Goal: Task Accomplishment & Management: Manage account settings

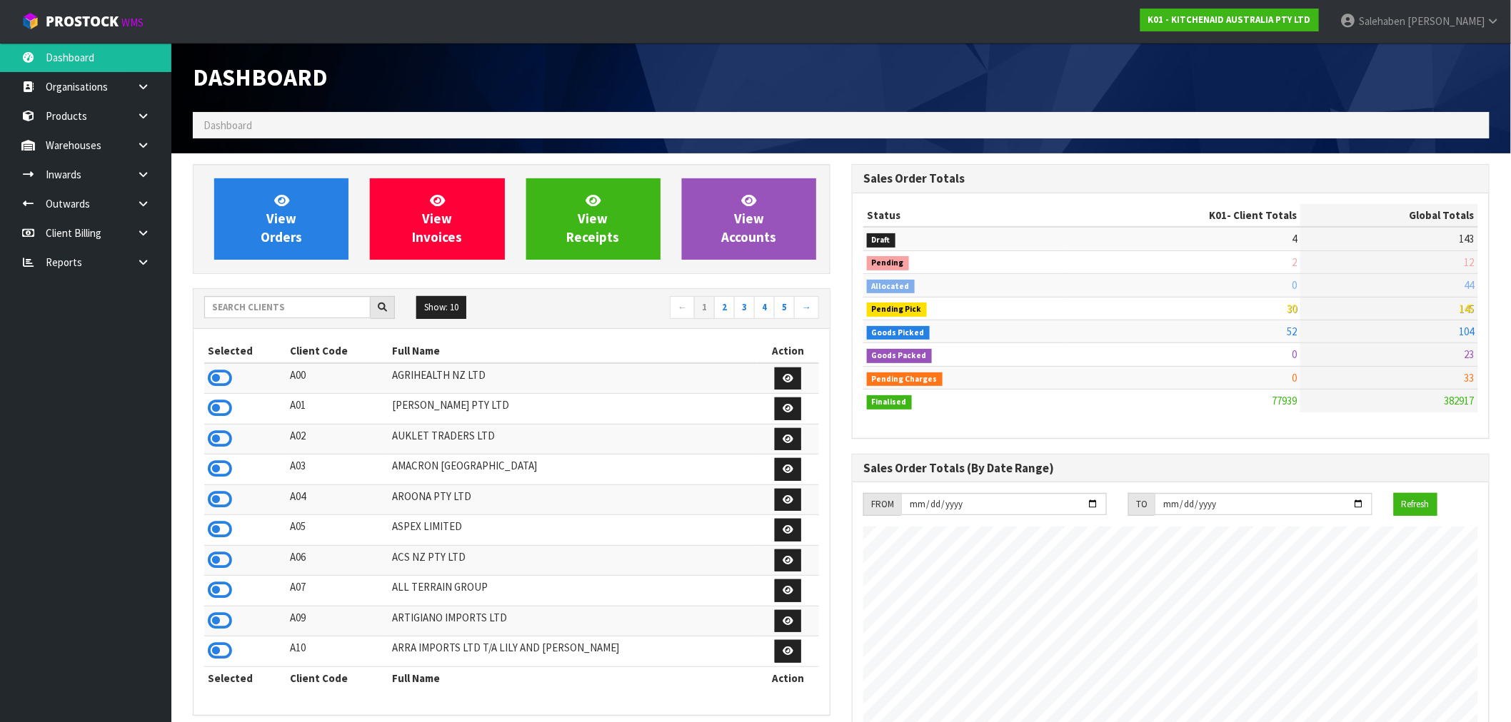
scroll to position [1082, 659]
click at [293, 306] on input "text" at bounding box center [287, 307] width 166 height 22
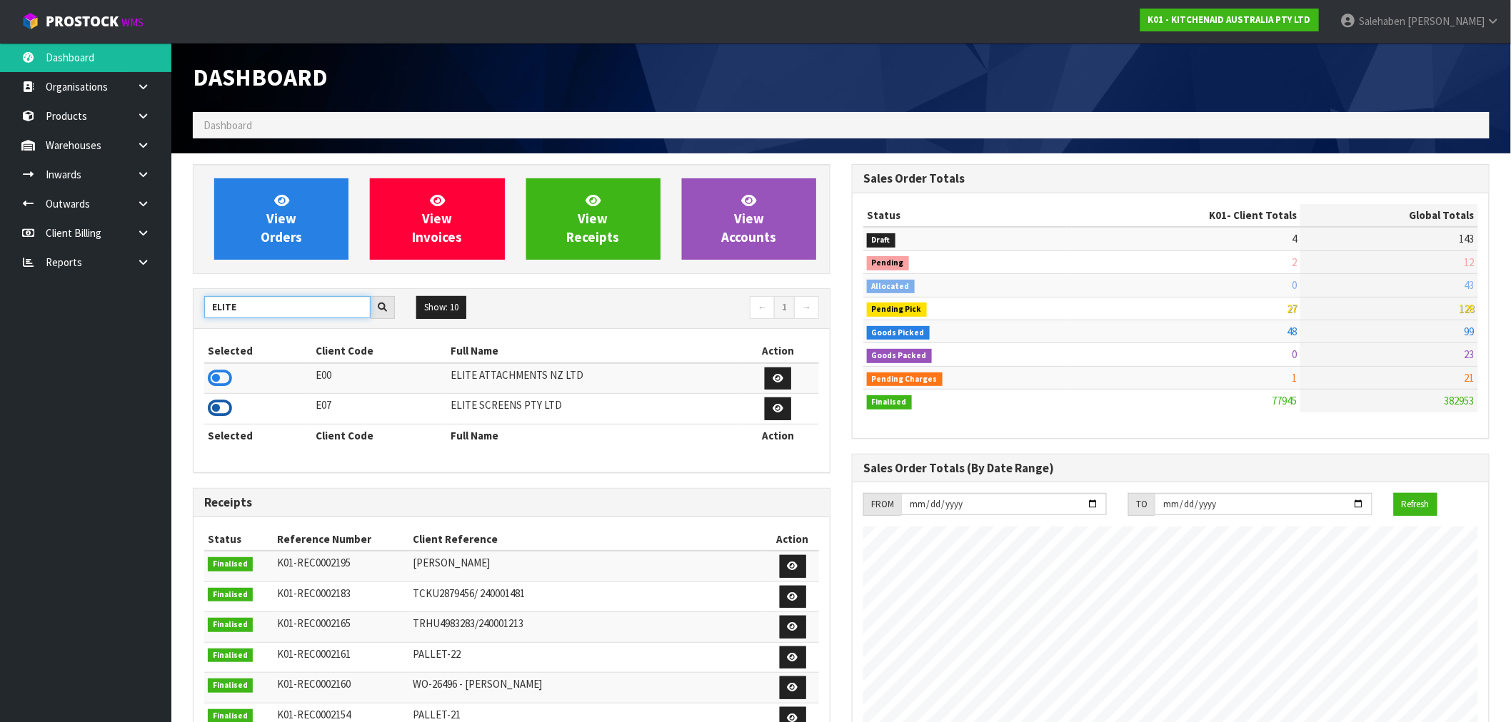
type input "ELITE"
click at [222, 414] on icon at bounding box center [220, 408] width 24 height 21
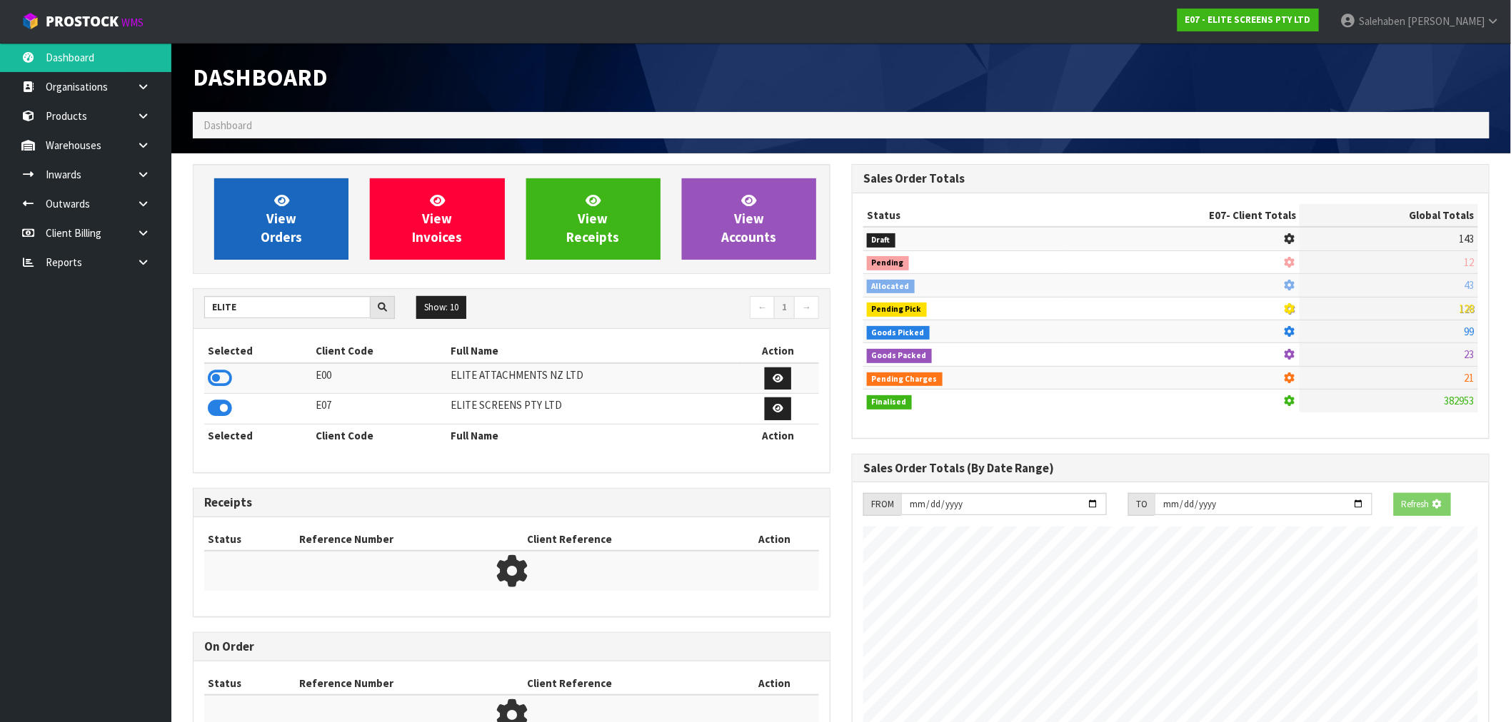
scroll to position [713024, 713254]
click at [296, 233] on span "View Orders" at bounding box center [281, 219] width 41 height 54
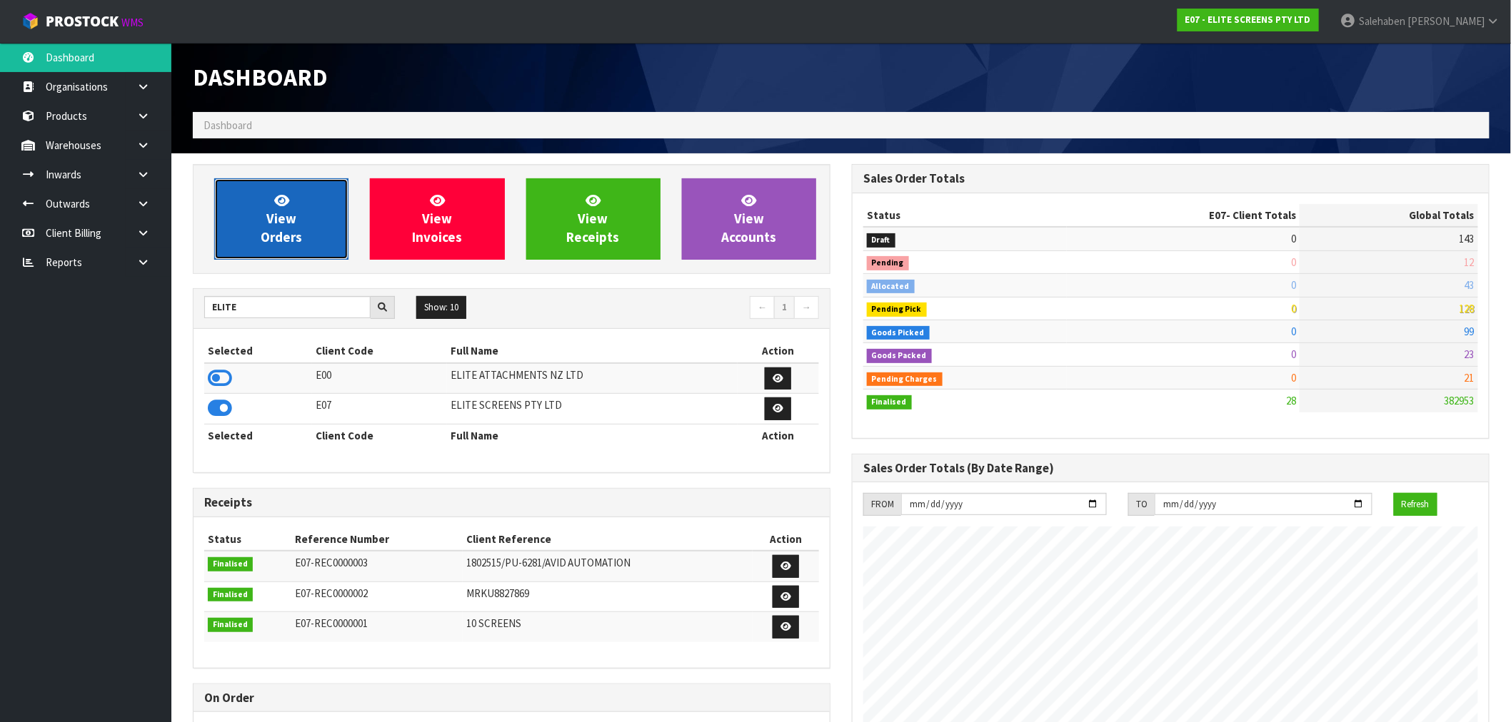
scroll to position [713040, 713254]
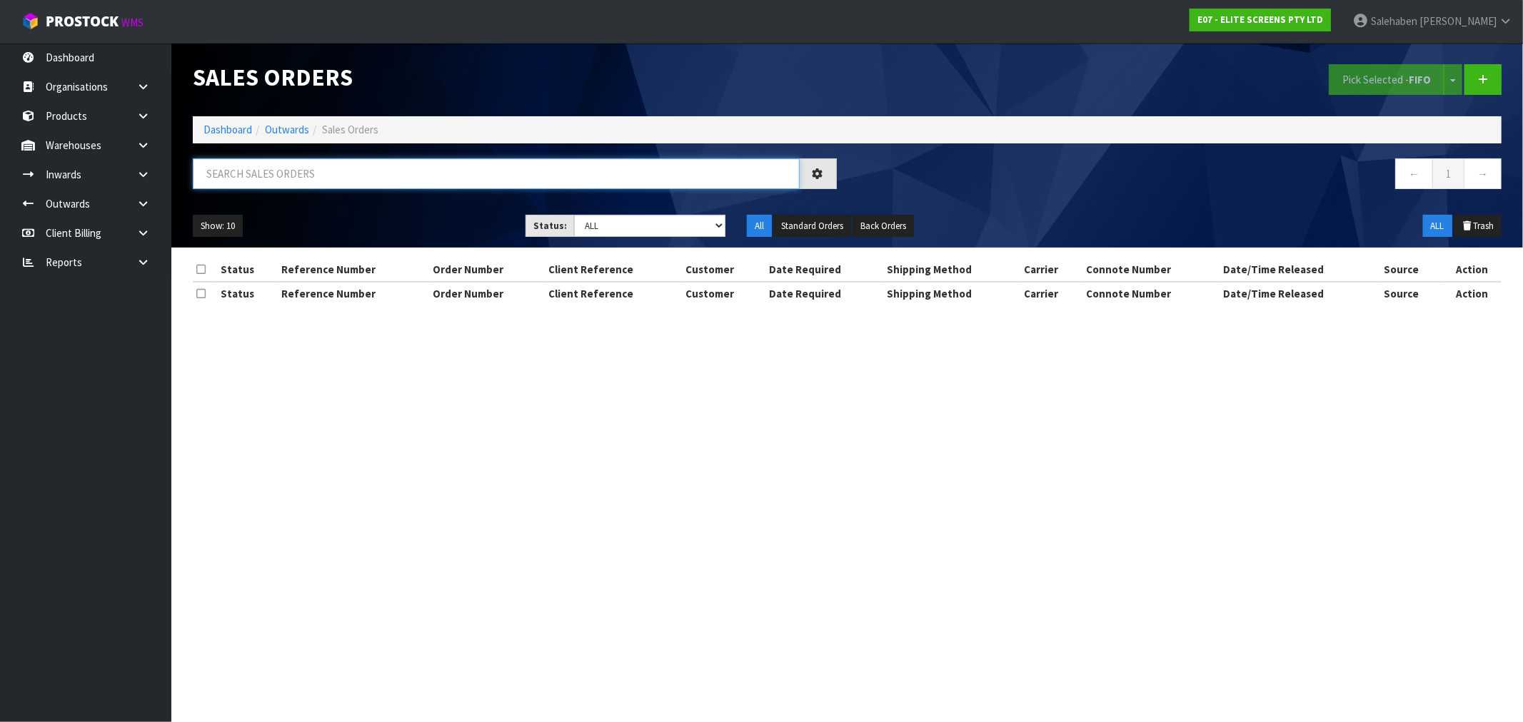
click at [301, 166] on input "text" at bounding box center [496, 173] width 607 height 31
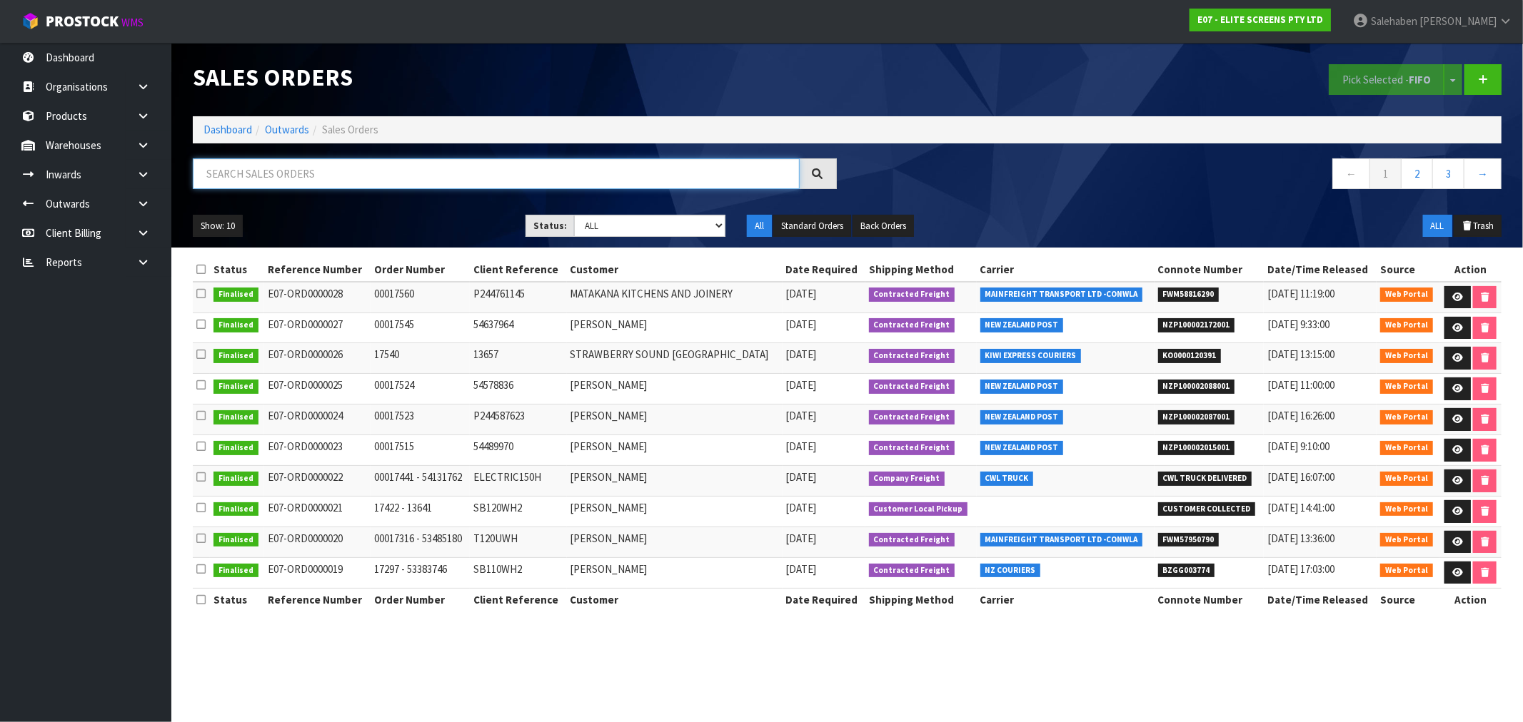
paste input "SB120WH2"
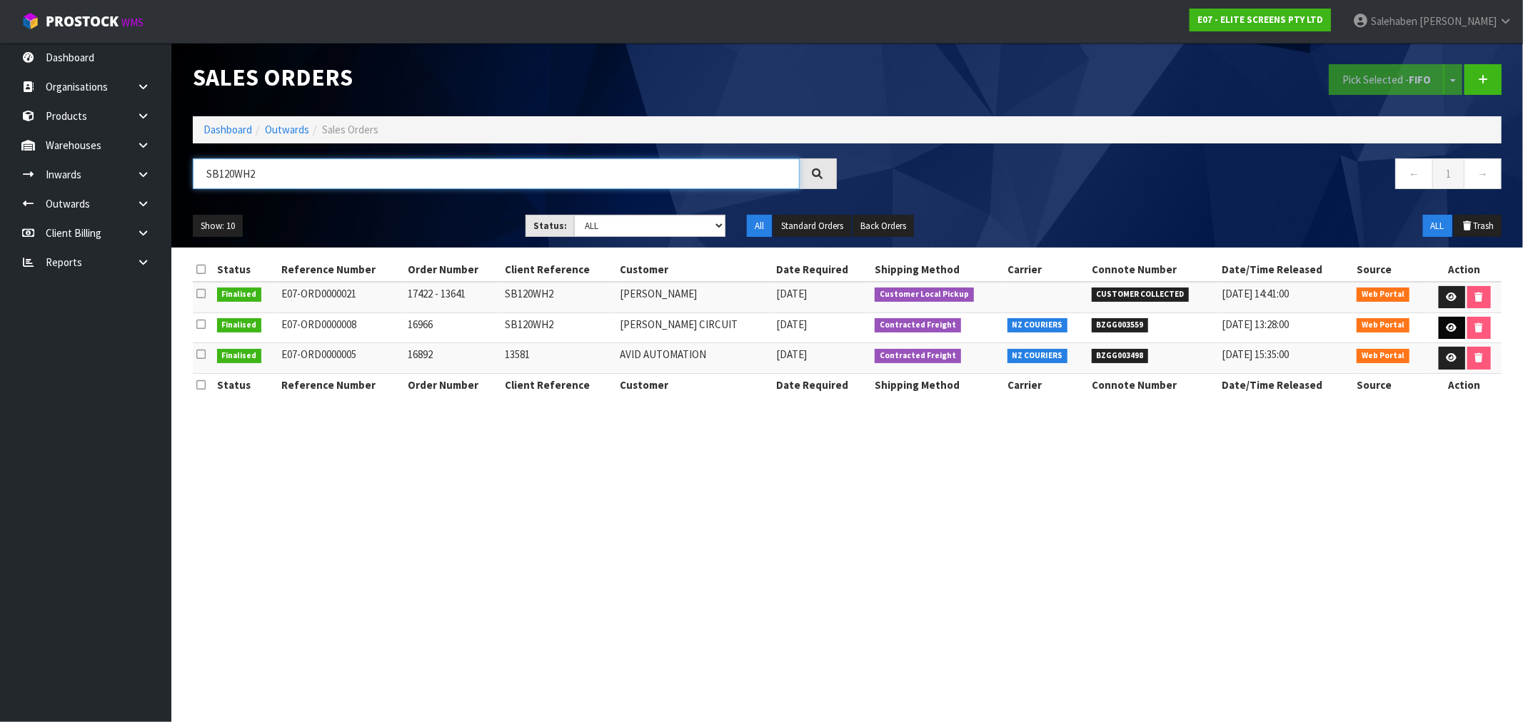
type input "SB120WH2"
click at [1446, 331] on icon at bounding box center [1451, 327] width 11 height 9
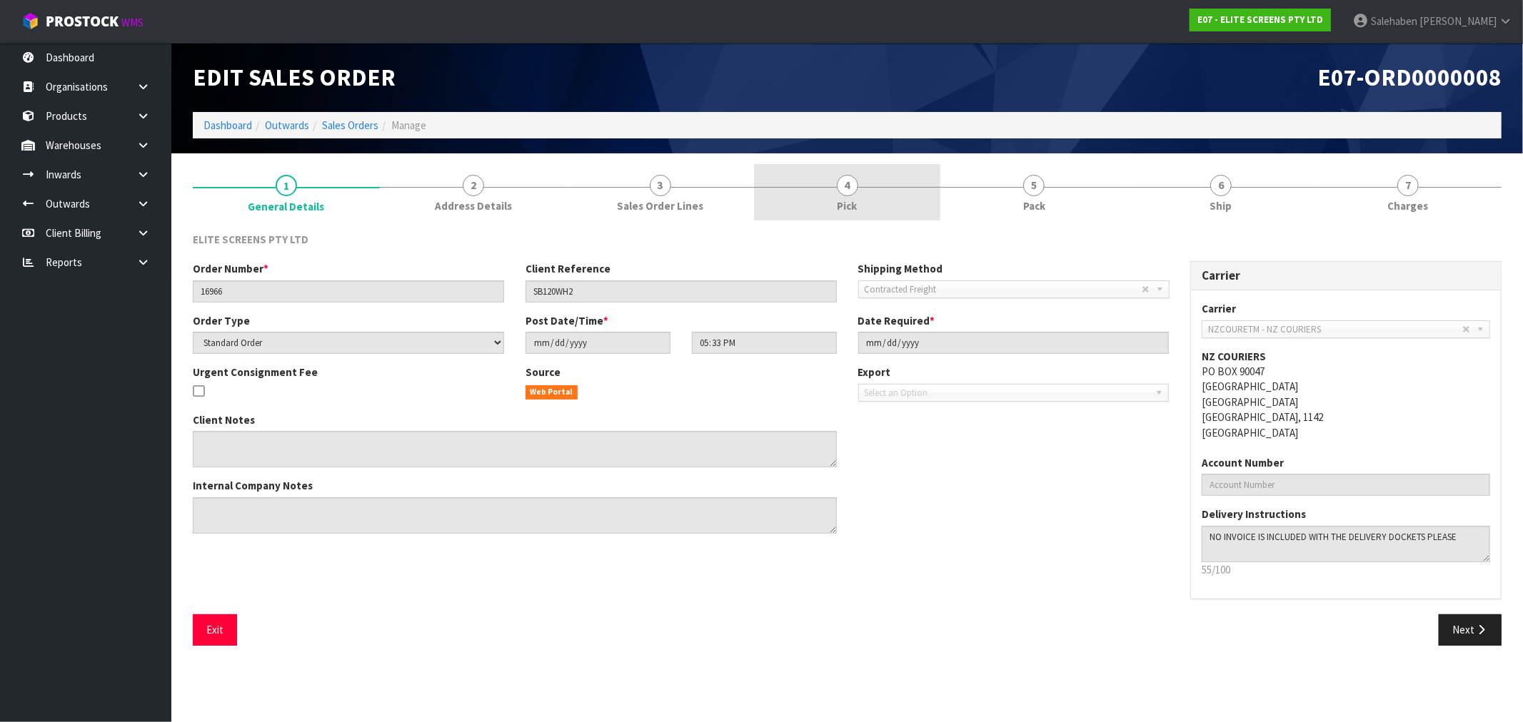
click at [844, 191] on span "4" at bounding box center [847, 185] width 21 height 21
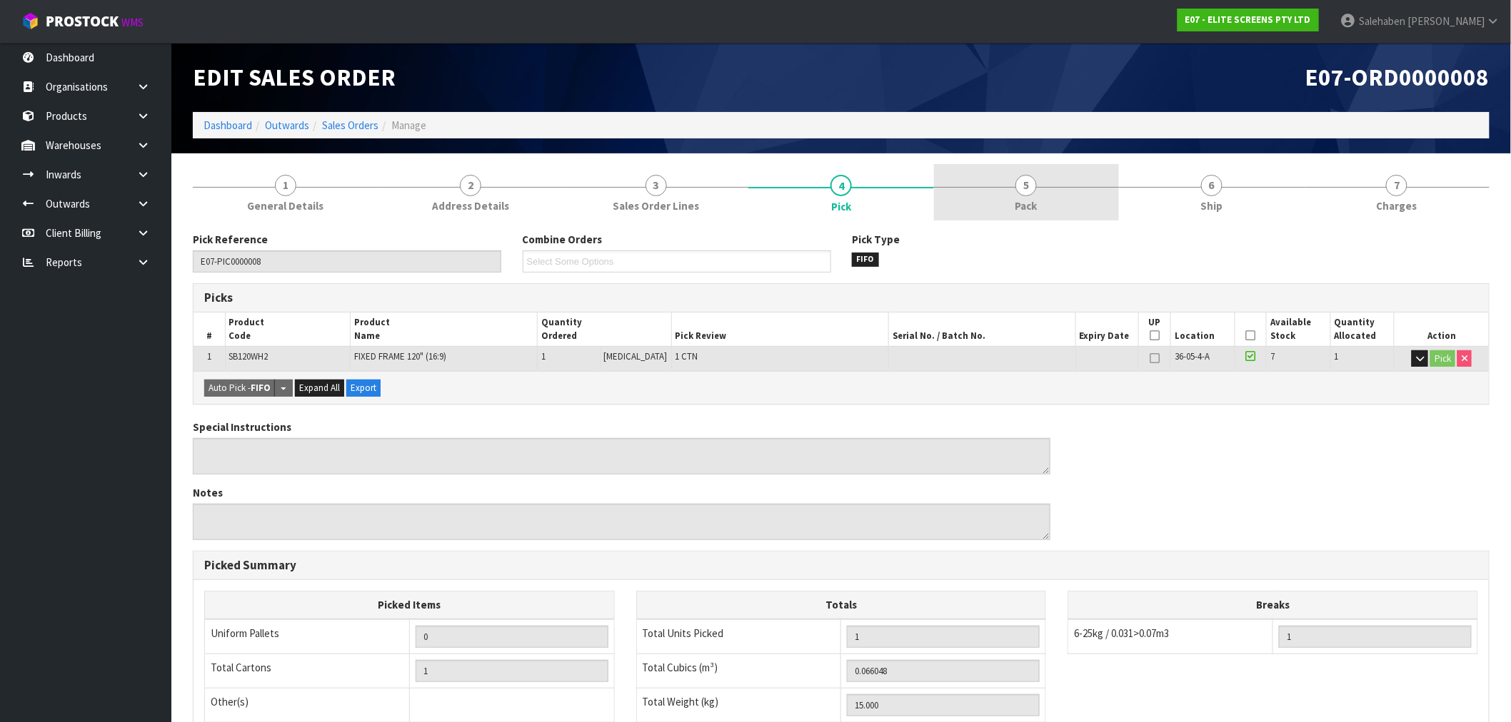
click at [1024, 184] on span "5" at bounding box center [1025, 185] width 21 height 21
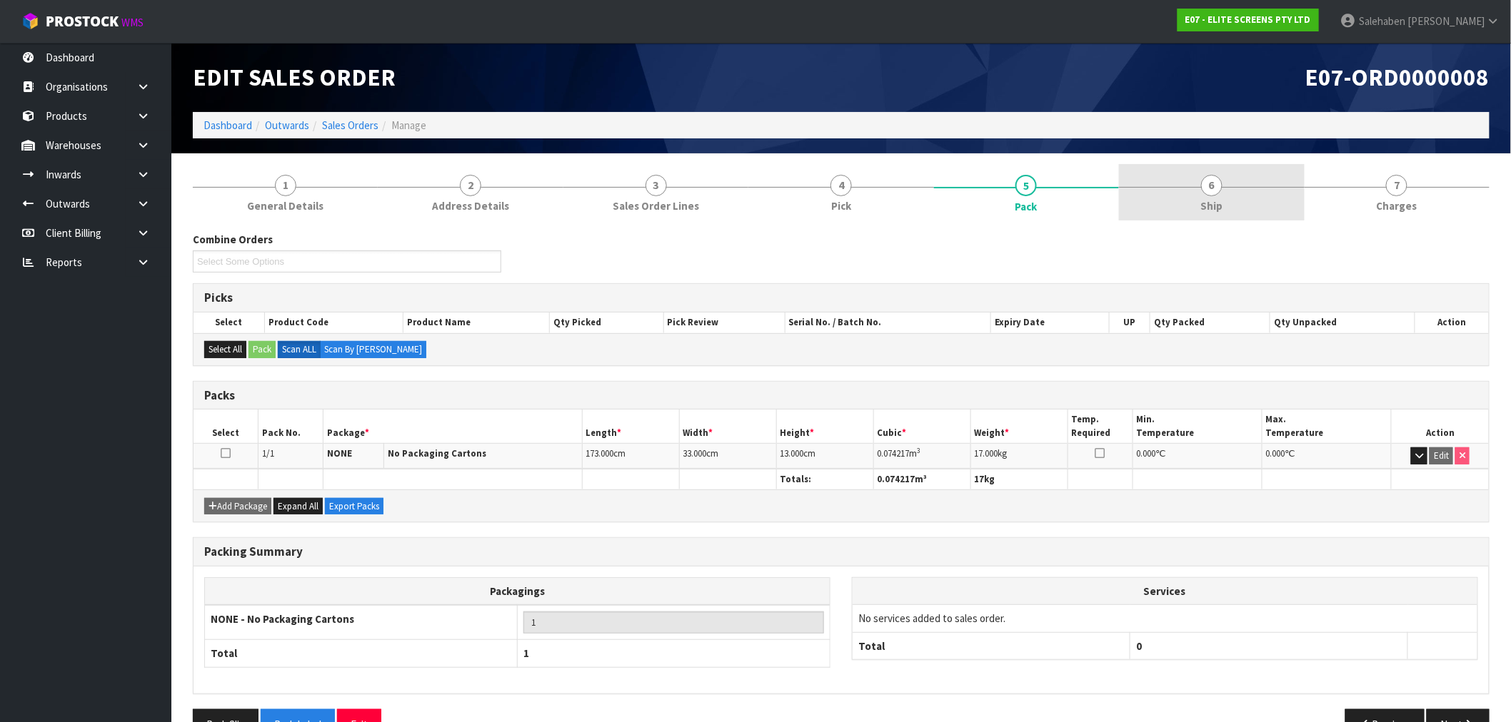
click at [1218, 198] on span "Ship" at bounding box center [1211, 205] width 22 height 15
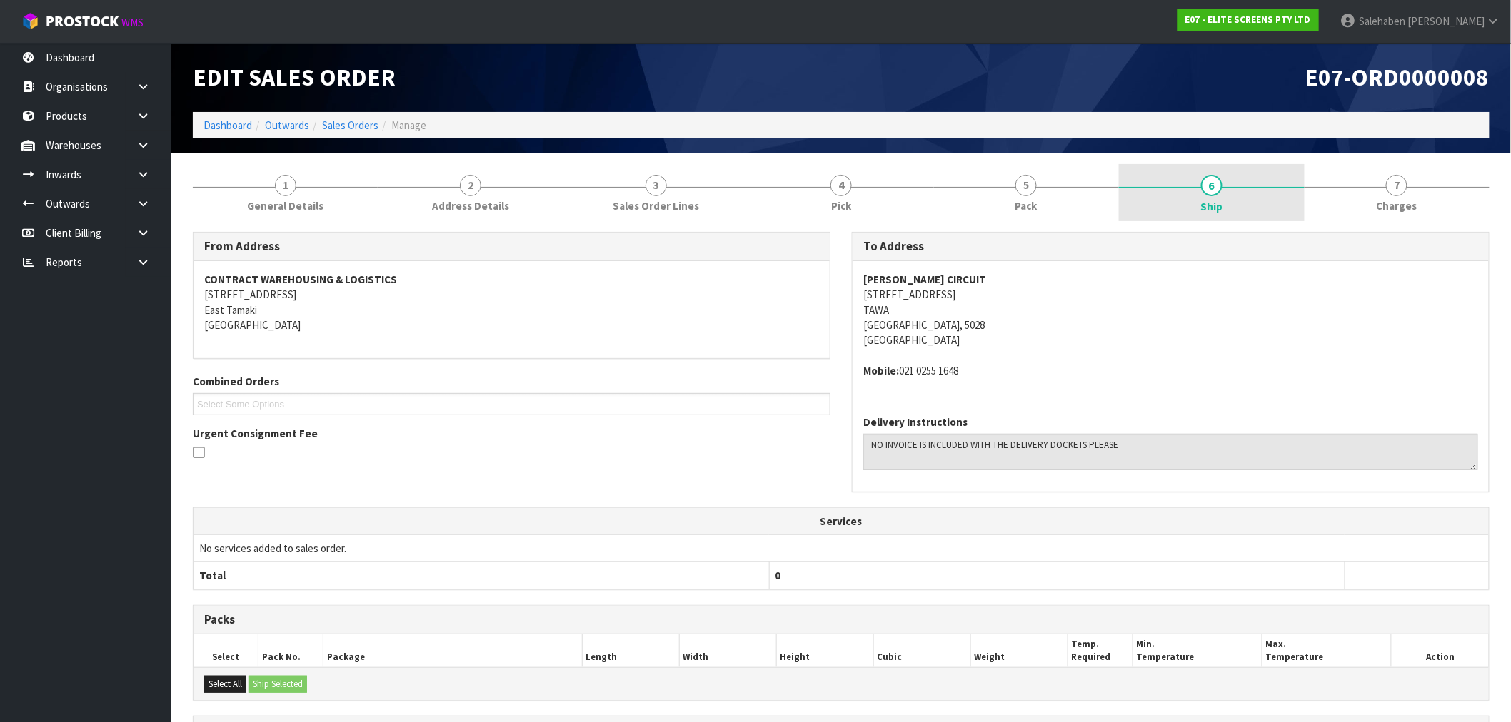
click at [1202, 189] on span "6" at bounding box center [1211, 185] width 21 height 21
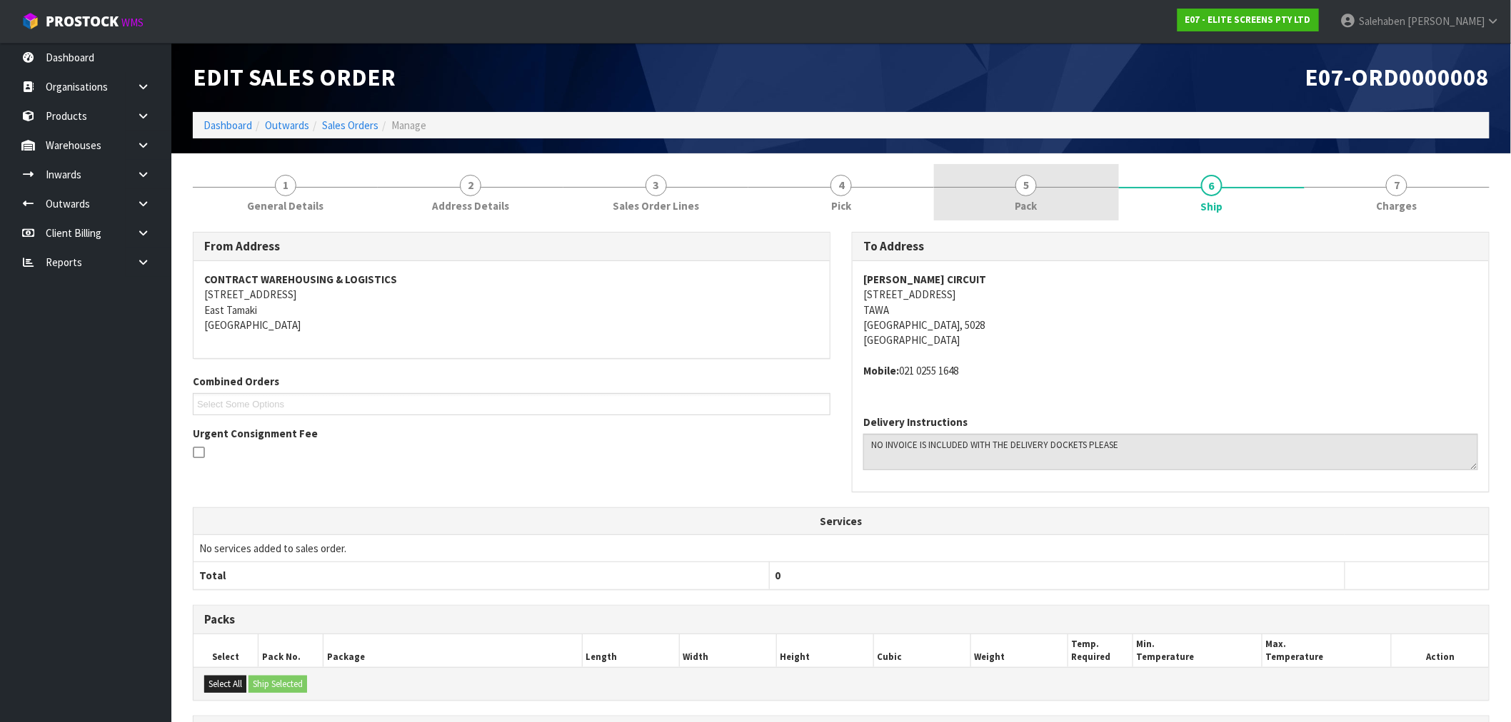
click at [1025, 198] on span "Pack" at bounding box center [1026, 205] width 22 height 15
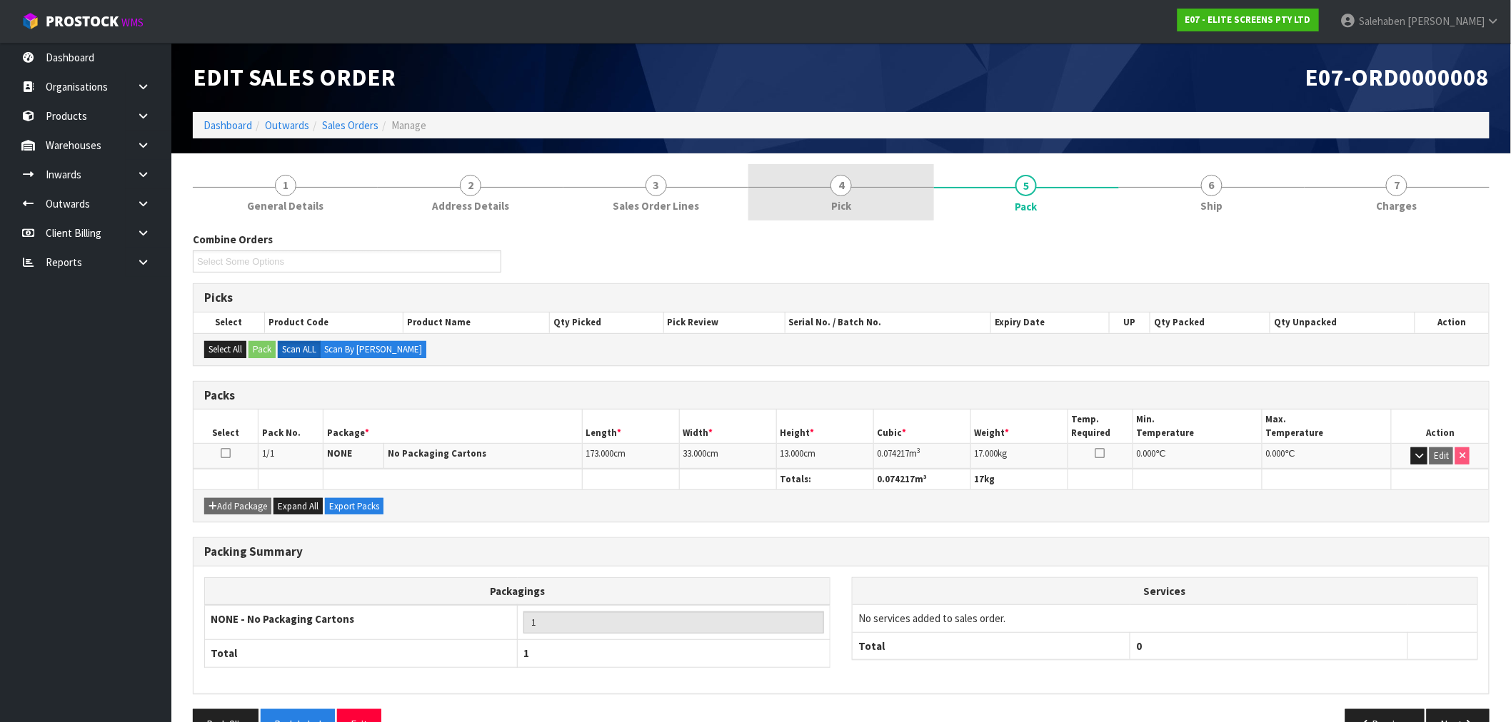
click at [832, 190] on span "4" at bounding box center [840, 185] width 21 height 21
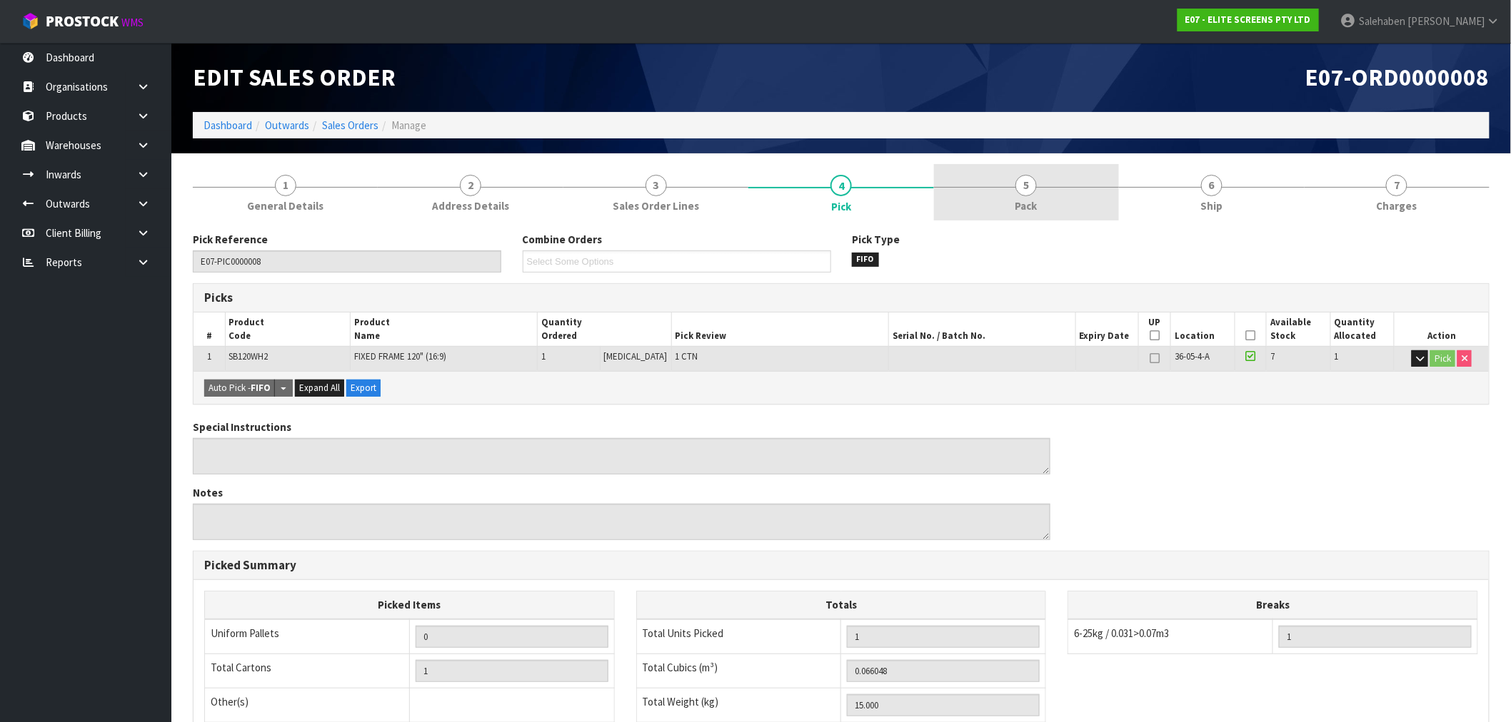
click at [1029, 193] on span "5" at bounding box center [1025, 185] width 21 height 21
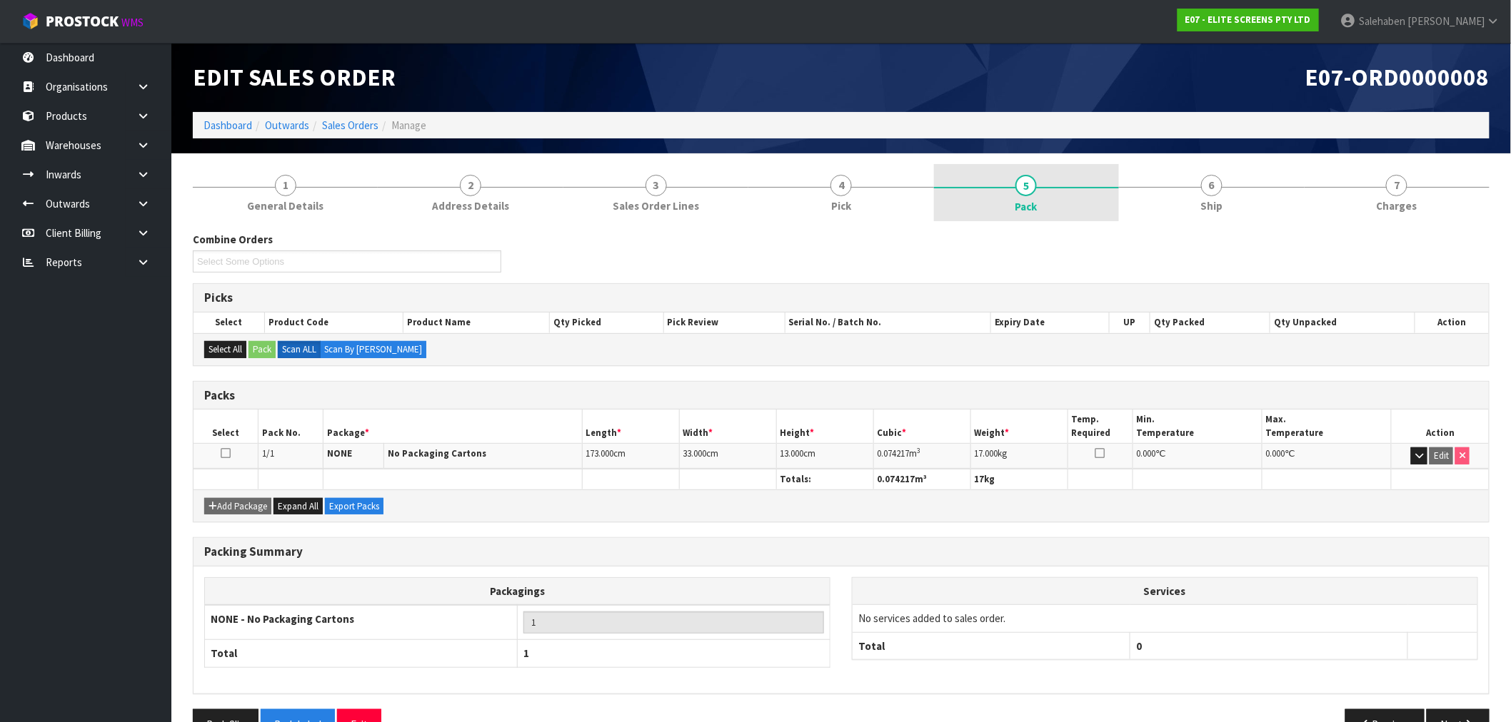
click at [1023, 188] on span "5" at bounding box center [1025, 185] width 21 height 21
click at [239, 124] on link "Dashboard" at bounding box center [227, 126] width 49 height 14
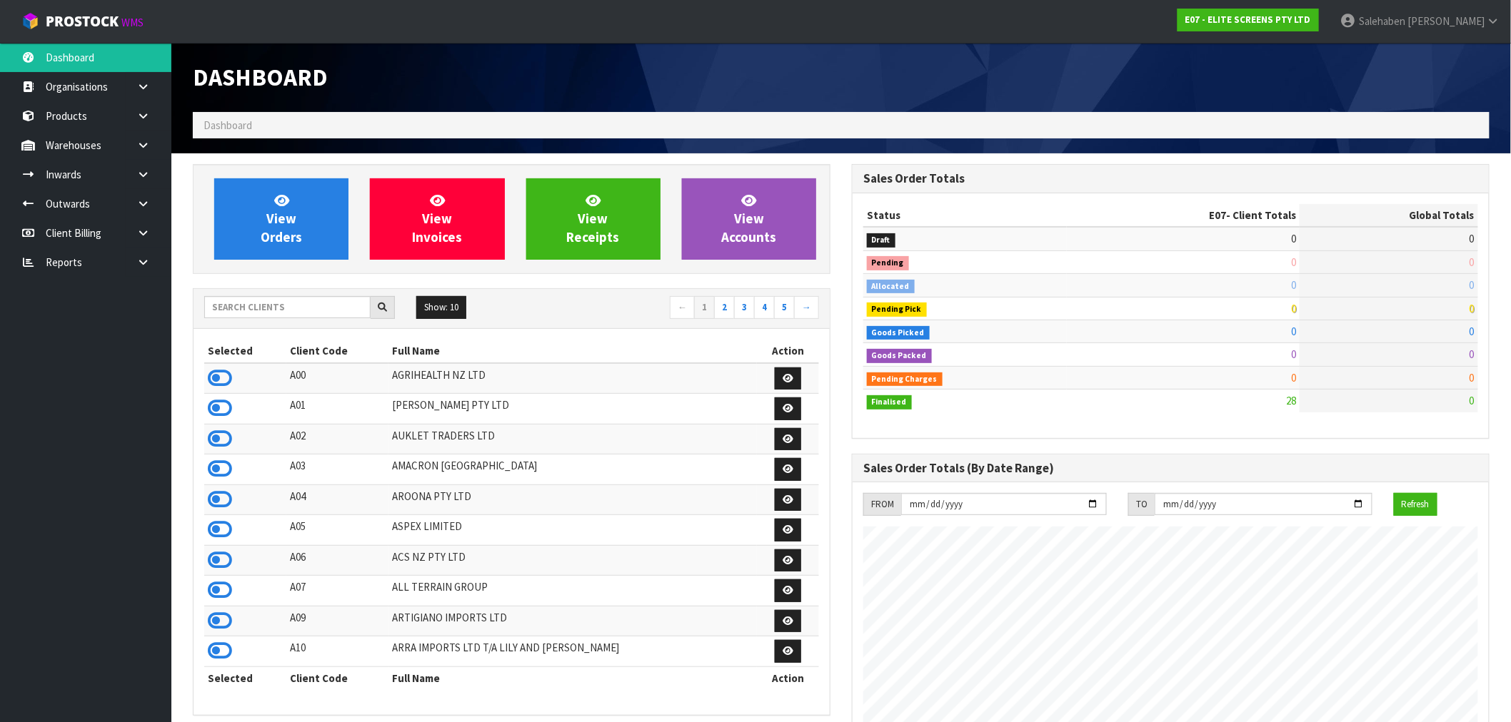
scroll to position [873, 659]
click at [308, 310] on input "text" at bounding box center [287, 307] width 166 height 22
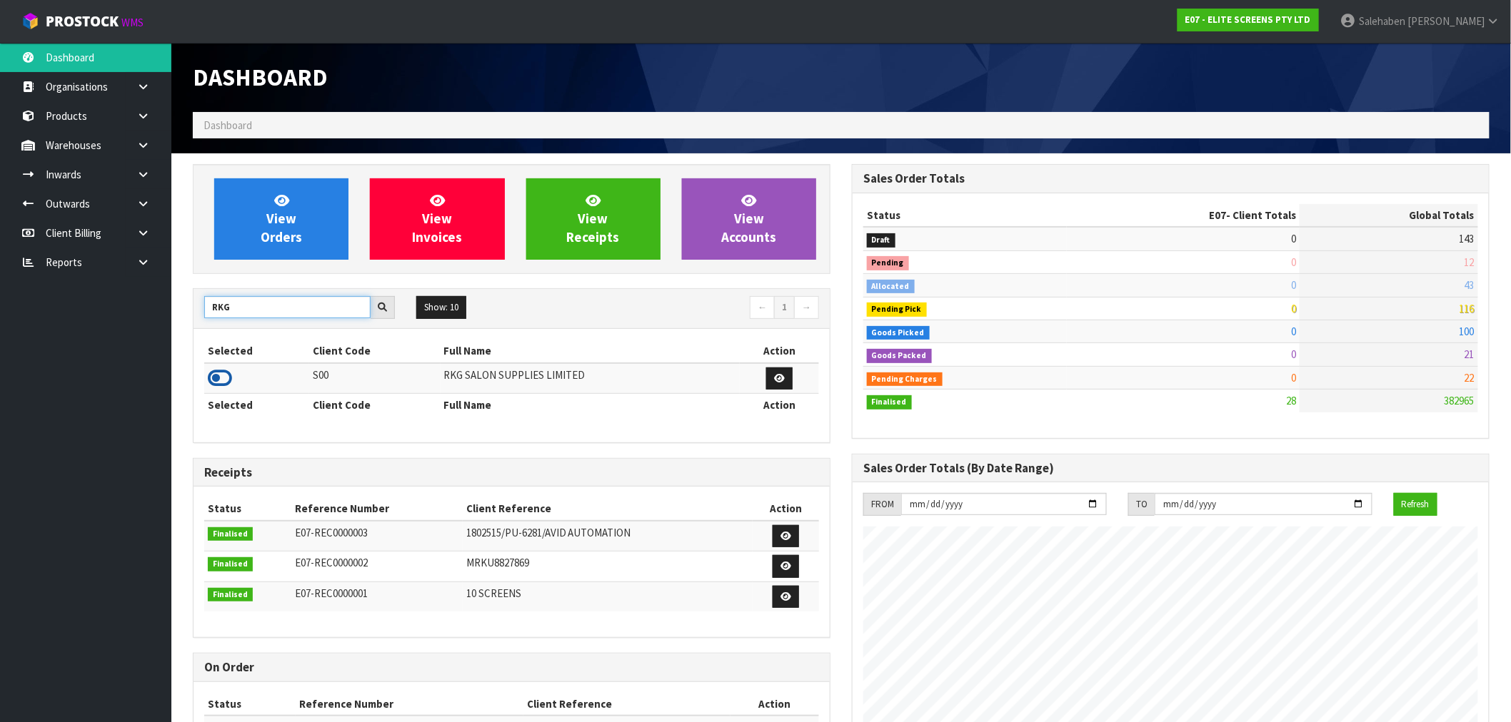
type input "RKG"
click at [221, 377] on icon at bounding box center [220, 378] width 24 height 21
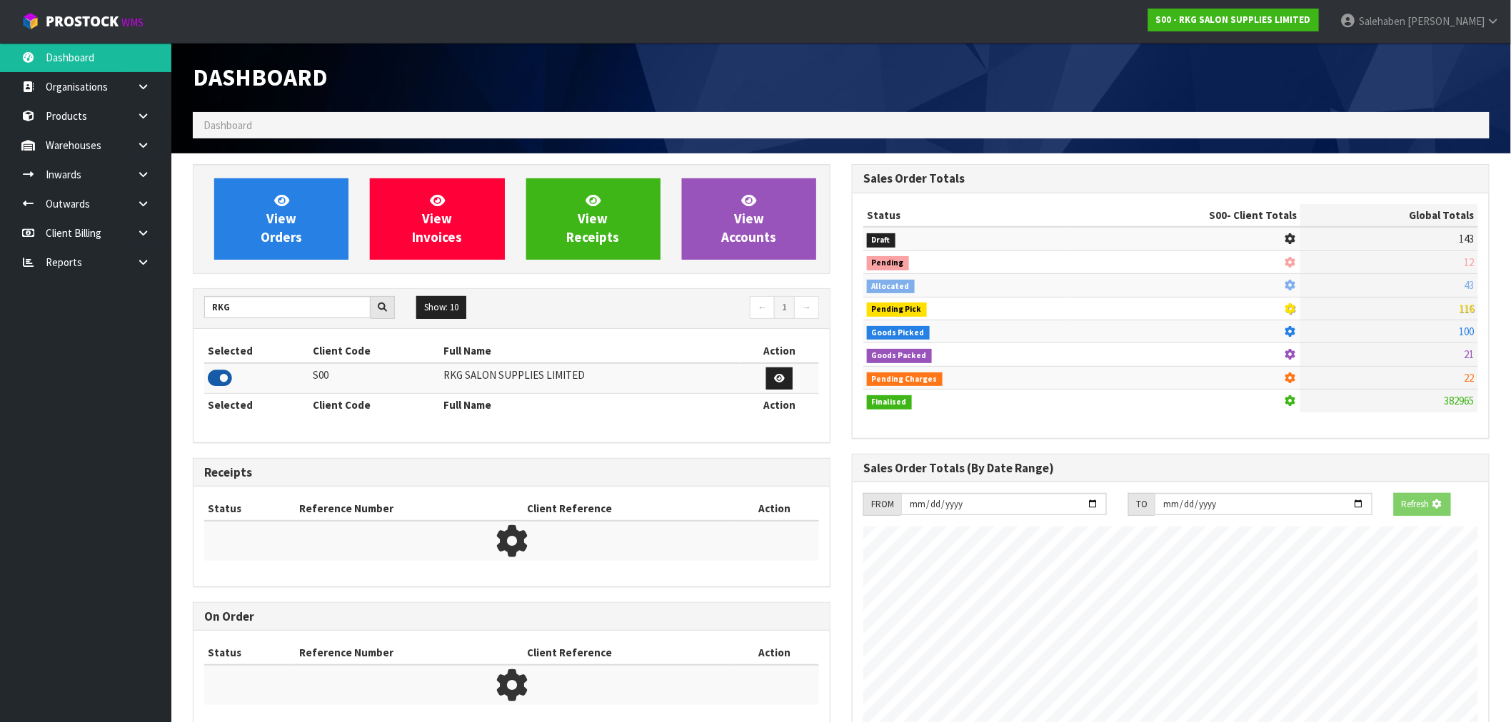
scroll to position [1082, 659]
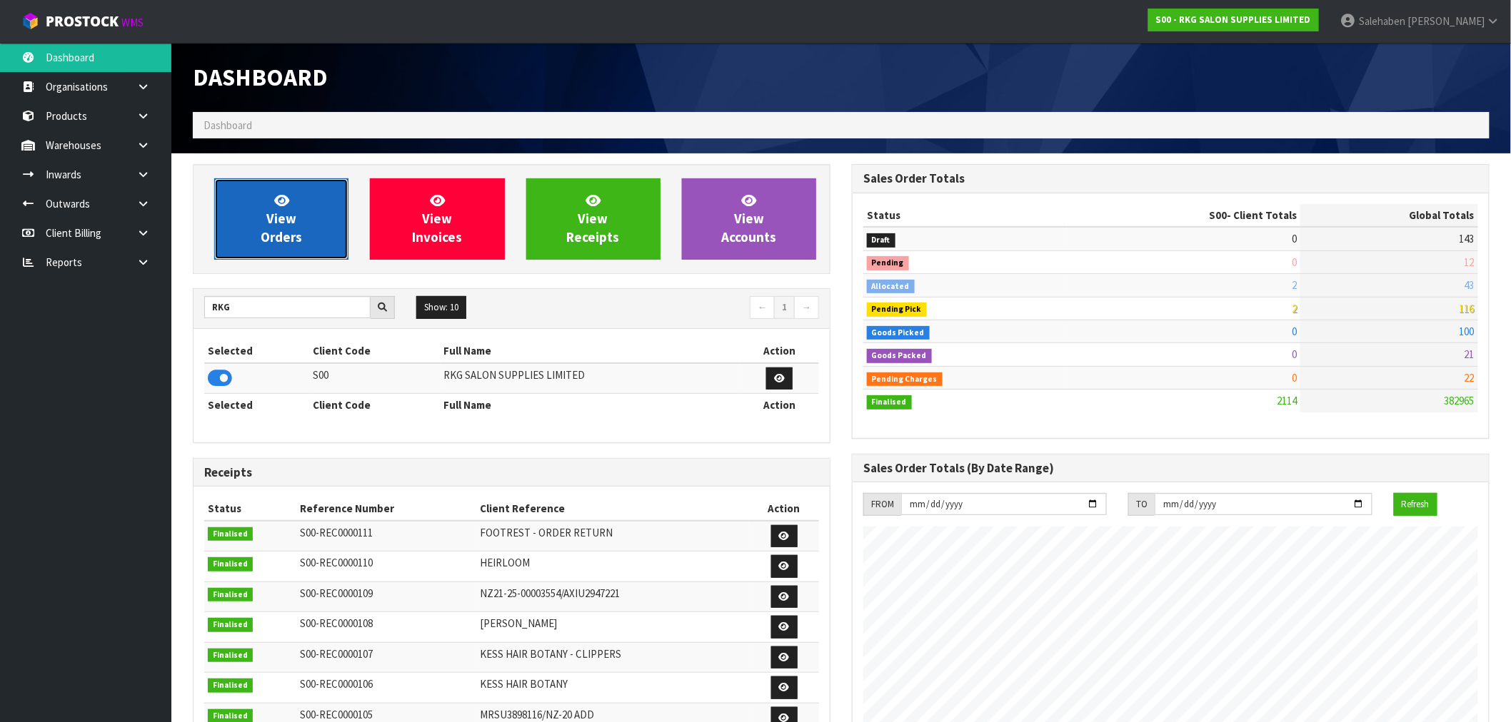
click at [284, 223] on span "View Orders" at bounding box center [281, 219] width 41 height 54
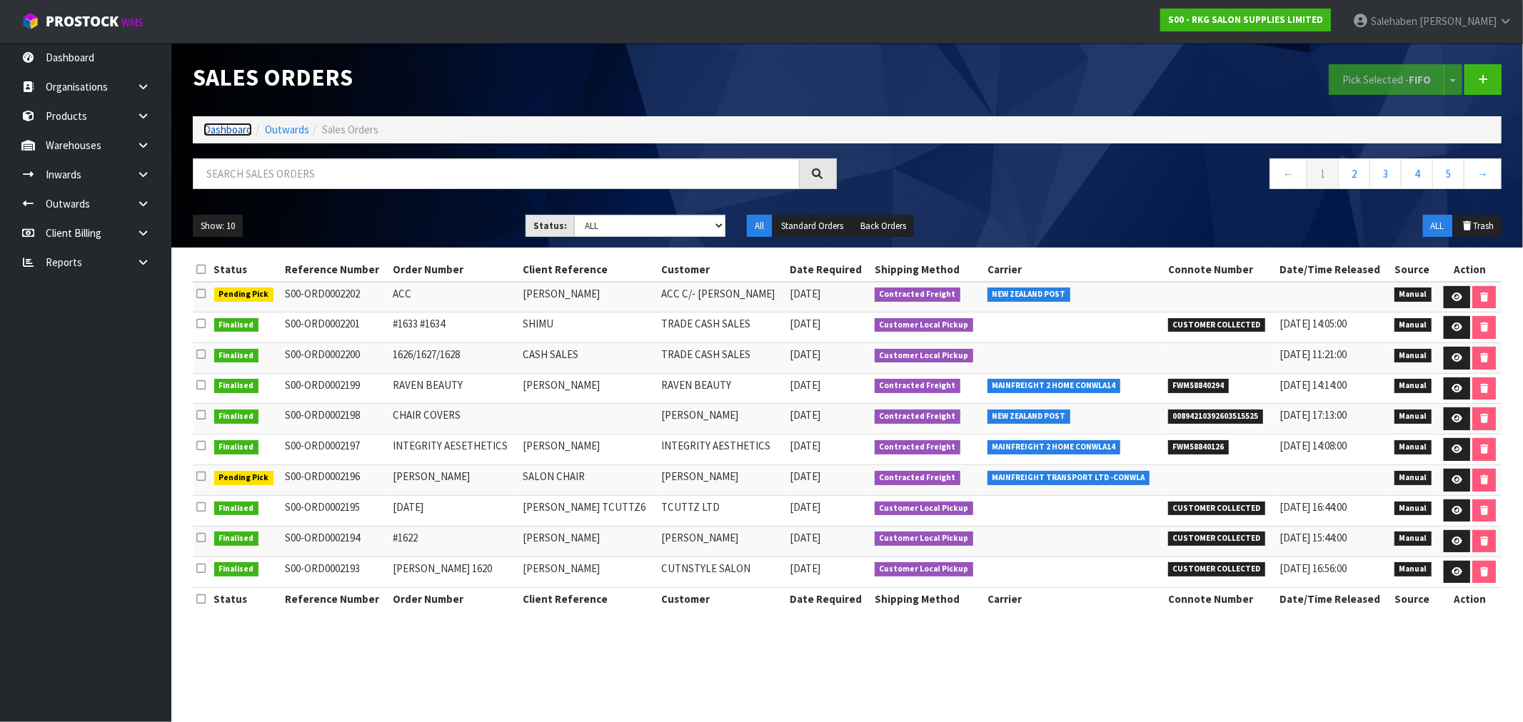
click at [220, 131] on link "Dashboard" at bounding box center [227, 130] width 49 height 14
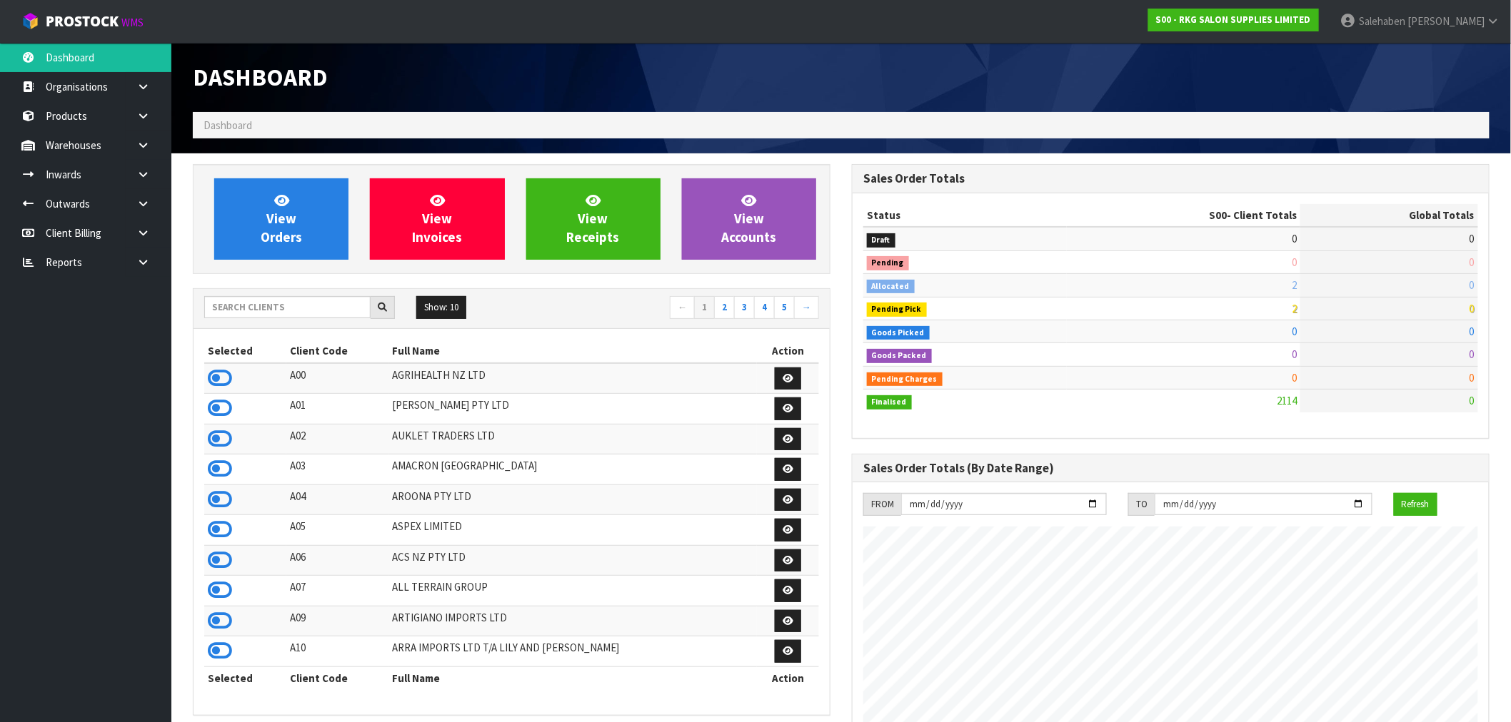
scroll to position [1082, 659]
click at [274, 309] on input "text" at bounding box center [287, 307] width 166 height 22
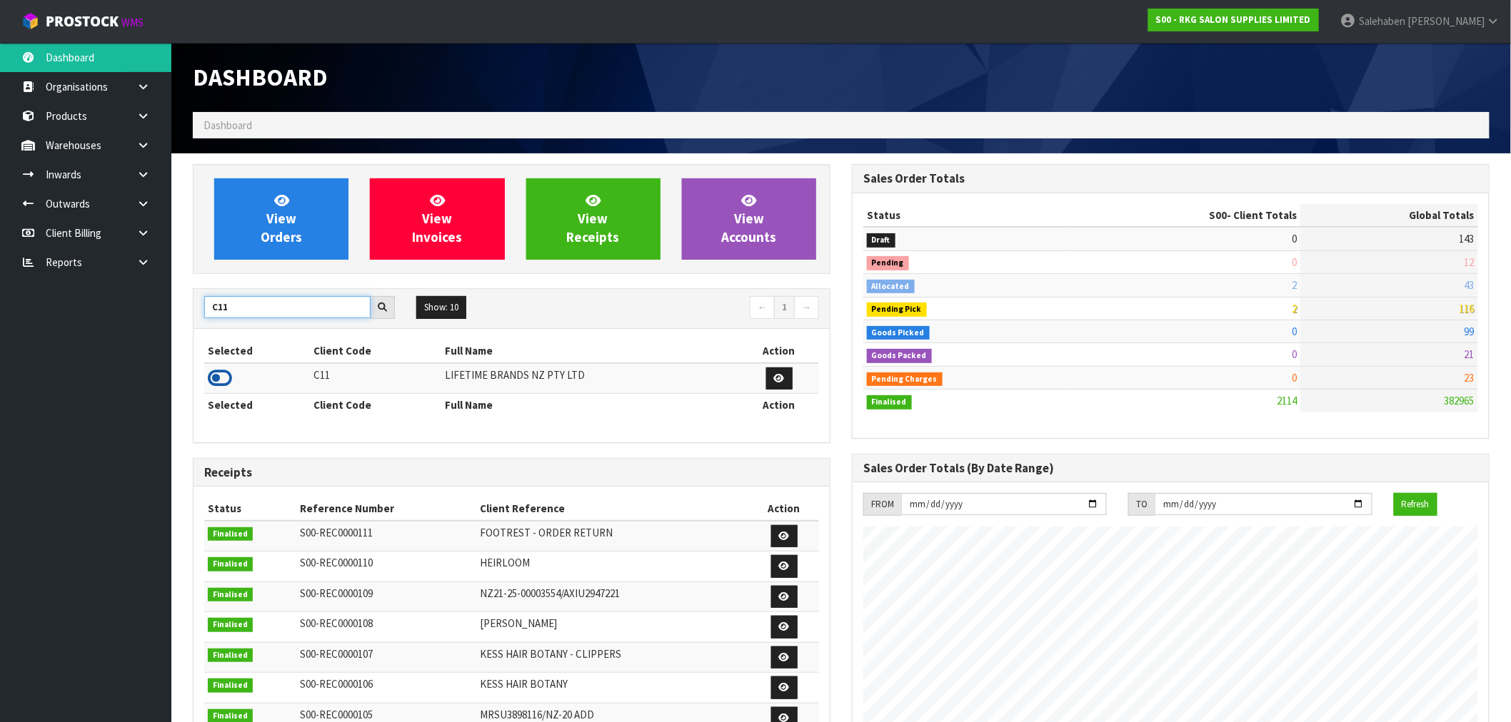
type input "C11"
click at [218, 381] on icon at bounding box center [220, 378] width 24 height 21
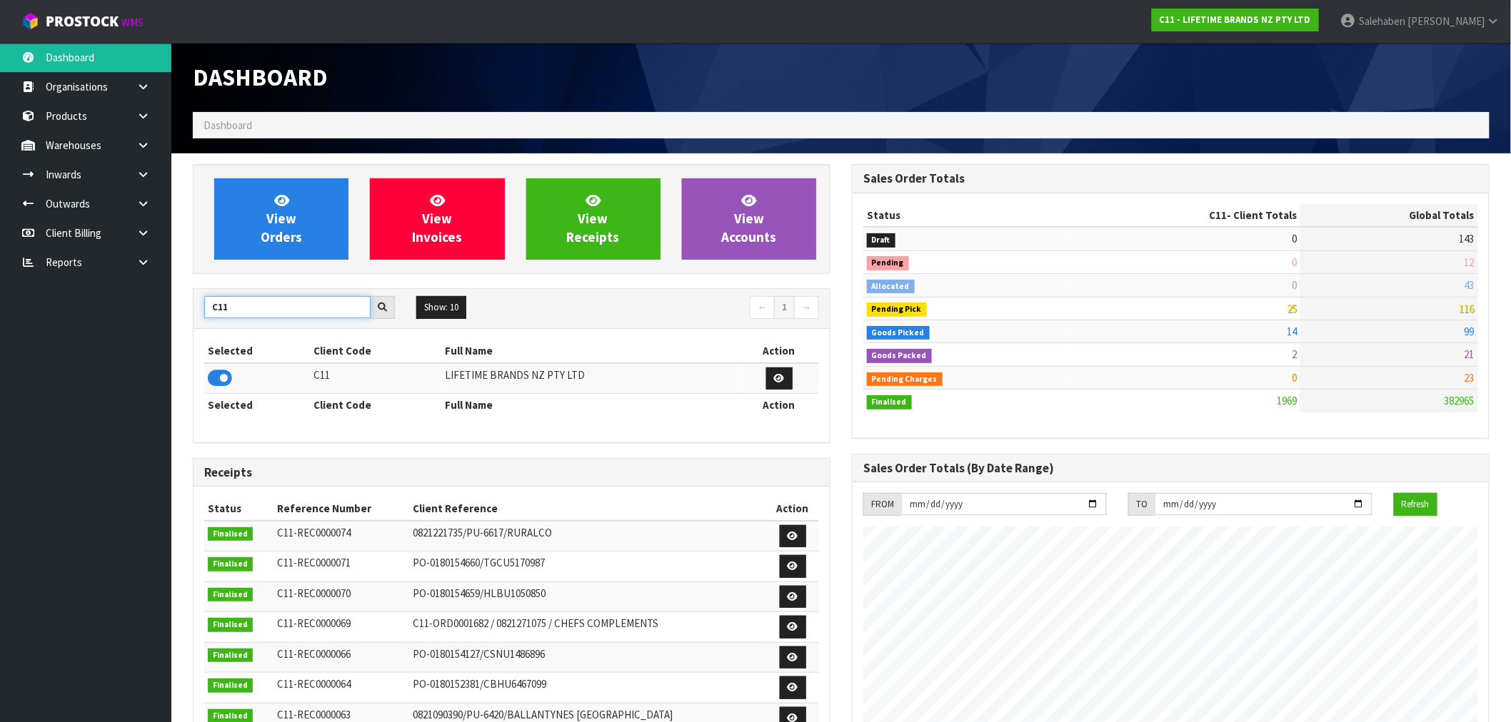
drag, startPoint x: 196, startPoint y: 320, endPoint x: 50, endPoint y: 329, distance: 145.9
click at [50, 329] on body "Toggle navigation ProStock WMS C11 - LIFETIME BRANDS NZ PTY LTD Salehaben Patel…" at bounding box center [755, 361] width 1511 height 722
click at [217, 376] on icon at bounding box center [220, 378] width 24 height 21
drag, startPoint x: 254, startPoint y: 301, endPoint x: 73, endPoint y: 344, distance: 186.3
click at [73, 344] on body "Toggle navigation ProStock WMS S08 - PROTECT A BED (NZ) TRUST Salehaben Patel L…" at bounding box center [755, 361] width 1511 height 722
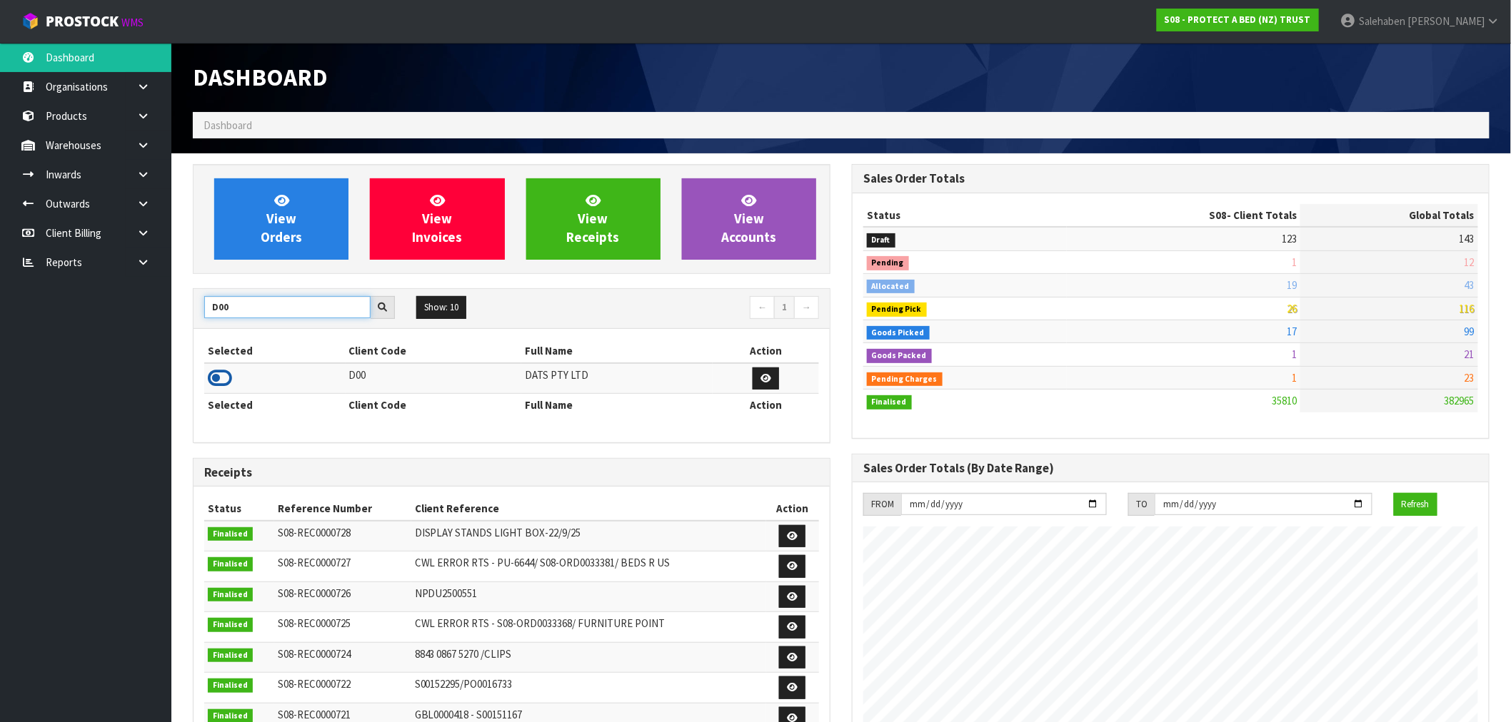
type input "D00"
click at [231, 376] on icon at bounding box center [220, 378] width 24 height 21
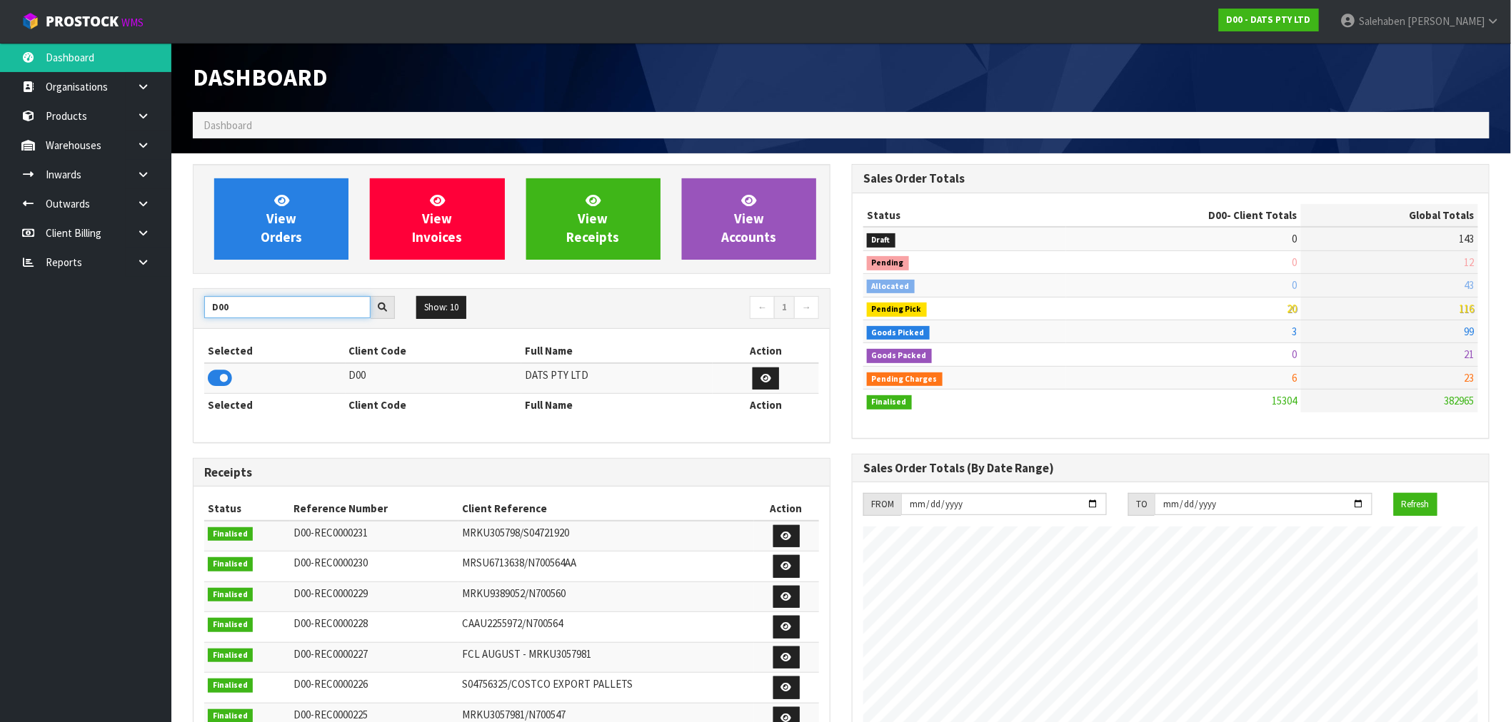
drag, startPoint x: 240, startPoint y: 308, endPoint x: 168, endPoint y: 332, distance: 76.1
click at [173, 329] on section "View Orders View Invoices View Receipts View Accounts D00 Show: 10 5 10 25 50 ←…" at bounding box center [840, 705] width 1339 height 1104
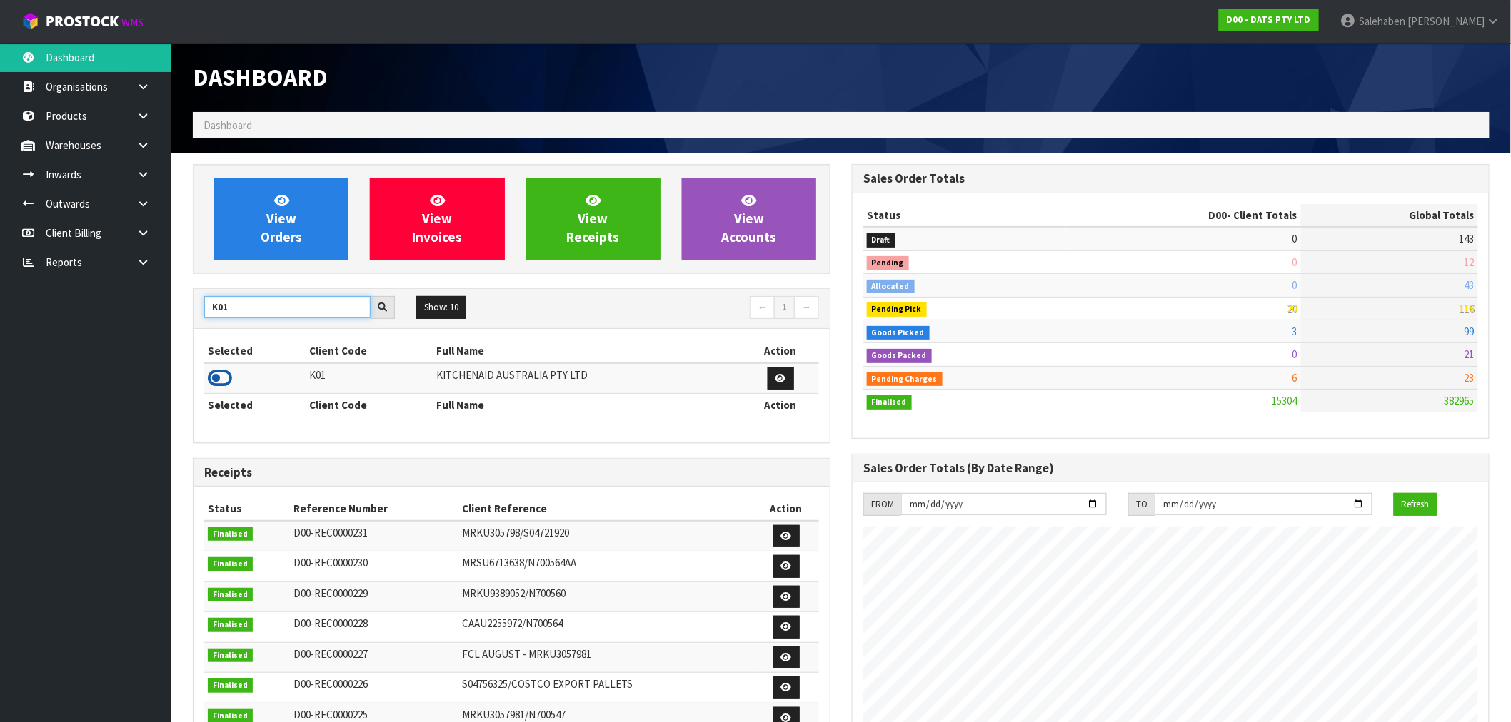
type input "K01"
click at [220, 378] on icon at bounding box center [220, 378] width 24 height 21
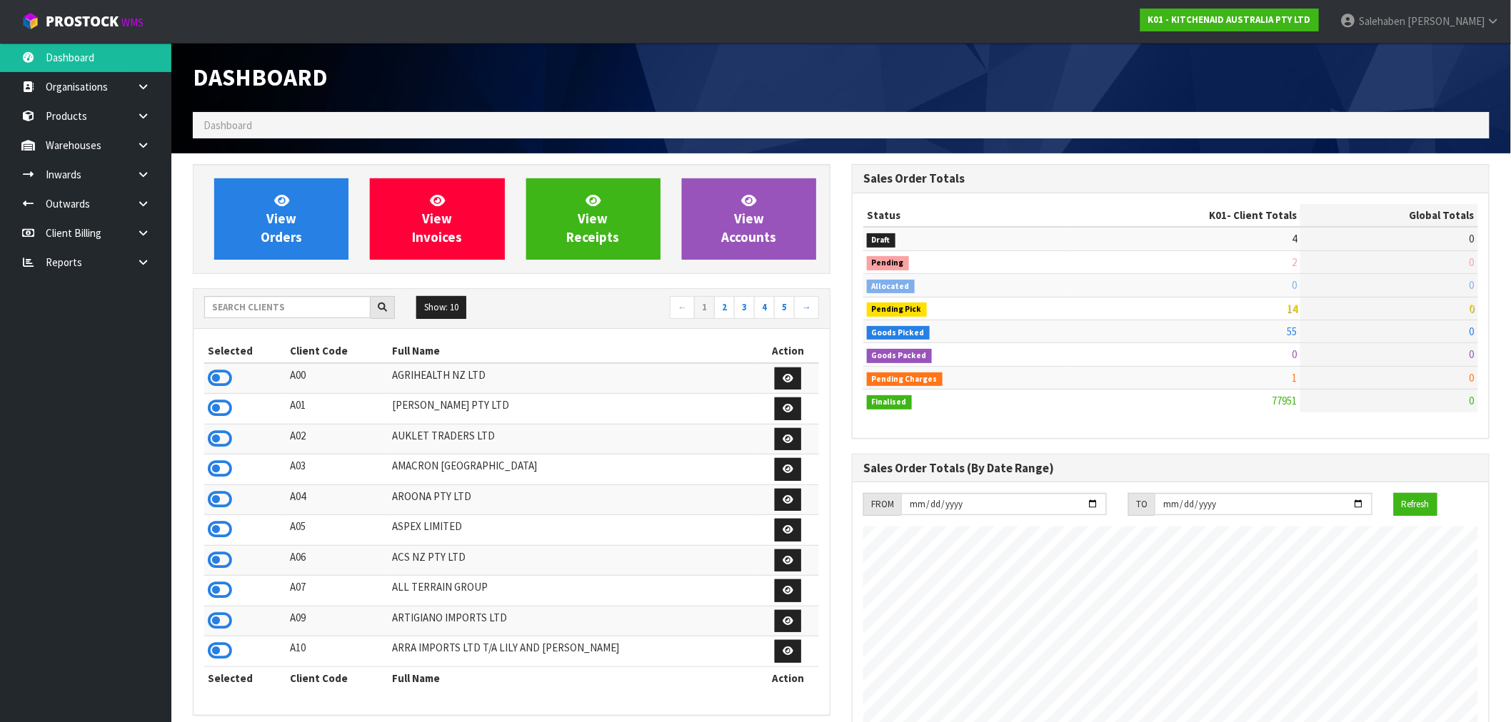
scroll to position [1082, 659]
drag, startPoint x: 271, startPoint y: 308, endPoint x: 258, endPoint y: 310, distance: 12.9
click at [268, 310] on input "text" at bounding box center [287, 307] width 166 height 22
click at [251, 308] on input "text" at bounding box center [287, 307] width 166 height 22
click at [241, 308] on input "text" at bounding box center [287, 307] width 166 height 22
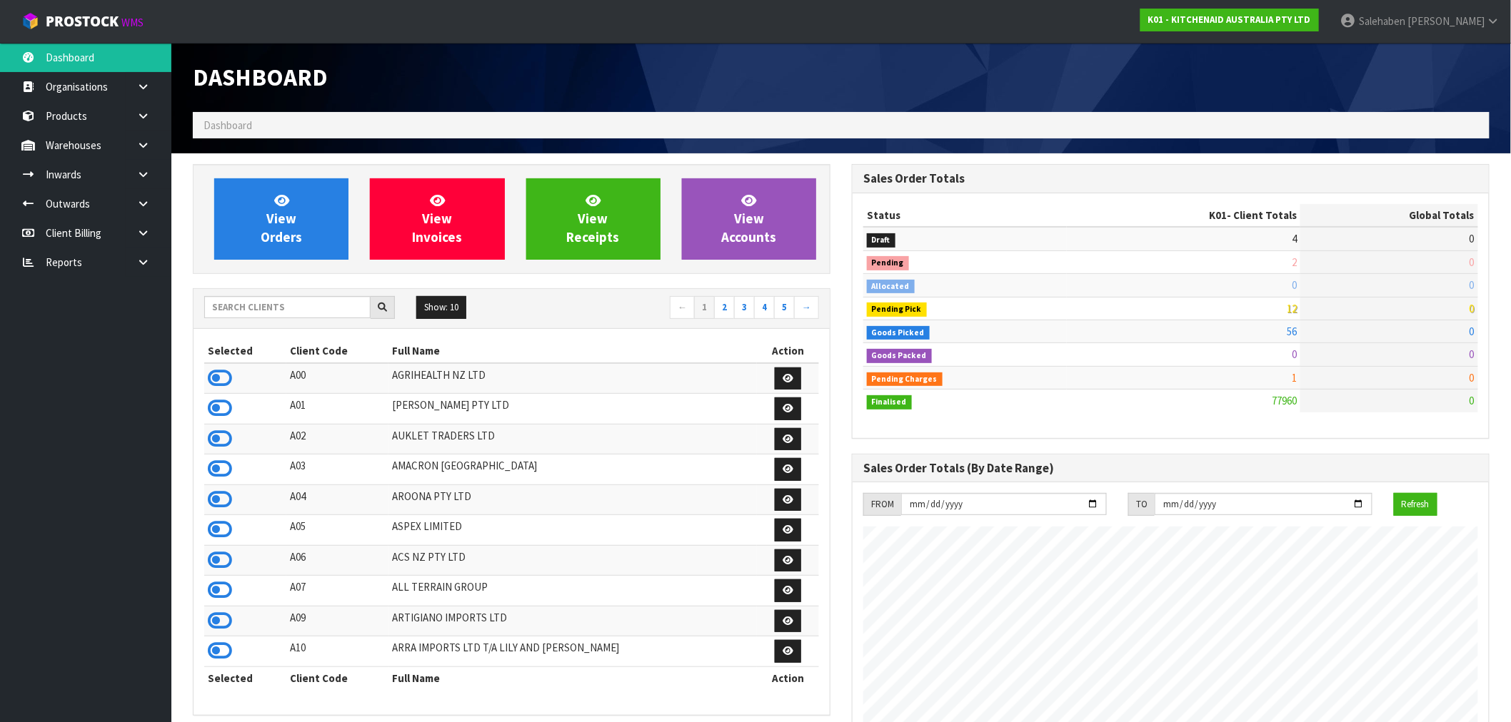
scroll to position [1082, 659]
click at [273, 309] on input "text" at bounding box center [287, 307] width 166 height 22
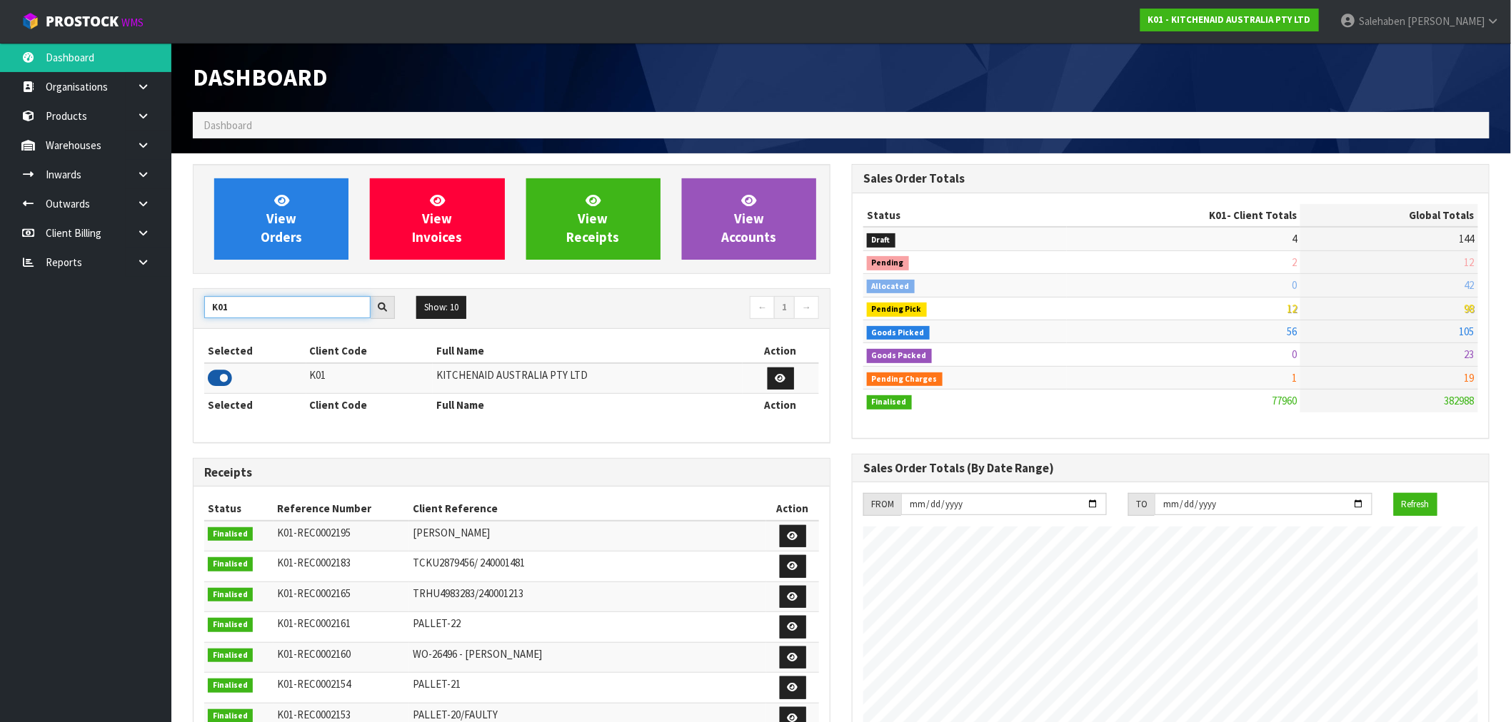
type input "K01"
click at [226, 376] on icon at bounding box center [220, 378] width 24 height 21
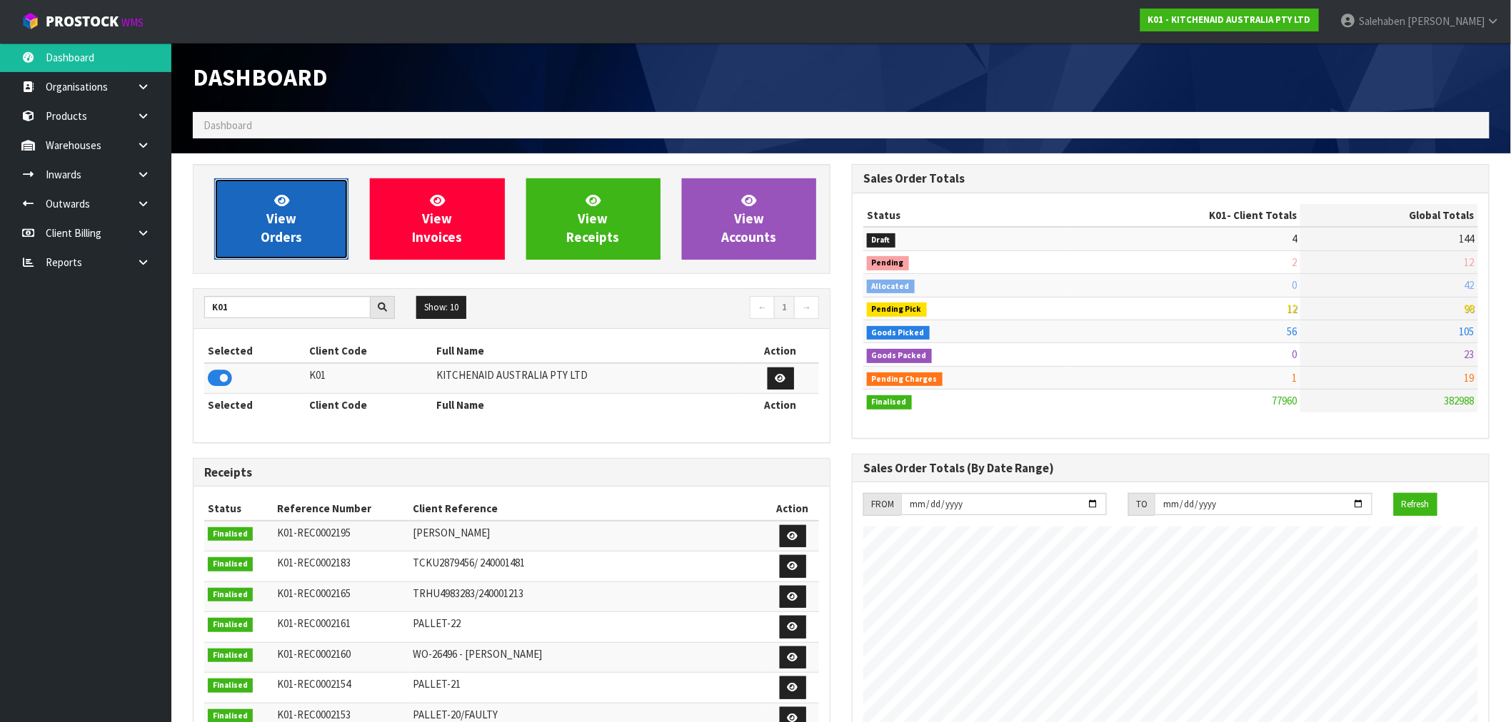
click at [306, 231] on link "View Orders" at bounding box center [281, 218] width 134 height 81
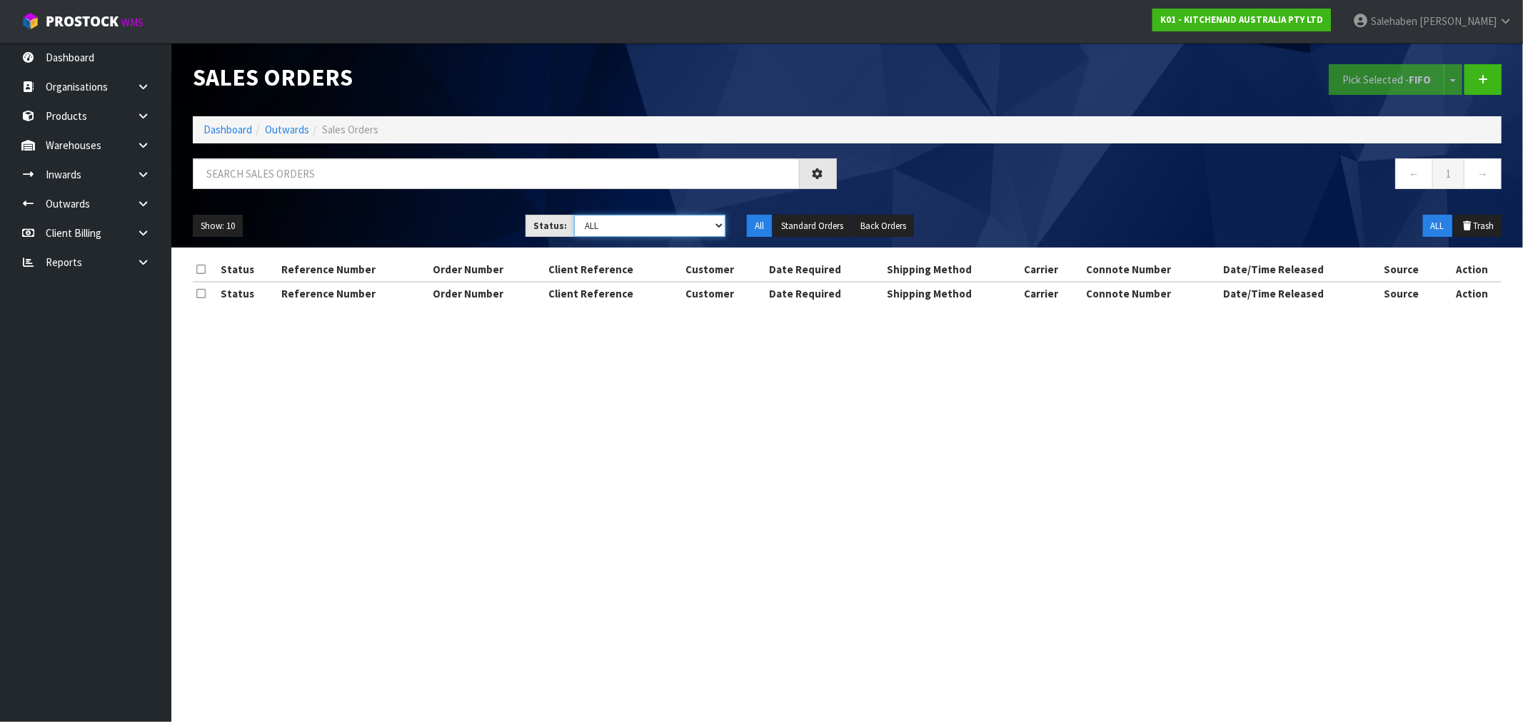
click at [611, 229] on select "Draft Pending Allocated Pending Pick Goods Picked Goods Packed Pending Charges …" at bounding box center [649, 226] width 151 height 22
select select "string:3"
click at [574, 215] on select "Draft Pending Allocated Pending Pick Goods Picked Goods Packed Pending Charges …" at bounding box center [649, 226] width 151 height 22
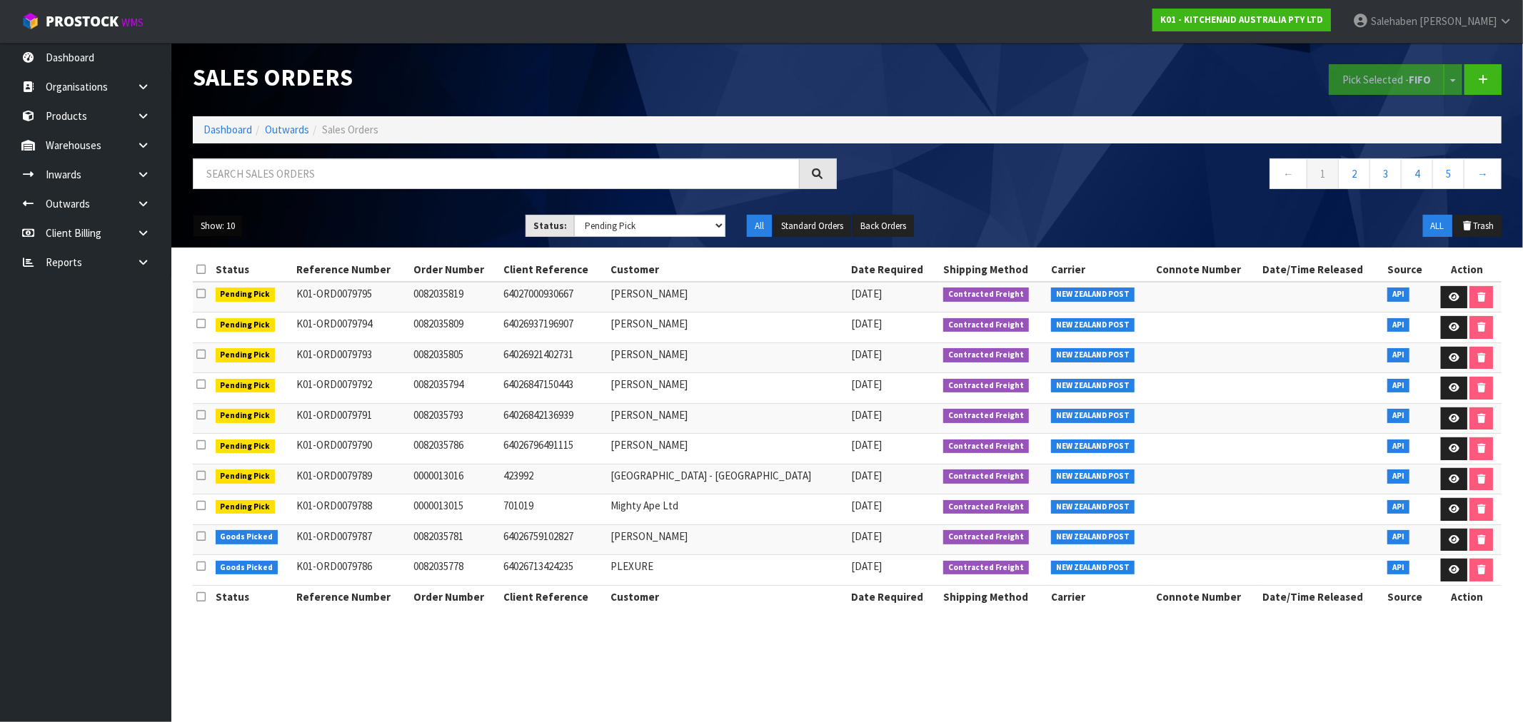
click at [216, 223] on button "Show: 10" at bounding box center [218, 226] width 50 height 23
click at [226, 308] on link "50" at bounding box center [249, 310] width 113 height 19
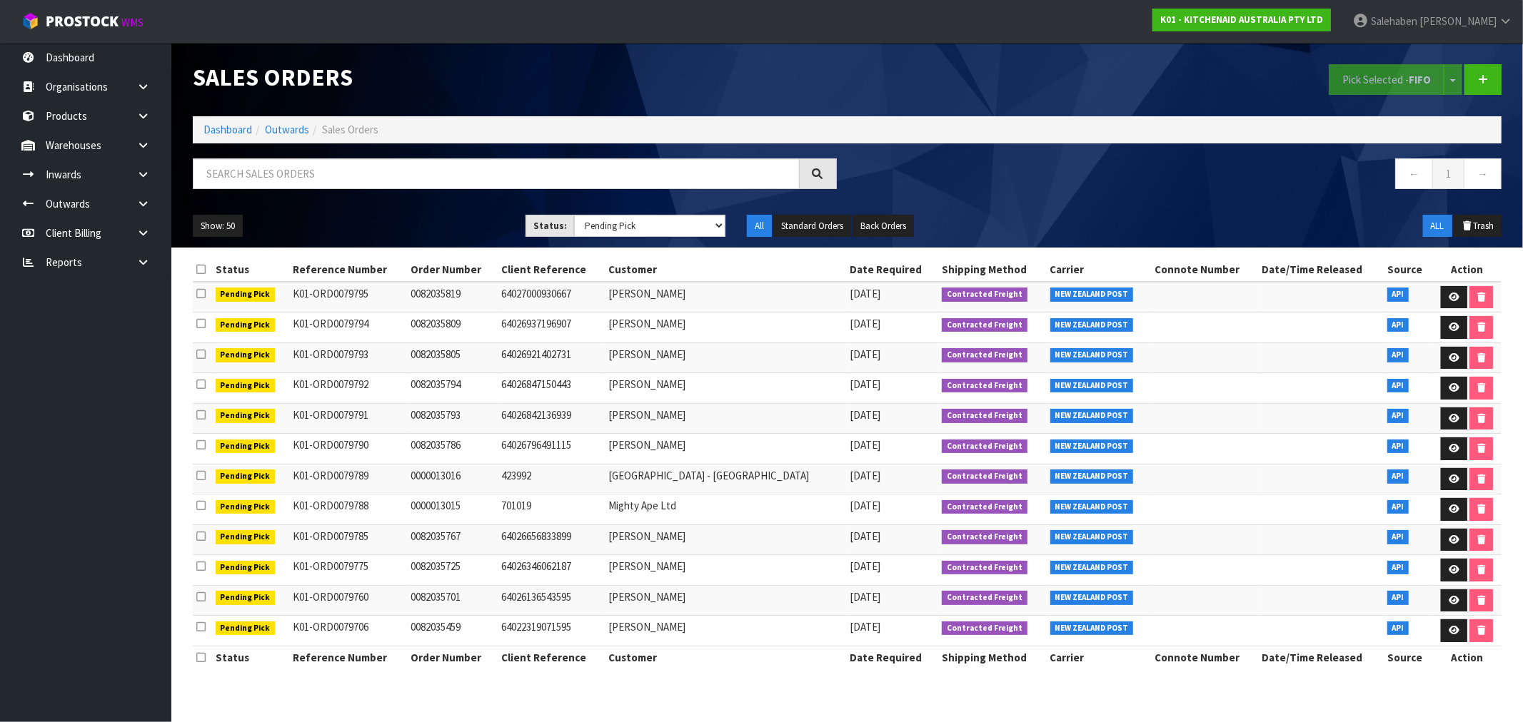
click at [198, 518] on td at bounding box center [202, 510] width 19 height 31
click at [231, 133] on link "Dashboard" at bounding box center [227, 130] width 49 height 14
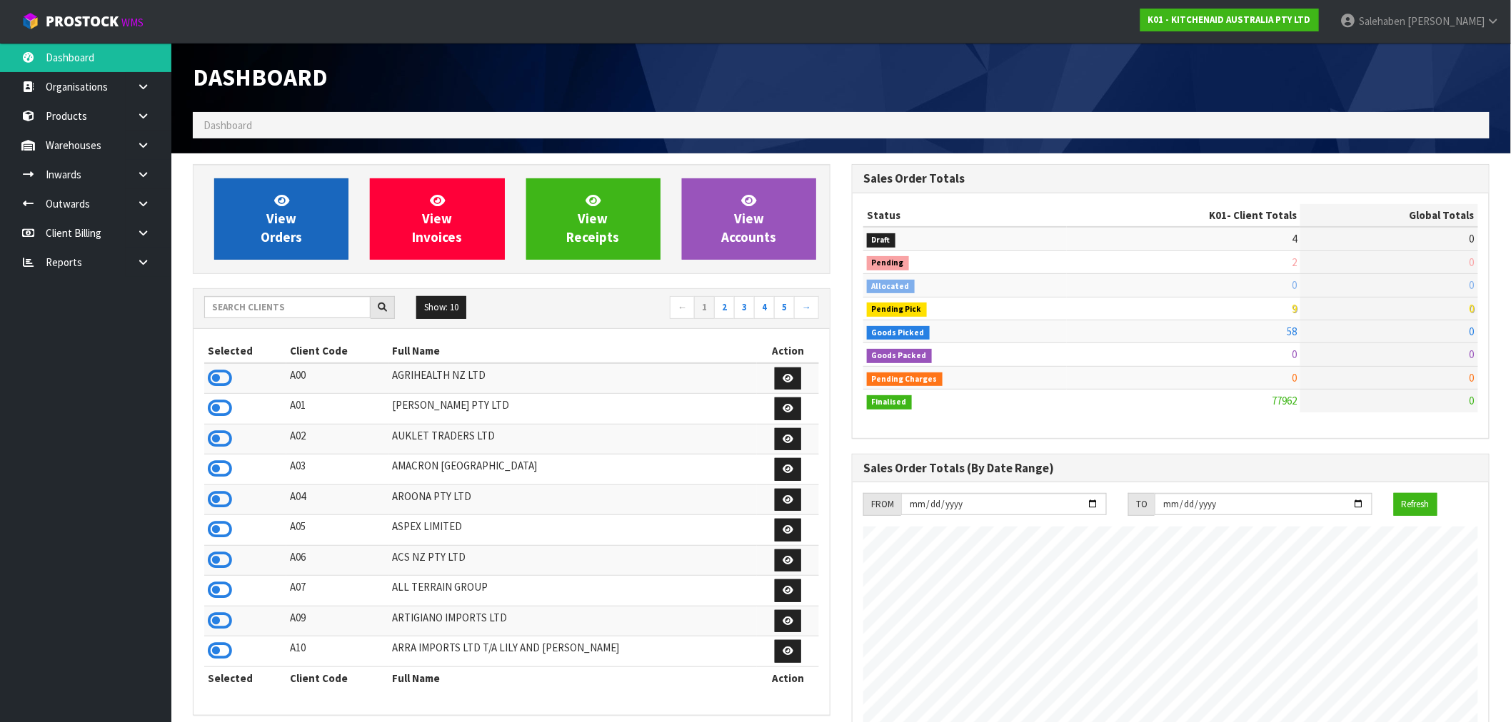
scroll to position [1082, 659]
drag, startPoint x: 328, startPoint y: 287, endPoint x: 326, endPoint y: 300, distance: 13.0
click at [327, 296] on div "View Orders View Invoices View Receipts View Accounts Show: 10 5 10 25" at bounding box center [511, 718] width 659 height 1109
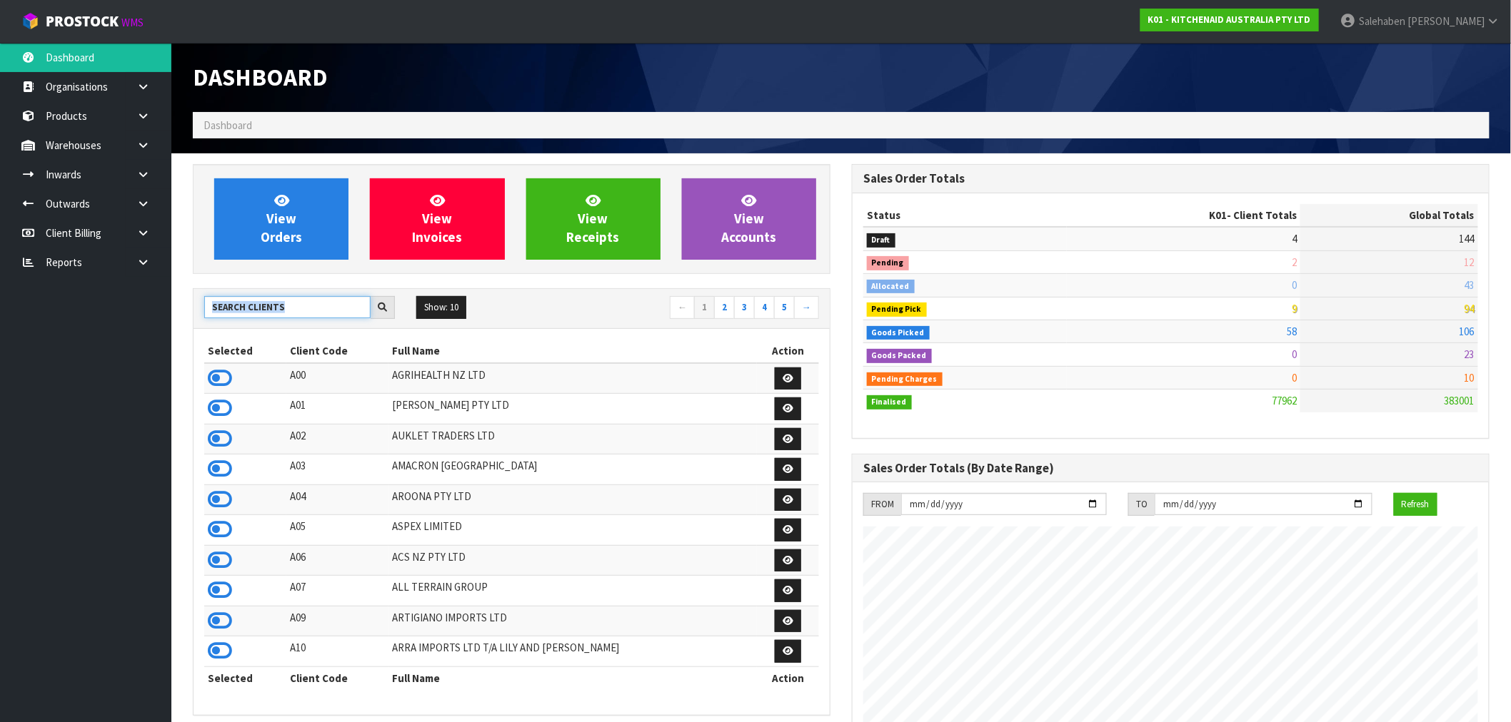
click at [326, 302] on input "text" at bounding box center [287, 307] width 166 height 22
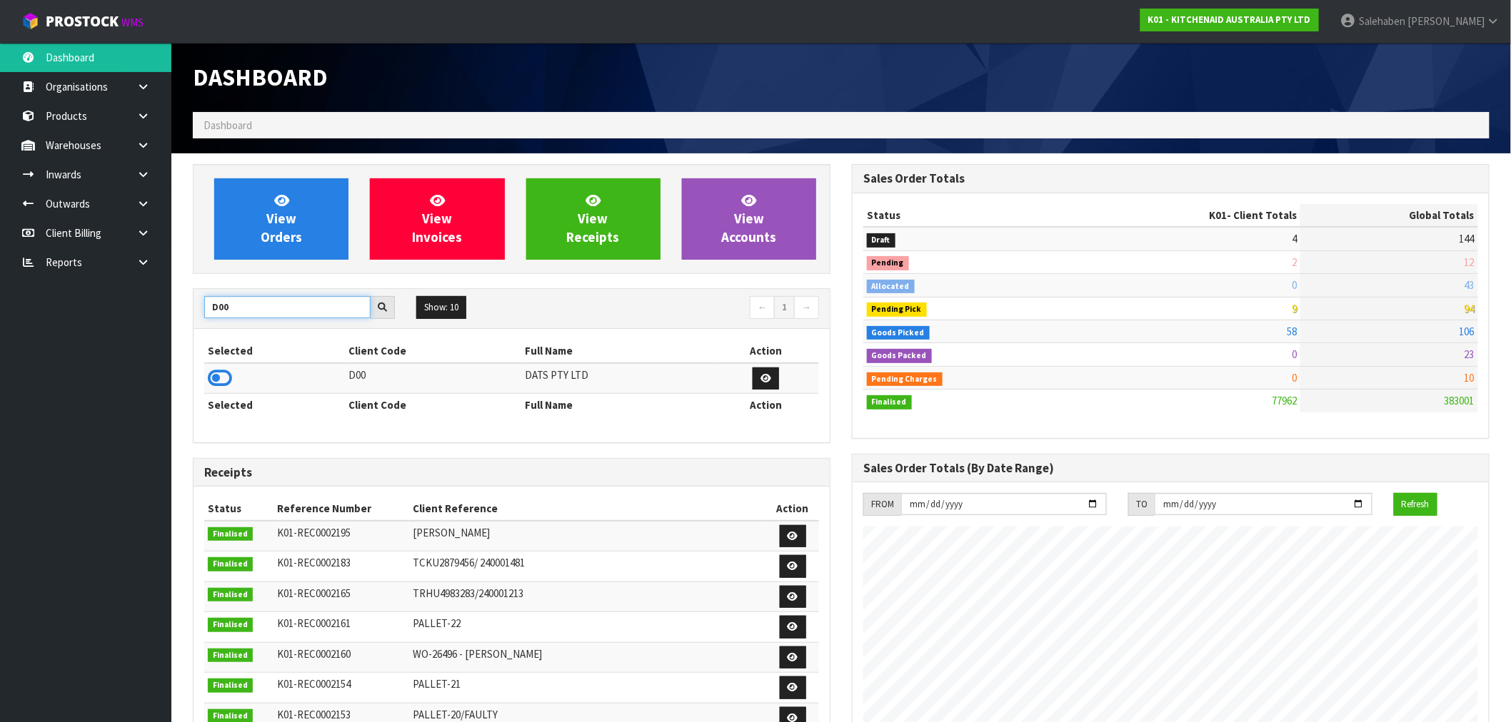
type input "D00"
click at [211, 382] on icon at bounding box center [220, 378] width 24 height 21
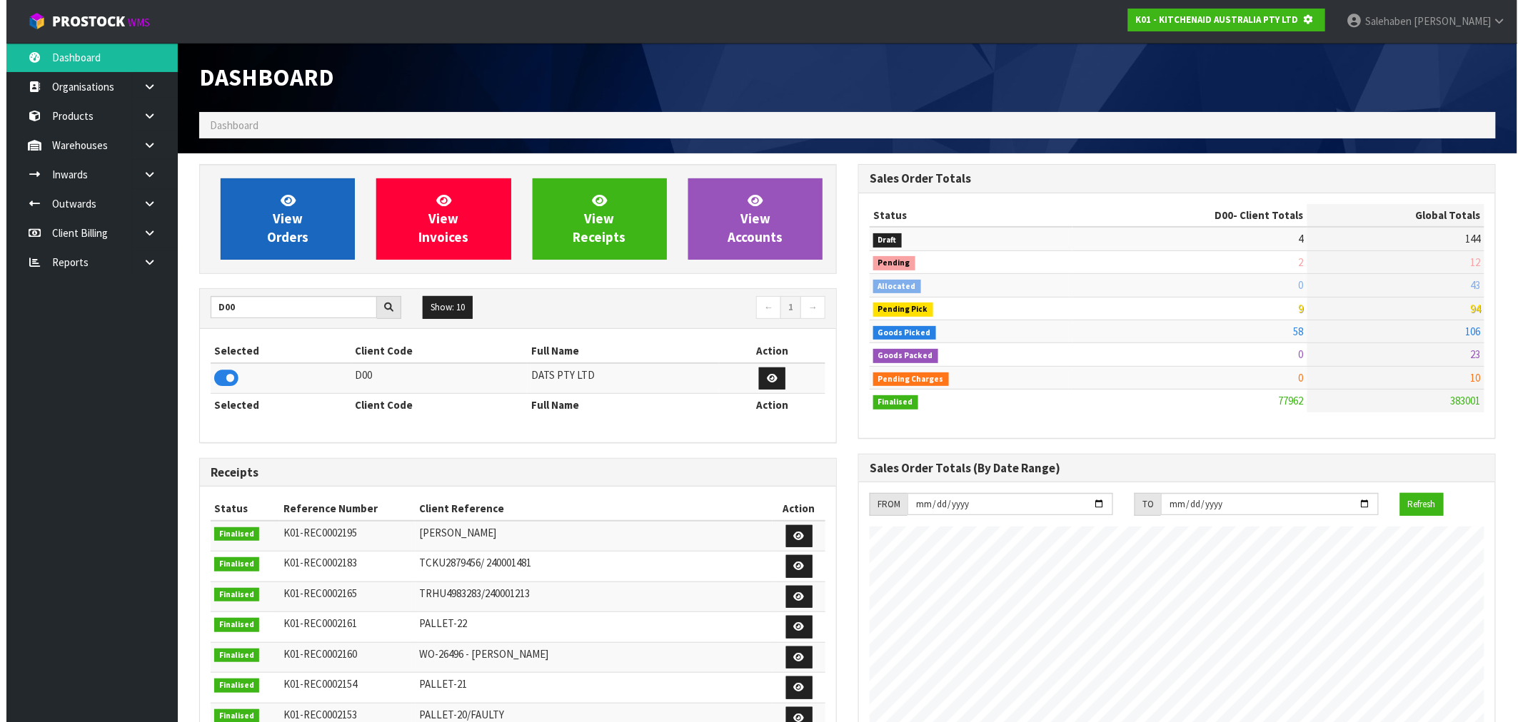
scroll to position [713024, 713254]
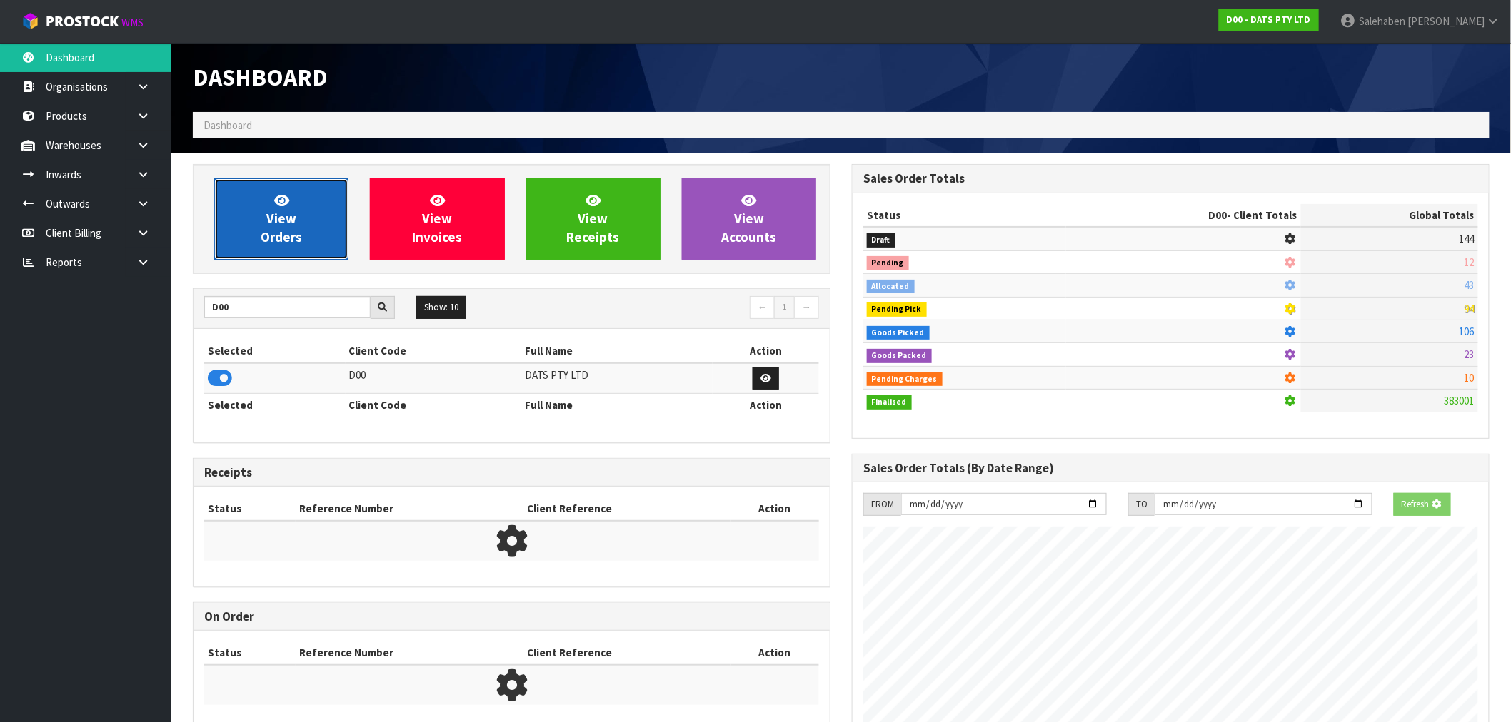
click at [283, 251] on link "View Orders" at bounding box center [281, 218] width 134 height 81
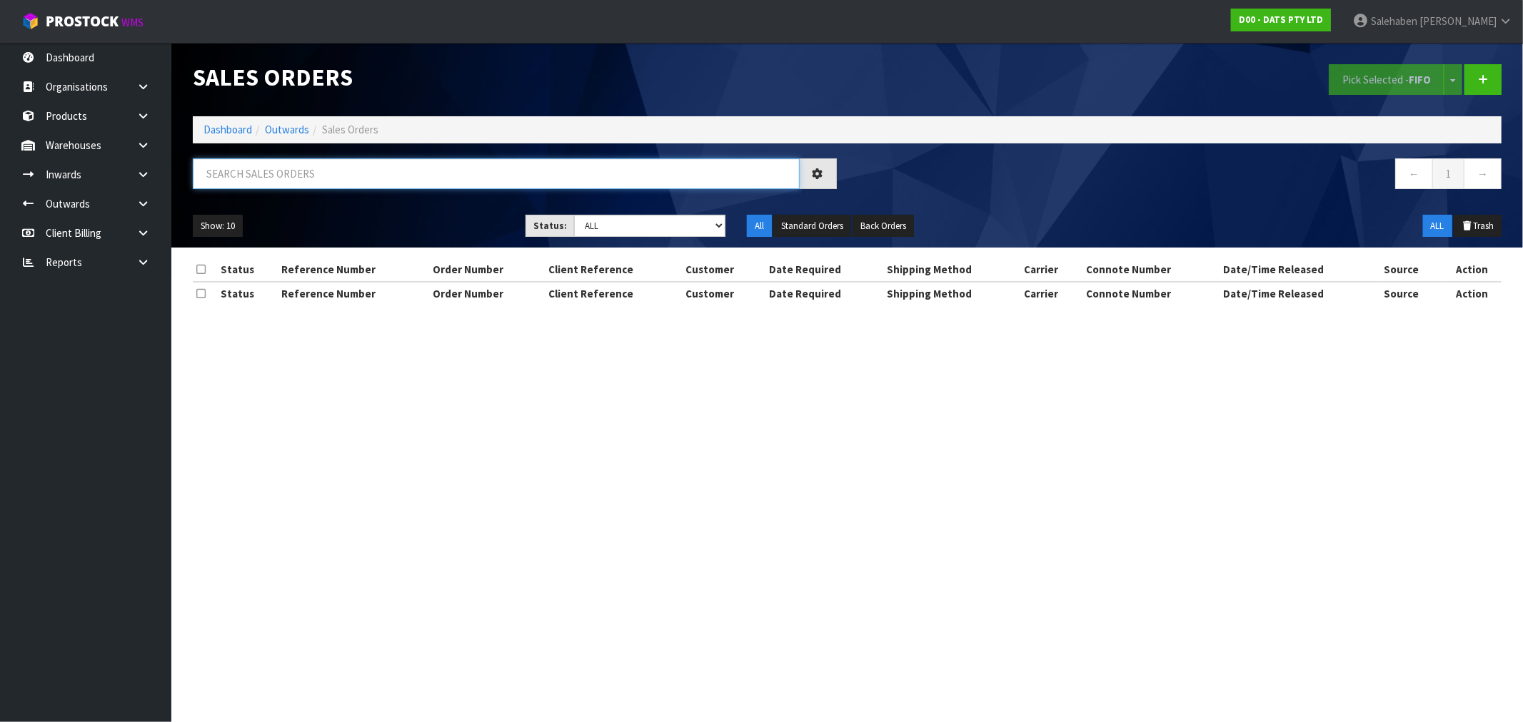
click at [281, 176] on input "text" at bounding box center [496, 173] width 607 height 31
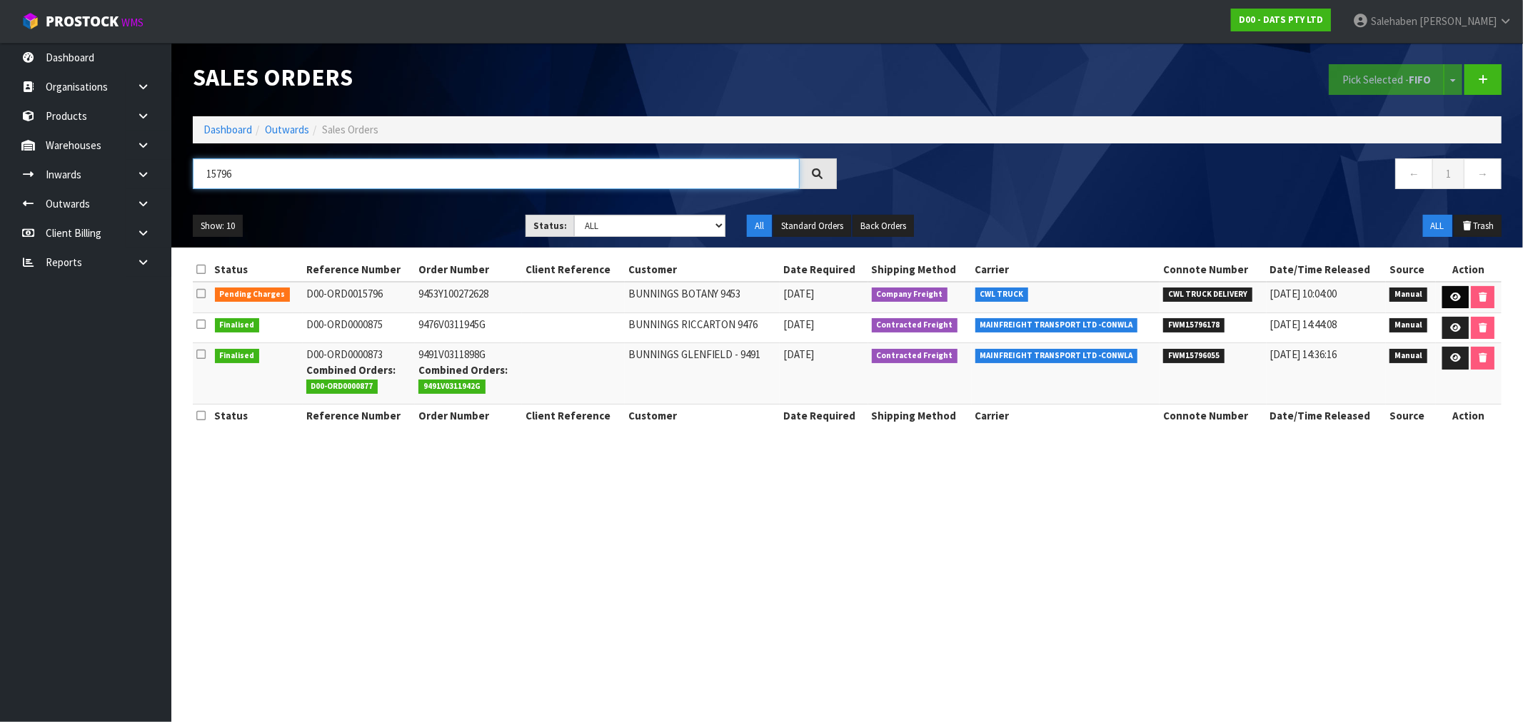
type input "15796"
click at [1460, 294] on link at bounding box center [1455, 297] width 26 height 23
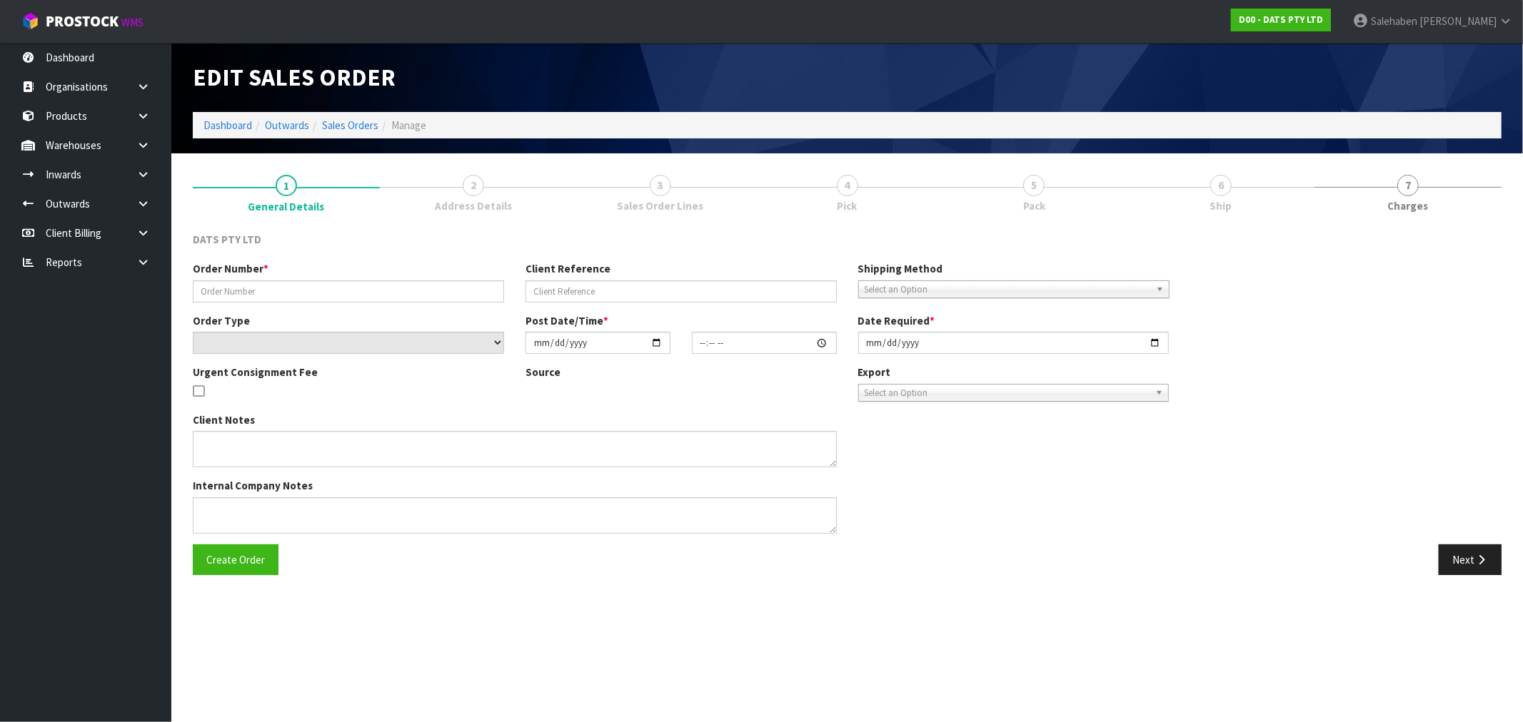
type input "9453Y100272628"
select select "number:0"
type input "[DATE]"
type input "09:08:00.000"
type input "[DATE]"
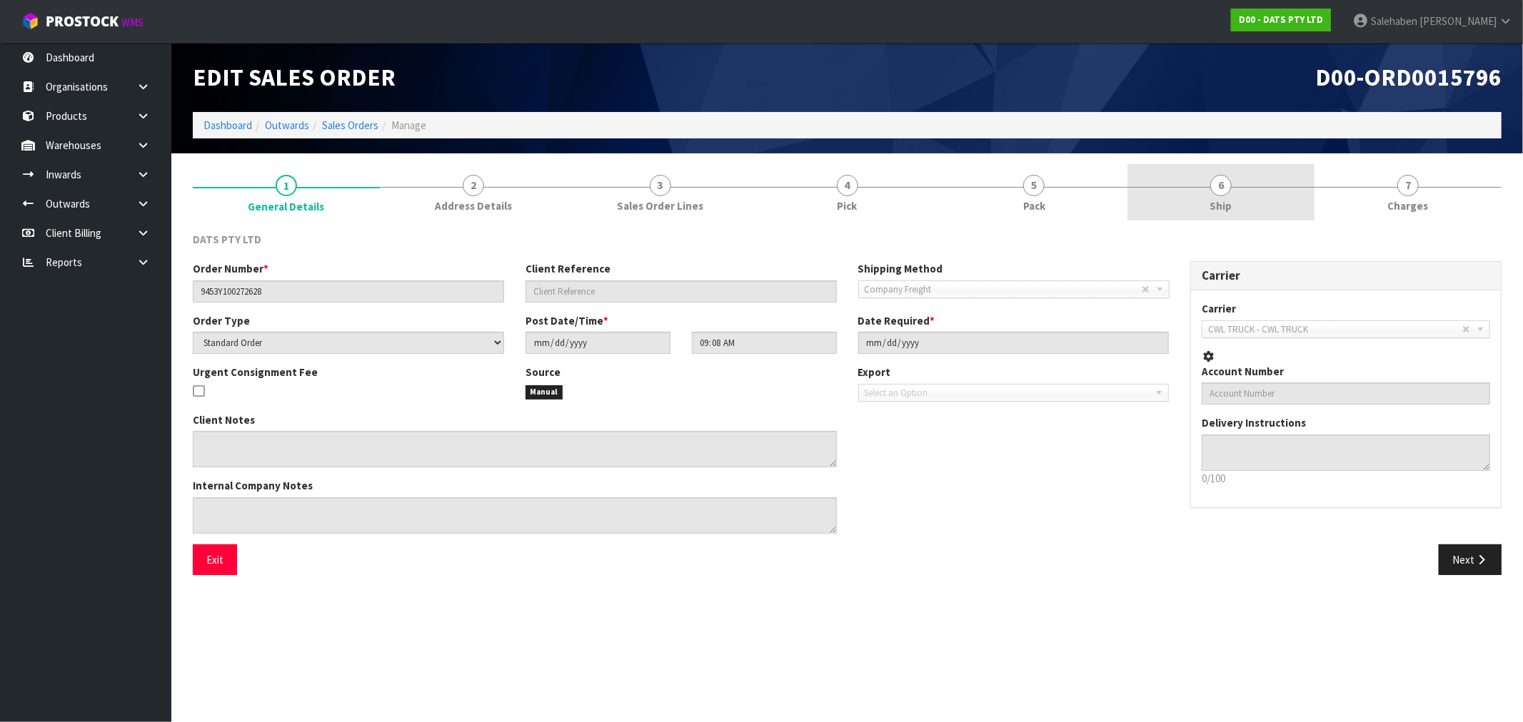
click at [1208, 205] on link "6 Ship" at bounding box center [1220, 192] width 187 height 56
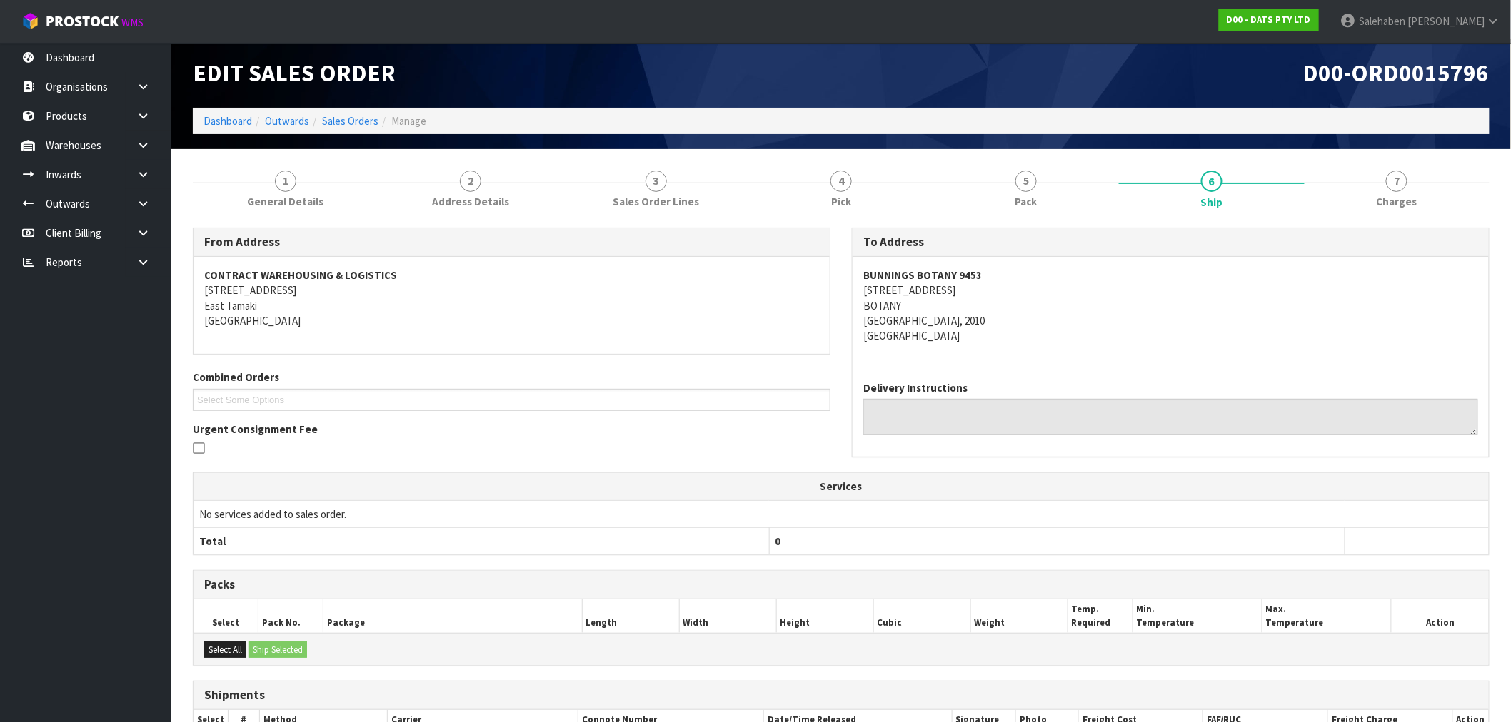
scroll to position [148, 0]
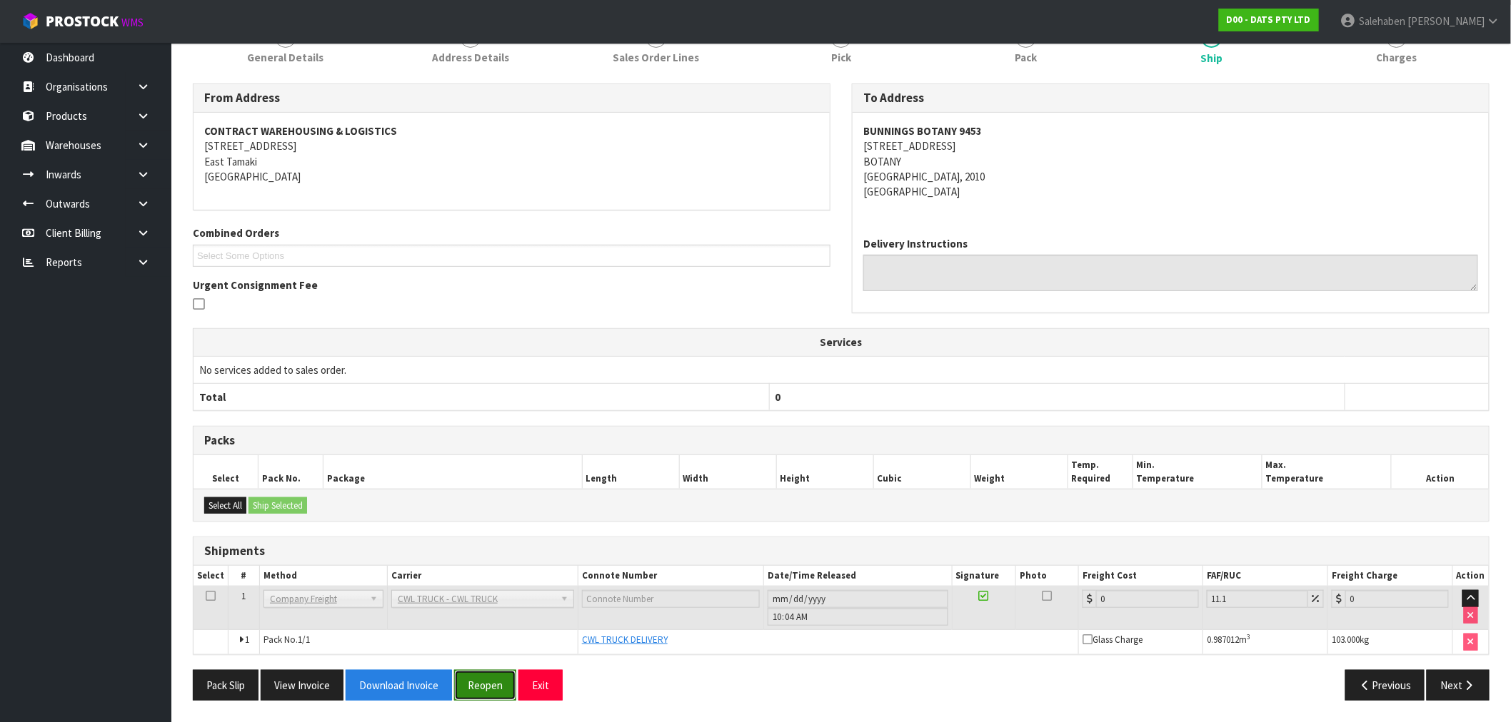
click at [483, 690] on button "Reopen" at bounding box center [485, 685] width 62 height 31
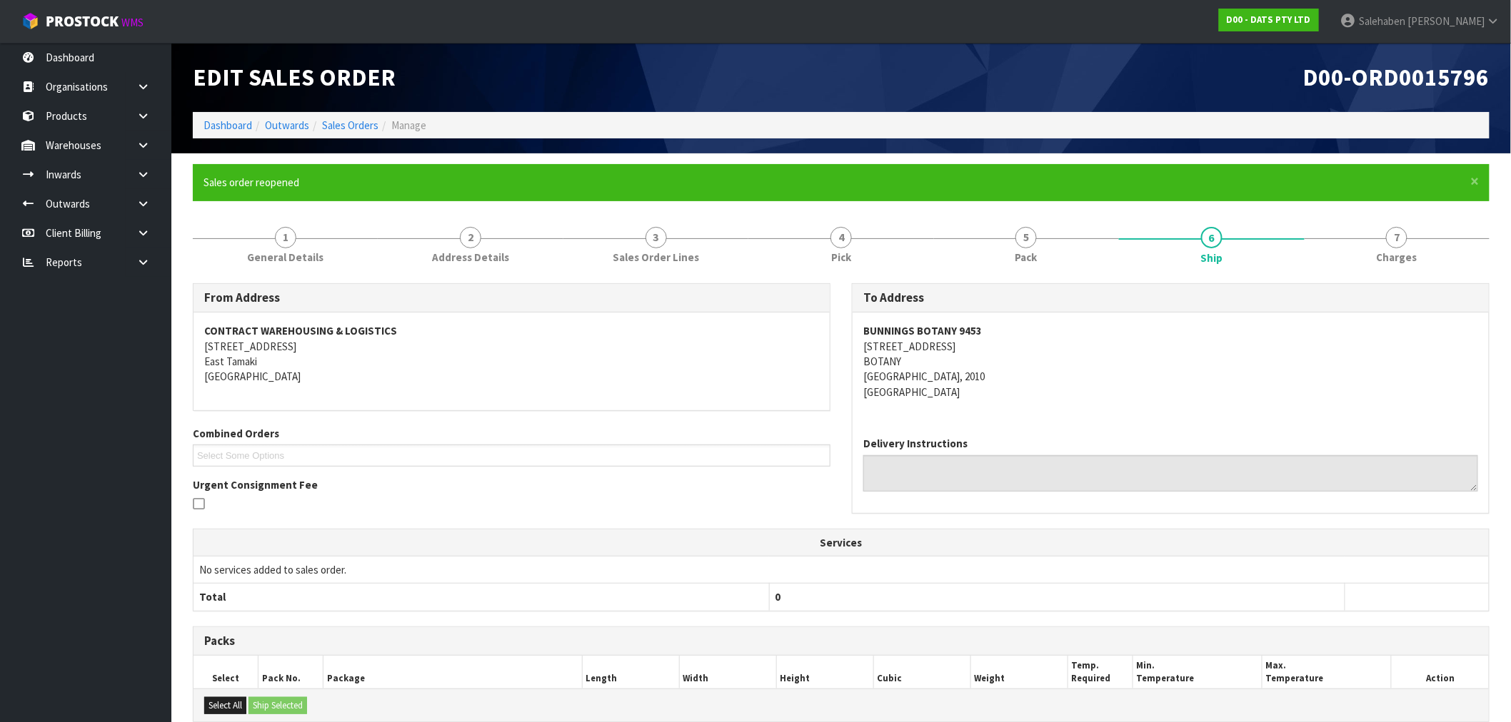
scroll to position [201, 0]
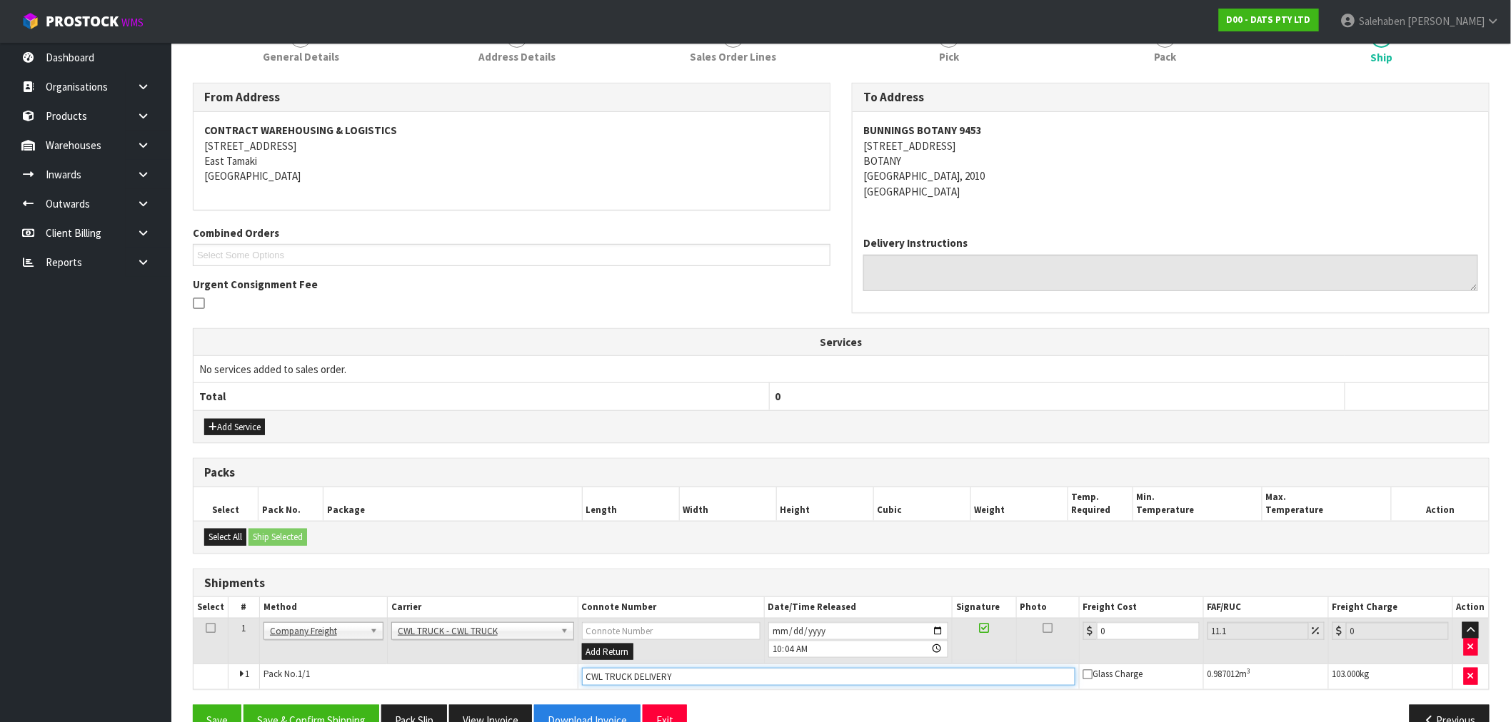
click at [708, 680] on input "CWL TRUCK DELIVERY" at bounding box center [828, 677] width 493 height 18
type input "CWL TRUCK DELIVERED"
drag, startPoint x: 1126, startPoint y: 635, endPoint x: 1050, endPoint y: 637, distance: 75.7
click at [1064, 639] on tr "1 Client Local Pickup Customer Local Pickup Company Freight Contracted Freight …" at bounding box center [840, 641] width 1295 height 46
type input "4"
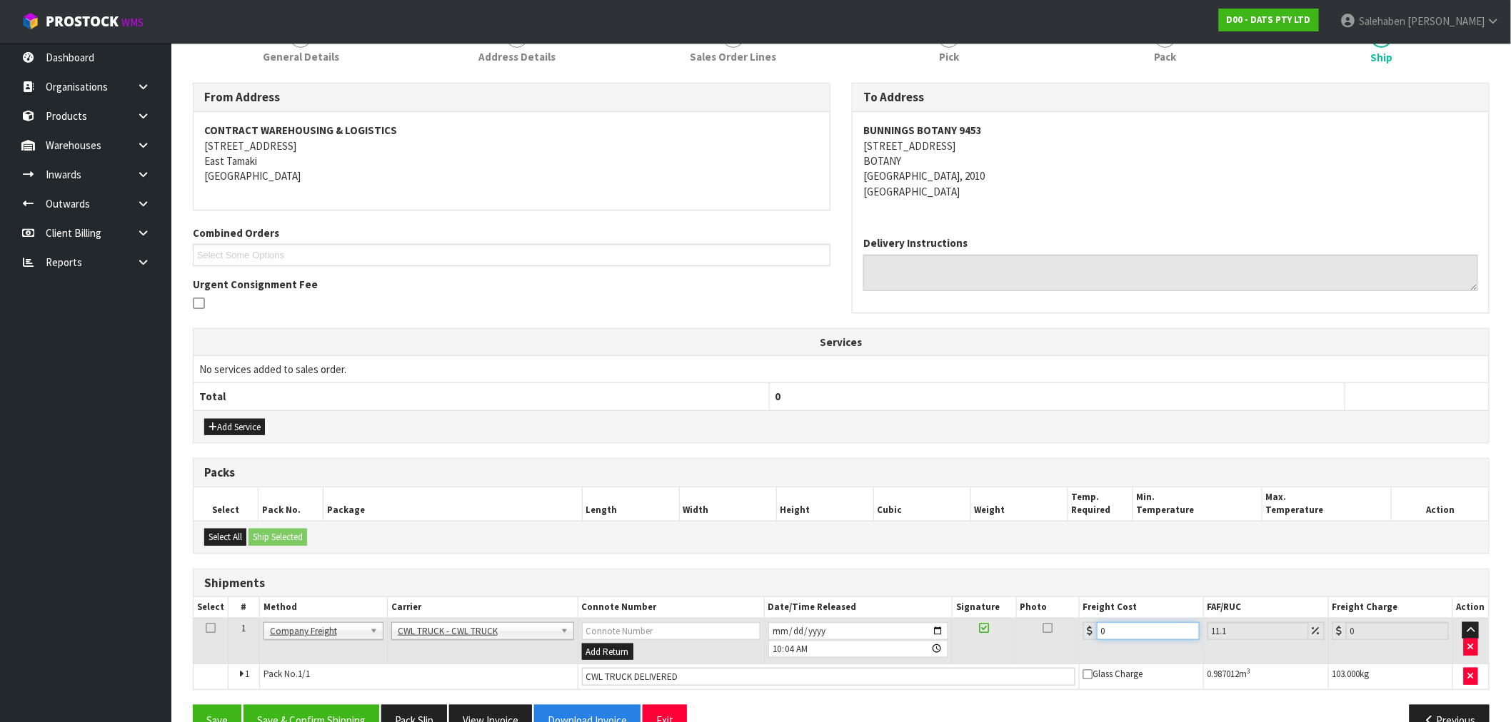
type input "4.44"
type input "44"
type input "48.88"
type input "44.9"
type input "49.88"
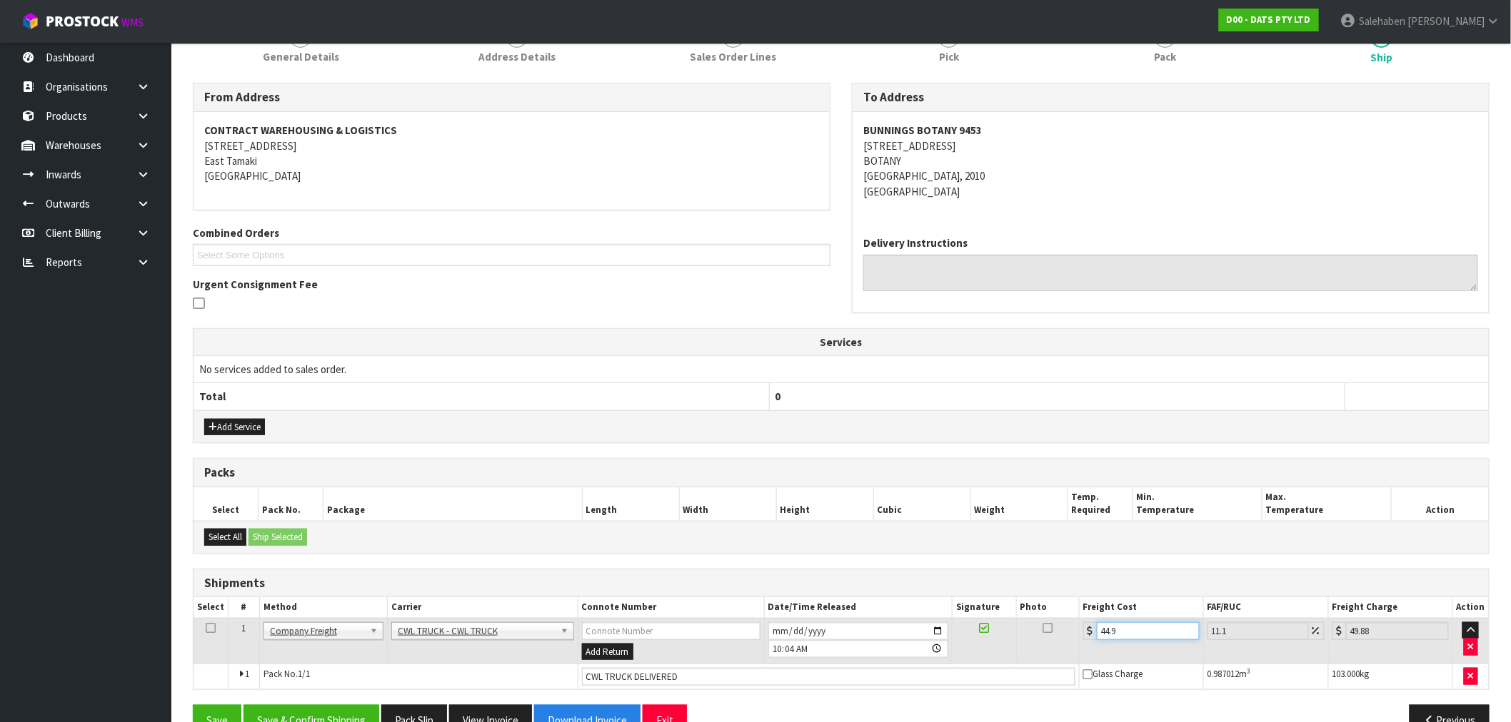
type input "44.93"
type input "49.92"
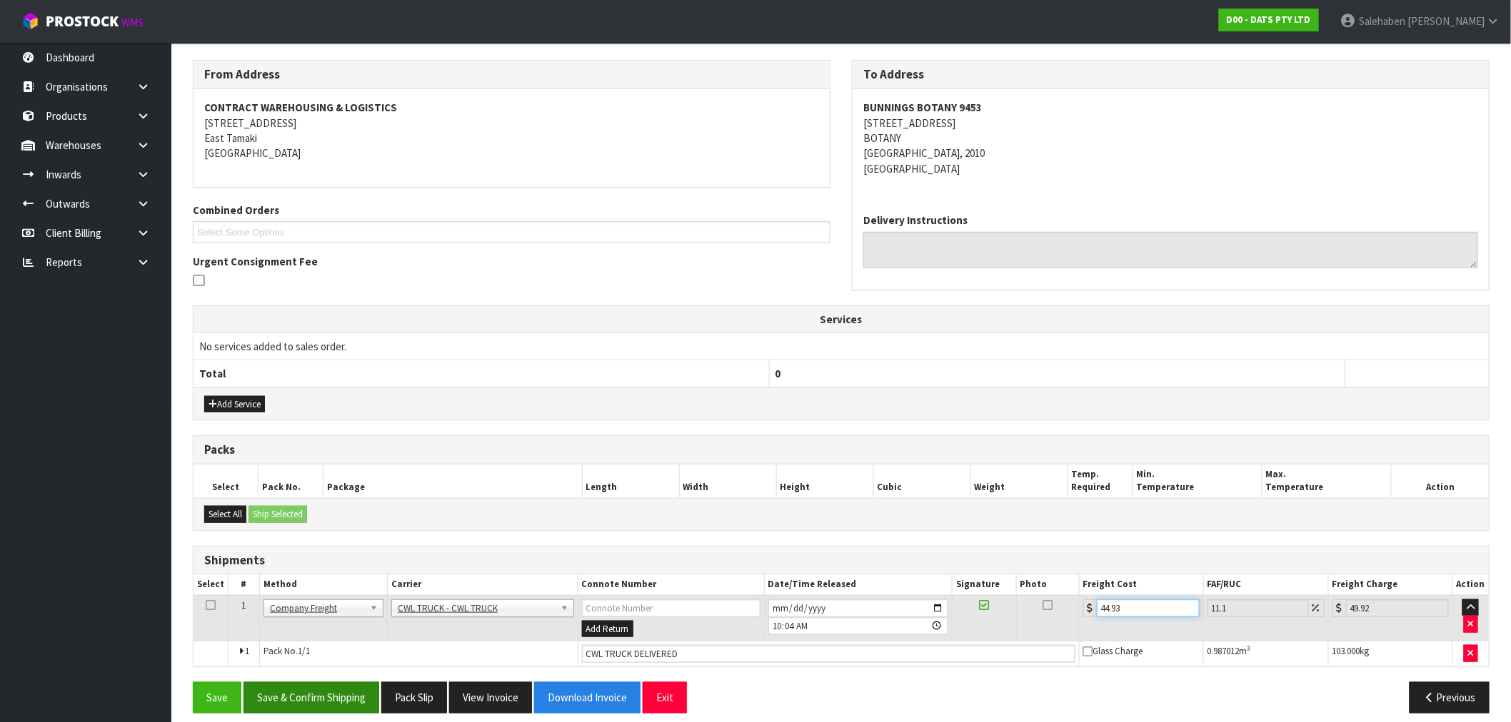
scroll to position [236, 0]
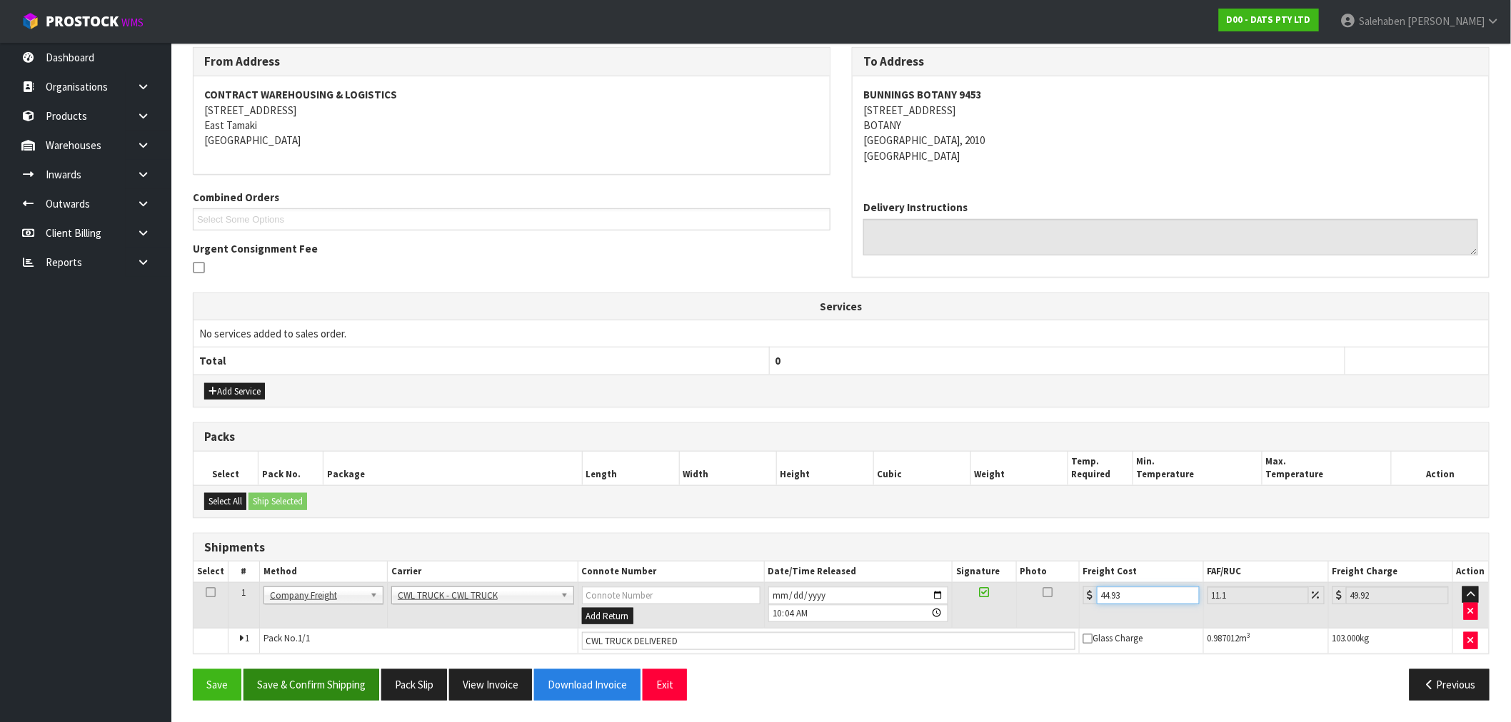
type input "44.93"
click at [316, 689] on button "Save & Confirm Shipping" at bounding box center [311, 685] width 136 height 31
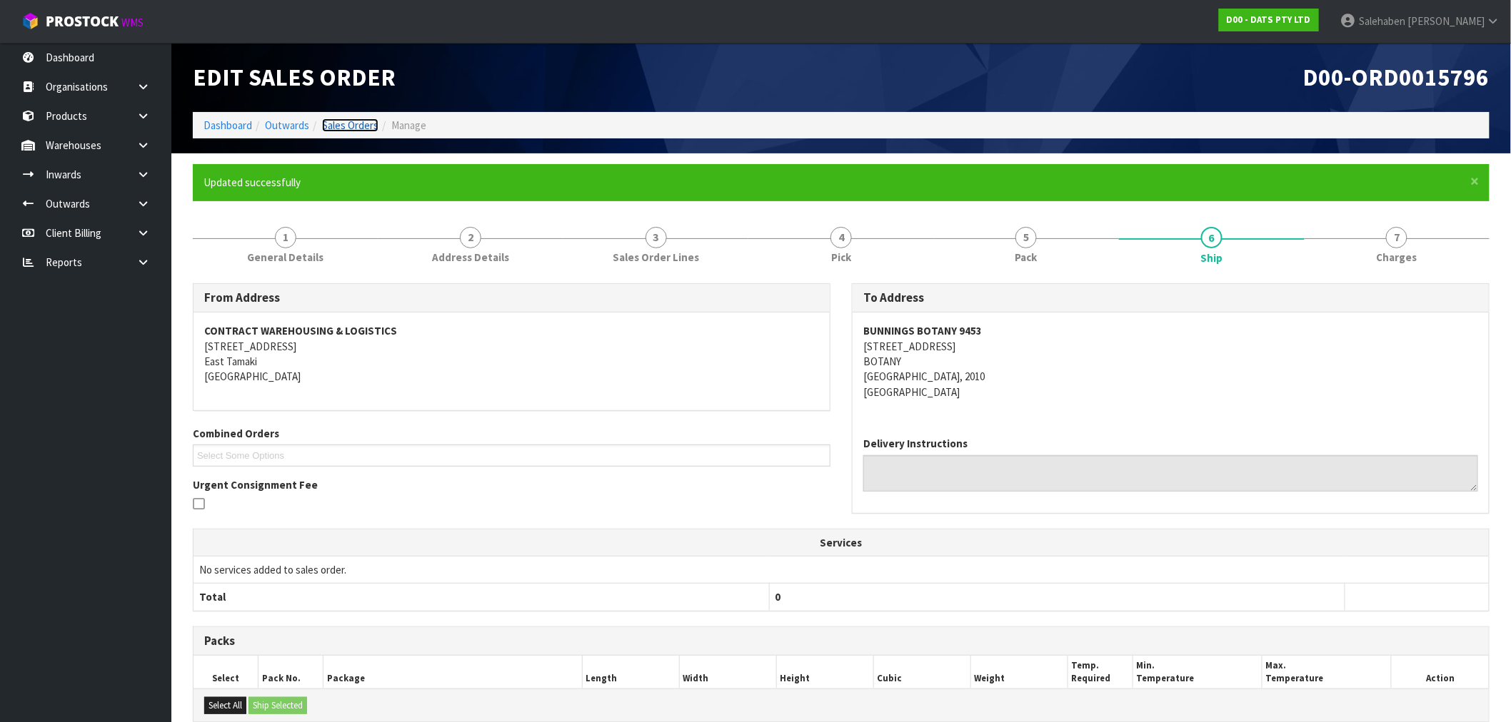
click at [333, 129] on link "Sales Orders" at bounding box center [350, 126] width 56 height 14
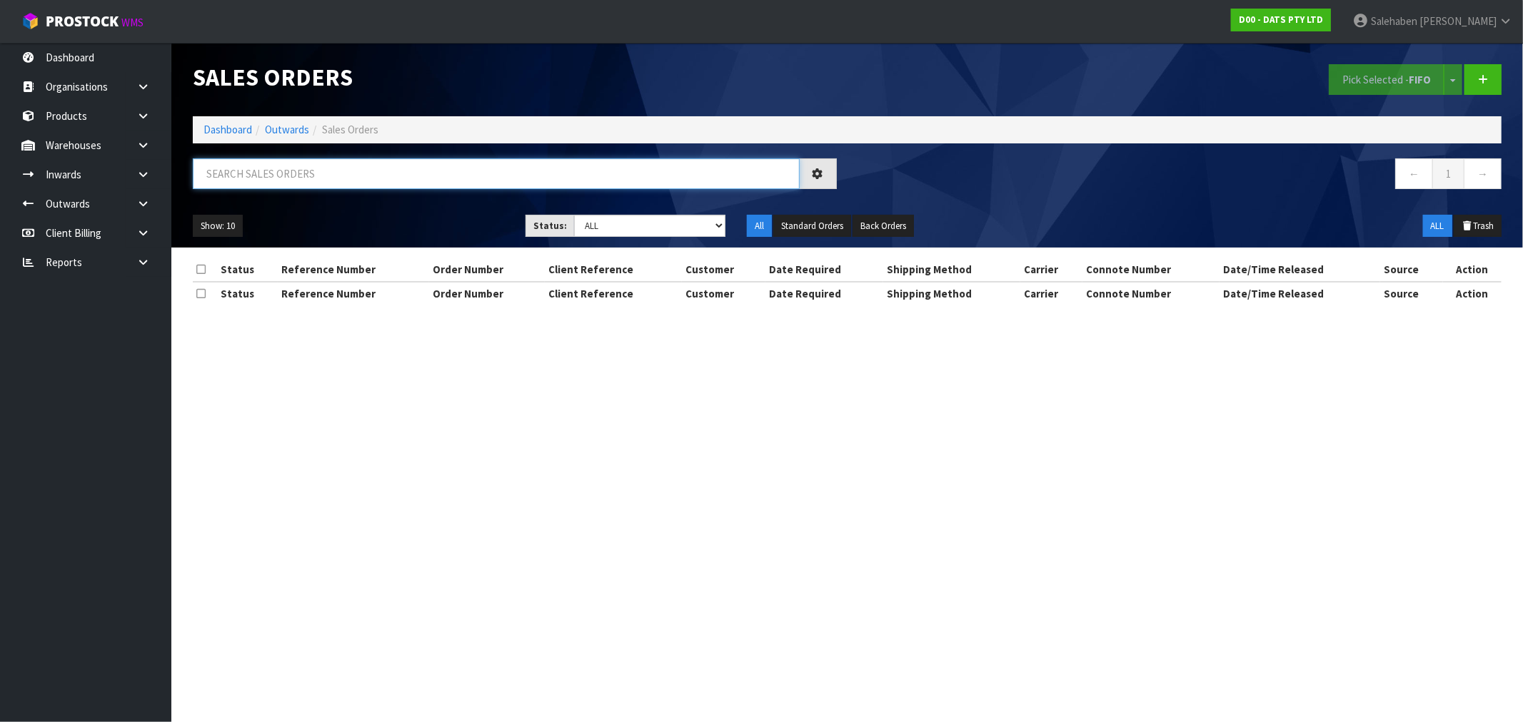
click at [307, 167] on input "text" at bounding box center [496, 173] width 607 height 31
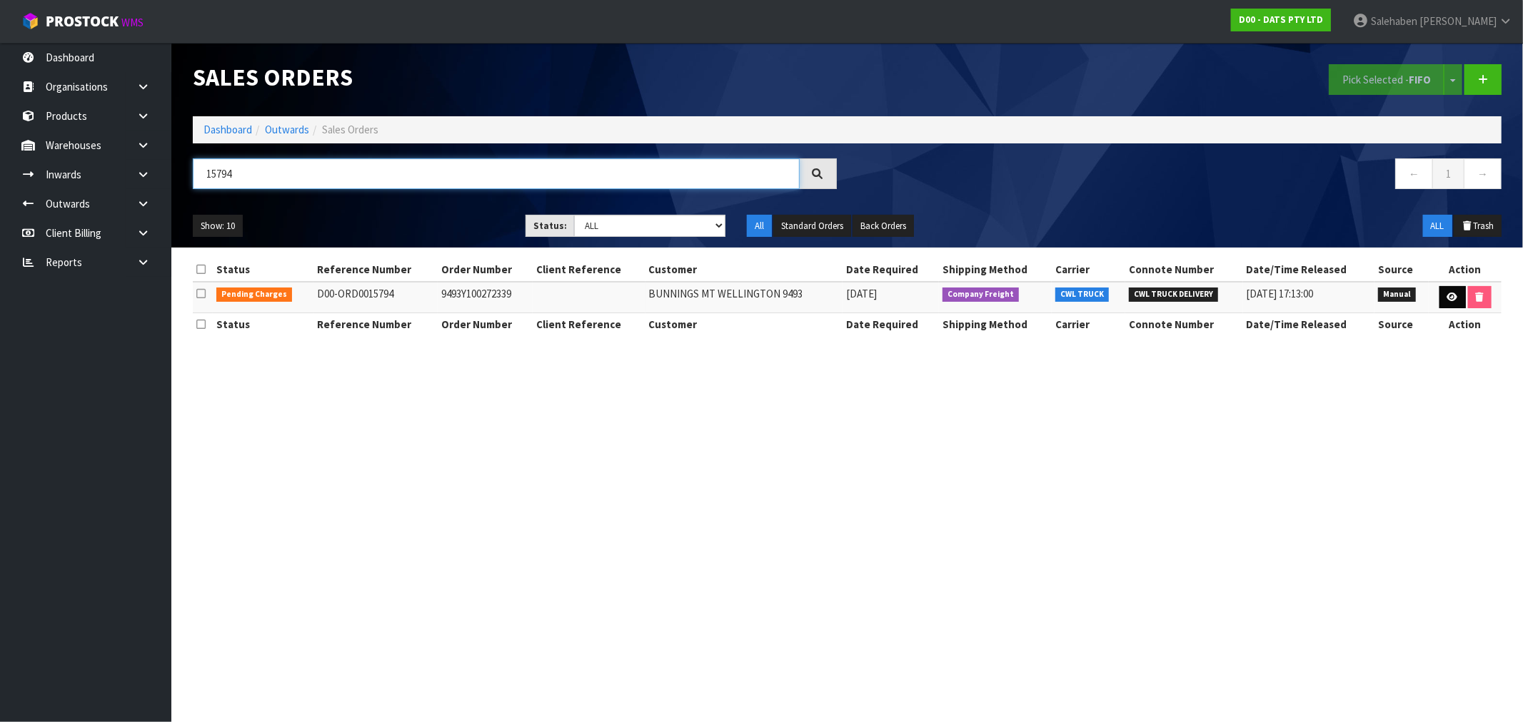
type input "15794"
click at [1448, 298] on icon at bounding box center [1452, 297] width 11 height 9
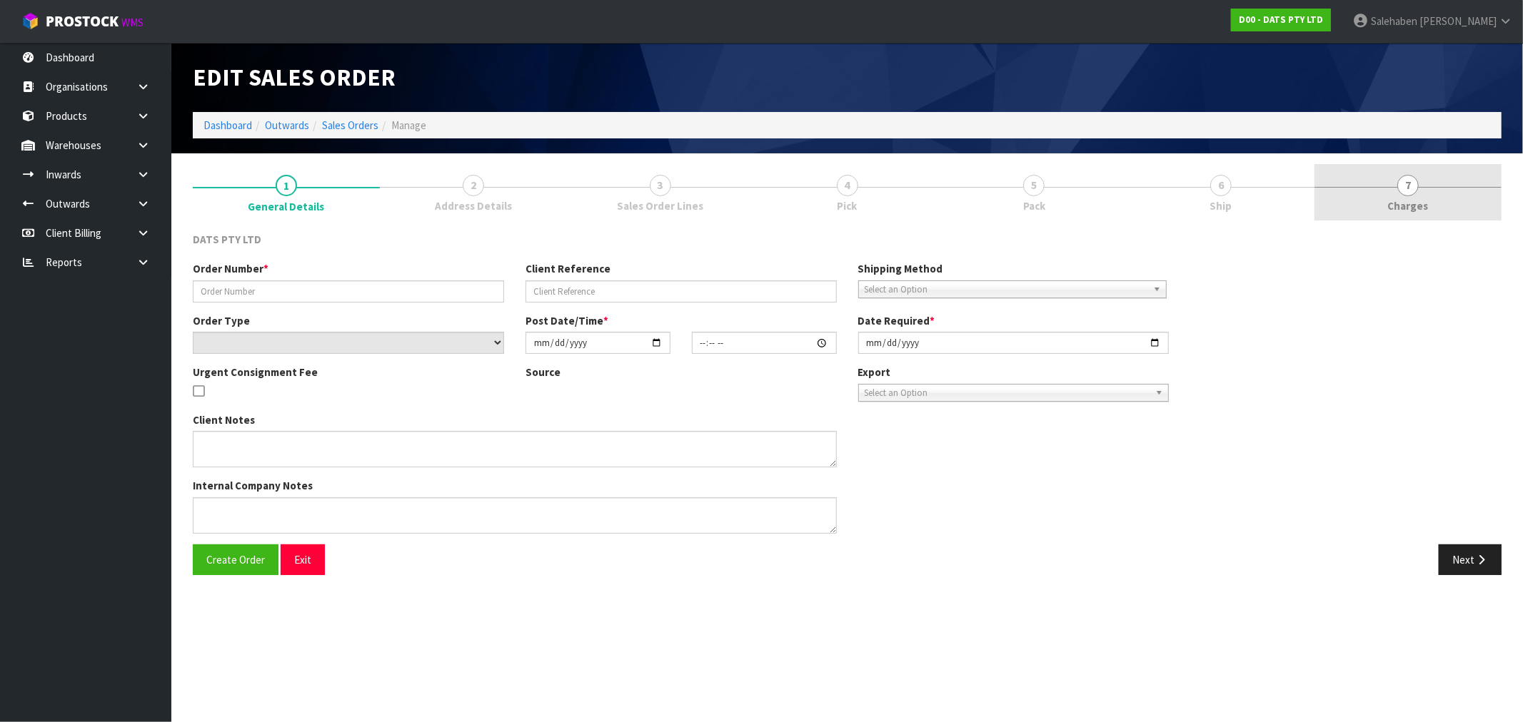
type input "9493Y100272339"
select select "number:0"
type input "[DATE]"
type input "08:58:00.000"
type input "[DATE]"
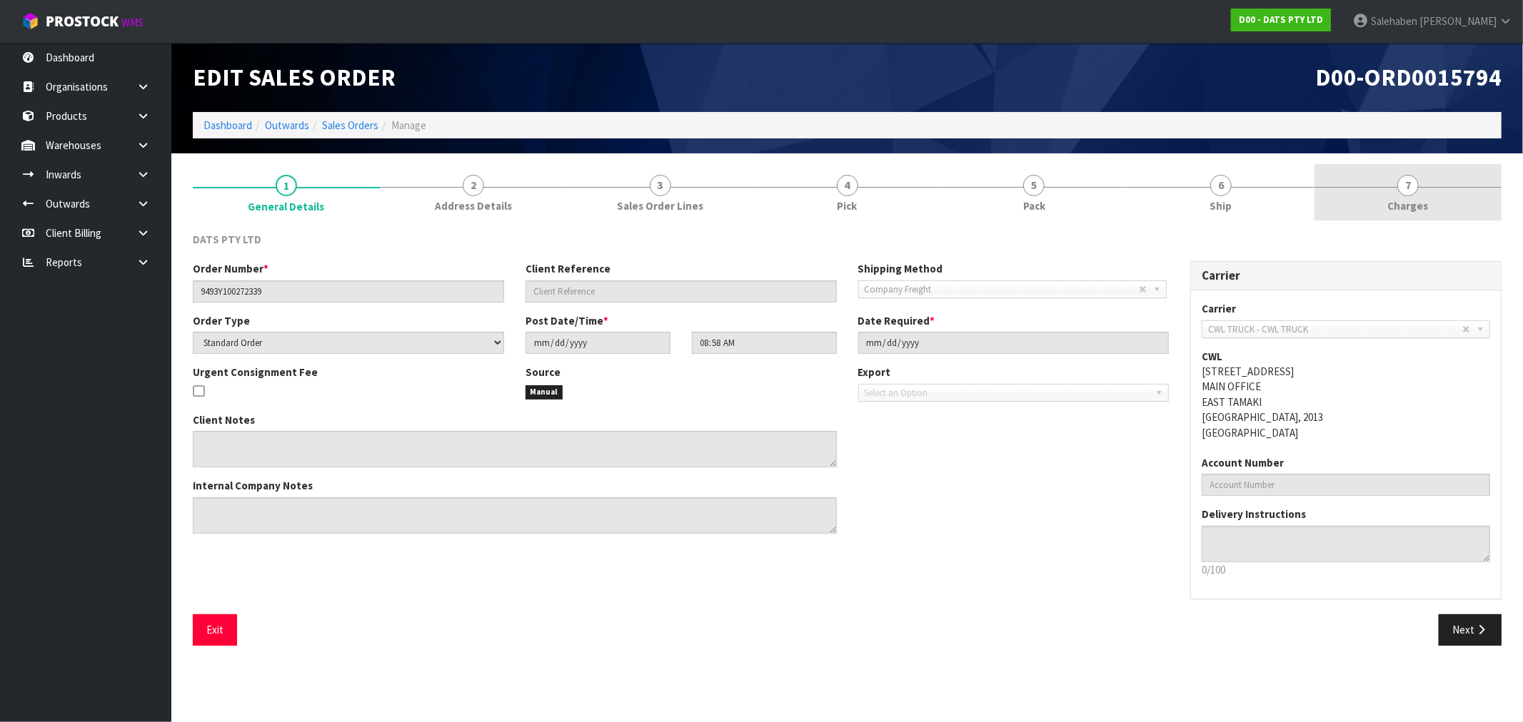
click at [1411, 213] on span "Charges" at bounding box center [1408, 205] width 41 height 15
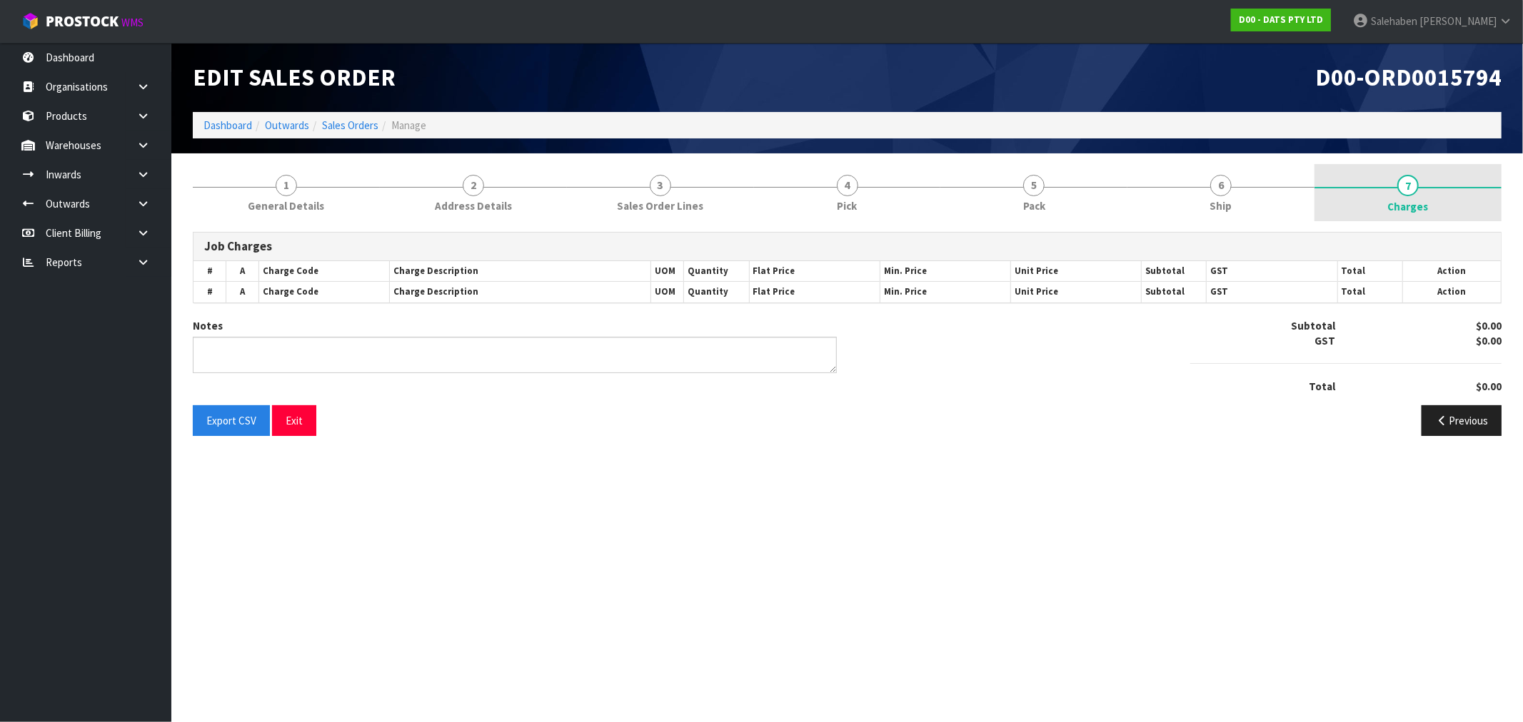
click at [1414, 201] on span "Charges" at bounding box center [1408, 206] width 41 height 15
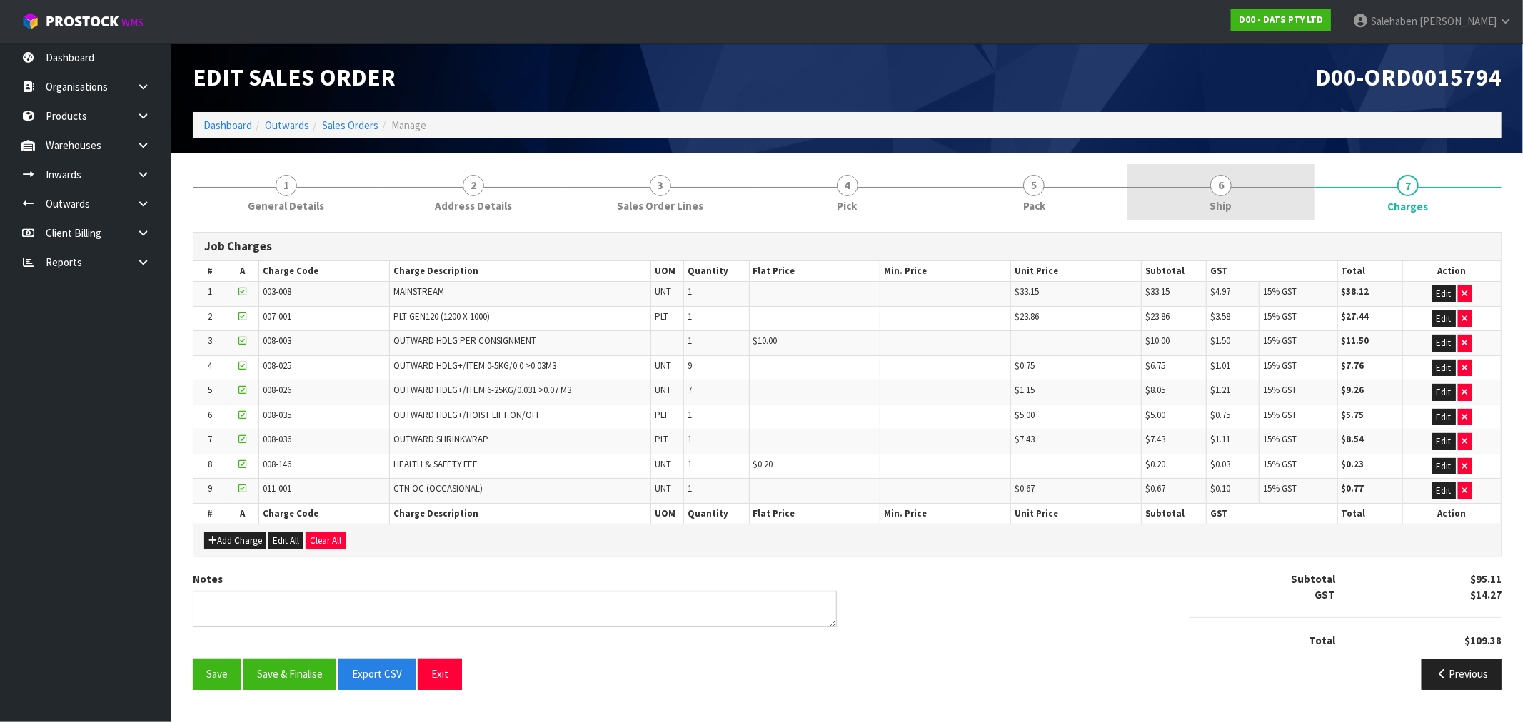
click at [1201, 196] on link "6 Ship" at bounding box center [1220, 192] width 187 height 56
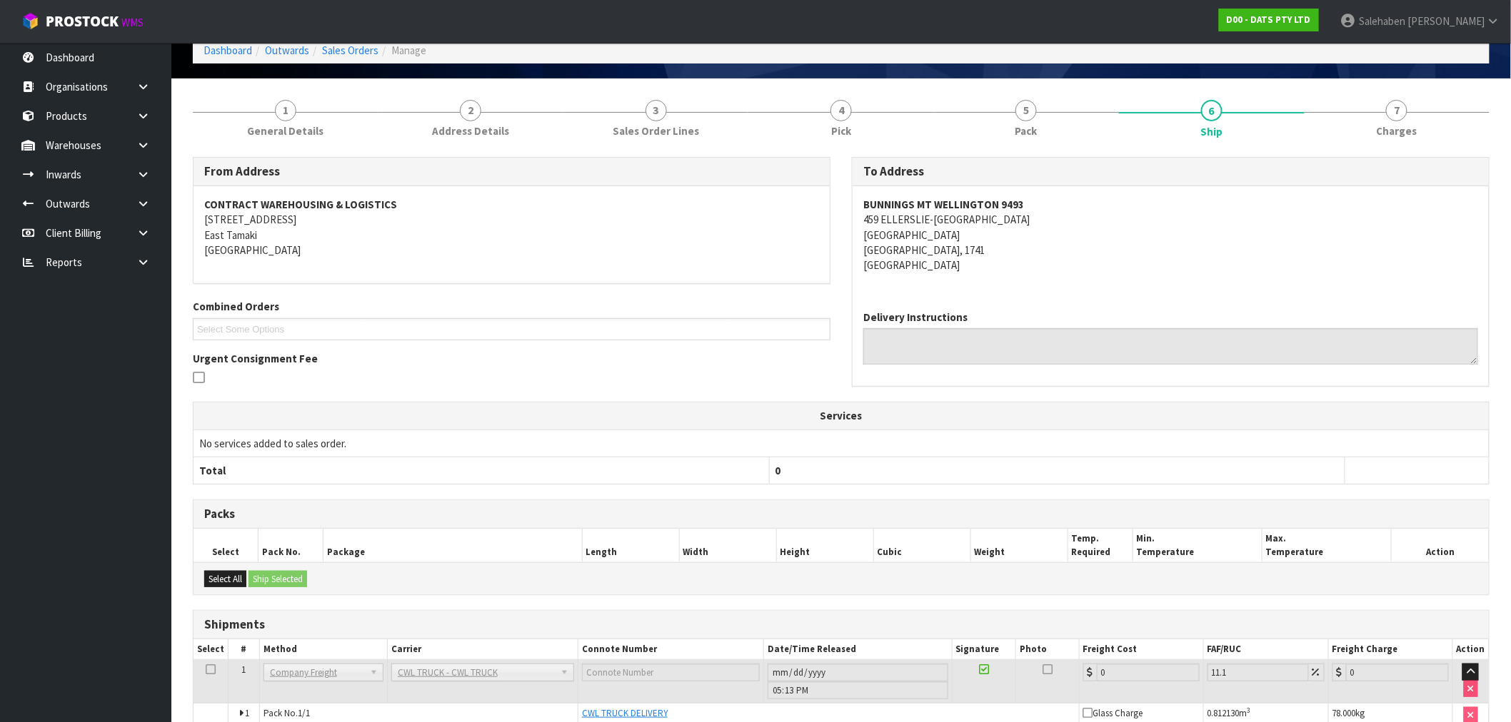
scroll to position [148, 0]
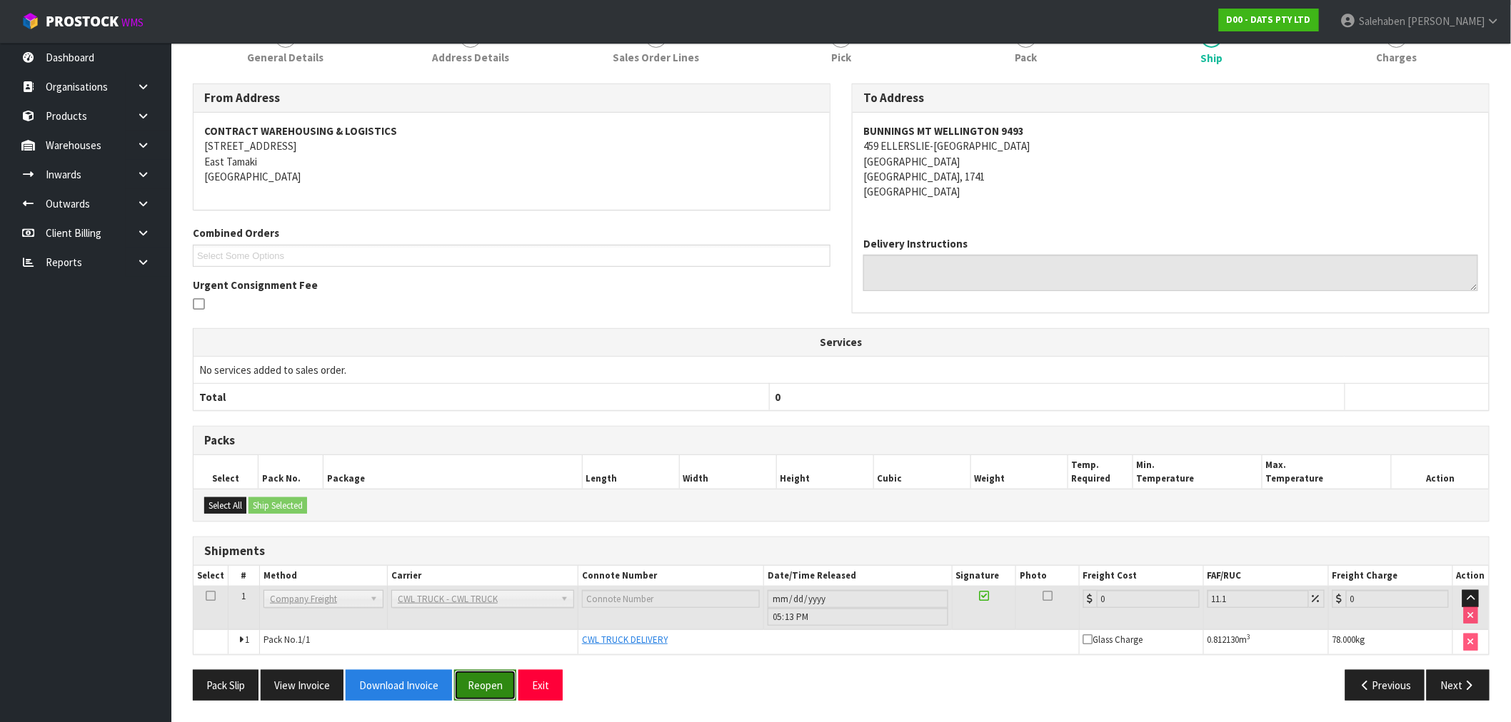
click at [482, 688] on button "Reopen" at bounding box center [485, 685] width 62 height 31
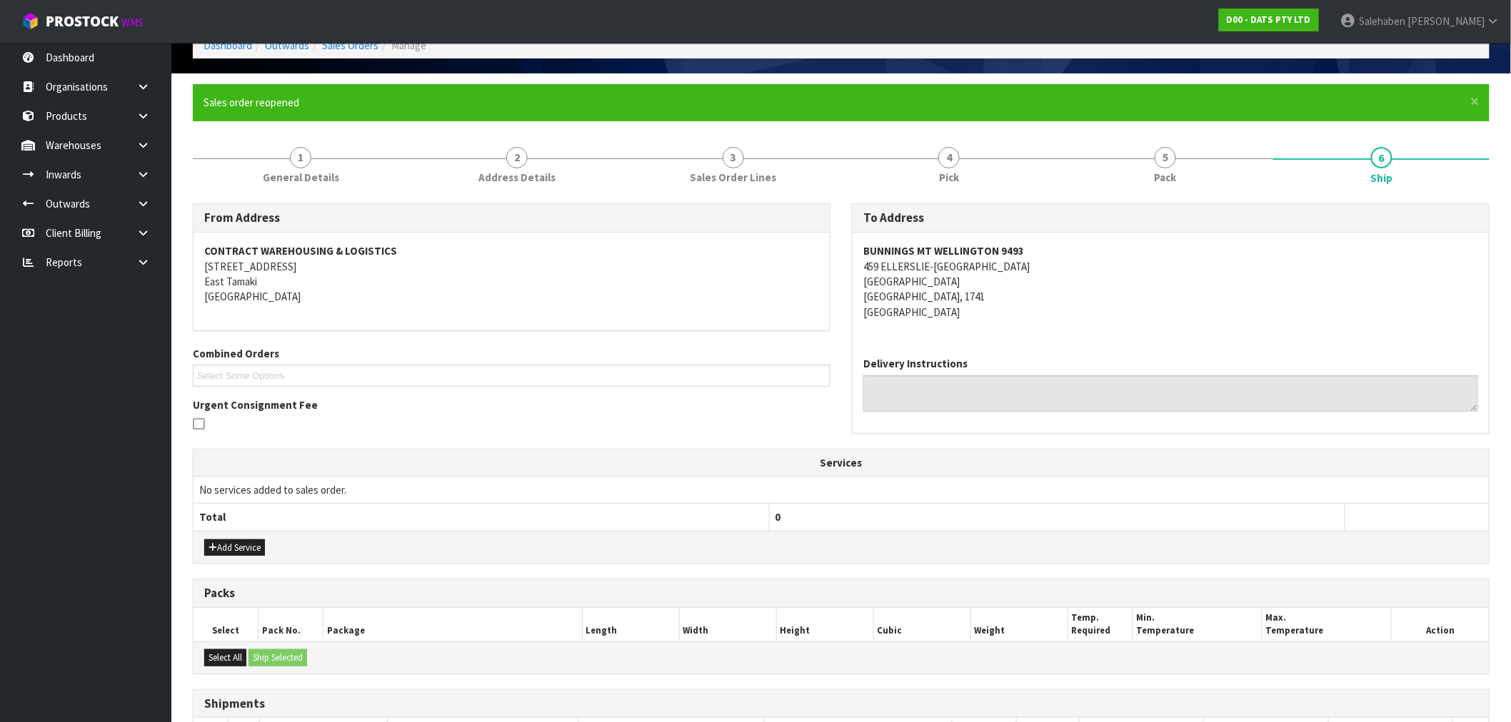
scroll to position [201, 0]
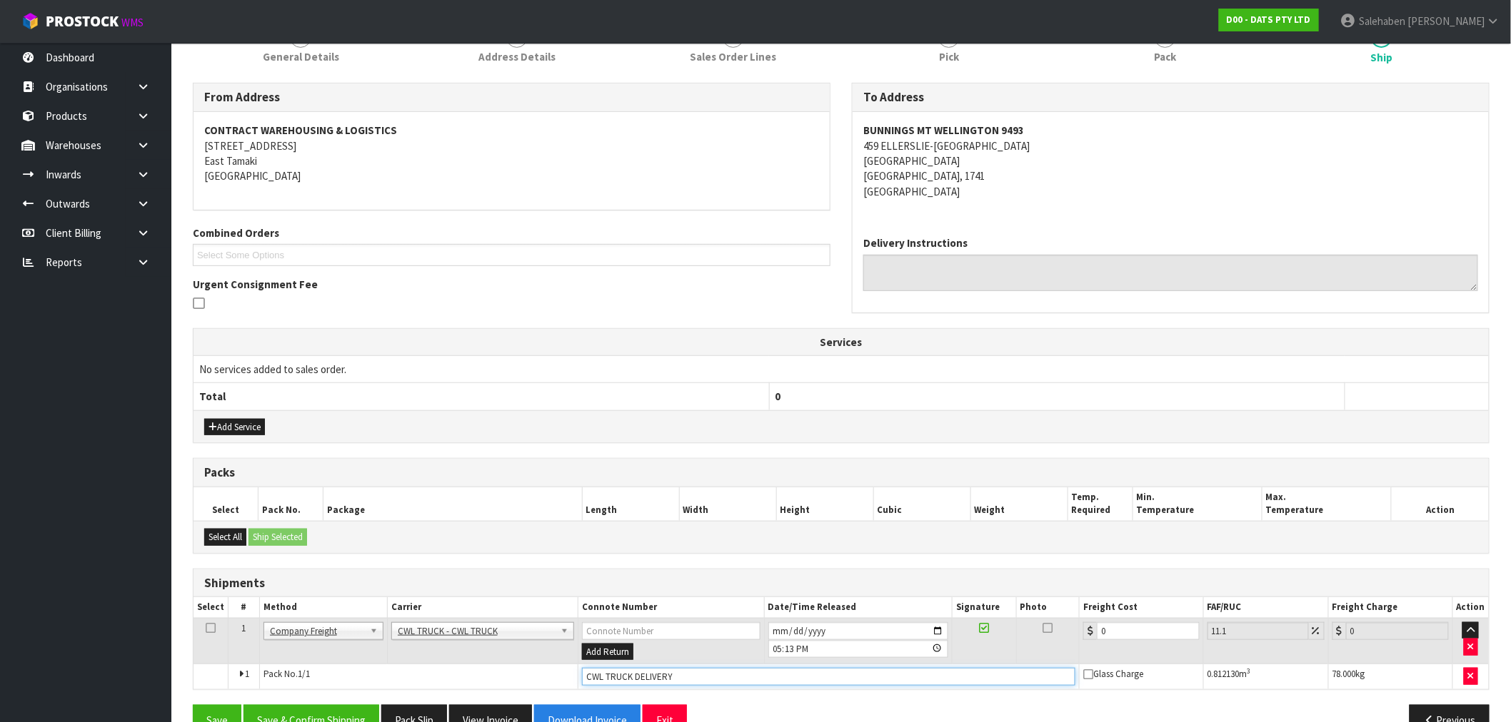
click at [698, 676] on input "CWL TRUCK DELIVERY" at bounding box center [828, 677] width 493 height 18
type input "CWL TRUCK DELIVERED"
drag, startPoint x: 1128, startPoint y: 626, endPoint x: 1082, endPoint y: 654, distance: 54.1
click at [1082, 654] on td "0" at bounding box center [1141, 641] width 124 height 46
type input "7"
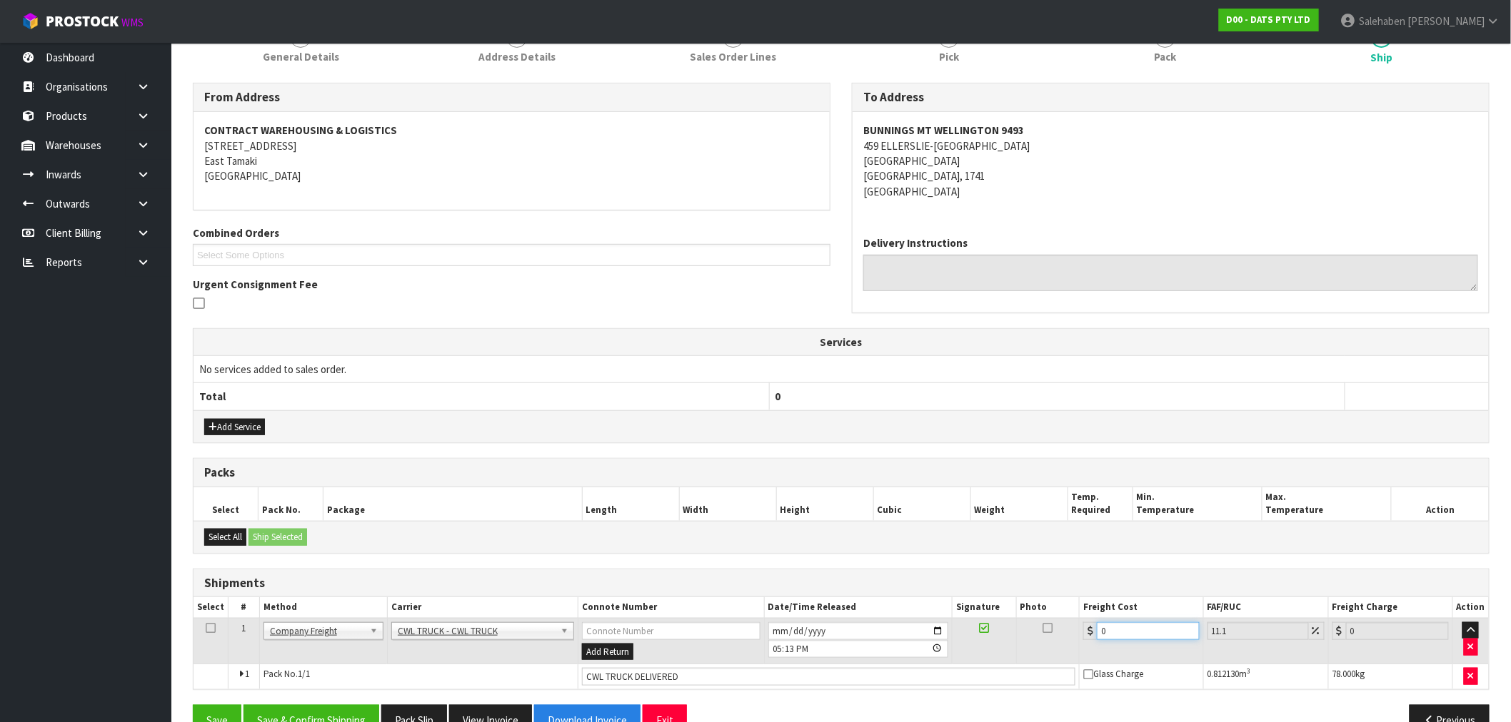
type input "7.78"
type input "76"
type input "84.44"
type input "76.4"
type input "84.88"
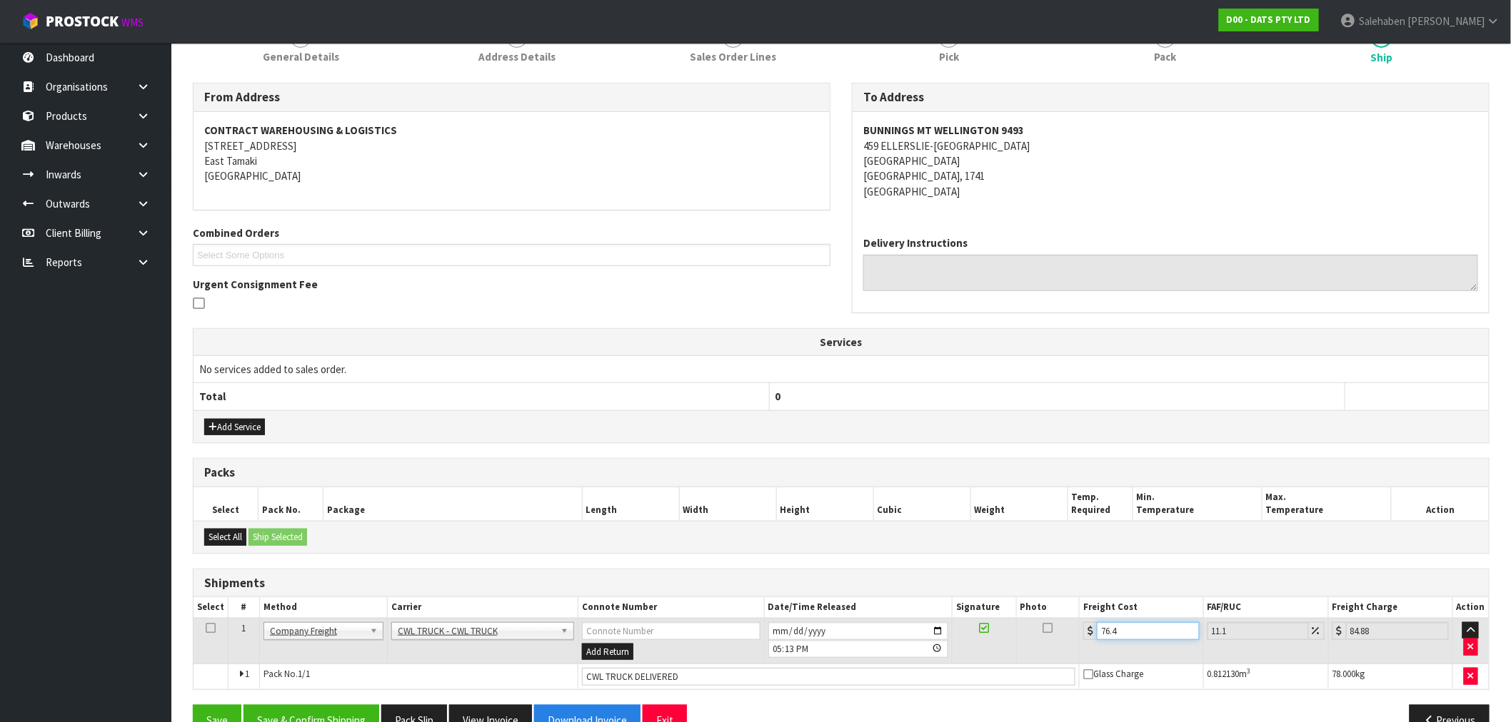
type input "76.43"
type input "84.91"
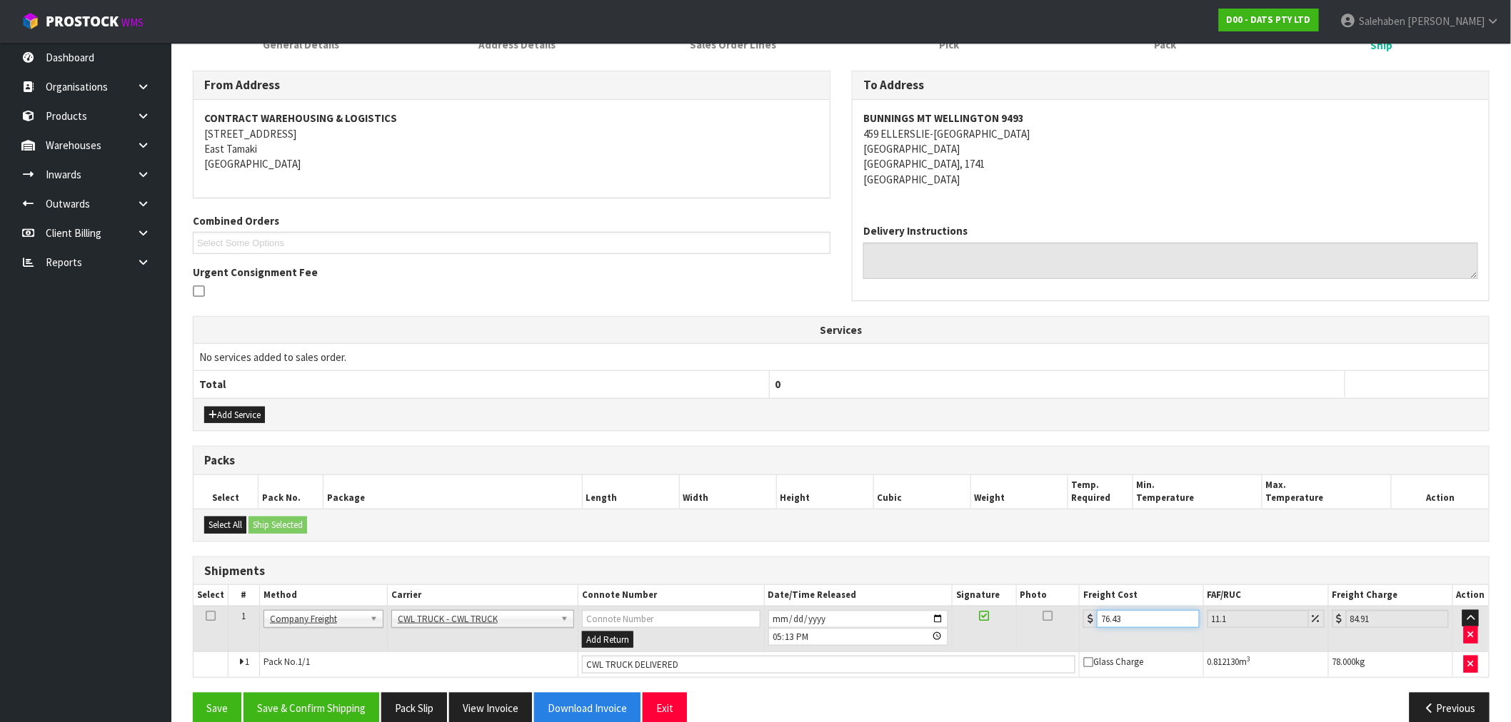
scroll to position [236, 0]
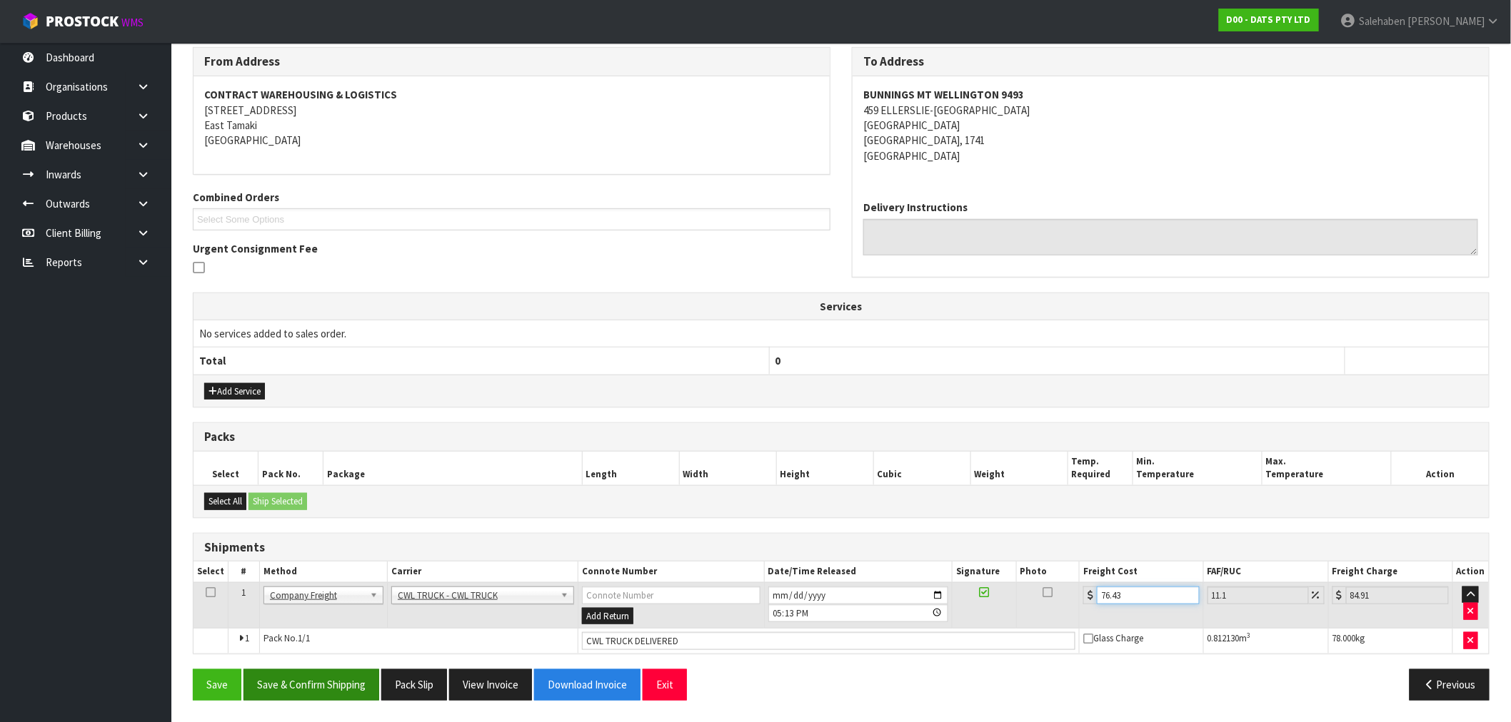
type input "76.43"
click at [344, 685] on button "Save & Confirm Shipping" at bounding box center [311, 685] width 136 height 31
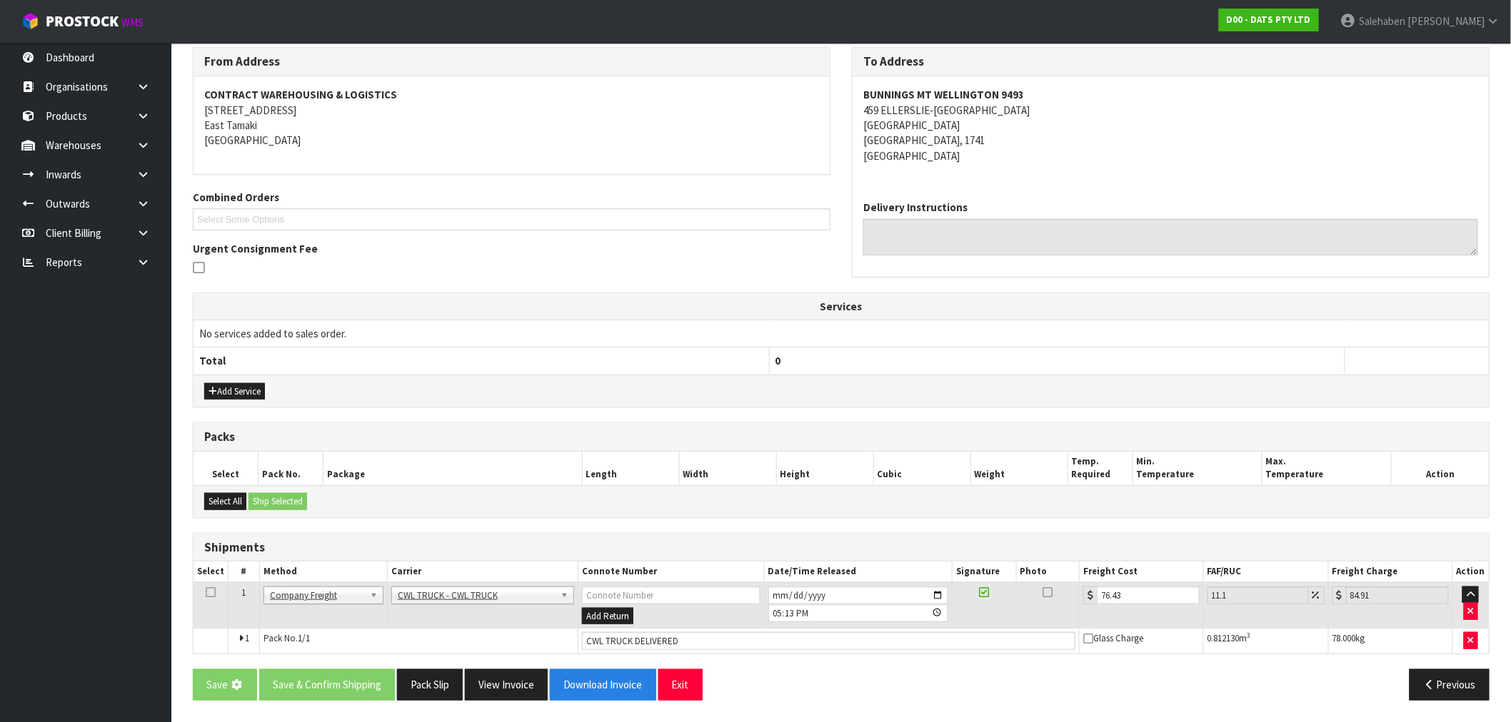
scroll to position [0, 0]
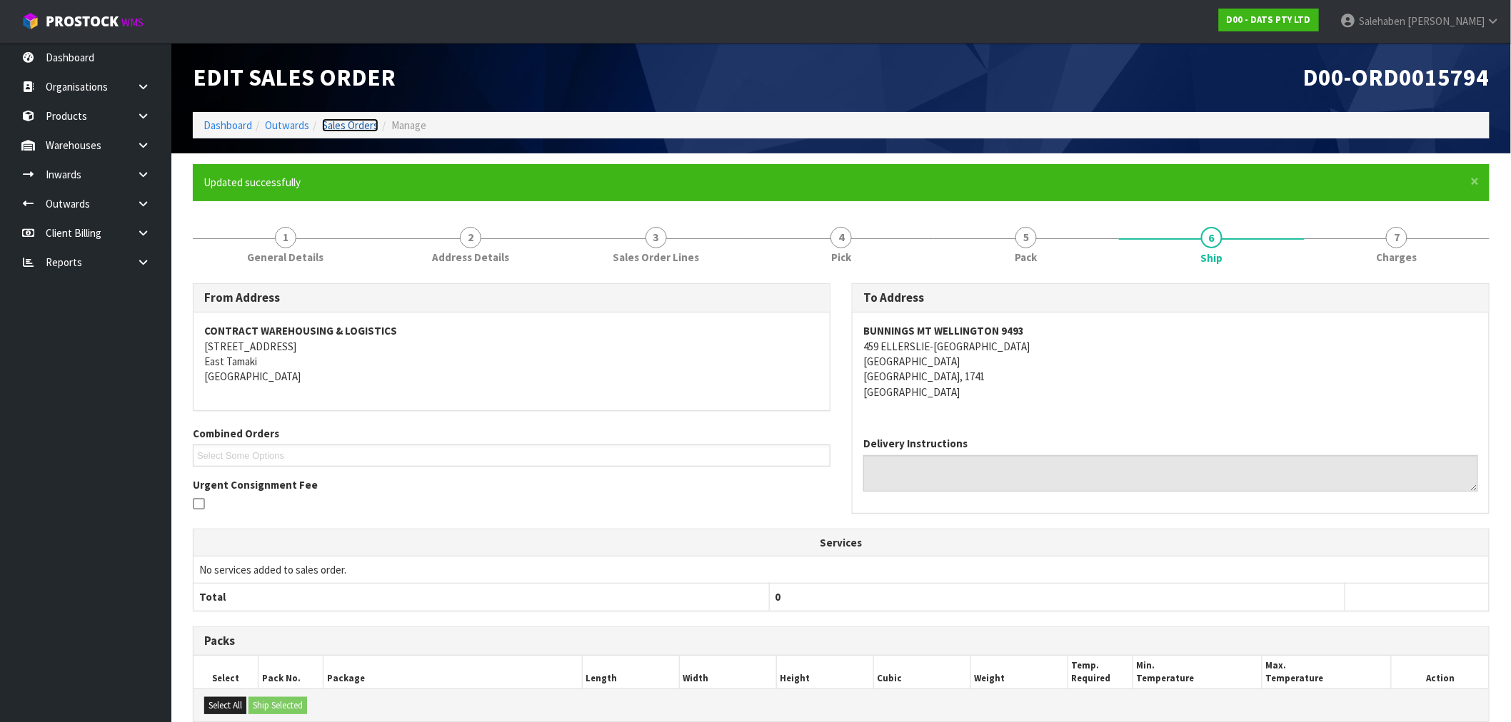
click at [359, 121] on link "Sales Orders" at bounding box center [350, 126] width 56 height 14
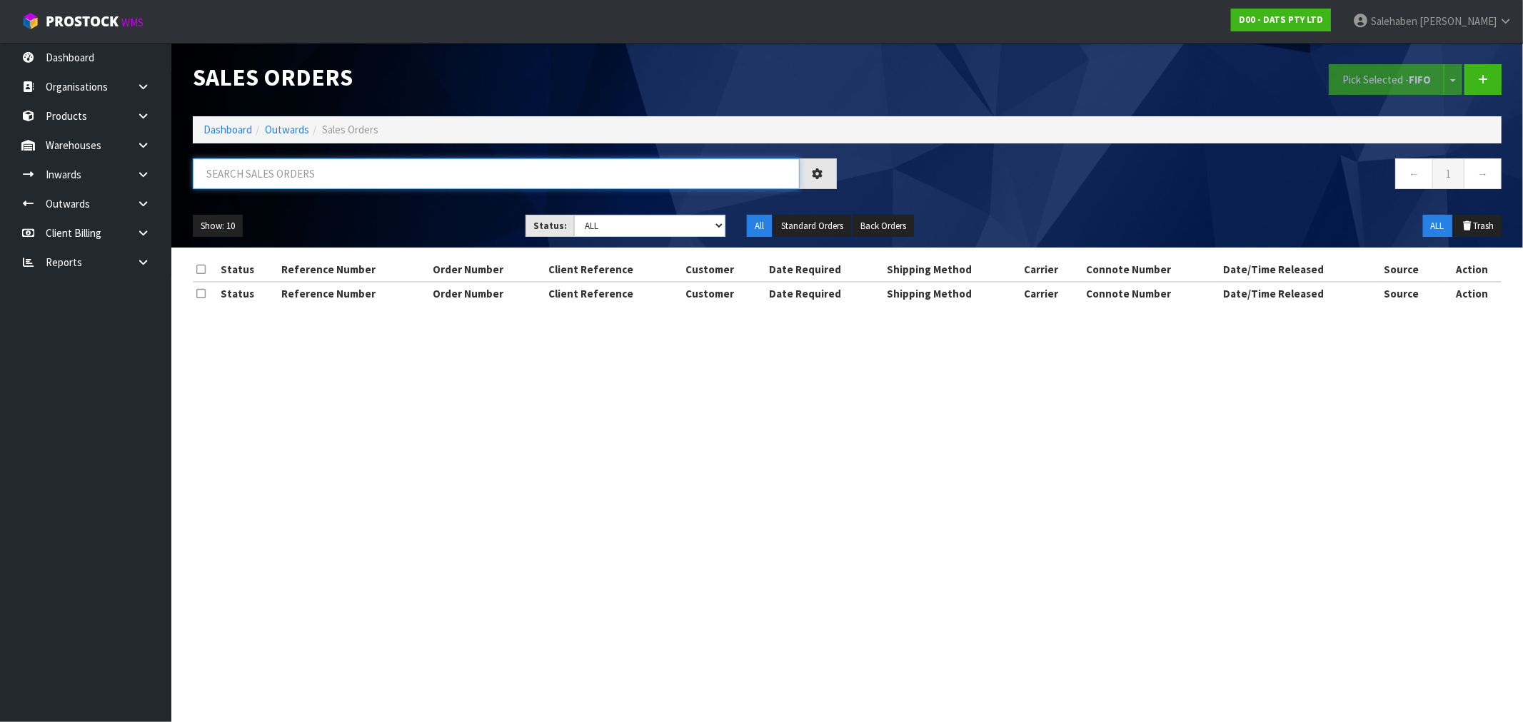
click at [303, 177] on input "text" at bounding box center [496, 173] width 607 height 31
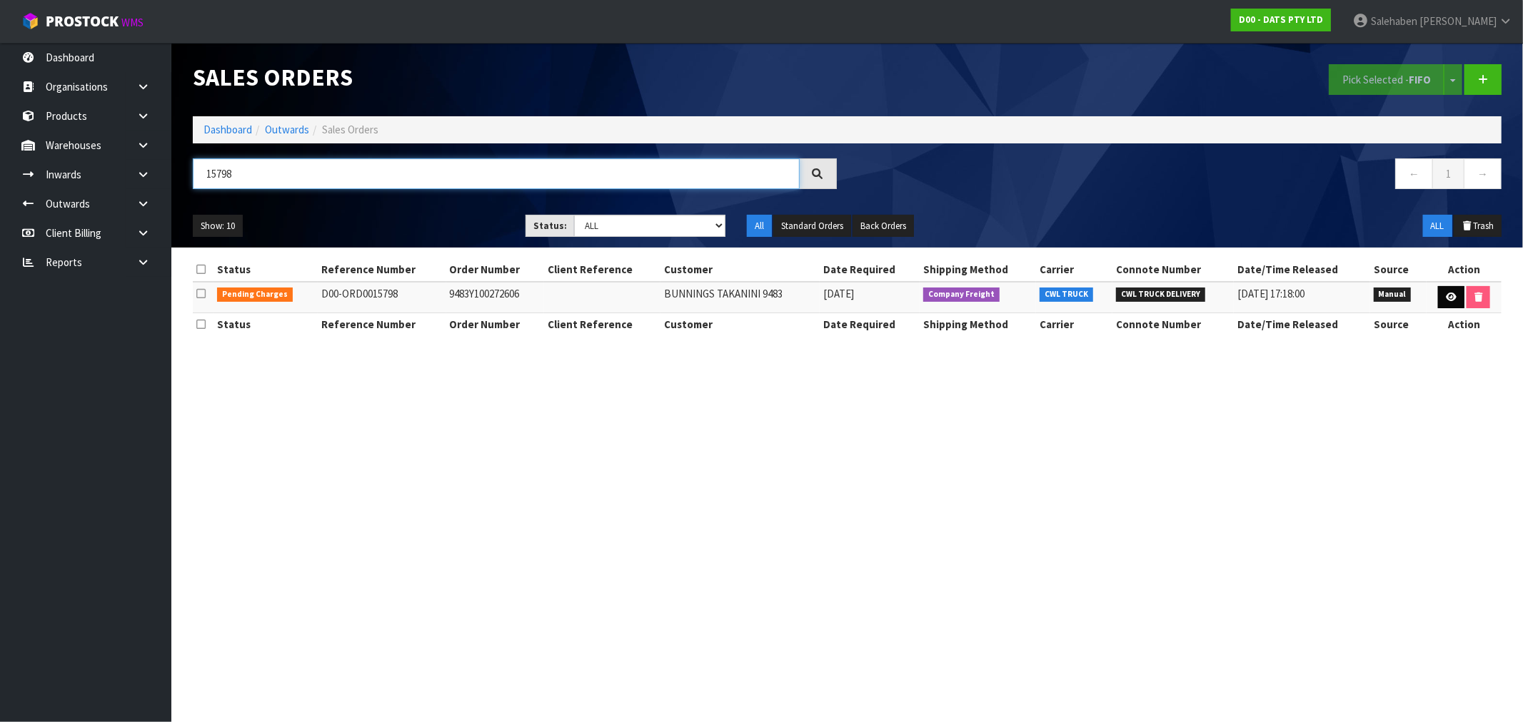
type input "15798"
click at [1446, 290] on link at bounding box center [1451, 297] width 26 height 23
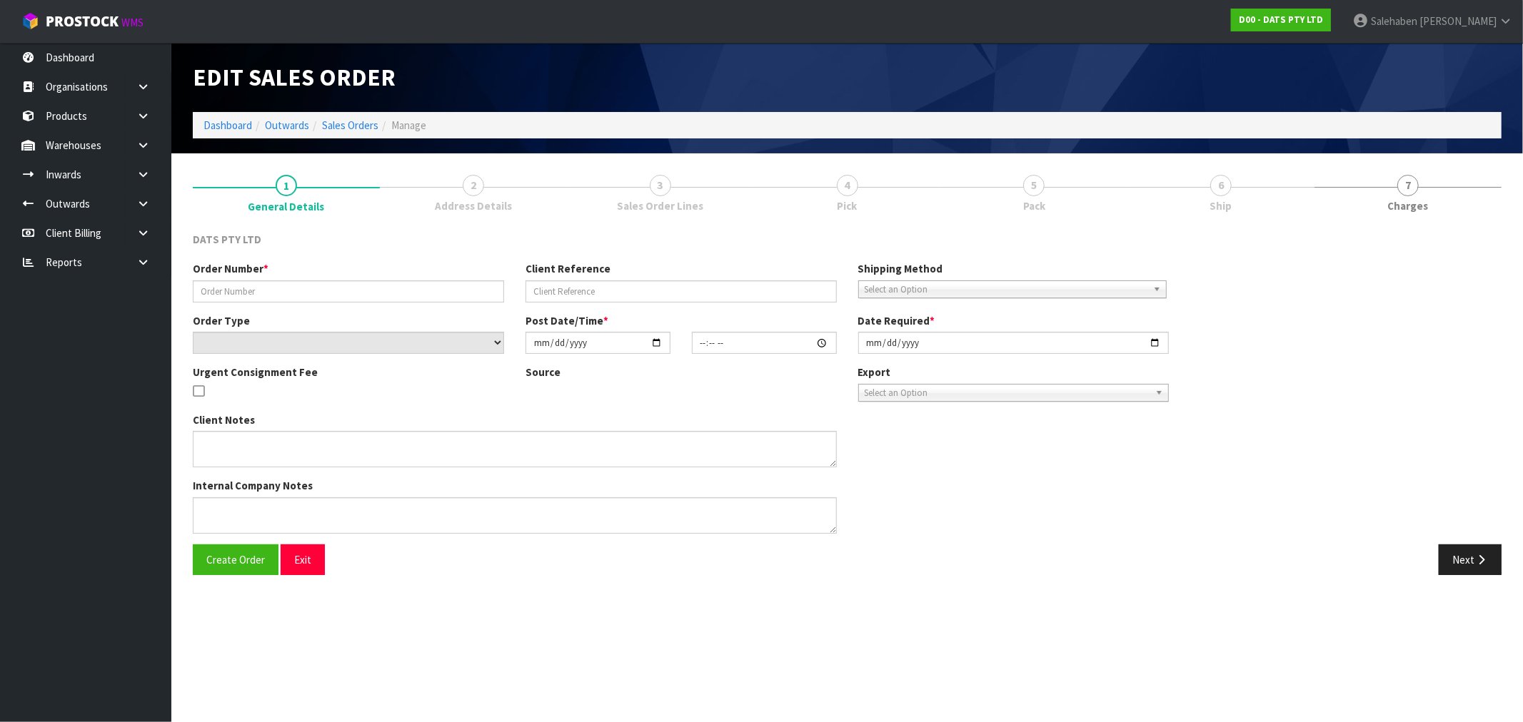
type input "9483Y100272606"
select select "number:0"
type input "[DATE]"
type input "09:12:00.000"
type input "[DATE]"
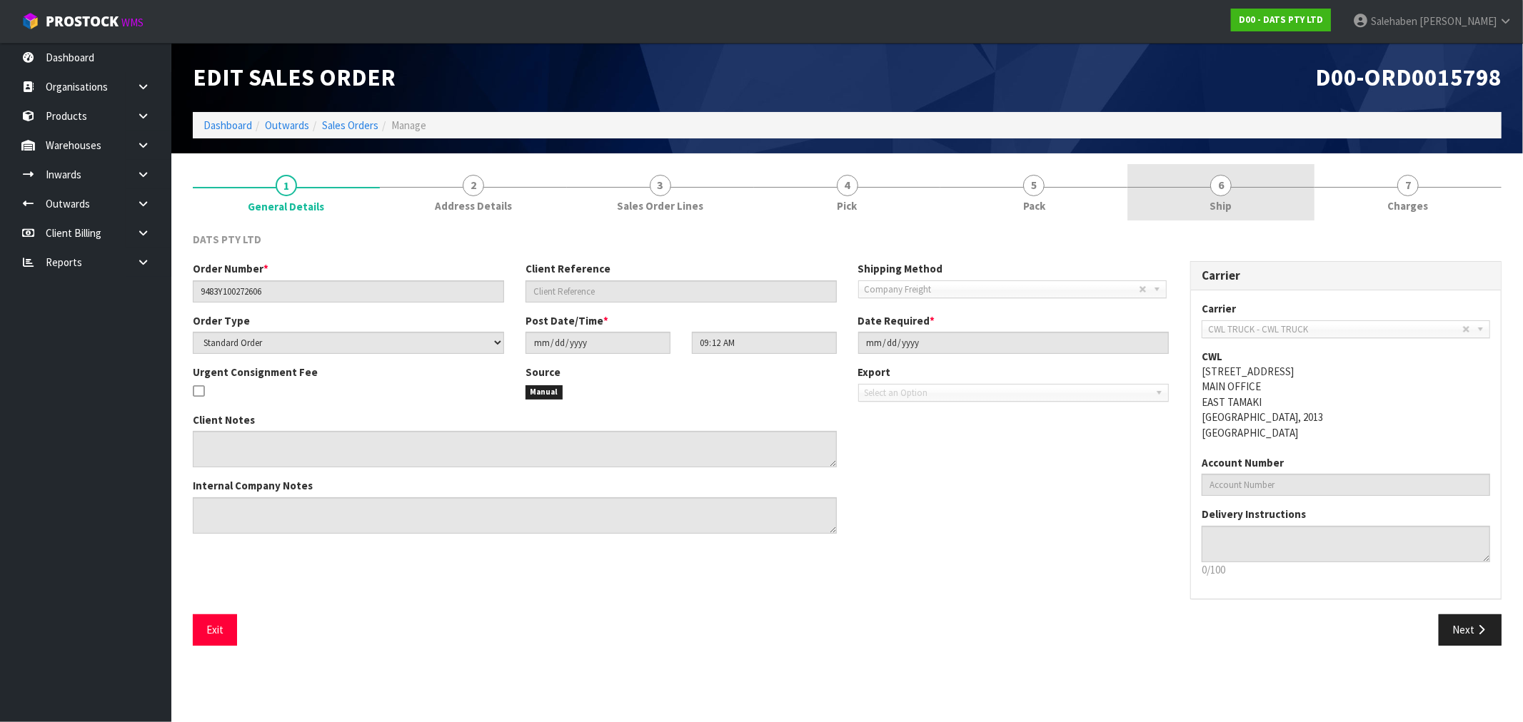
click at [1227, 206] on span "Ship" at bounding box center [1221, 205] width 22 height 15
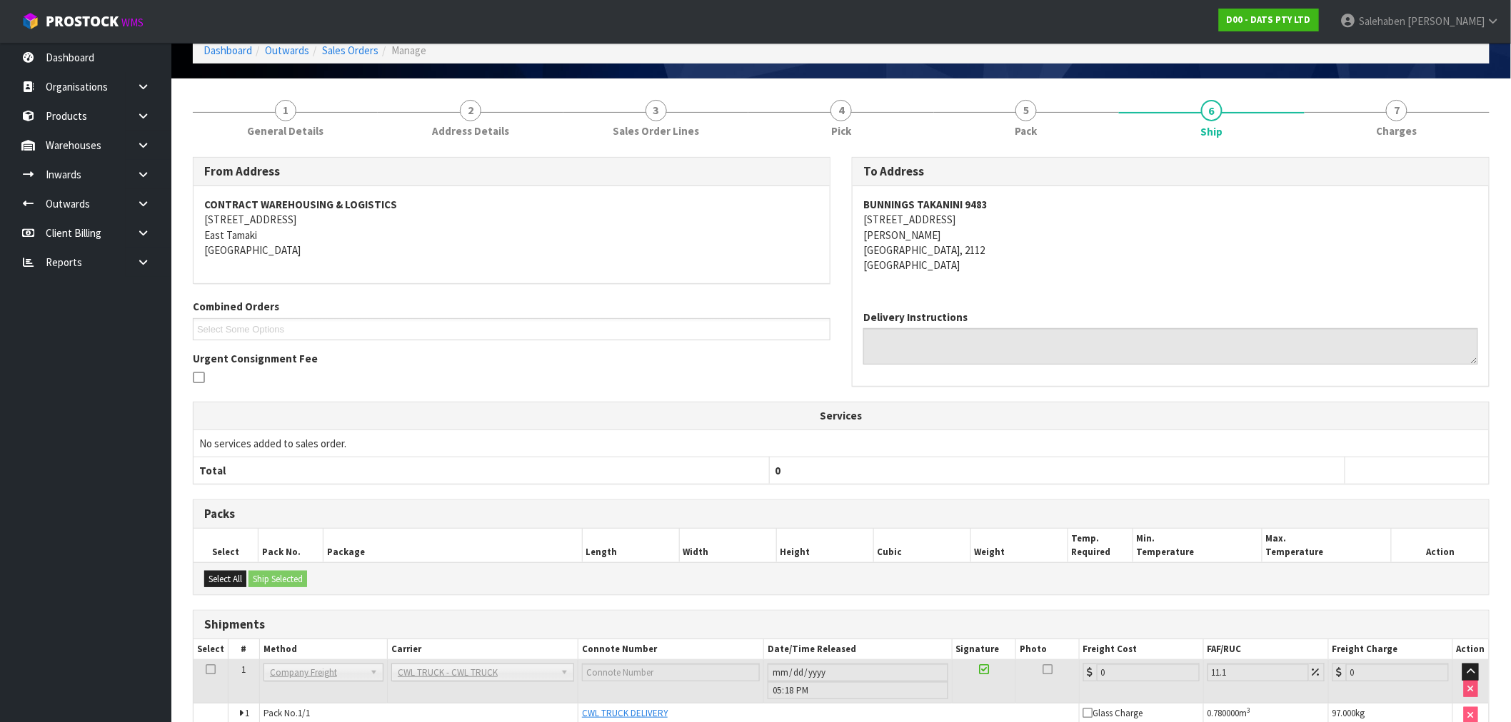
scroll to position [148, 0]
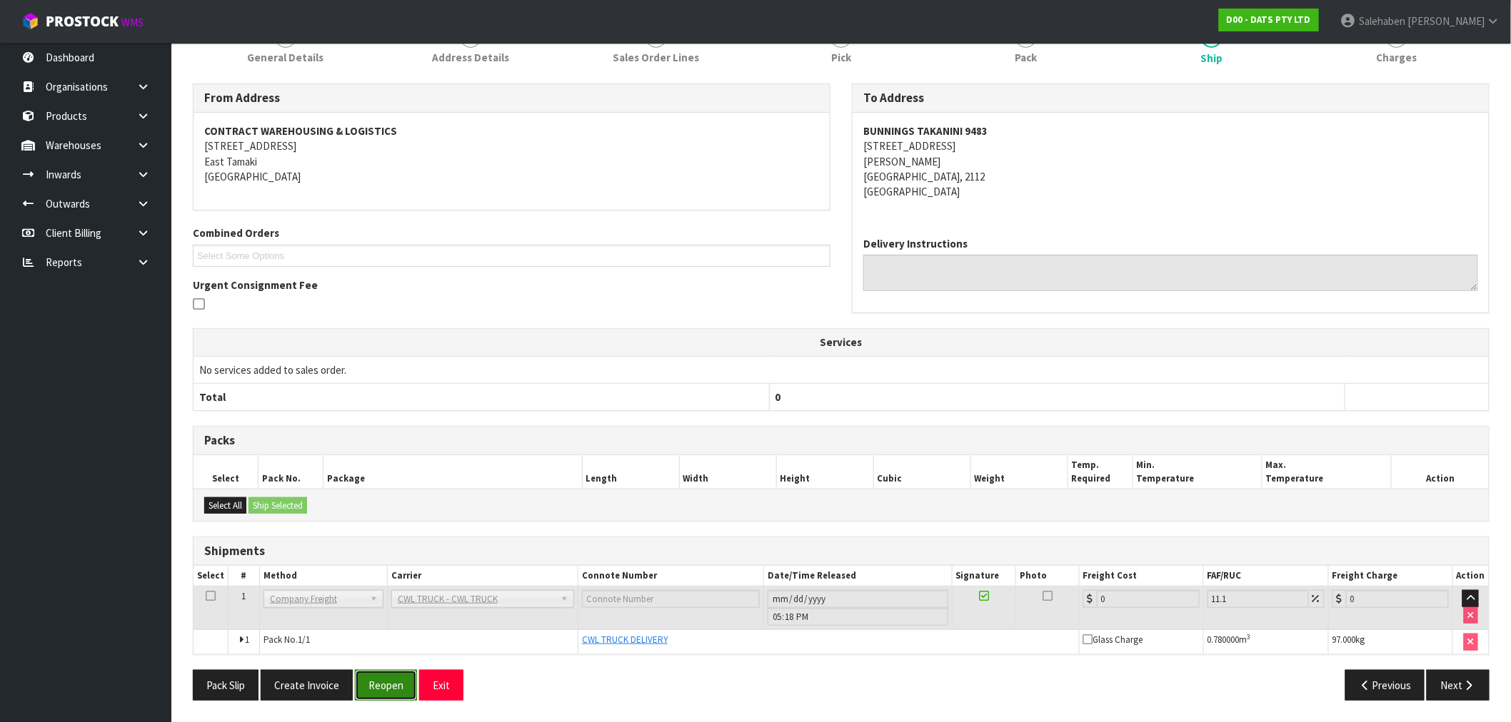
click at [375, 681] on button "Reopen" at bounding box center [386, 685] width 62 height 31
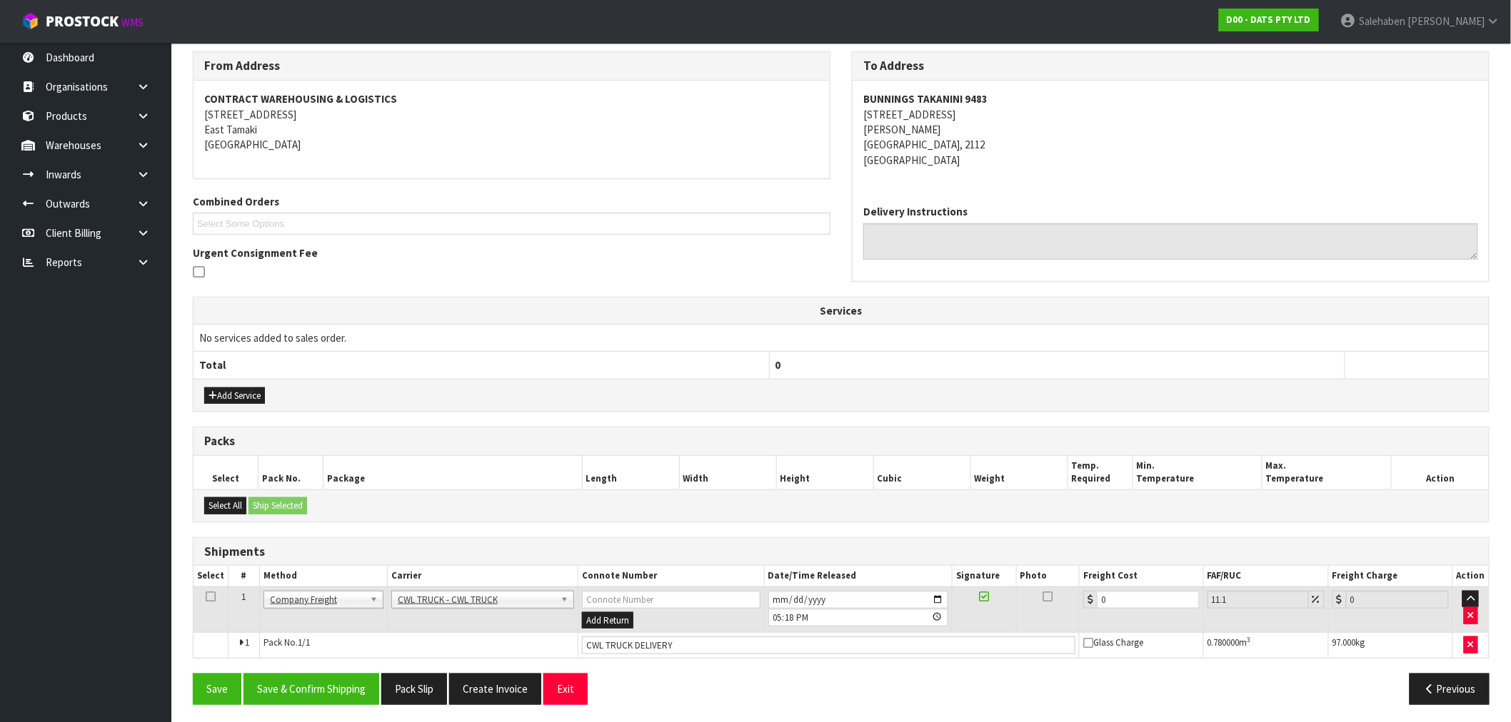
scroll to position [236, 0]
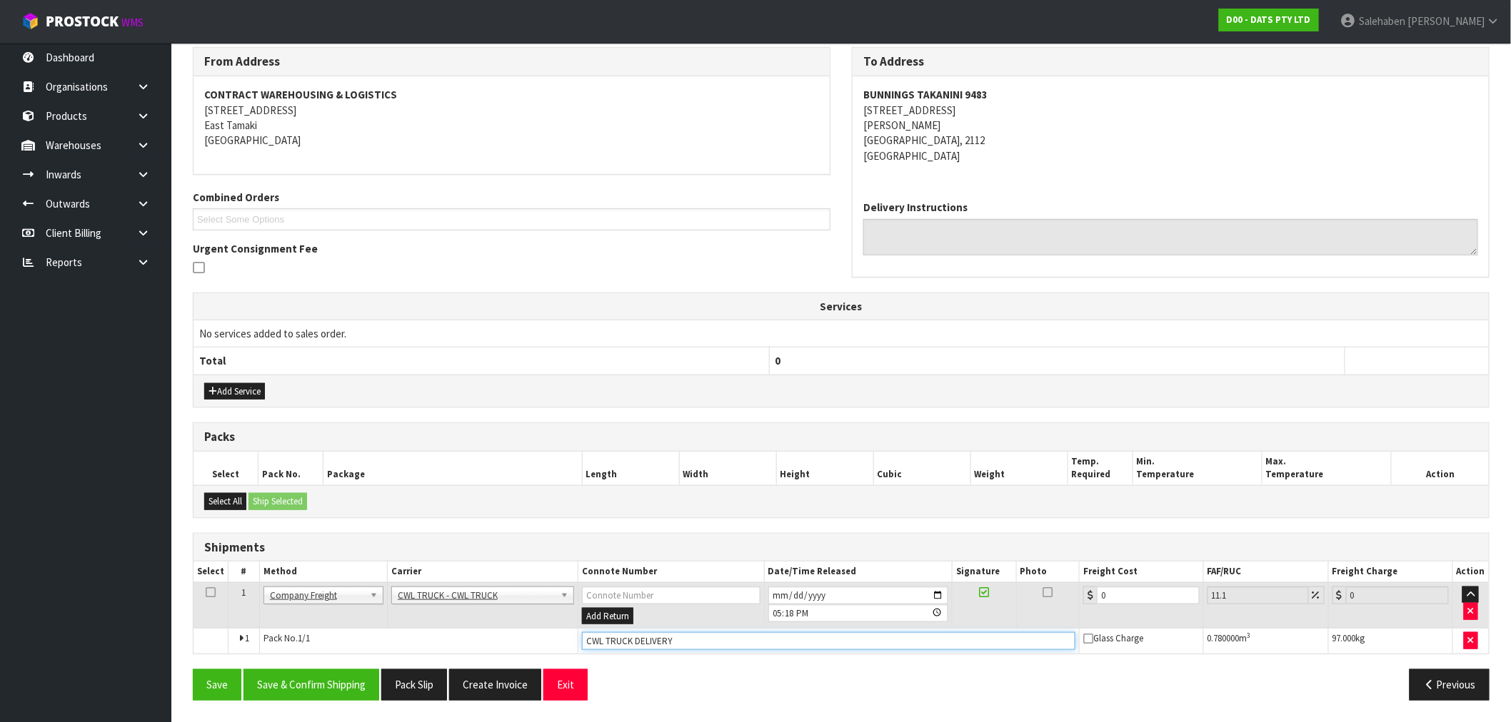
click at [700, 643] on input "CWL TRUCK DELIVERY" at bounding box center [828, 642] width 493 height 18
type input "CWL TRUCK DELIVERED"
drag, startPoint x: 1119, startPoint y: 590, endPoint x: 1009, endPoint y: 619, distance: 112.9
click at [1028, 619] on tr "1 Client Local Pickup Customer Local Pickup Company Freight Contracted Freight …" at bounding box center [840, 606] width 1295 height 46
type input "1"
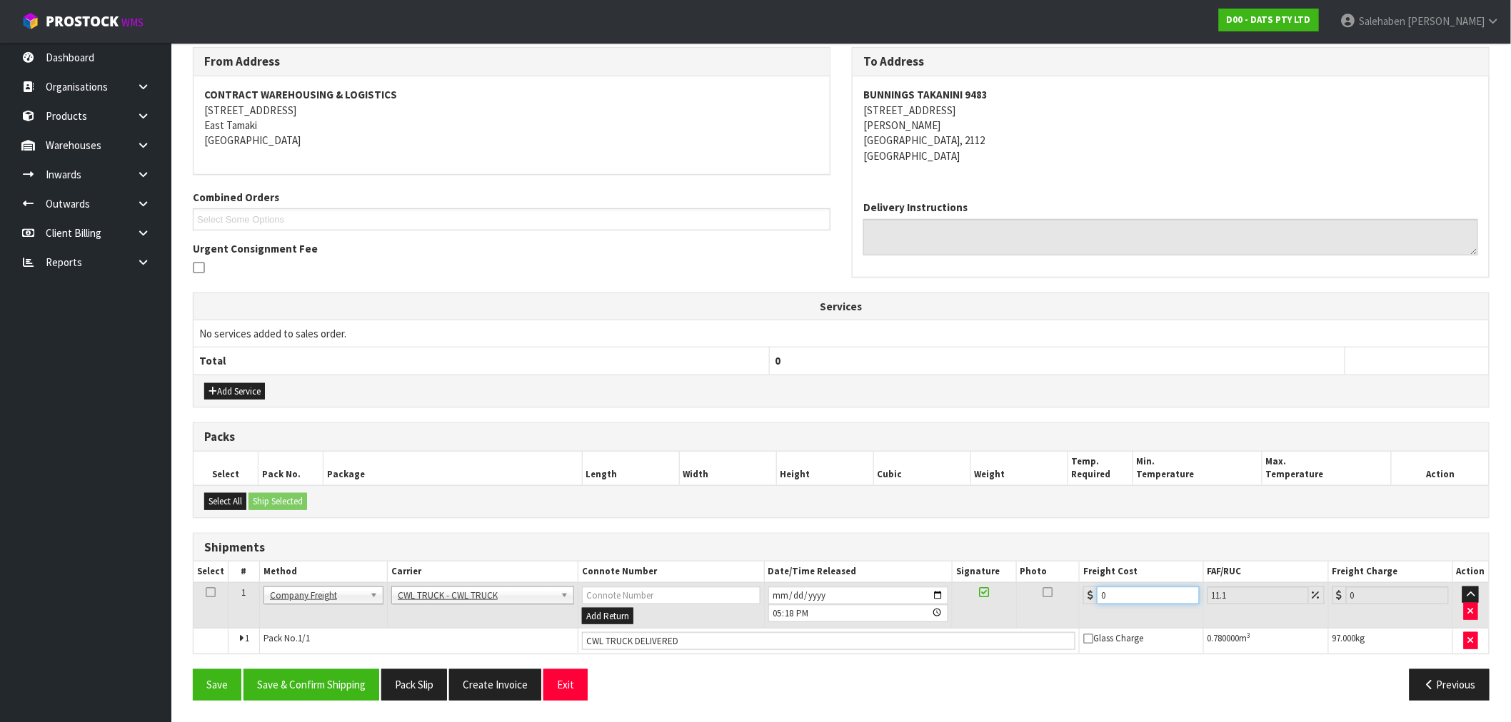
type input "1.11"
type input "11"
type input "12.22"
type input "113"
type input "125.54"
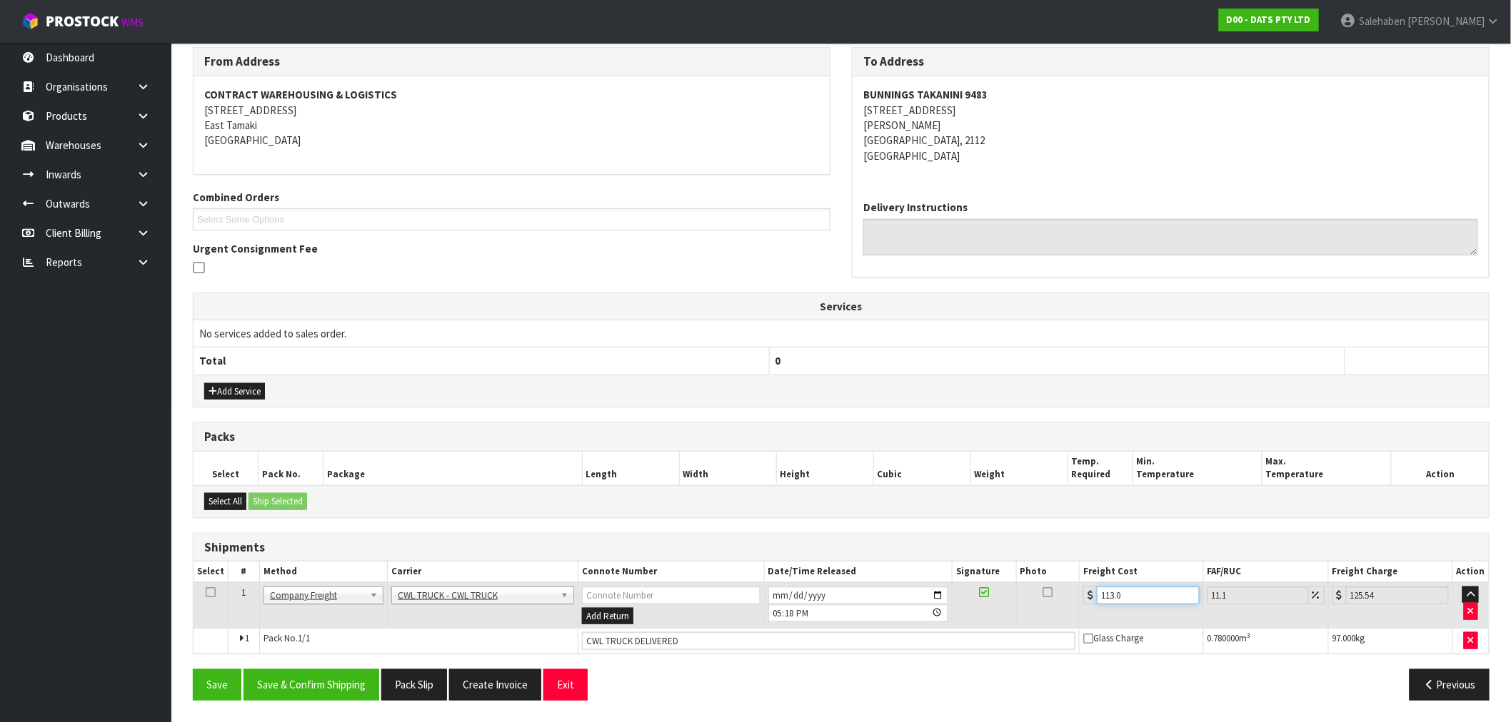
type input "113.09"
type input "125.64"
type input "113.09"
click at [341, 683] on button "Save & Confirm Shipping" at bounding box center [311, 685] width 136 height 31
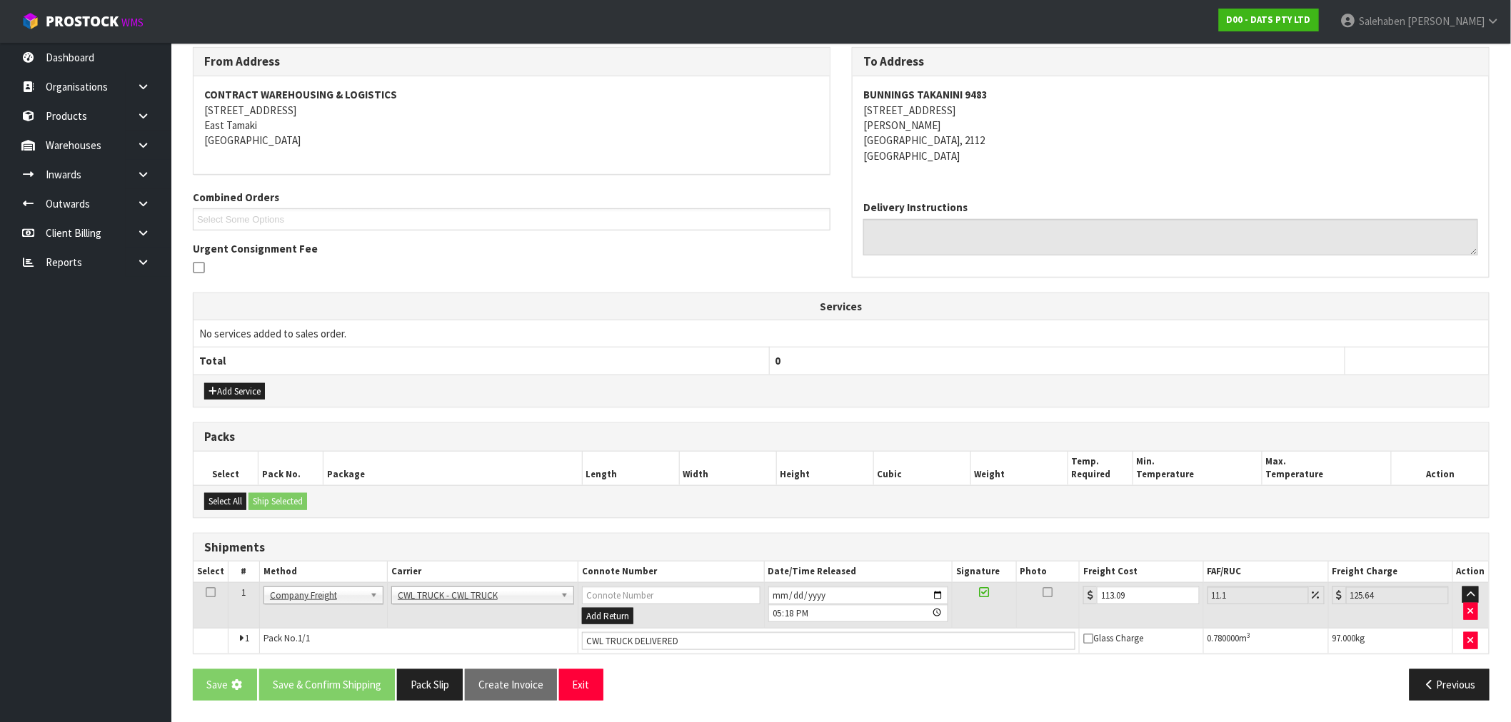
scroll to position [0, 0]
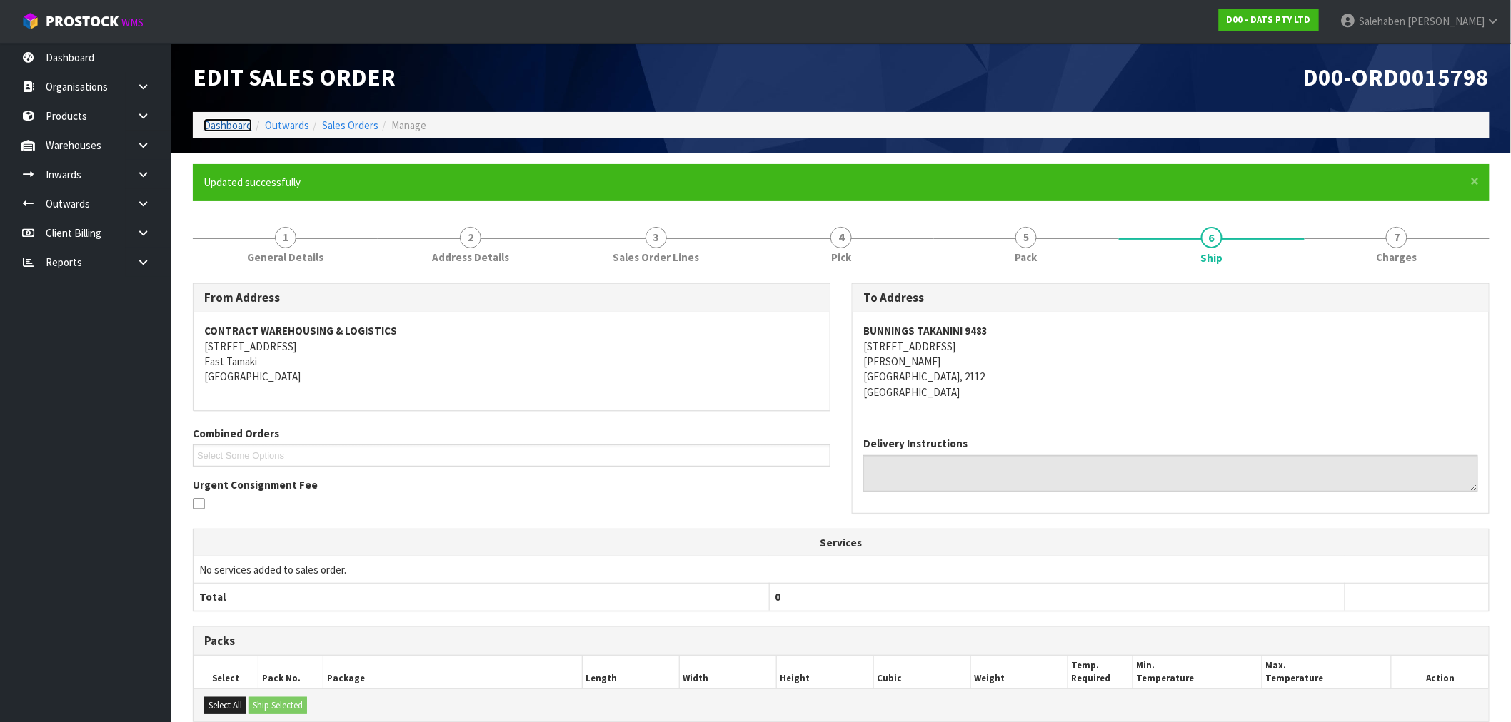
click at [233, 122] on link "Dashboard" at bounding box center [227, 126] width 49 height 14
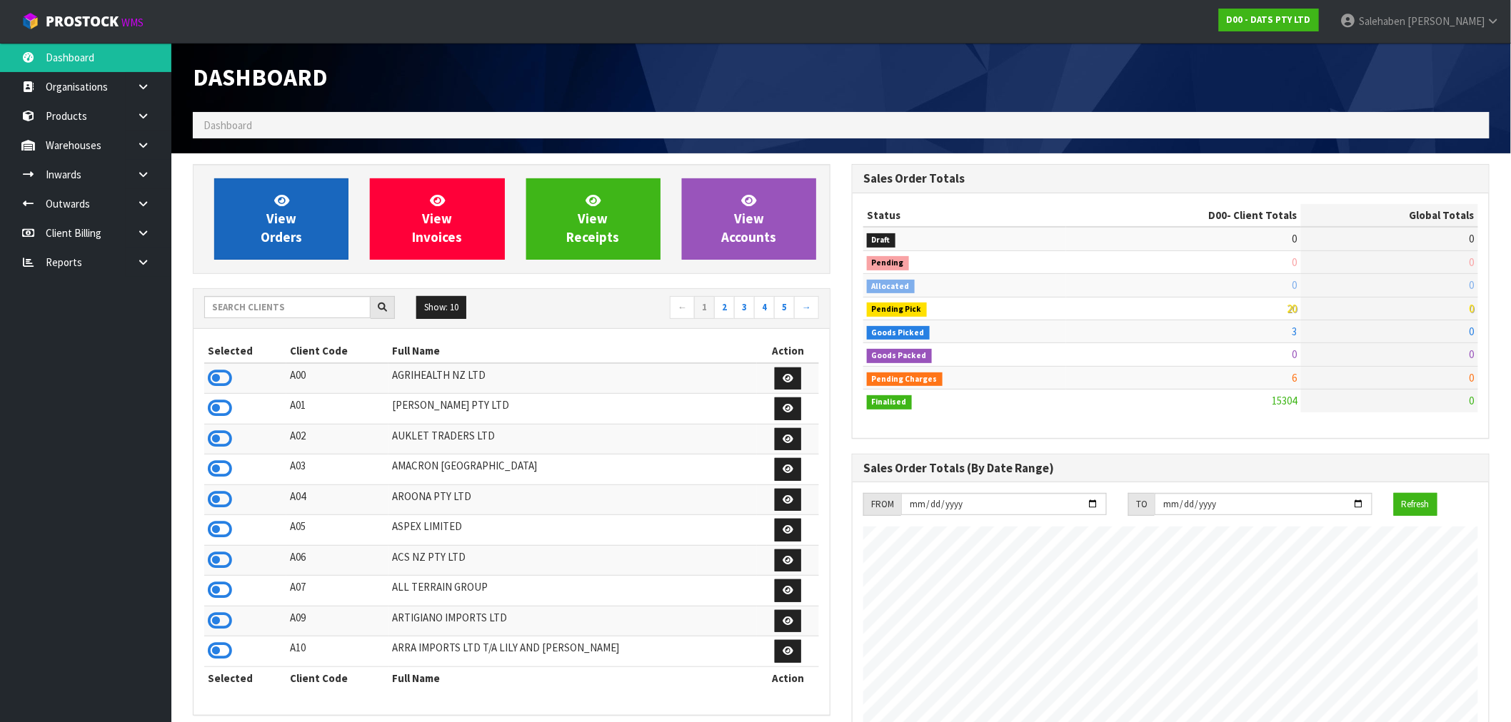
scroll to position [1082, 659]
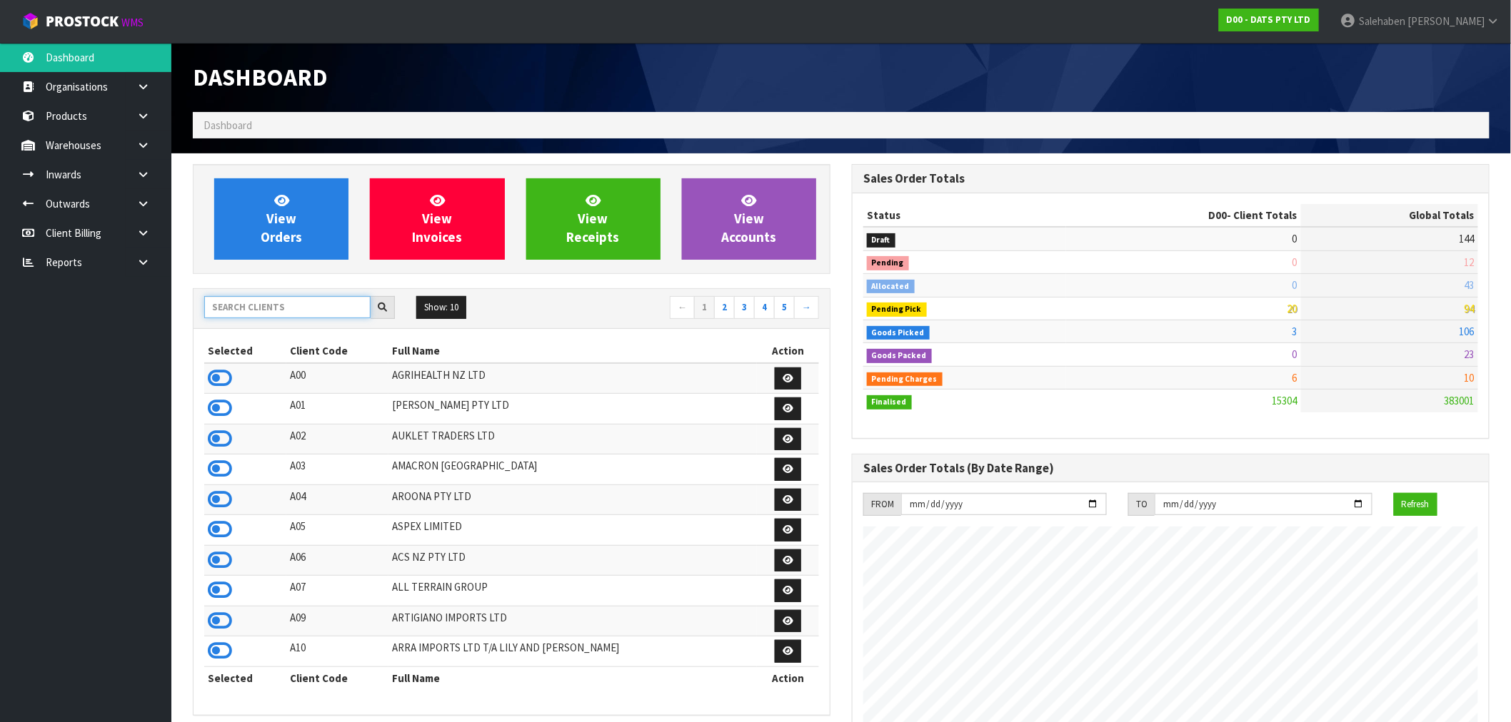
click at [276, 307] on input "text" at bounding box center [287, 307] width 166 height 22
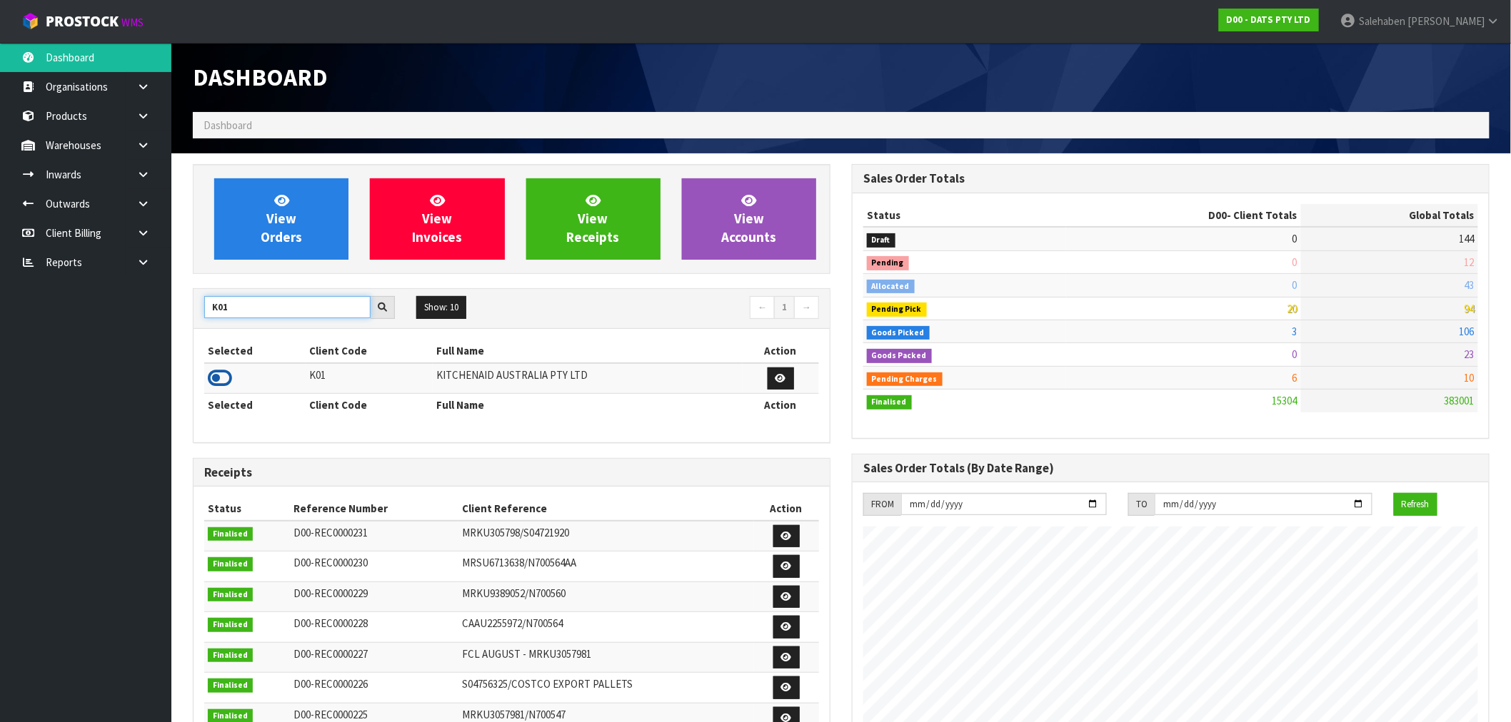
type input "K01"
click at [220, 383] on icon at bounding box center [220, 378] width 24 height 21
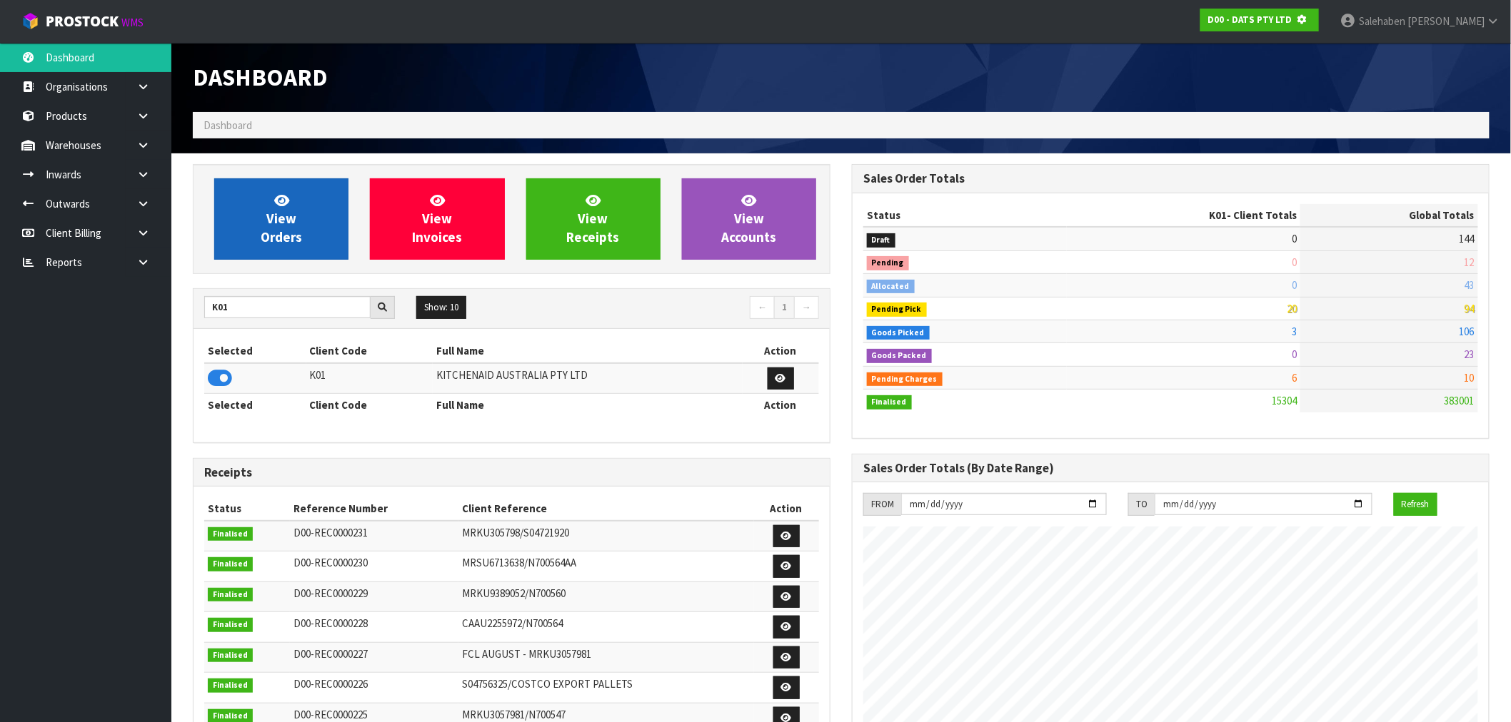
scroll to position [713024, 713254]
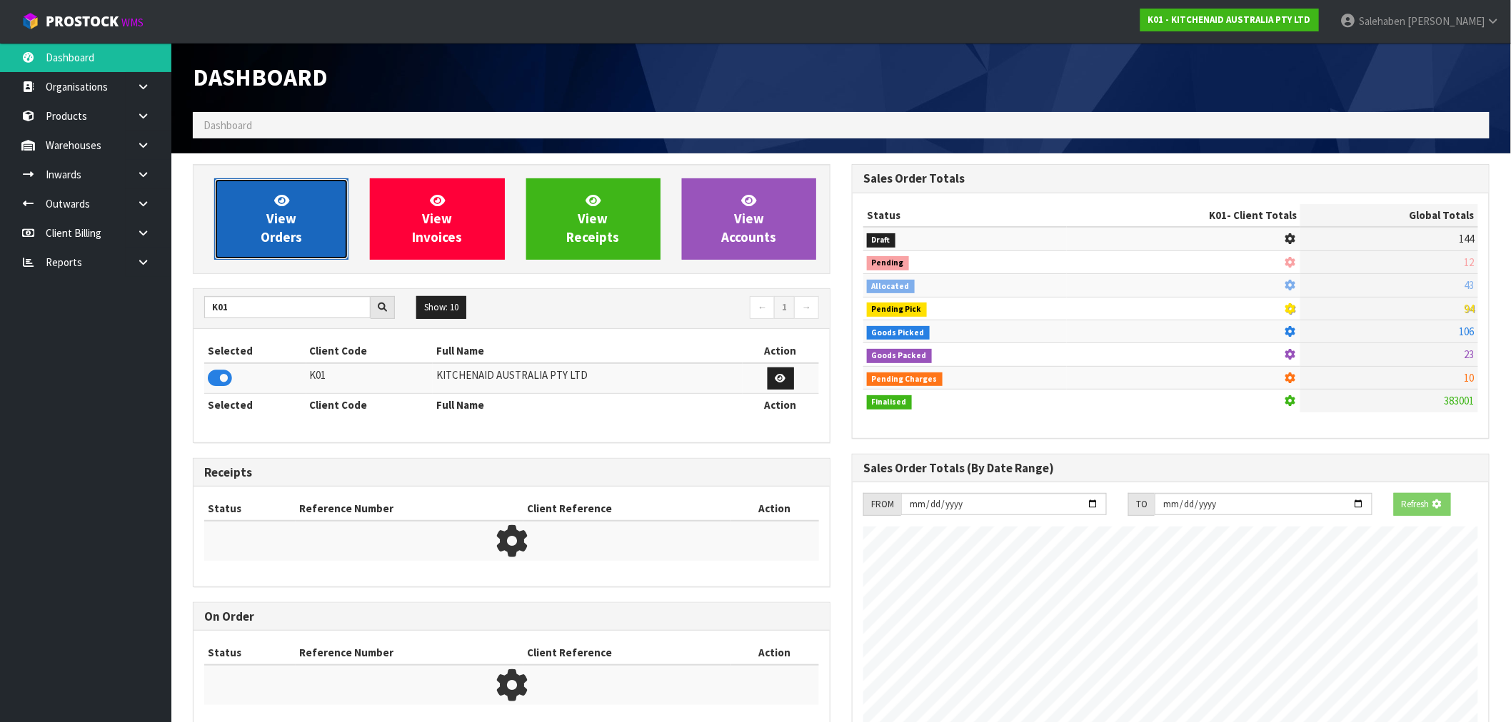
click at [305, 211] on link "View Orders" at bounding box center [281, 218] width 134 height 81
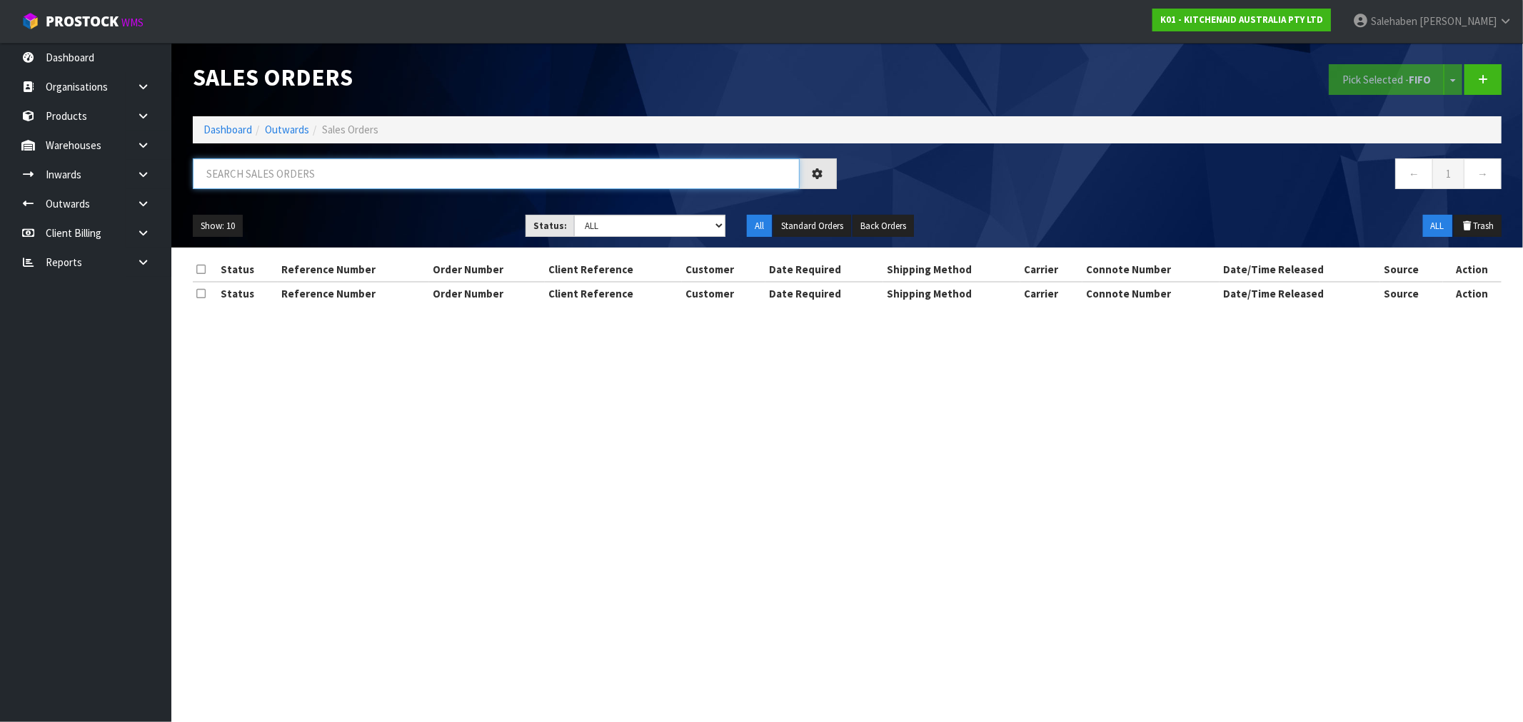
click at [268, 181] on input "text" at bounding box center [496, 173] width 607 height 31
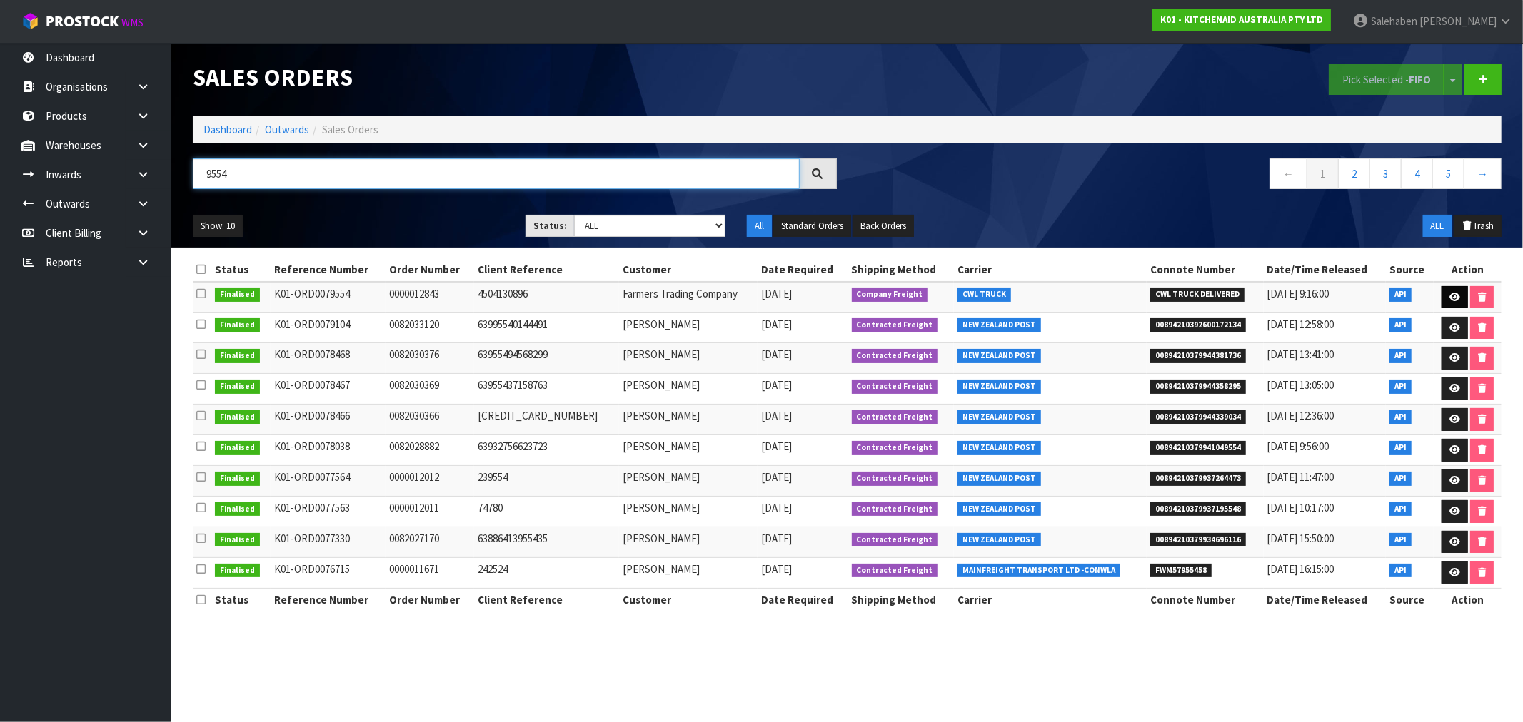
type input "9554"
click at [1454, 296] on icon at bounding box center [1454, 297] width 11 height 9
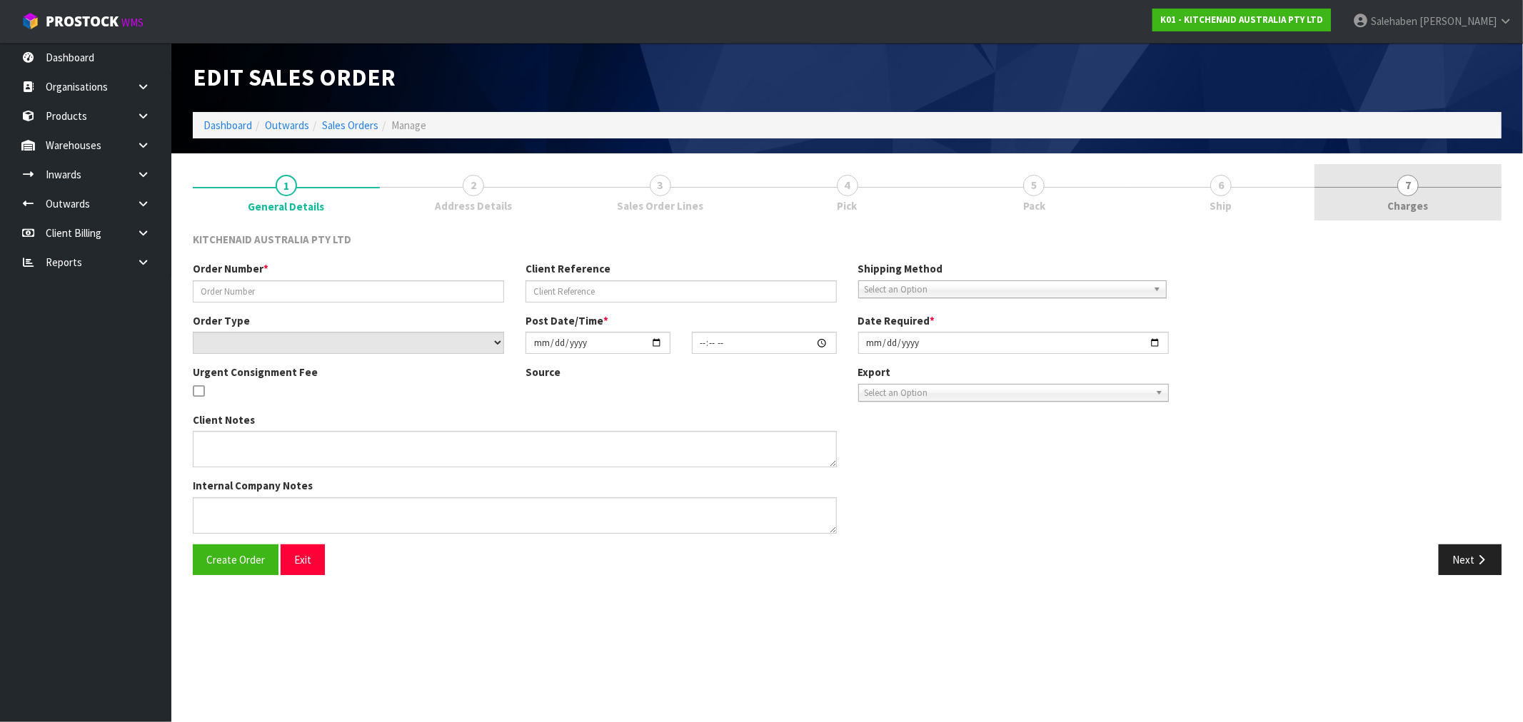
type input "0000012843"
type input "4504130896"
select select "number:0"
type input "[DATE]"
type input "11:32:37.000"
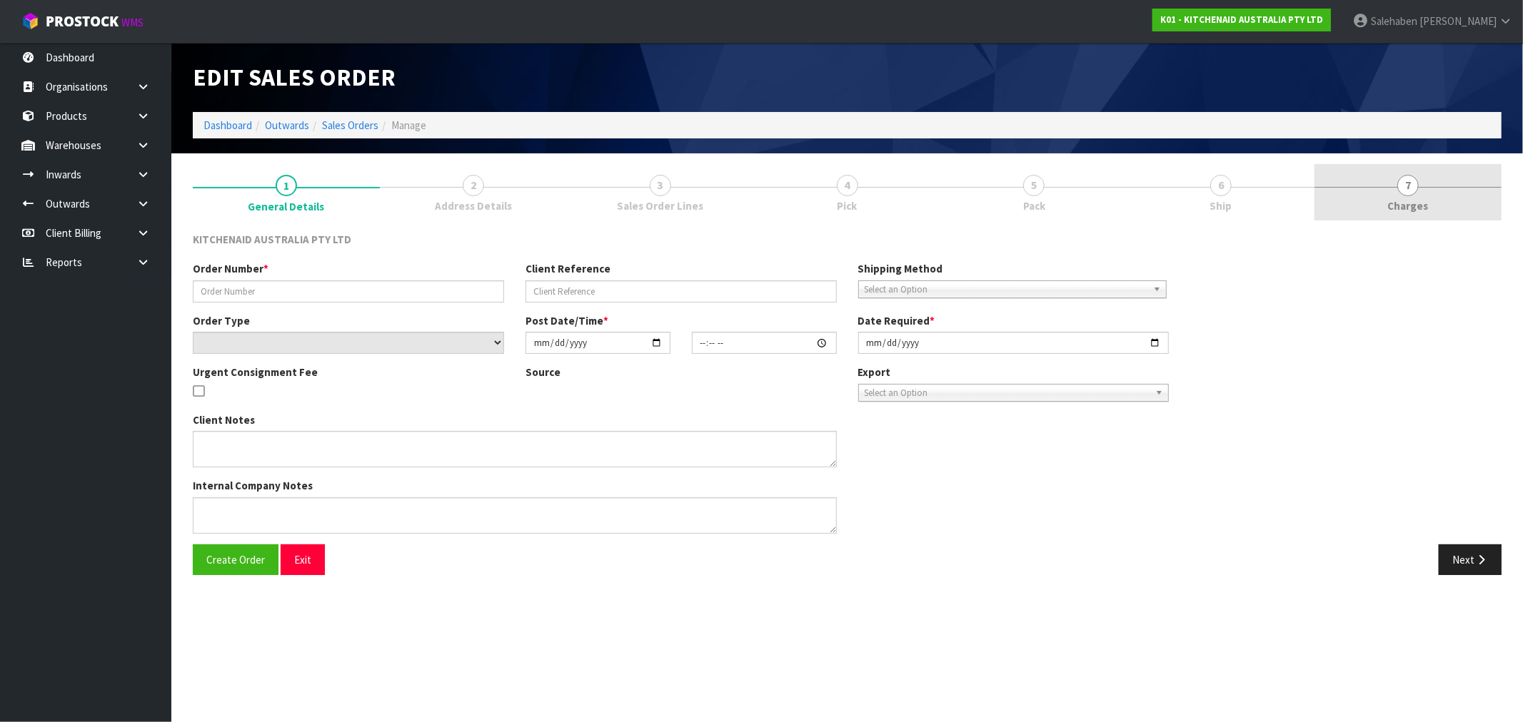
type input "[DATE]"
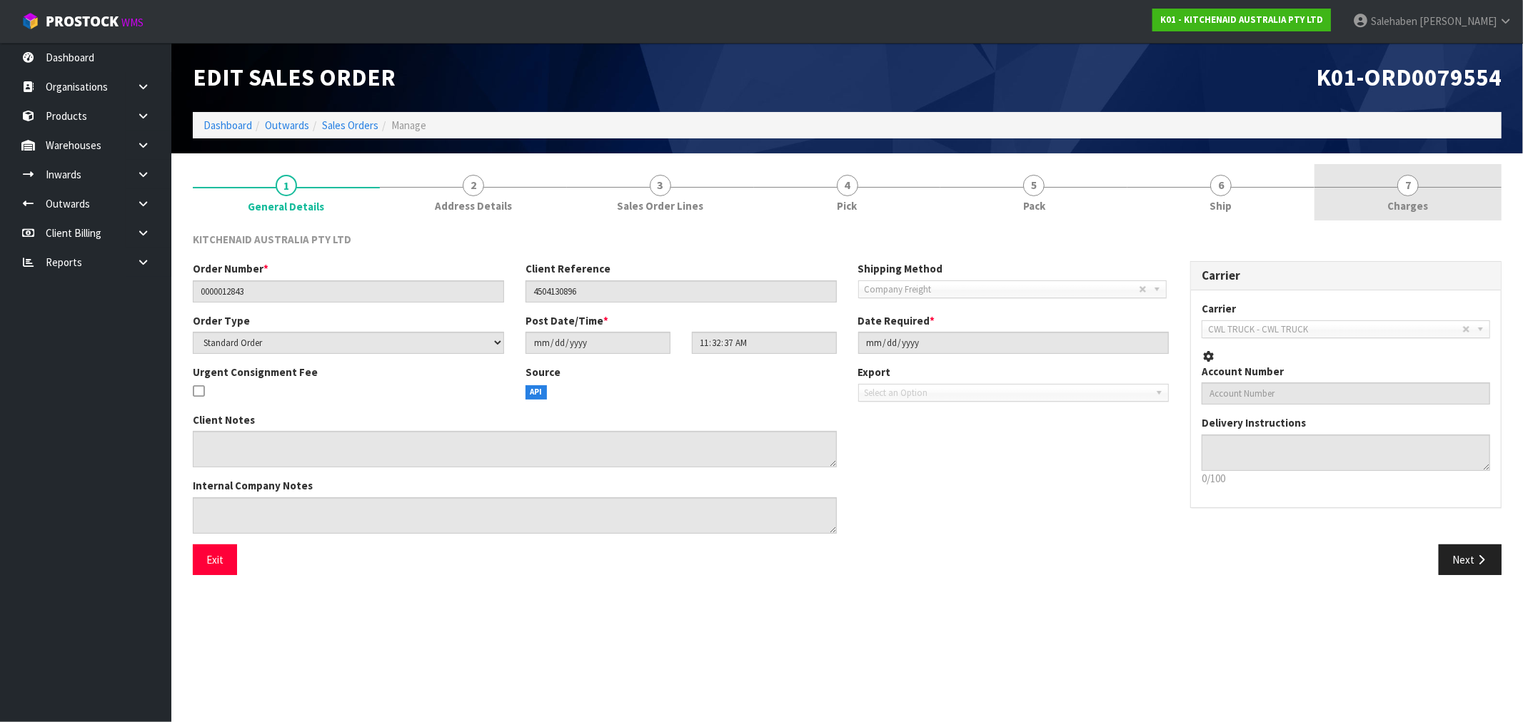
click at [1399, 205] on span "Charges" at bounding box center [1408, 205] width 41 height 15
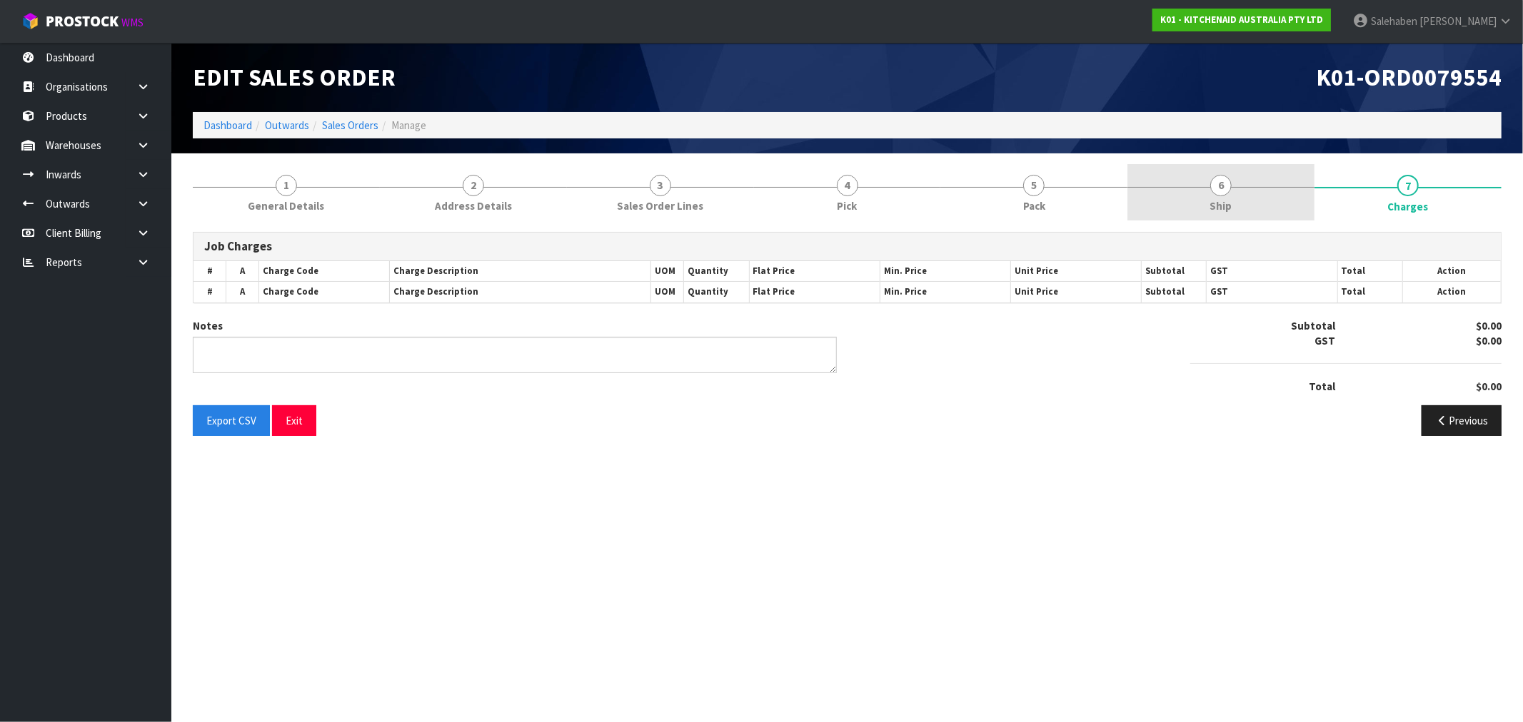
click at [1219, 198] on span "Ship" at bounding box center [1221, 205] width 22 height 15
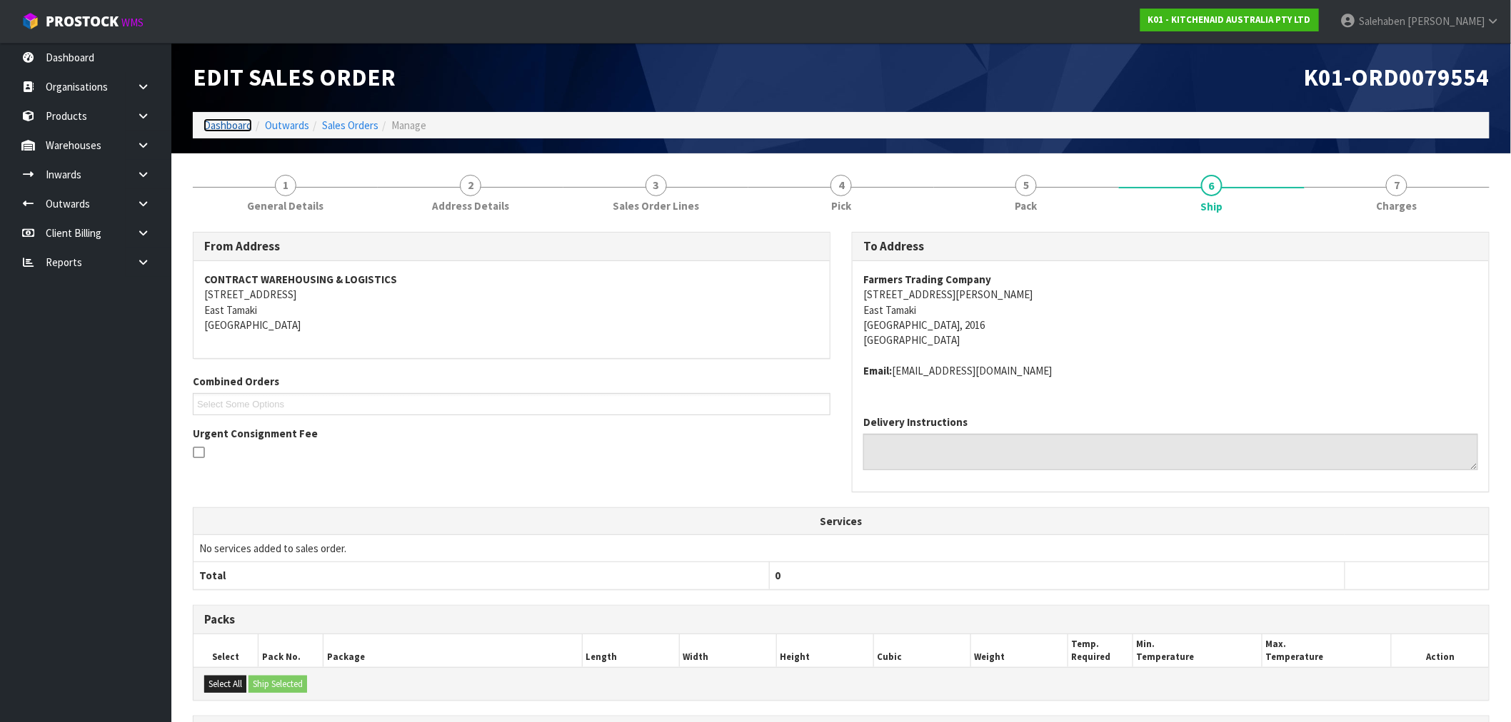
click at [233, 129] on link "Dashboard" at bounding box center [227, 126] width 49 height 14
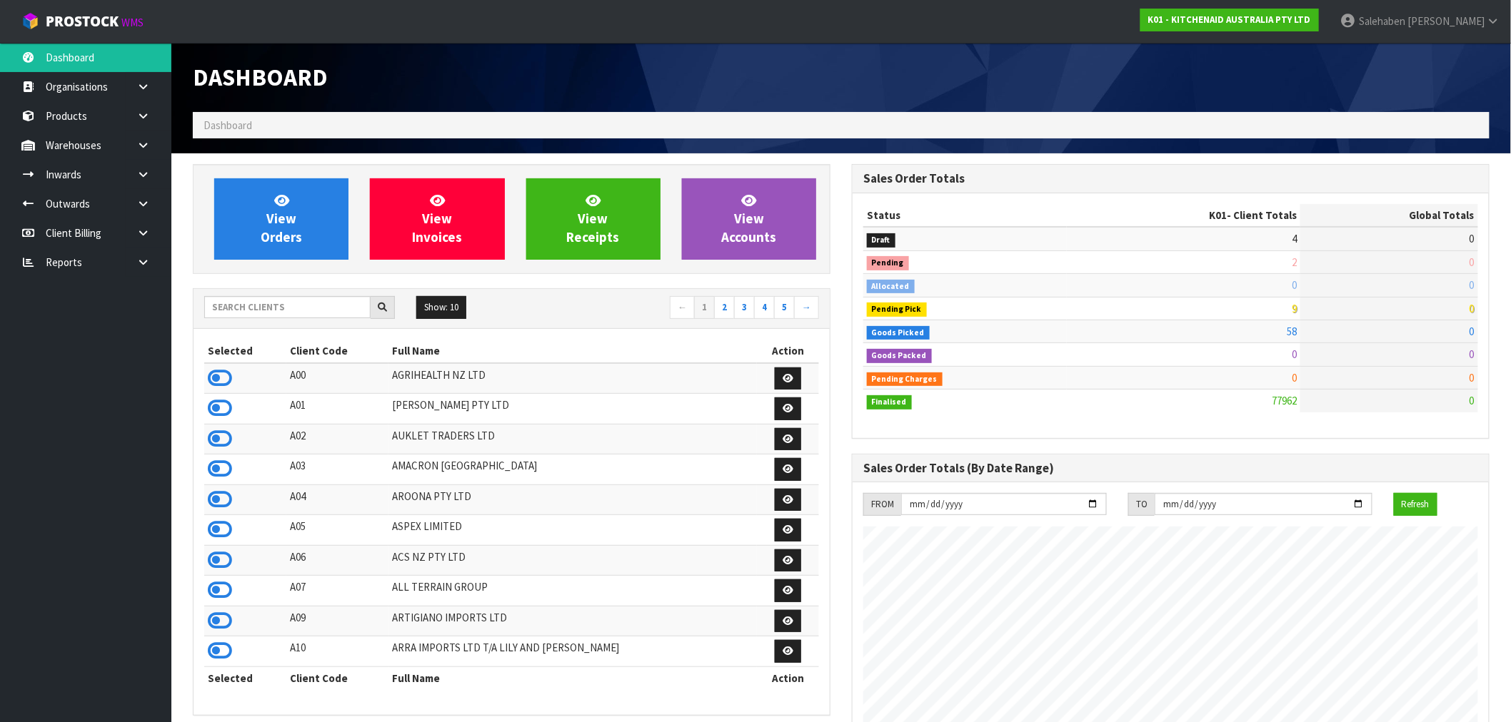
scroll to position [1082, 659]
click at [290, 312] on input "text" at bounding box center [287, 307] width 166 height 22
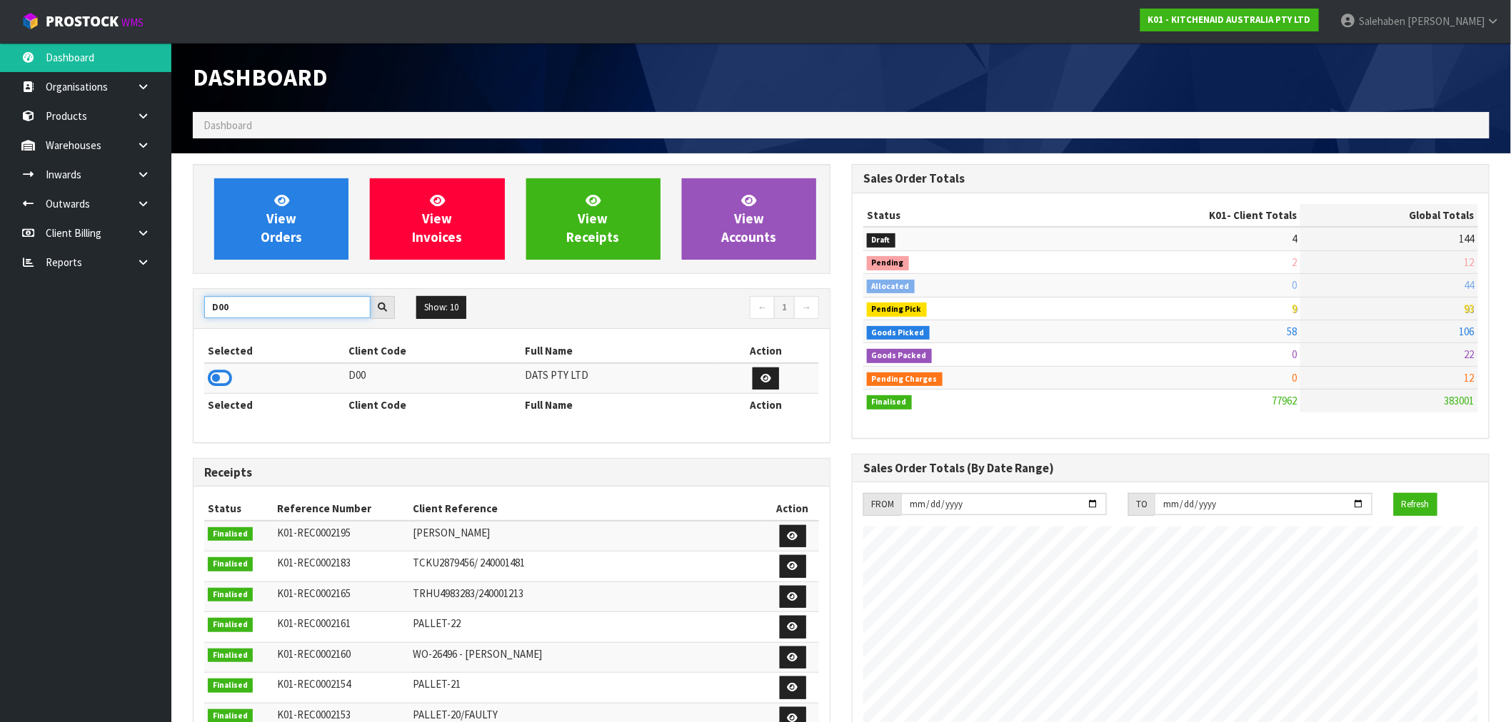
type input "D00"
click at [234, 383] on td at bounding box center [274, 378] width 141 height 31
click at [225, 386] on icon at bounding box center [220, 378] width 24 height 21
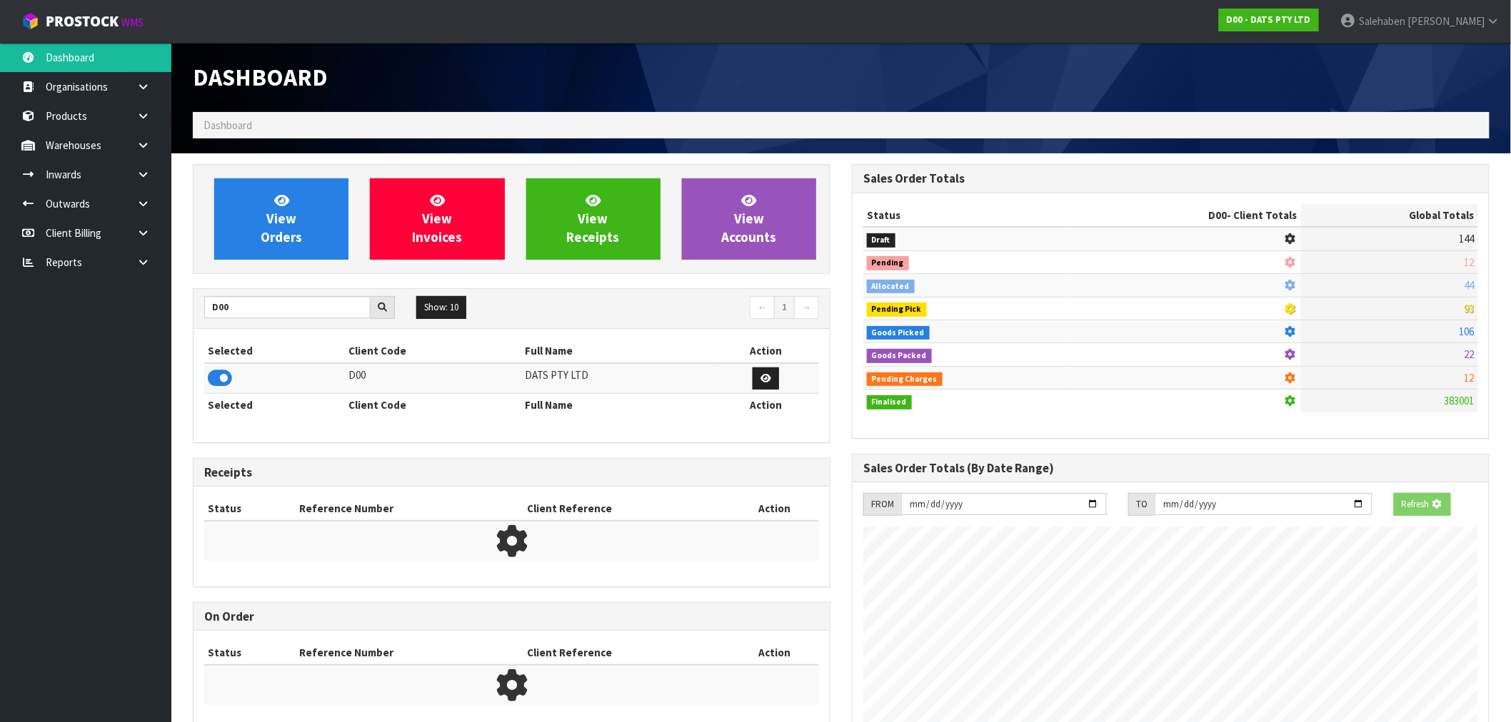
click at [236, 264] on div "View Orders View Invoices View Receipts View Accounts" at bounding box center [512, 219] width 638 height 110
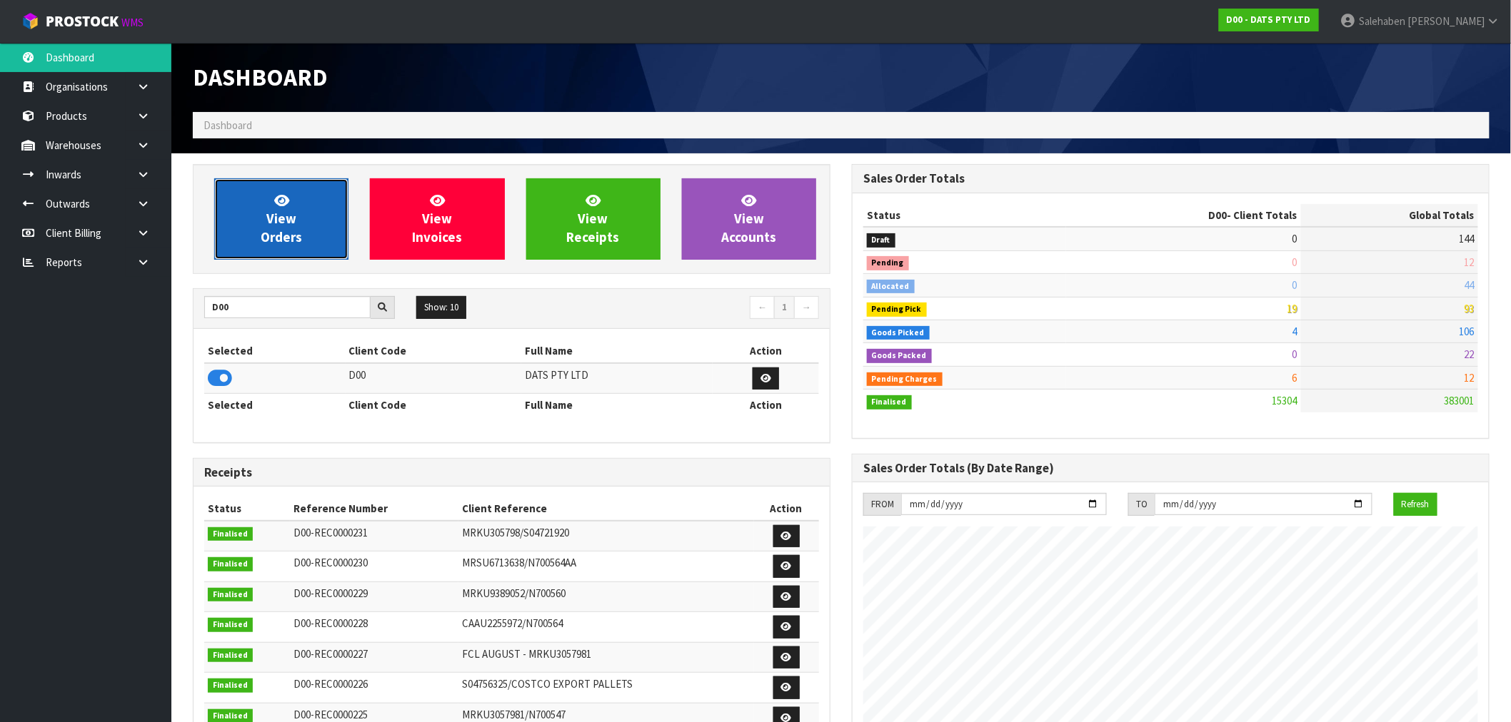
click at [243, 248] on link "View Orders" at bounding box center [281, 218] width 134 height 81
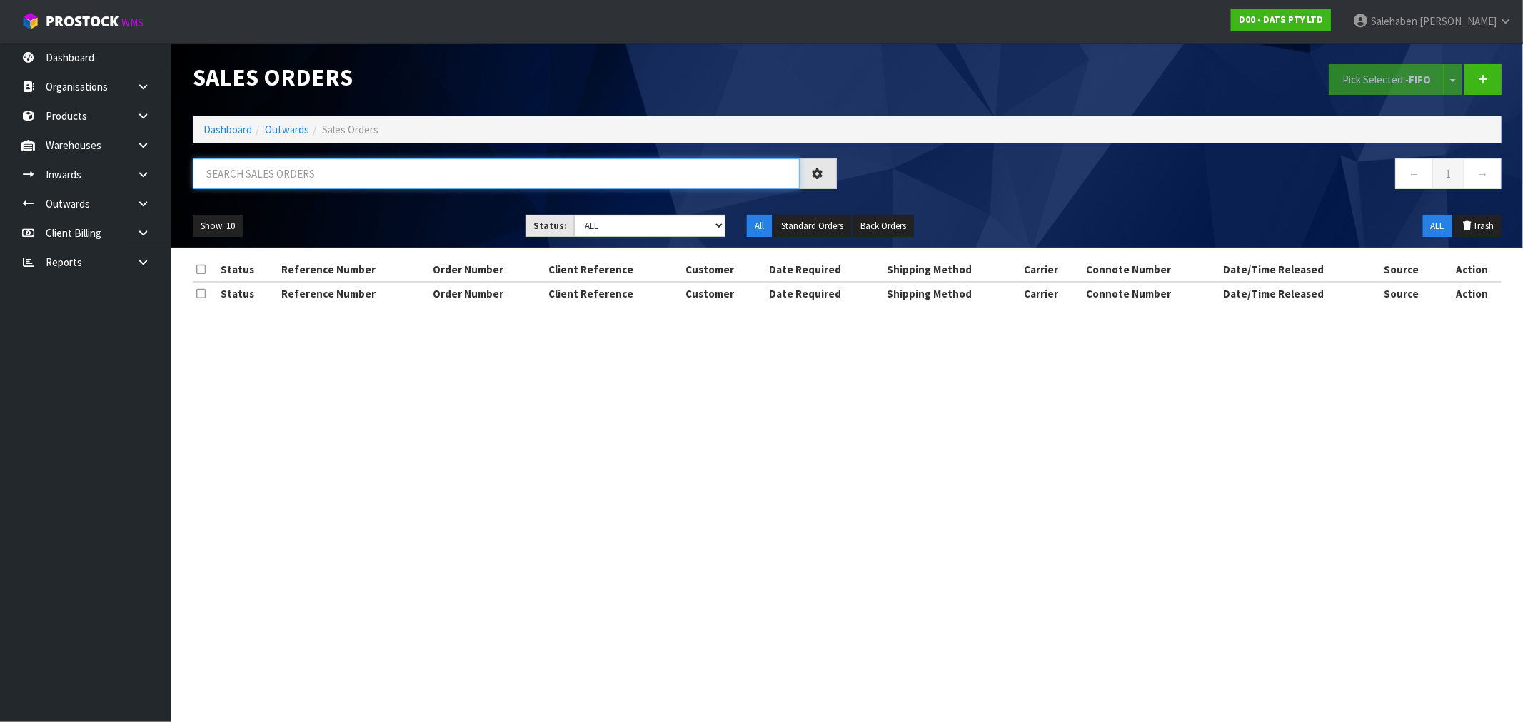
click at [248, 181] on input "text" at bounding box center [496, 173] width 607 height 31
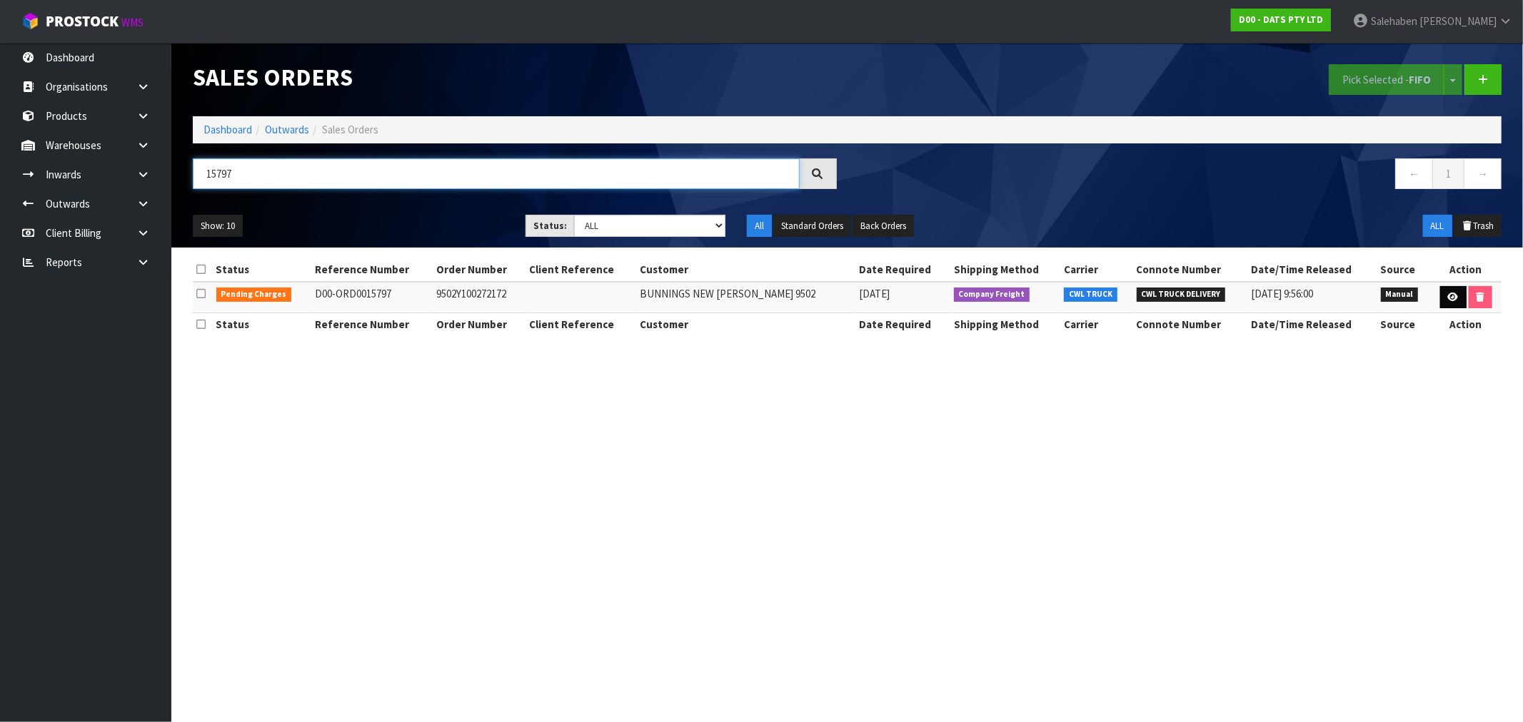
type input "15797"
click at [1450, 296] on icon at bounding box center [1453, 297] width 11 height 9
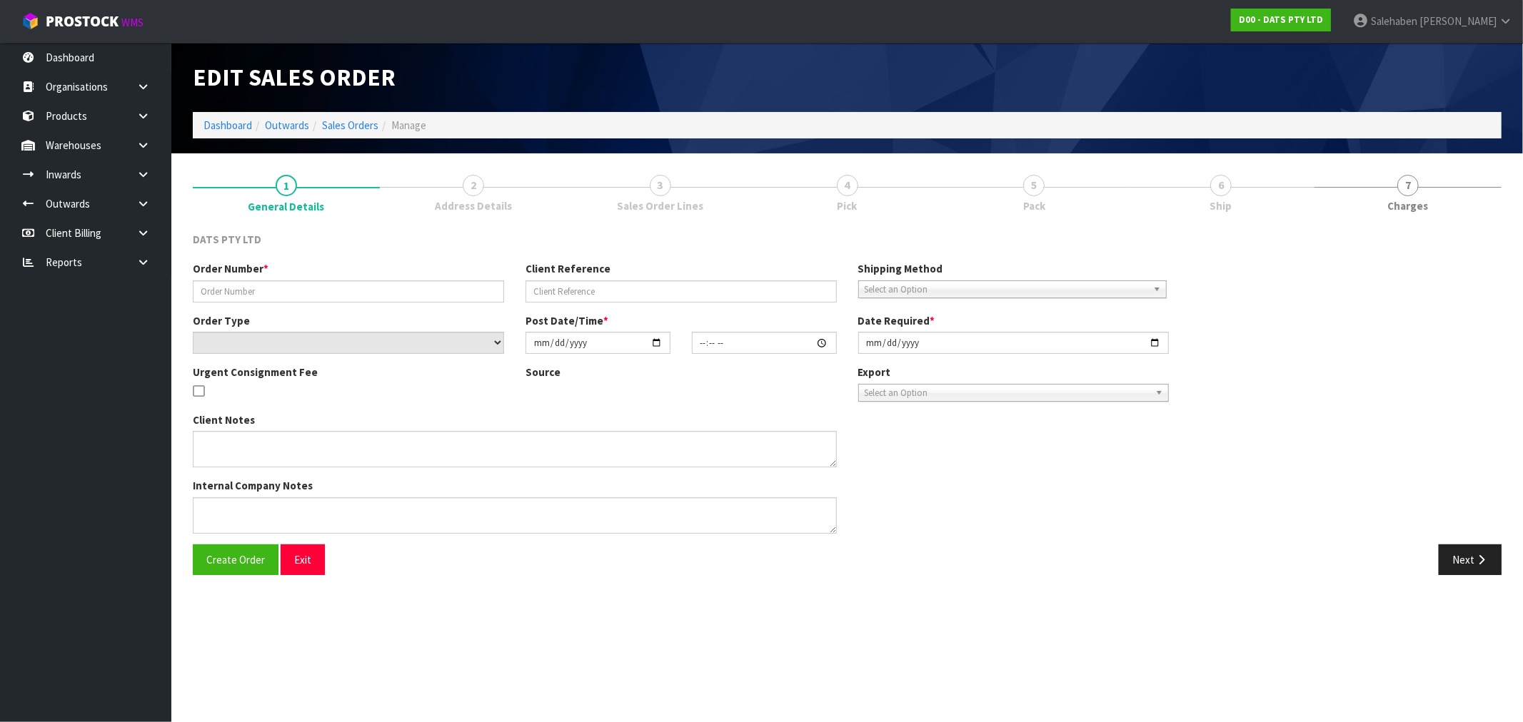
type input "9502Y100272172"
select select "number:0"
type input "[DATE]"
type input "09:10:00.000"
type input "[DATE]"
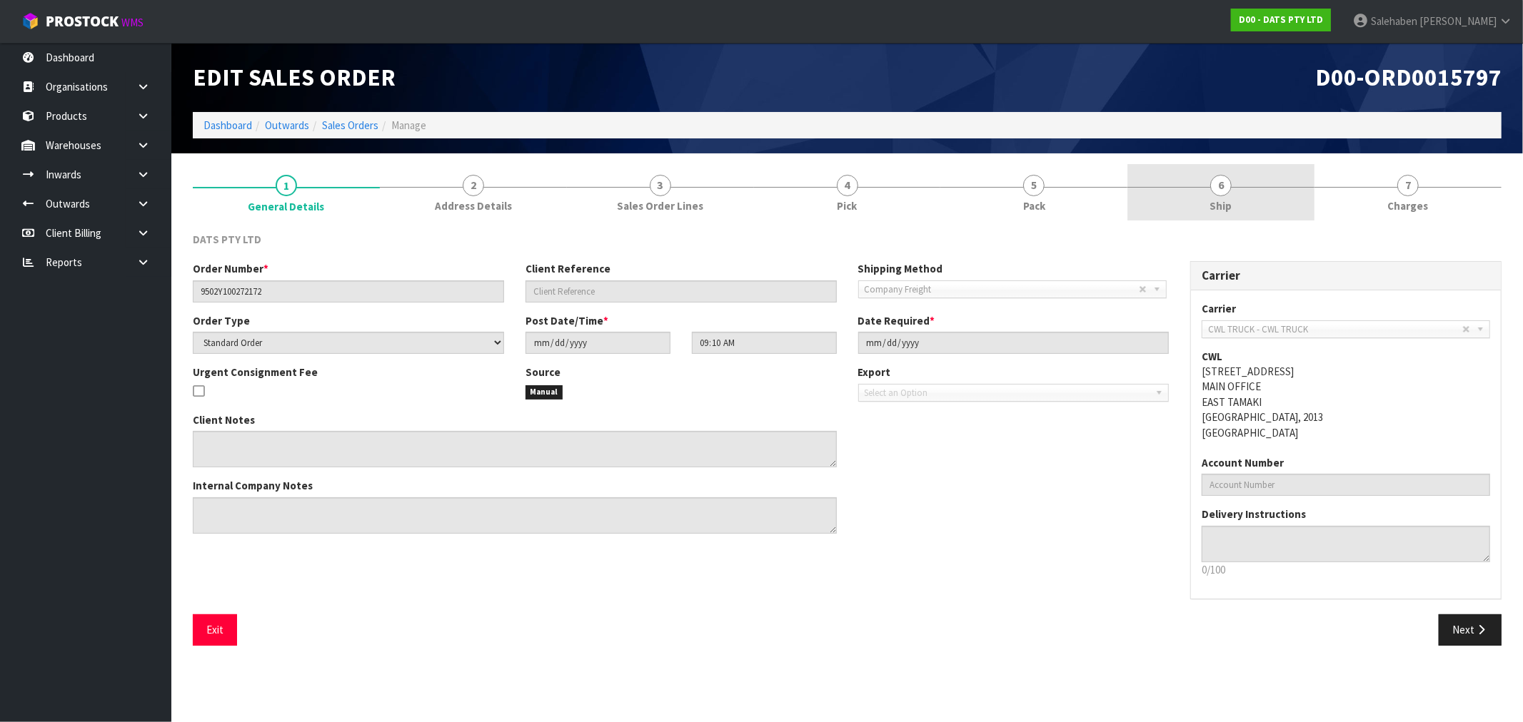
click at [1218, 202] on span "Ship" at bounding box center [1221, 205] width 22 height 15
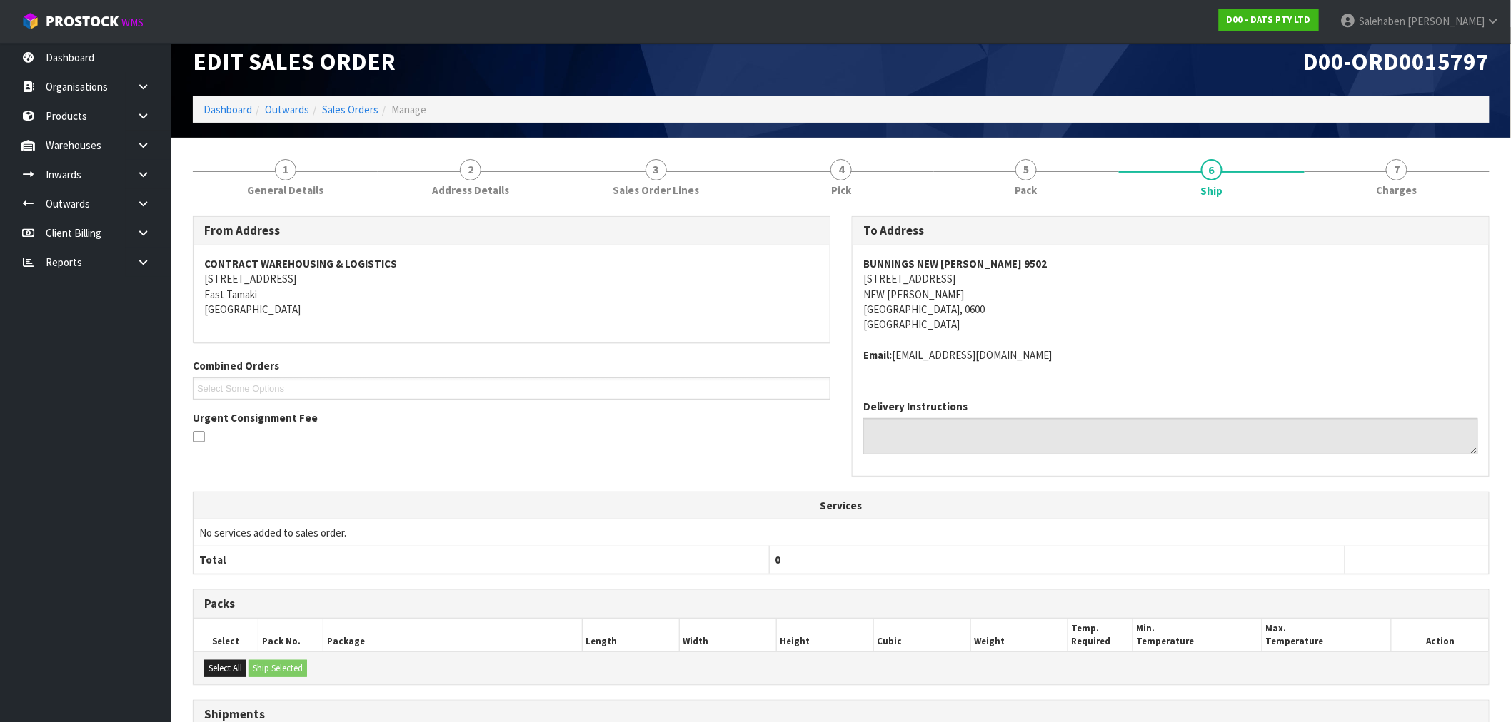
scroll to position [179, 0]
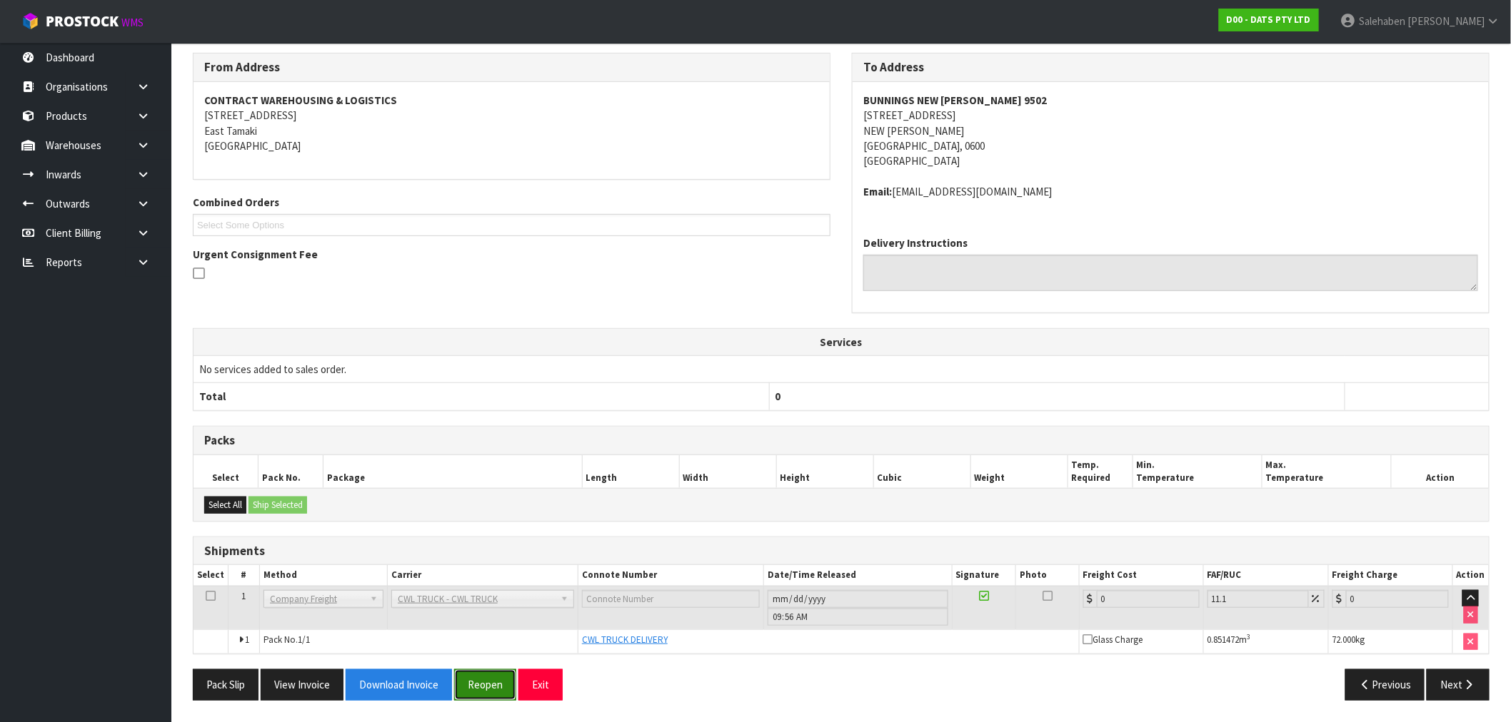
click at [480, 683] on button "Reopen" at bounding box center [485, 685] width 62 height 31
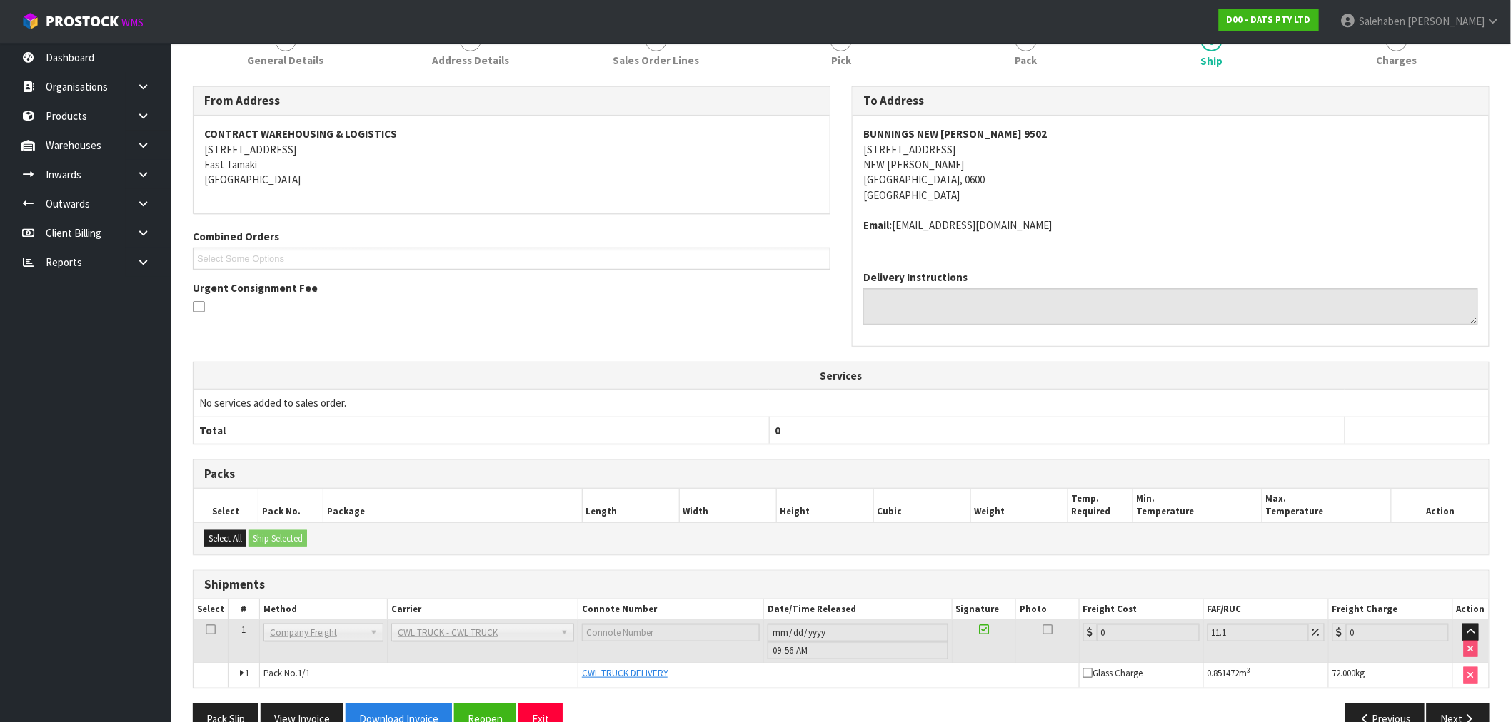
scroll to position [231, 0]
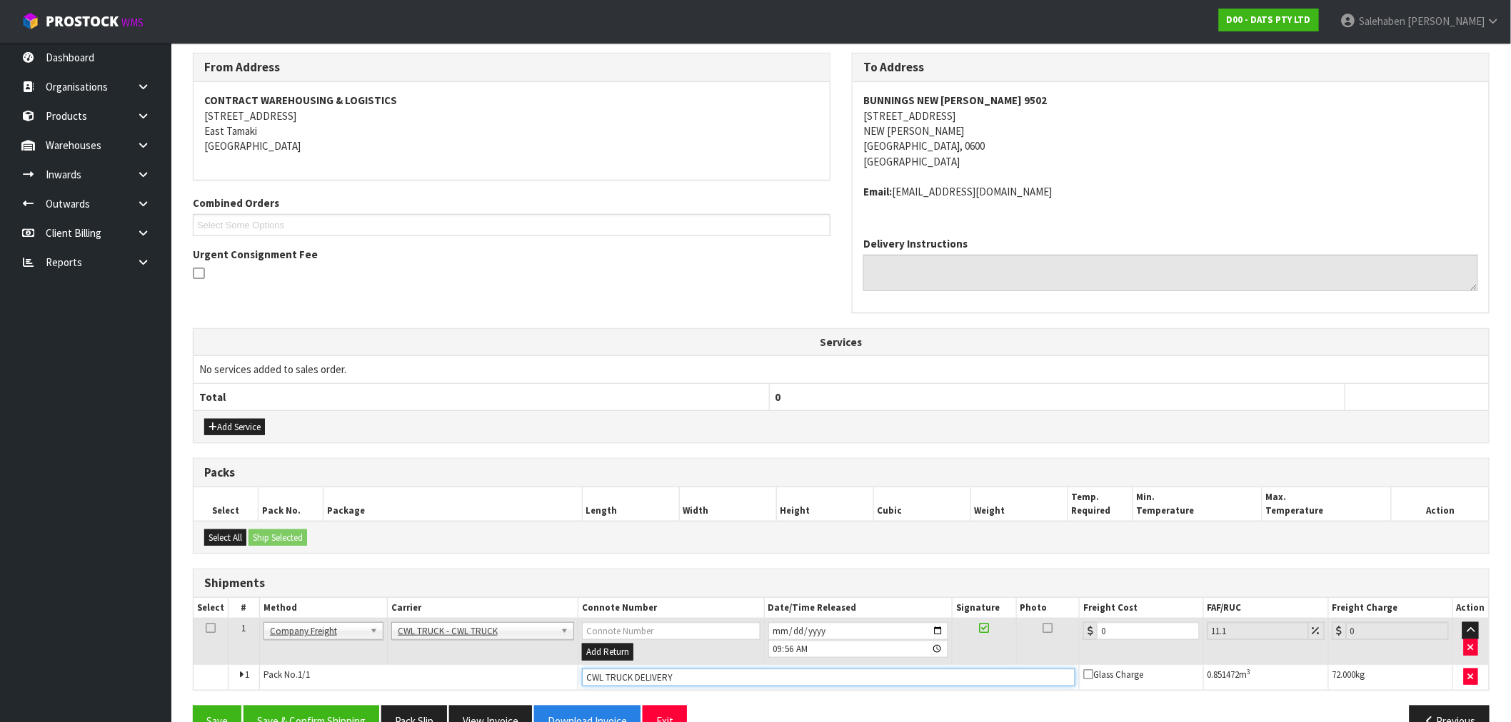
click at [702, 673] on input "CWL TRUCK DELIVERY" at bounding box center [828, 678] width 493 height 18
type input "CWL TRUCK DELIVERED"
drag, startPoint x: 1117, startPoint y: 635, endPoint x: 1065, endPoint y: 643, distance: 51.9
click at [1065, 643] on tr "1 Client Local Pickup Customer Local Pickup Company Freight Contracted Freight …" at bounding box center [840, 642] width 1295 height 46
type input "1"
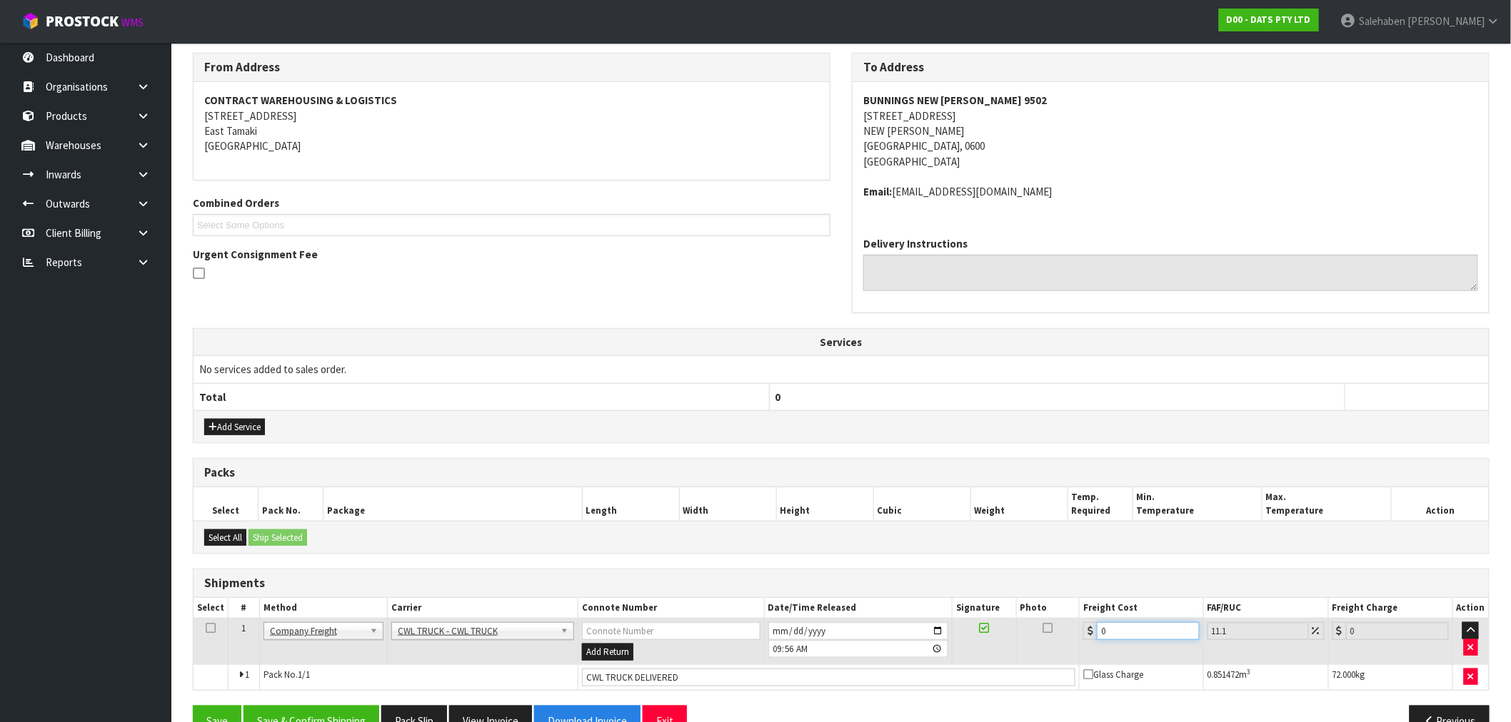
type input "1.11"
type input "11"
type input "12.22"
type input "115"
type input "127.77"
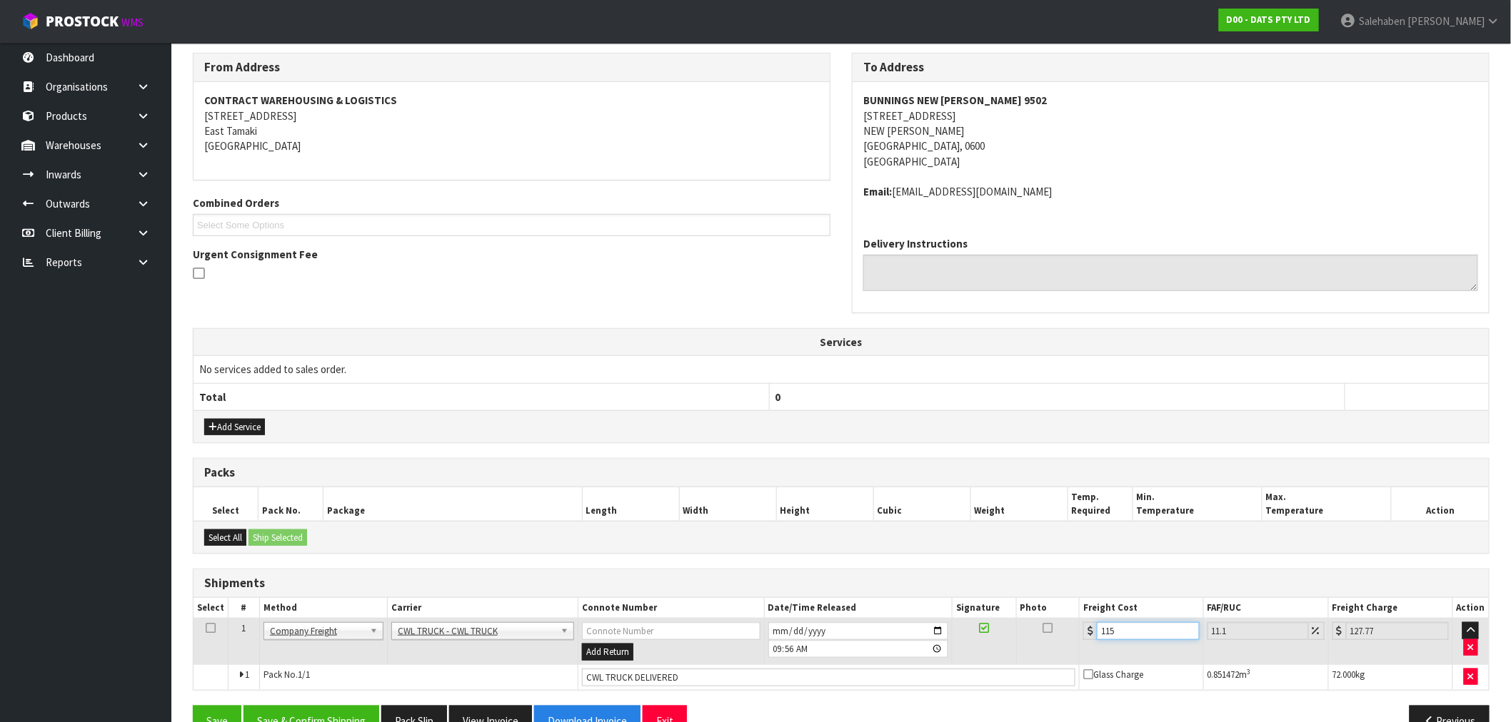
type input "115.2"
type input "127.99"
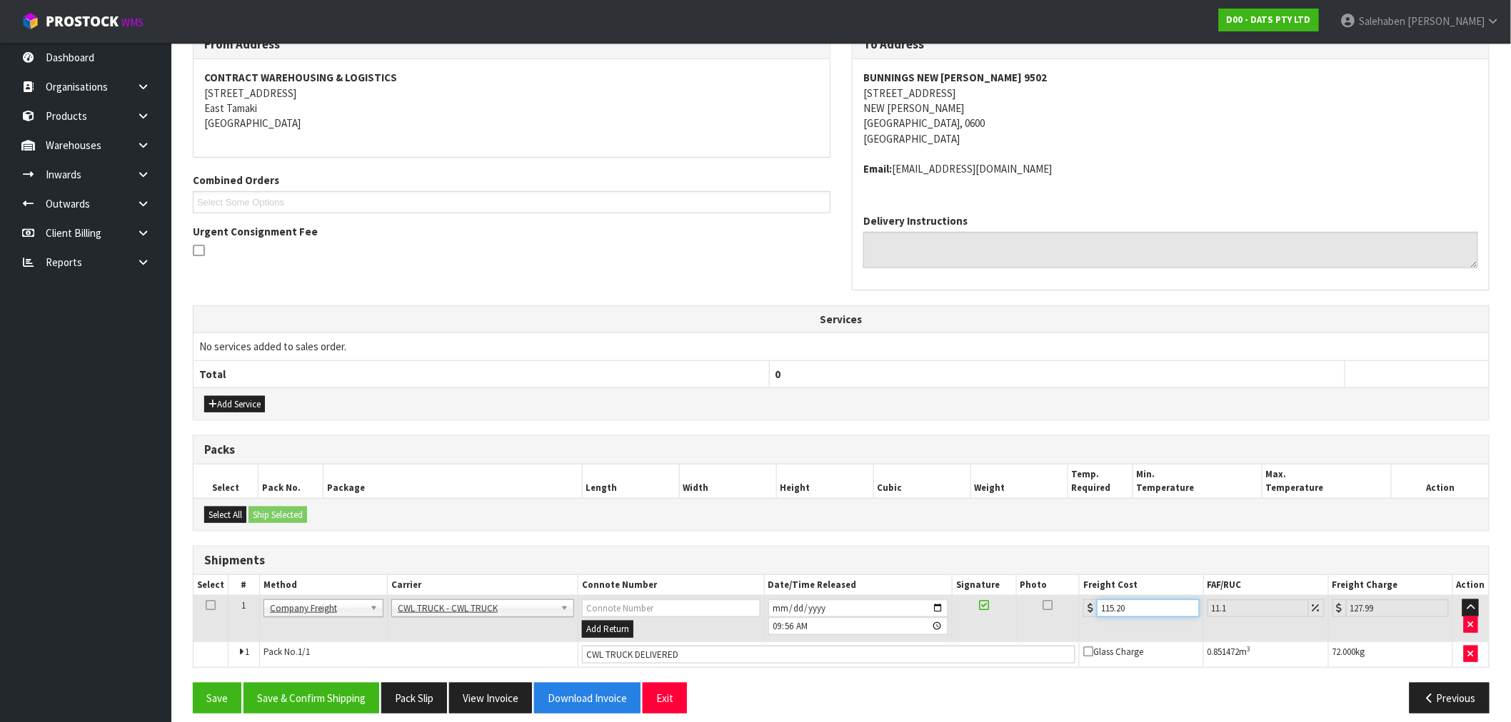
scroll to position [266, 0]
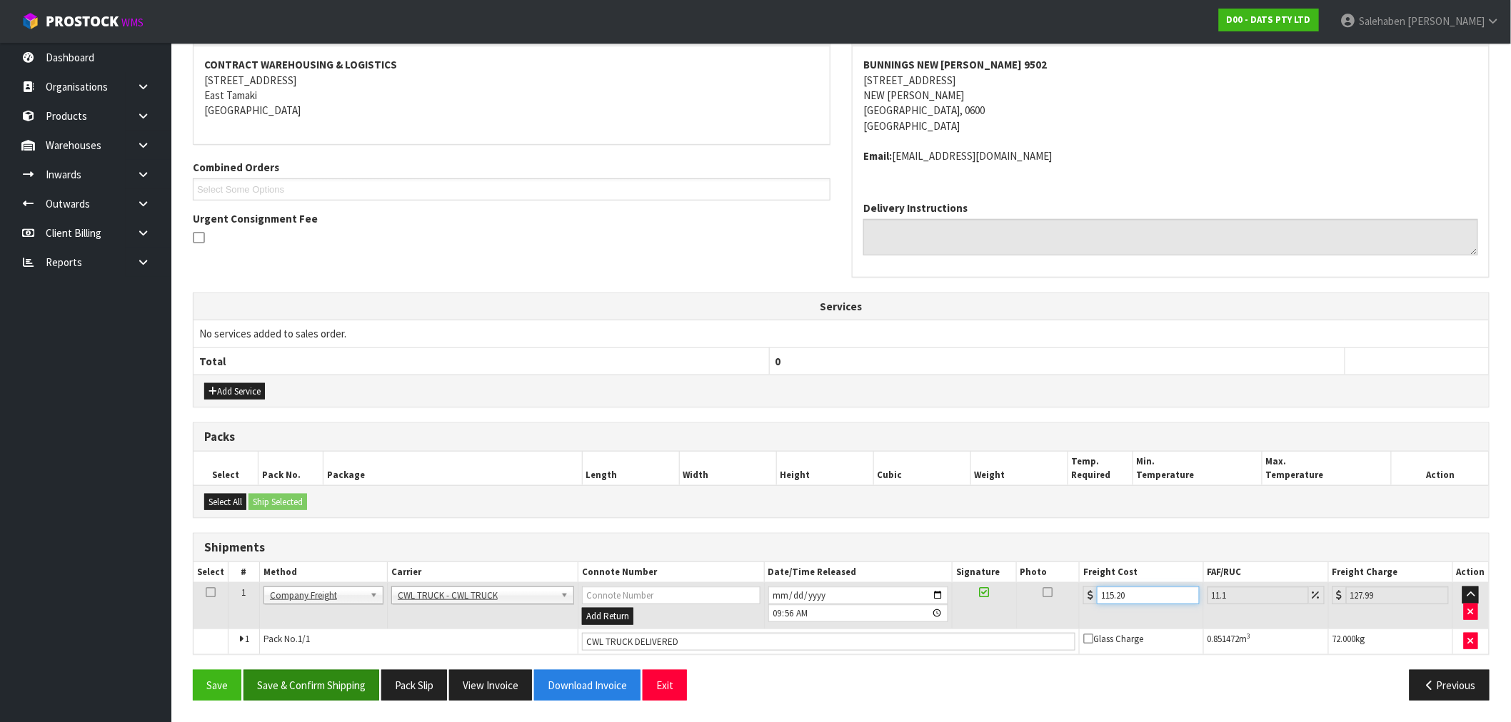
type input "115.20"
click at [319, 687] on button "Save & Confirm Shipping" at bounding box center [311, 685] width 136 height 31
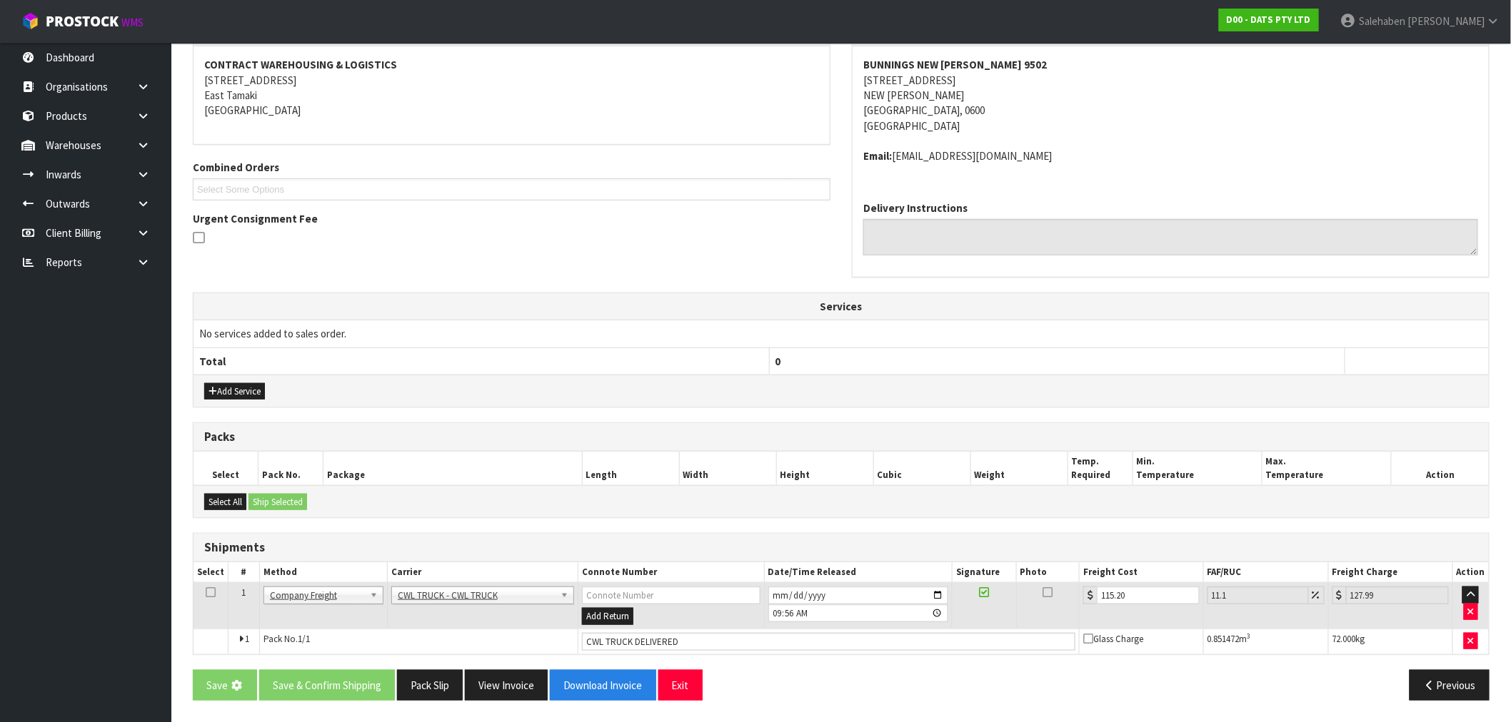
scroll to position [0, 0]
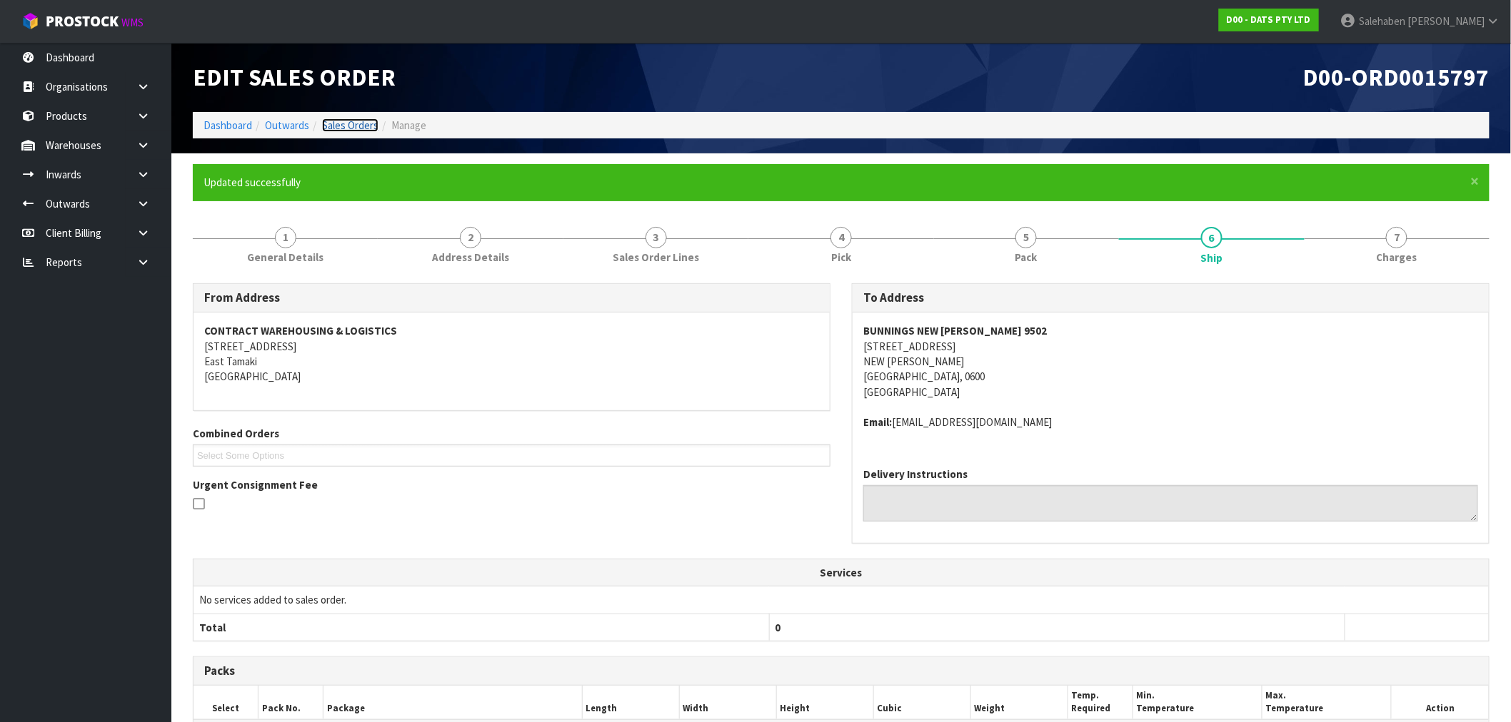
click at [343, 123] on link "Sales Orders" at bounding box center [350, 126] width 56 height 14
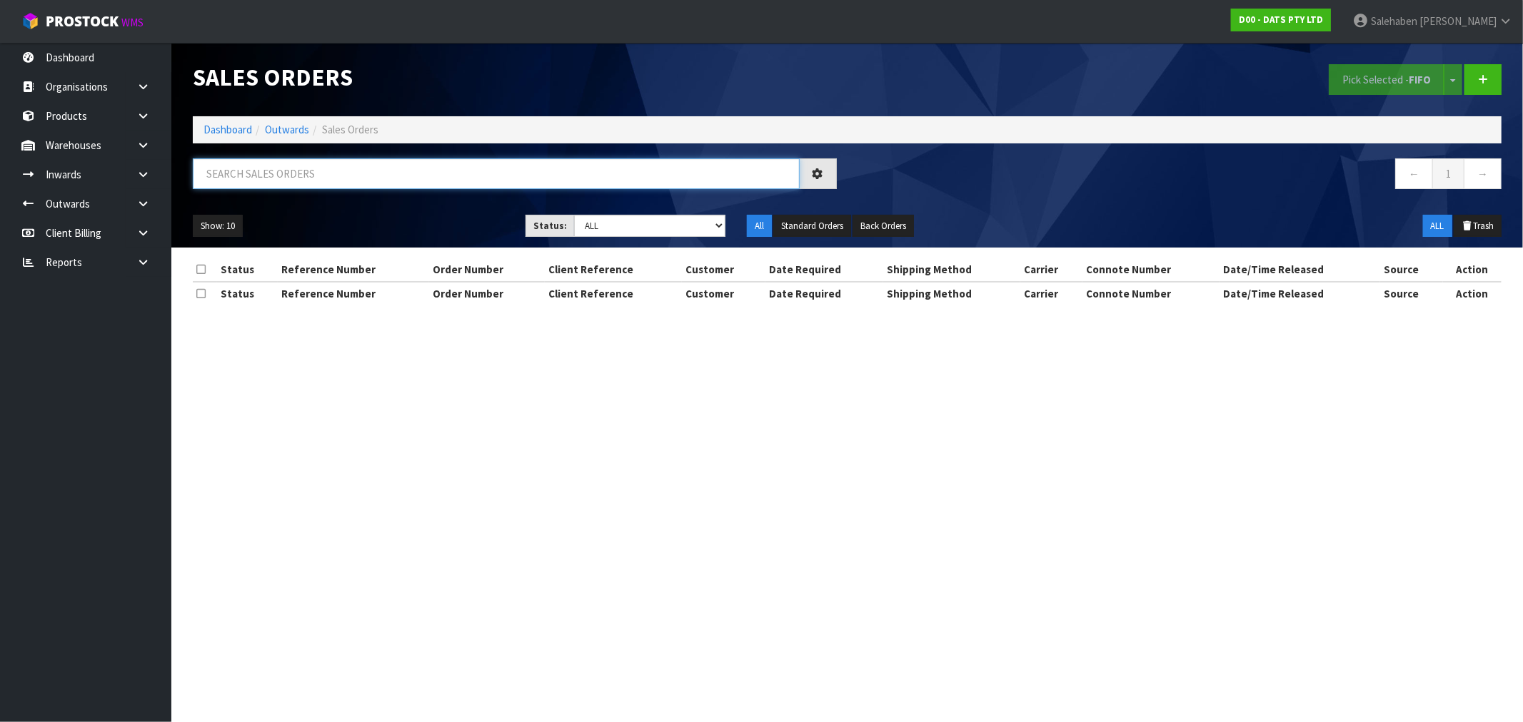
click at [326, 168] on input "text" at bounding box center [496, 173] width 607 height 31
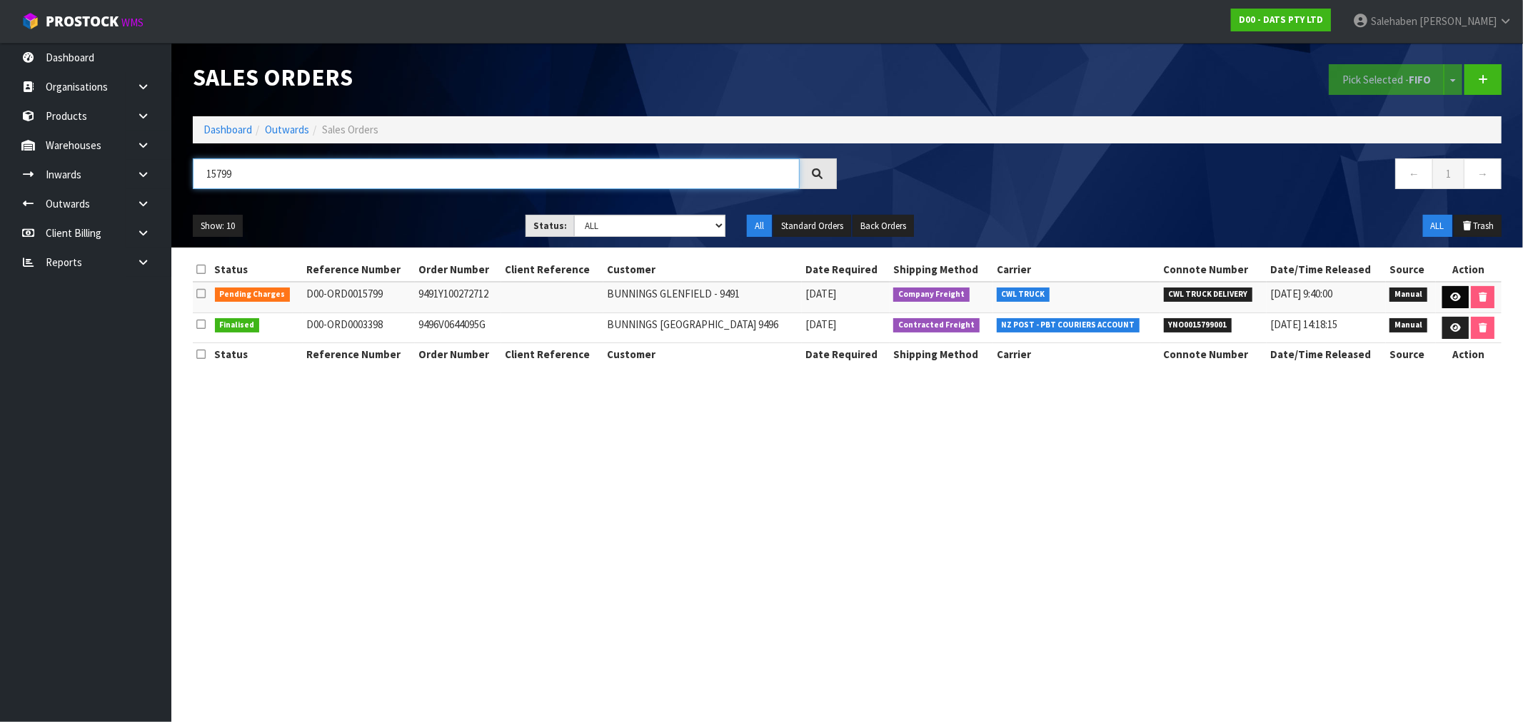
type input "15799"
click at [1458, 303] on link at bounding box center [1455, 297] width 26 height 23
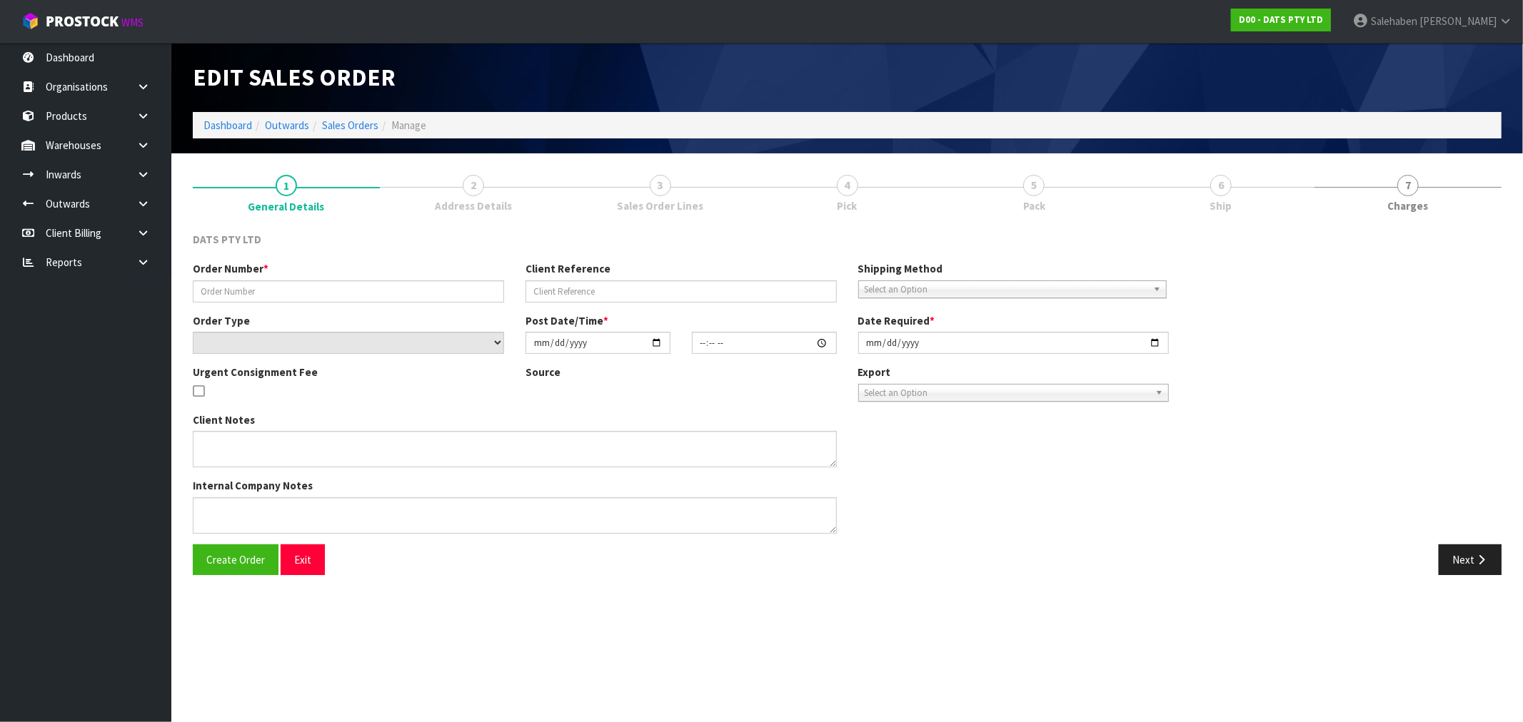
type input "9491Y100272712"
select select "number:0"
type input "[DATE]"
type input "09:13:00.000"
type input "[DATE]"
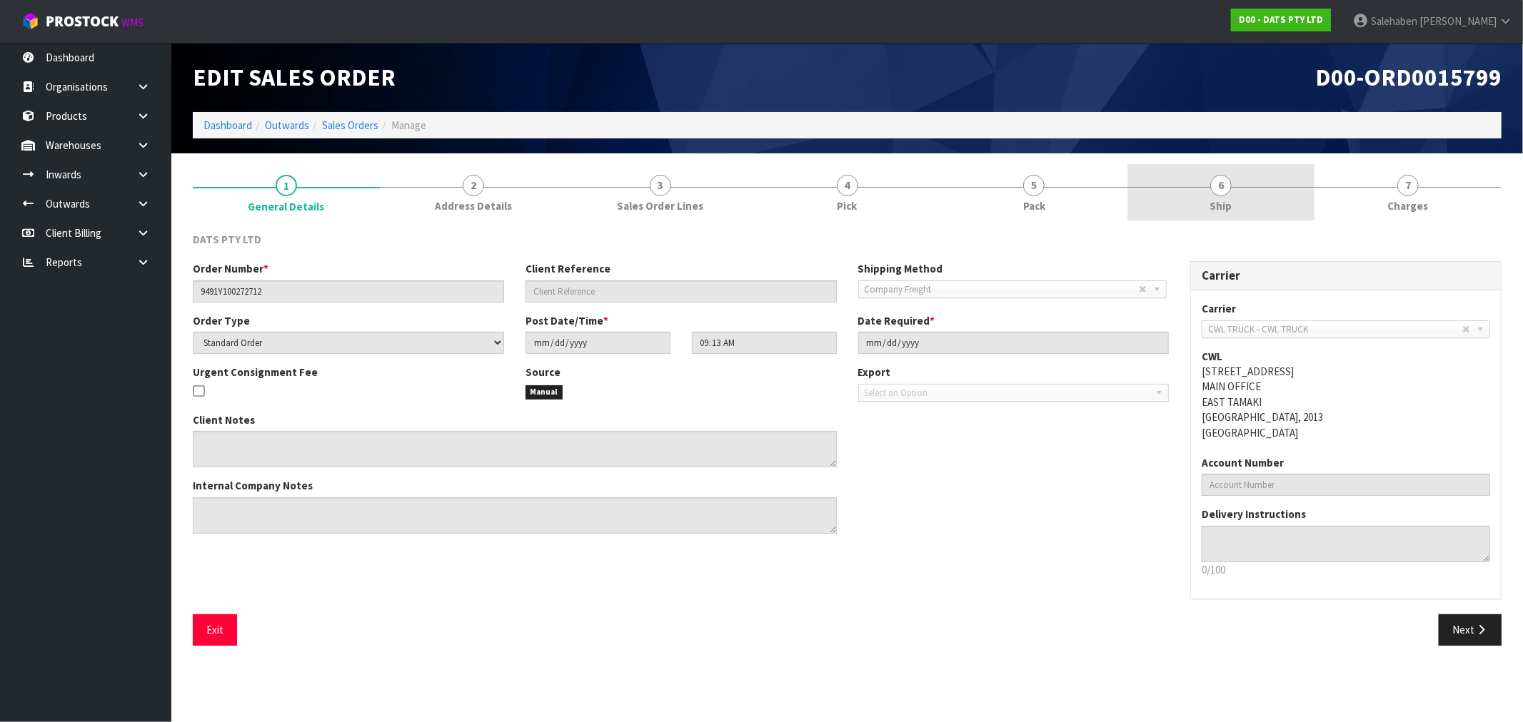
click at [1225, 206] on span "Ship" at bounding box center [1221, 205] width 22 height 15
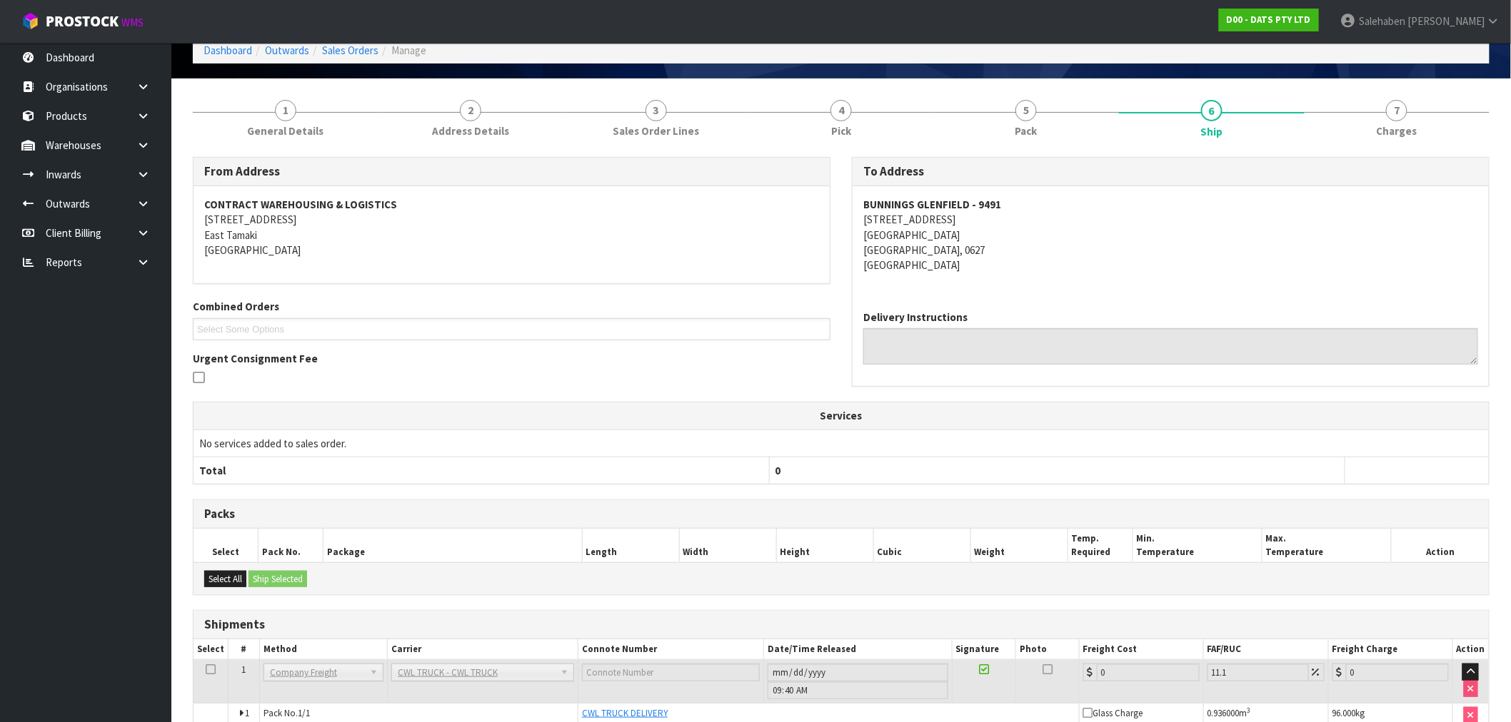
scroll to position [148, 0]
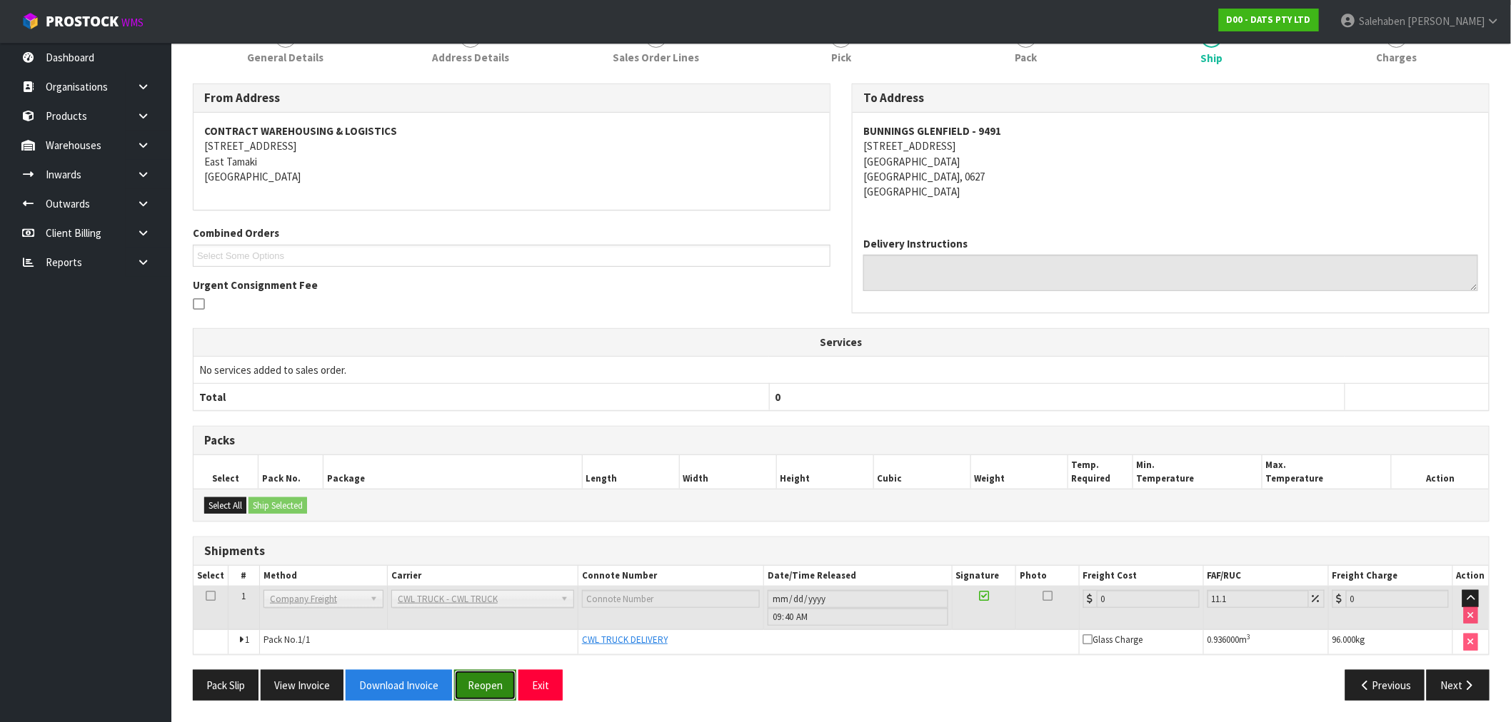
click at [490, 689] on button "Reopen" at bounding box center [485, 685] width 62 height 31
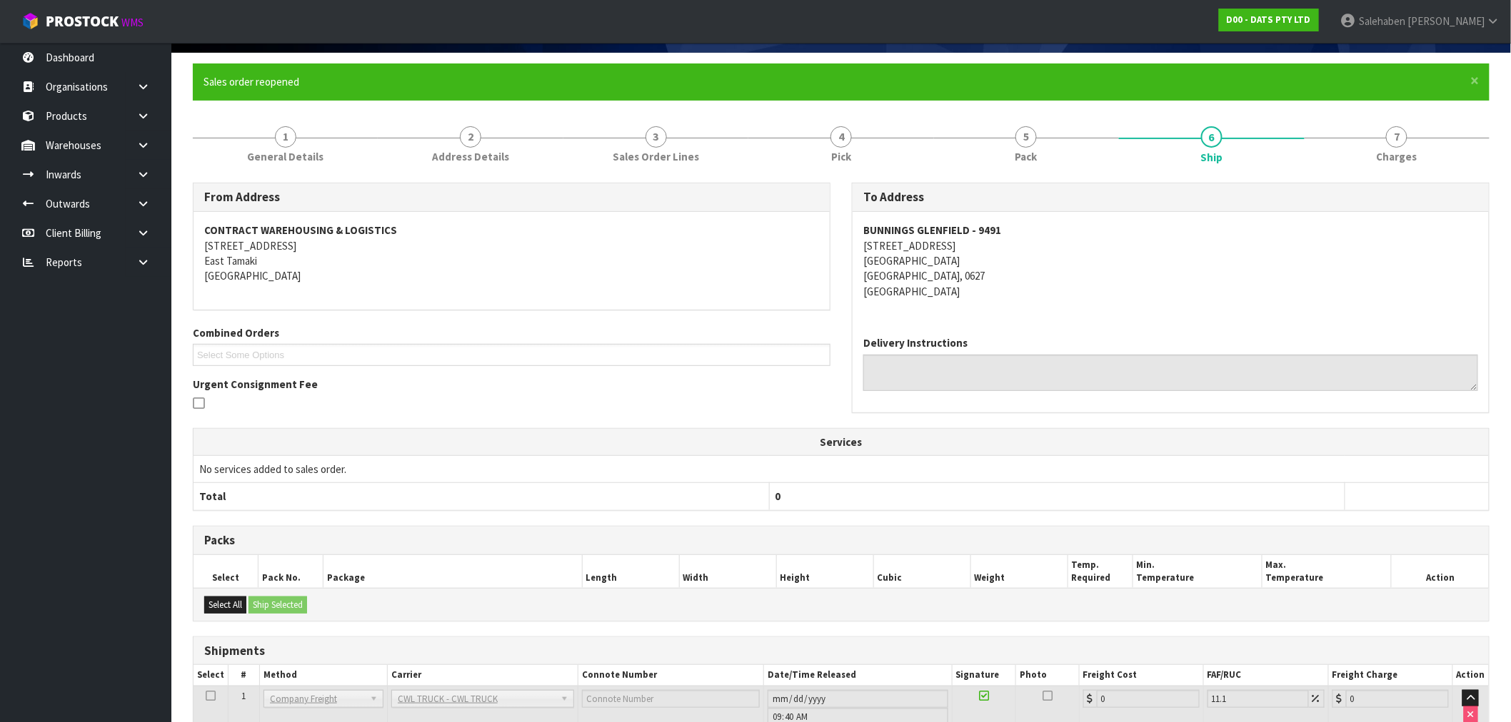
scroll to position [201, 0]
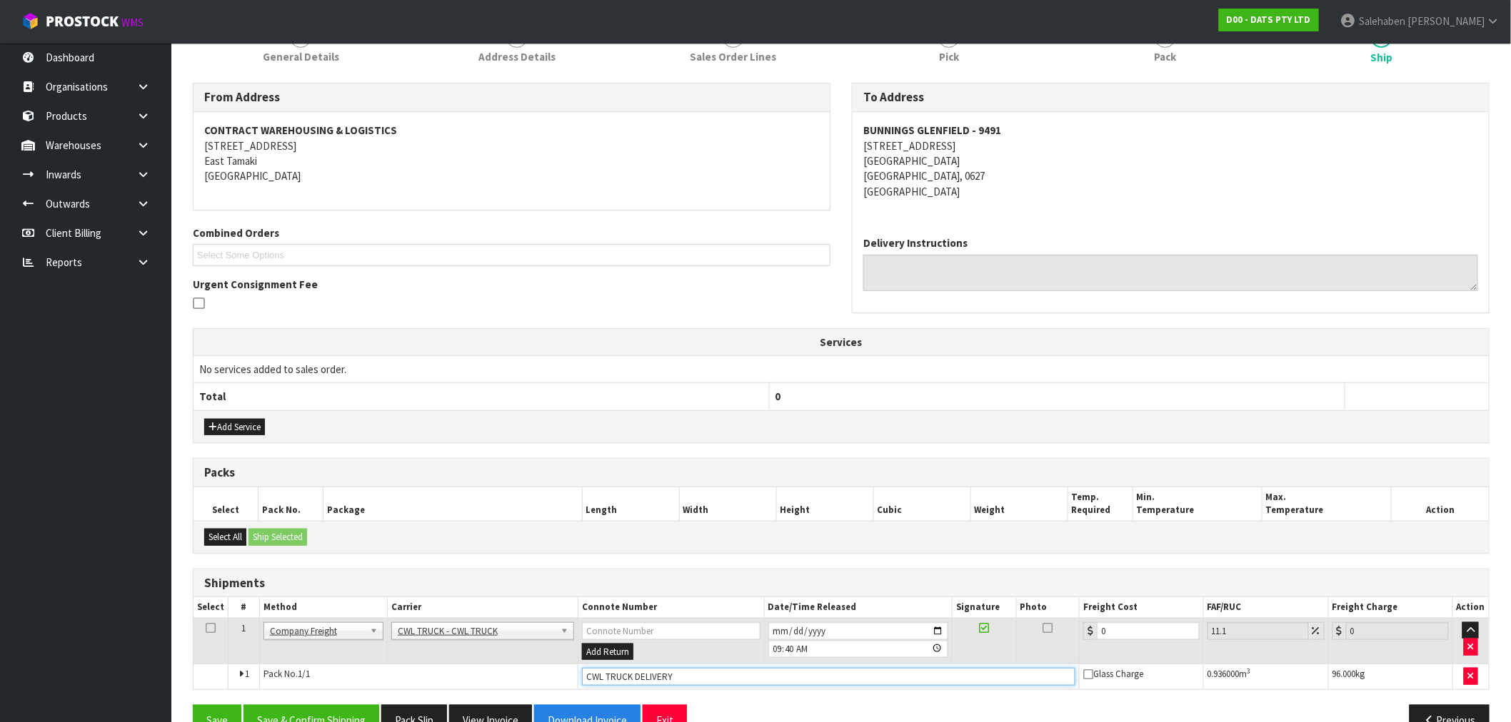
click at [709, 681] on input "CWL TRUCK DELIVERY" at bounding box center [828, 677] width 493 height 18
type input "CWL TRUCK DELIVERED"
drag, startPoint x: 1119, startPoint y: 631, endPoint x: 998, endPoint y: 653, distance: 123.4
click at [1030, 650] on tr "1 Client Local Pickup Customer Local Pickup Company Freight Contracted Freight …" at bounding box center [840, 641] width 1295 height 46
type input "8"
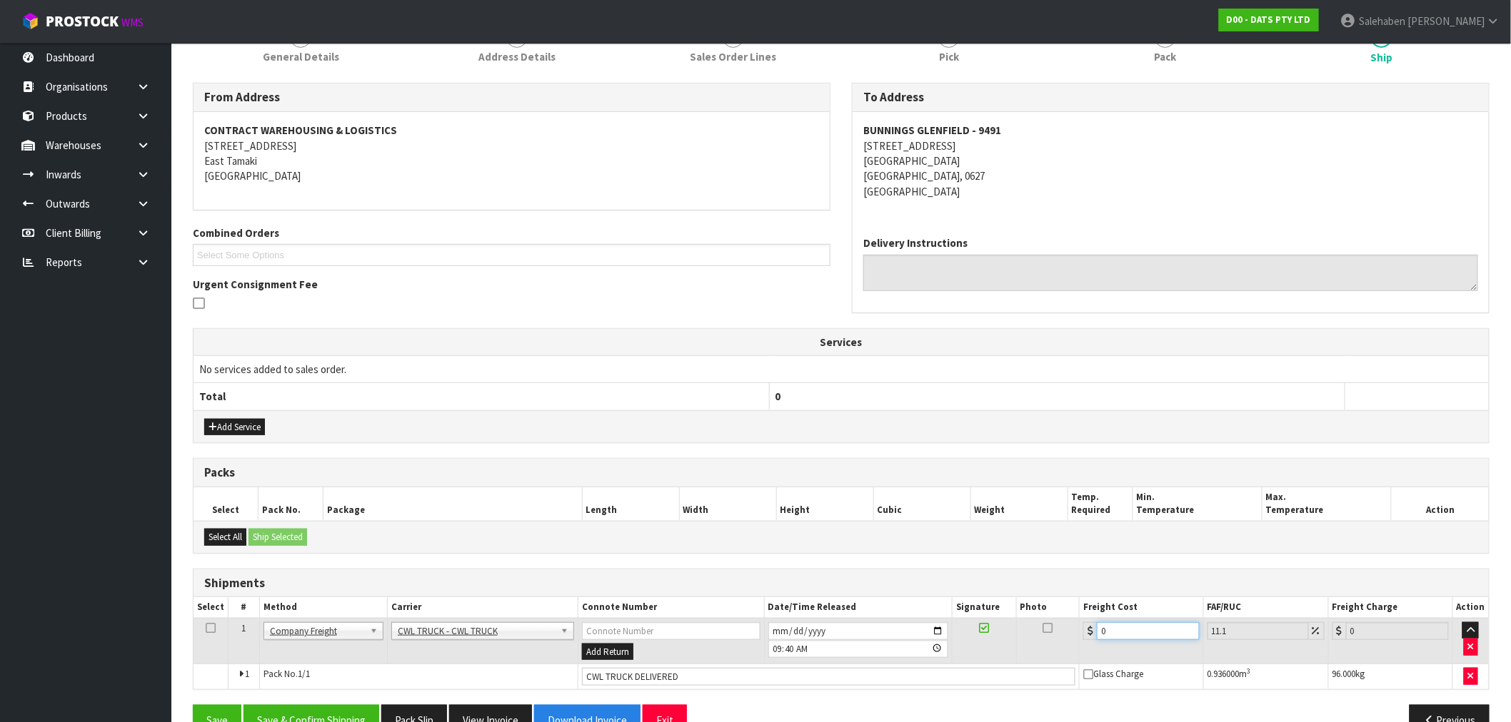
type input "8.89"
type input "86"
type input "95.55"
type input "86.2"
type input "95.77"
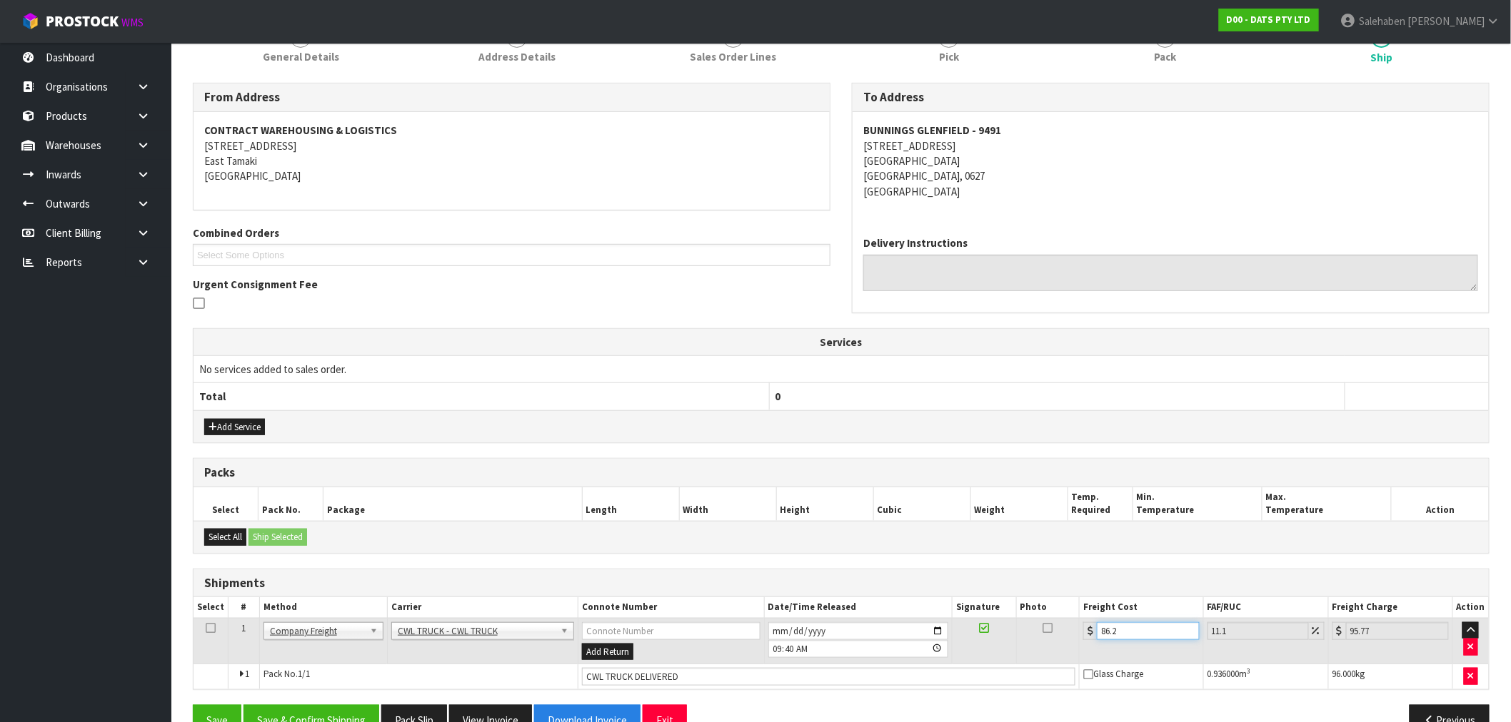
type input "86.24"
type input "95.81"
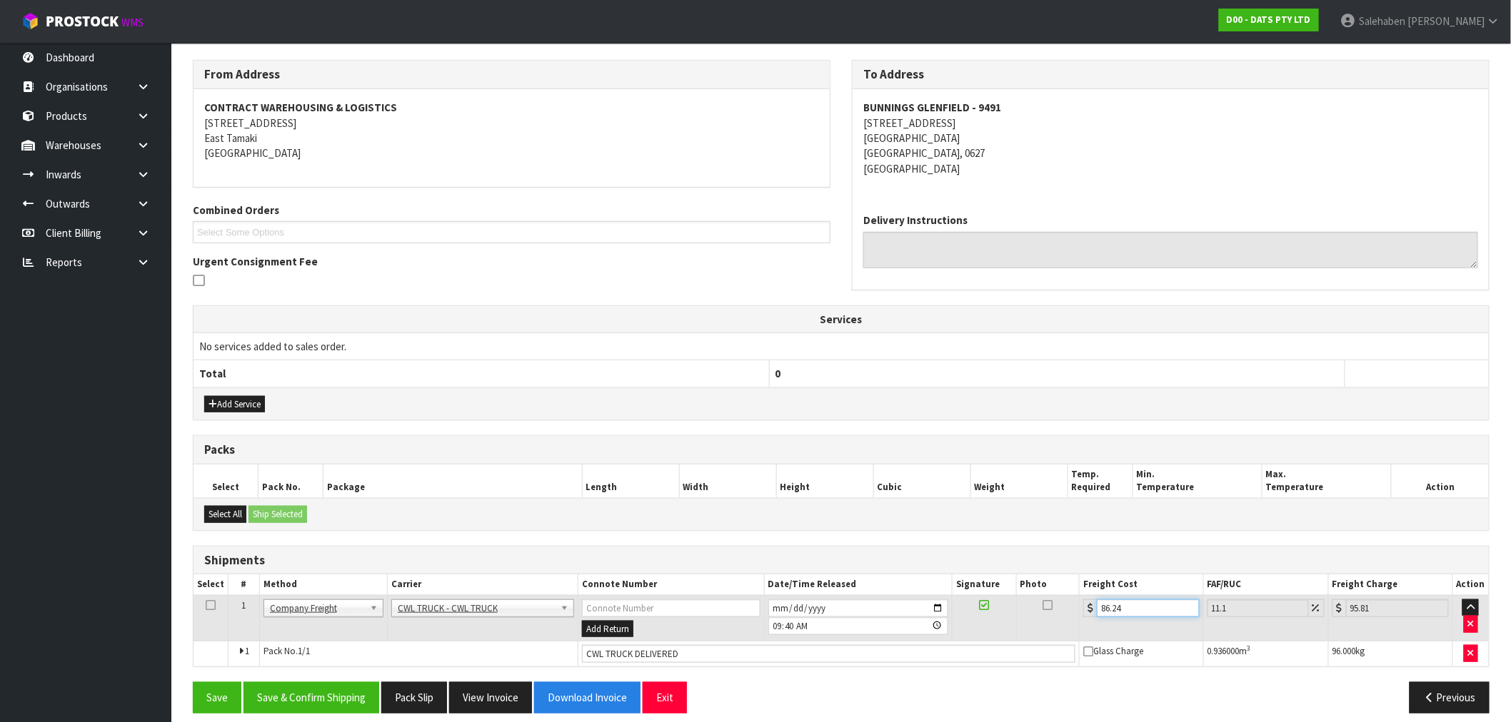
scroll to position [236, 0]
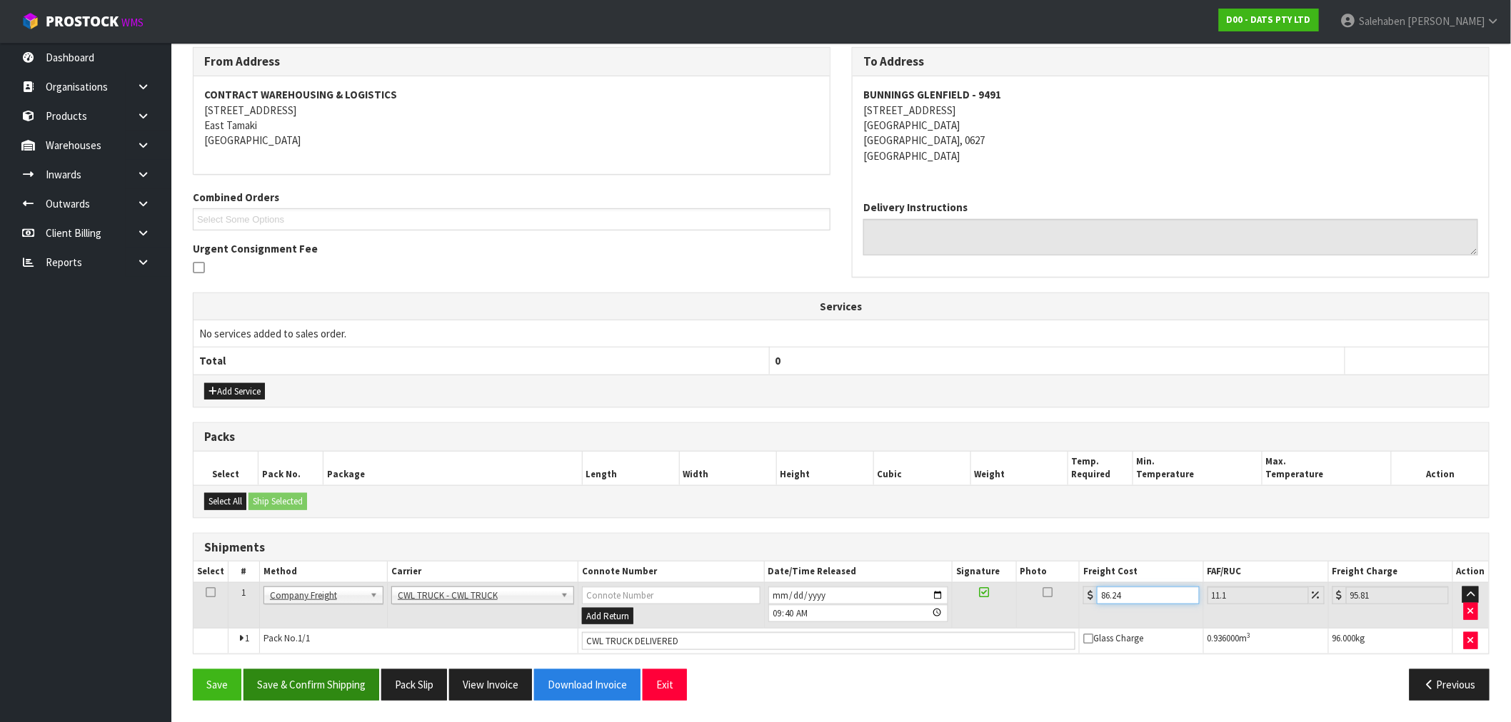
type input "86.24"
click at [332, 677] on button "Save & Confirm Shipping" at bounding box center [311, 685] width 136 height 31
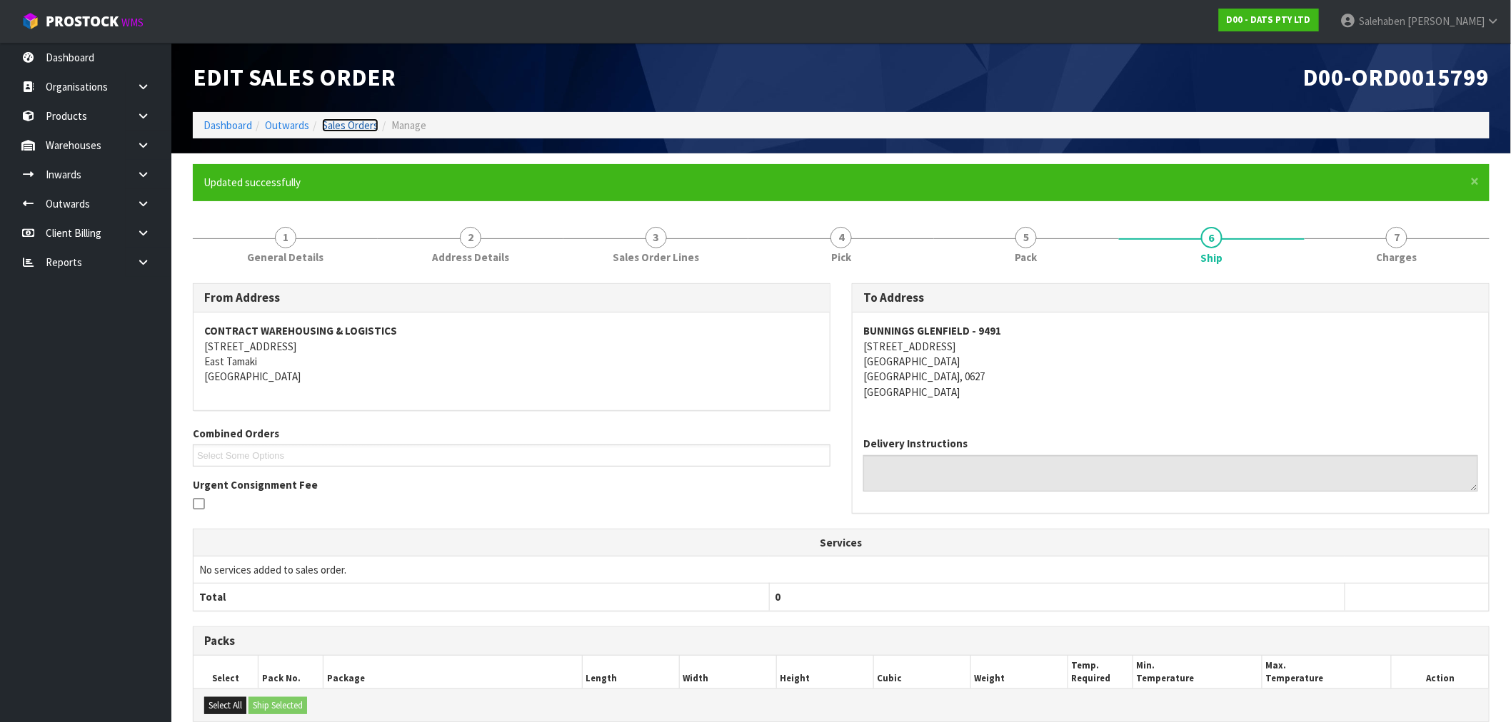
click at [338, 122] on link "Sales Orders" at bounding box center [350, 126] width 56 height 14
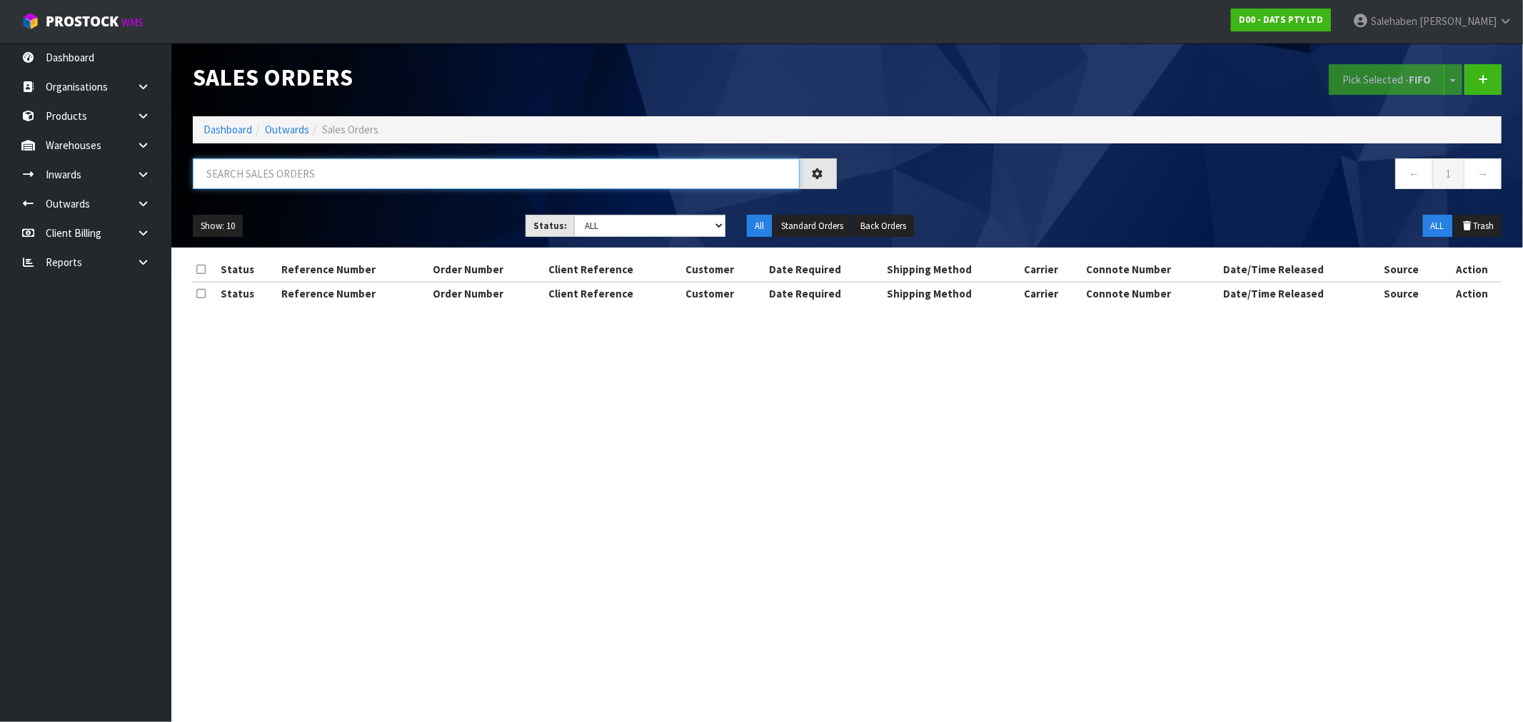
click at [307, 170] on input "text" at bounding box center [496, 173] width 607 height 31
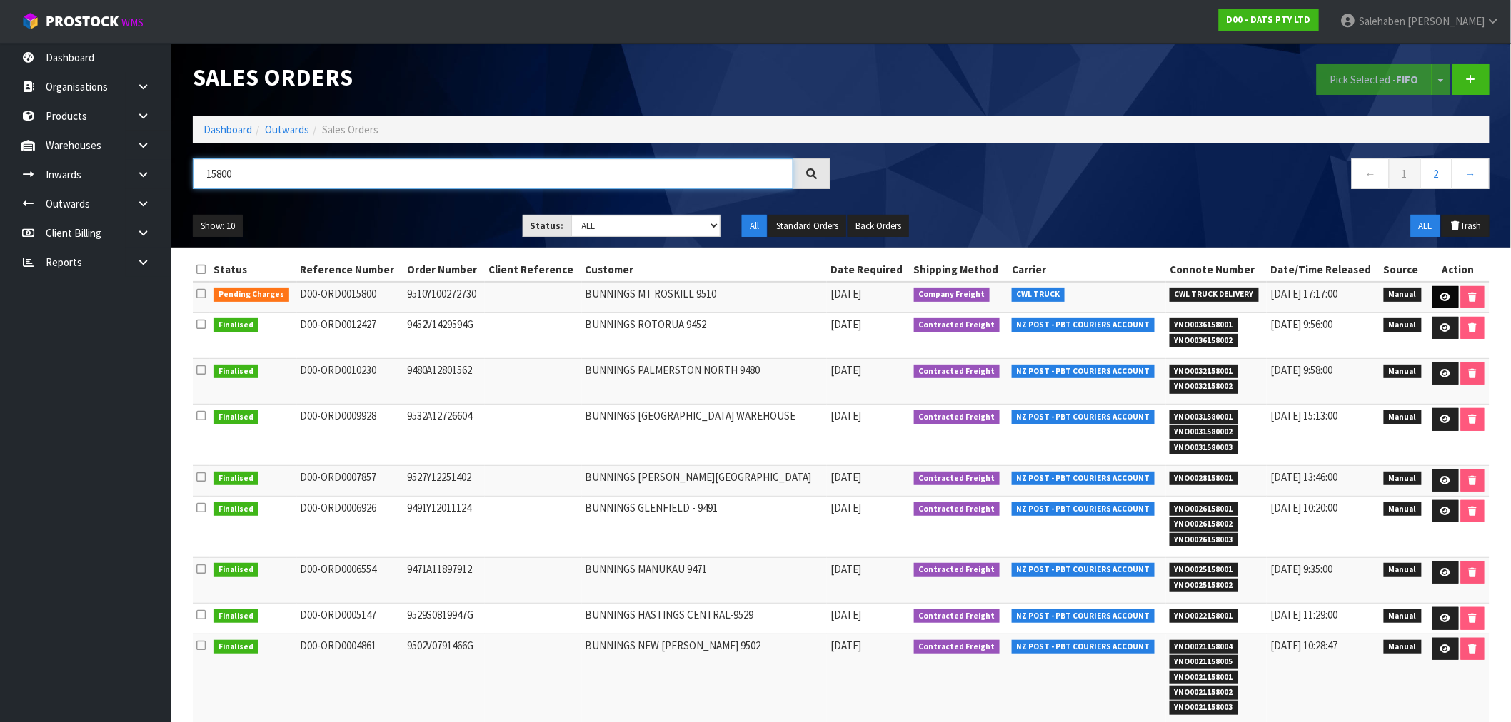
type input "15800"
click at [1440, 294] on icon at bounding box center [1445, 297] width 11 height 9
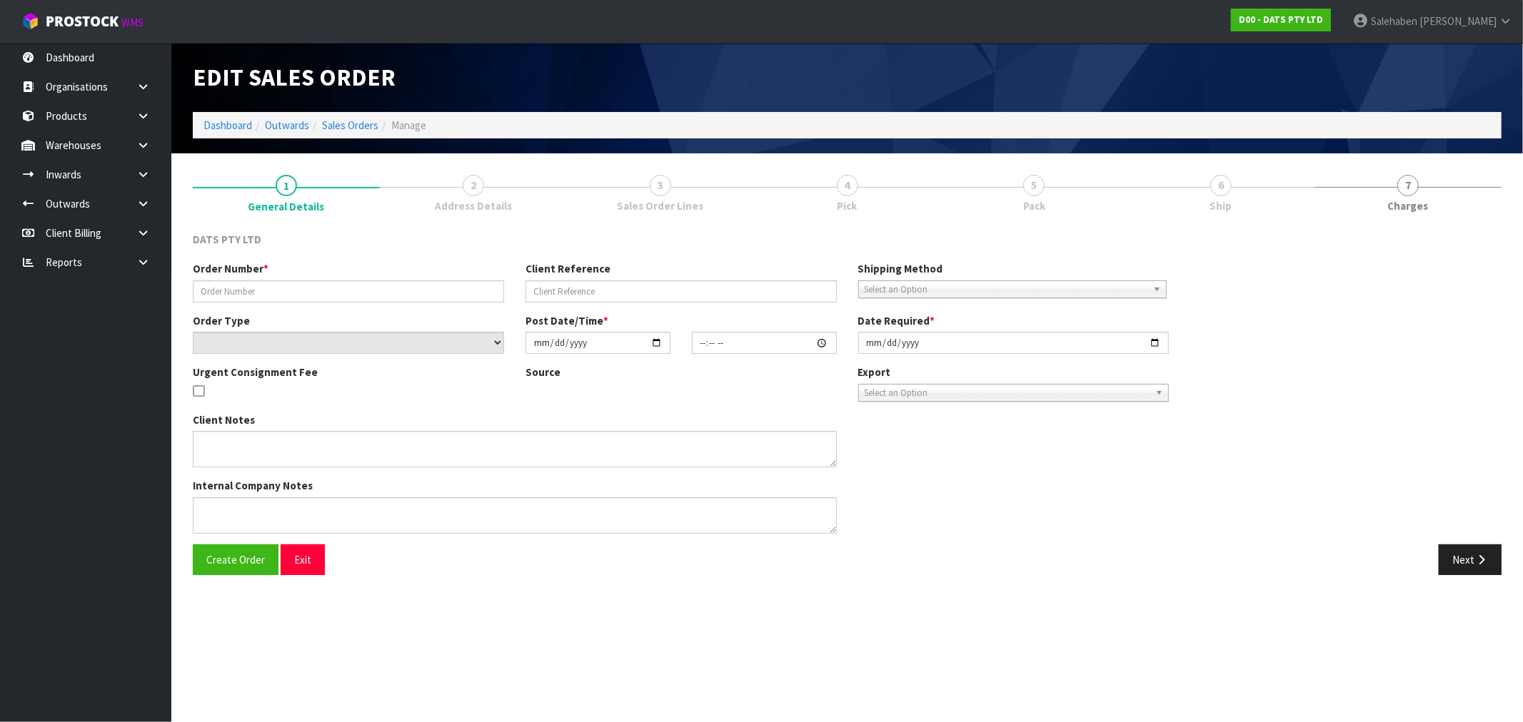
type input "9510Y100272730"
select select "number:0"
type input "[DATE]"
type input "09:15:00.000"
type input "[DATE]"
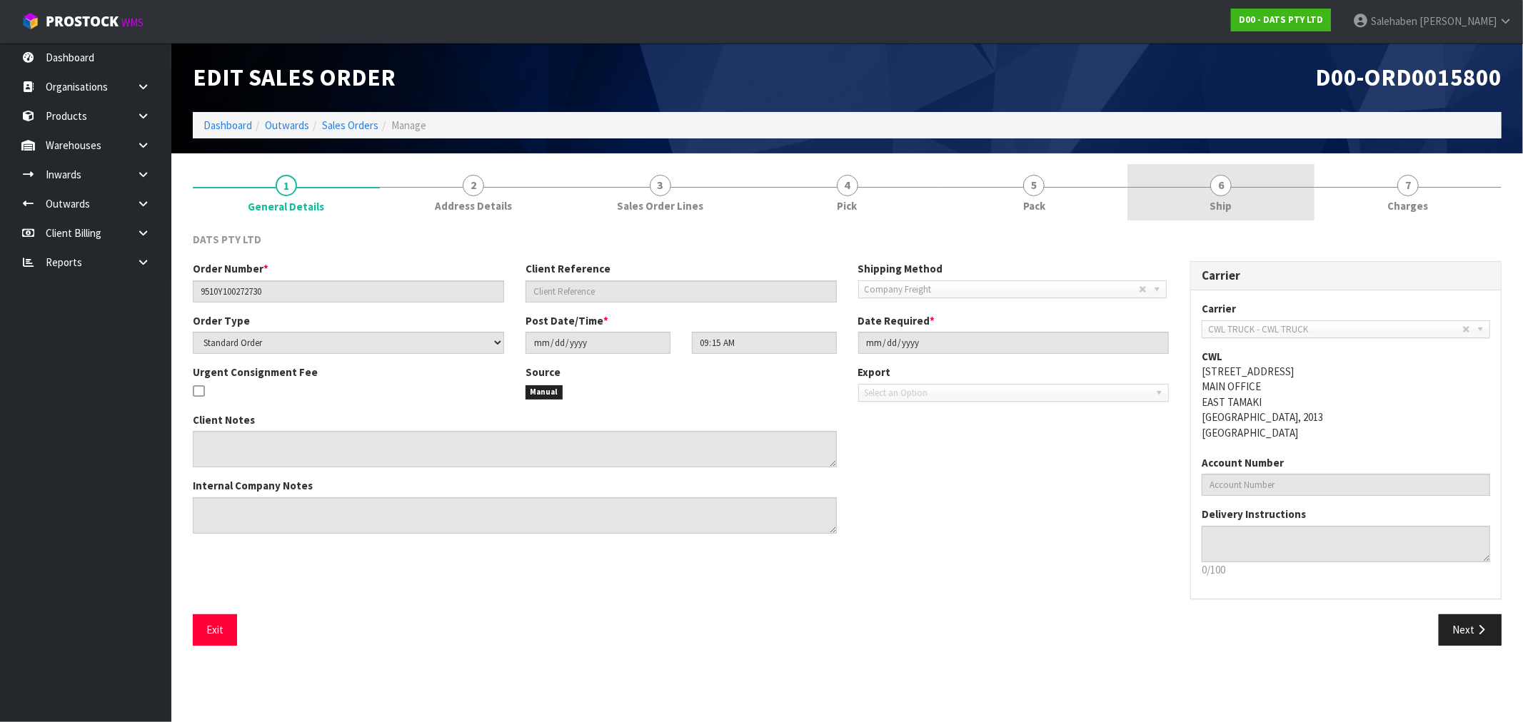
click at [1219, 201] on span "Ship" at bounding box center [1221, 205] width 22 height 15
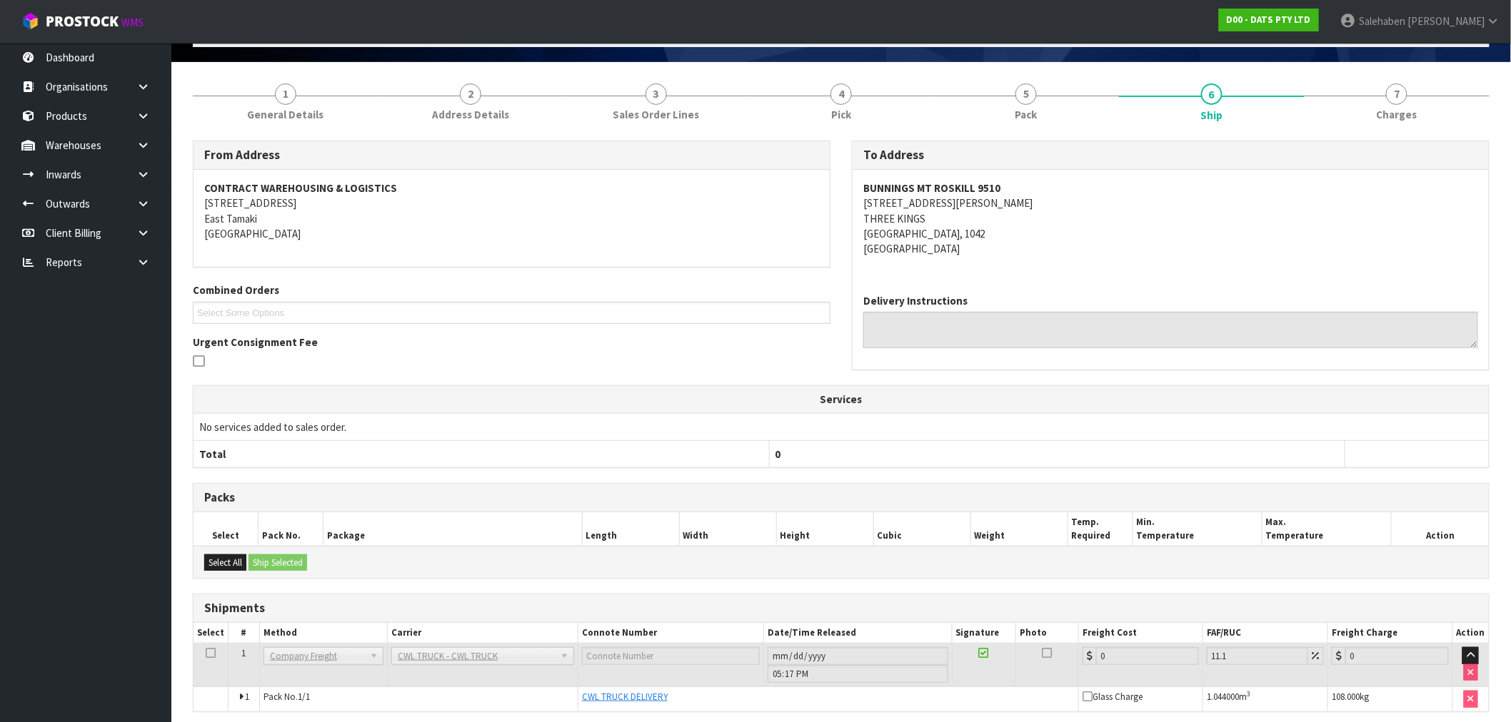
scroll to position [148, 0]
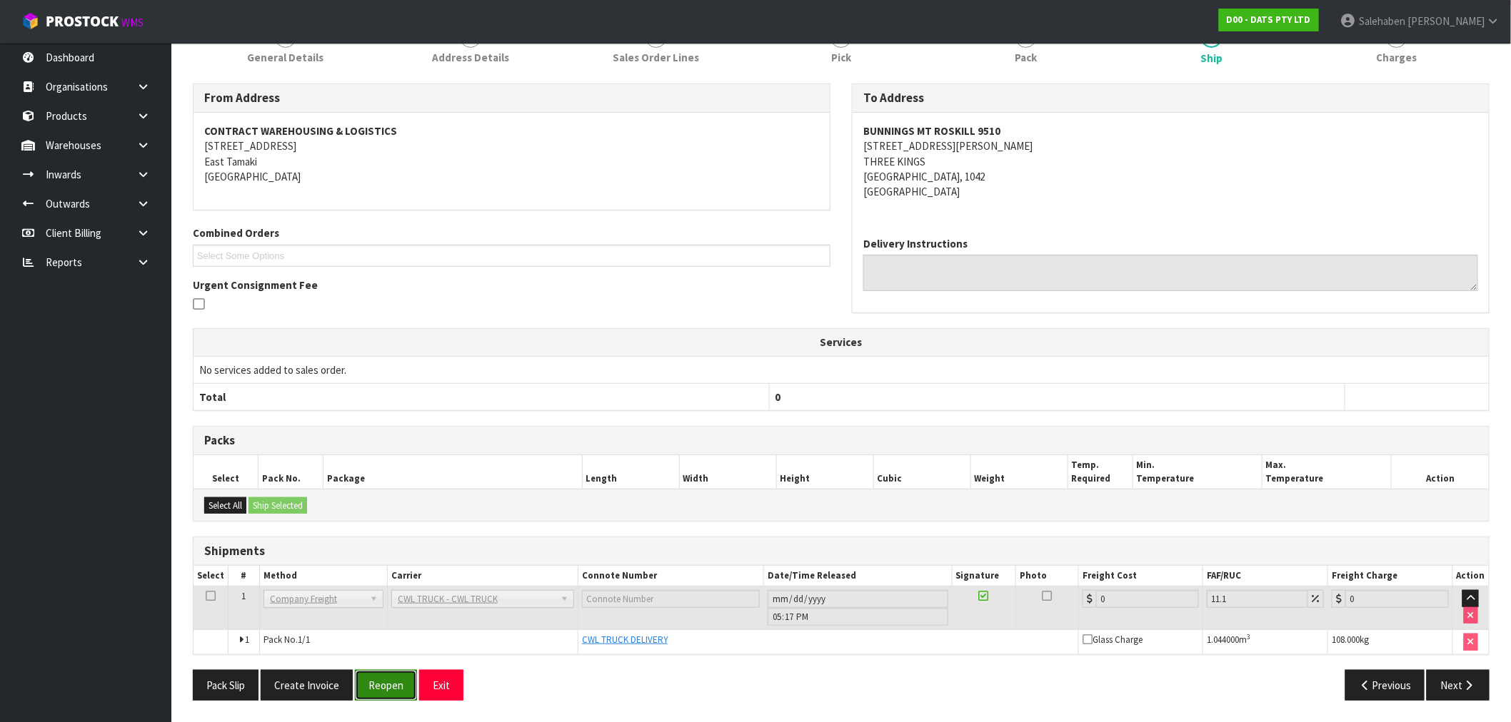
click at [391, 689] on button "Reopen" at bounding box center [386, 685] width 62 height 31
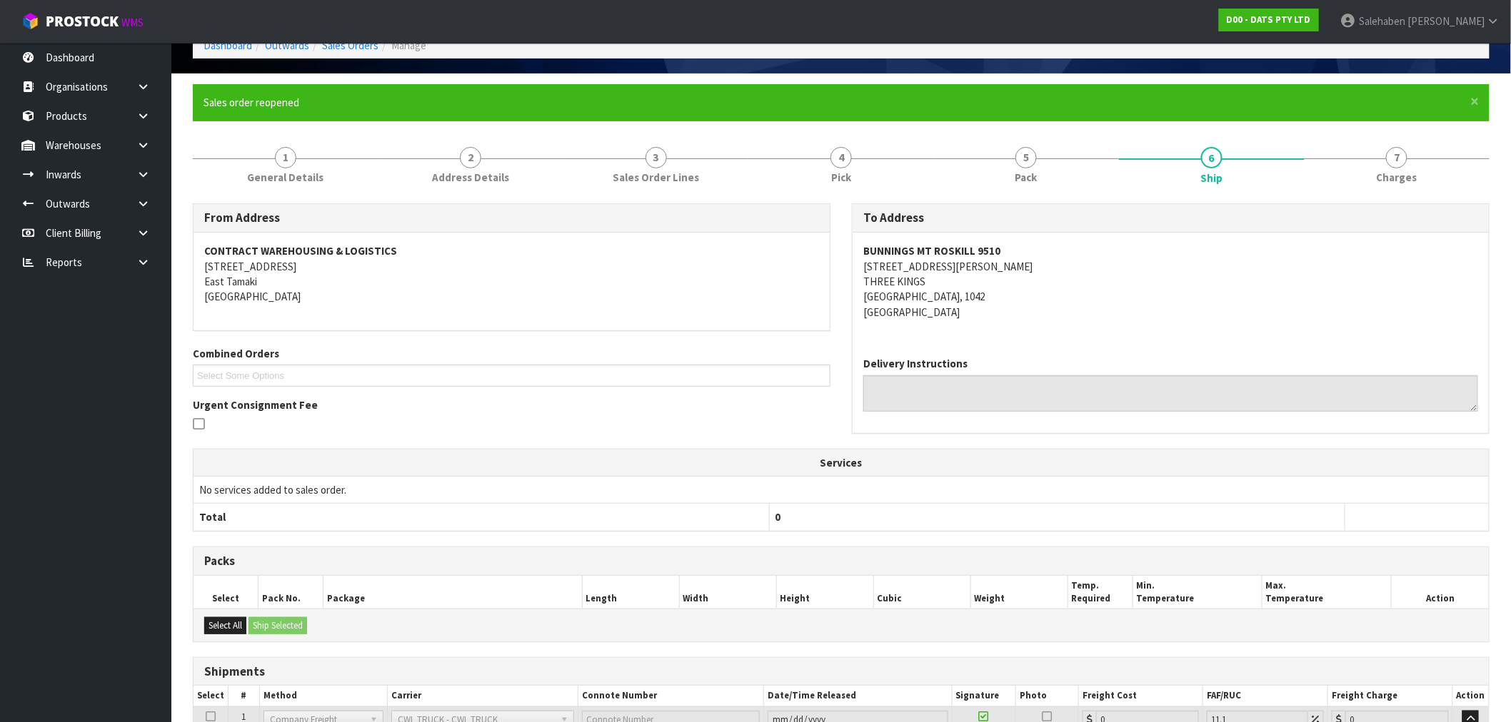
scroll to position [201, 0]
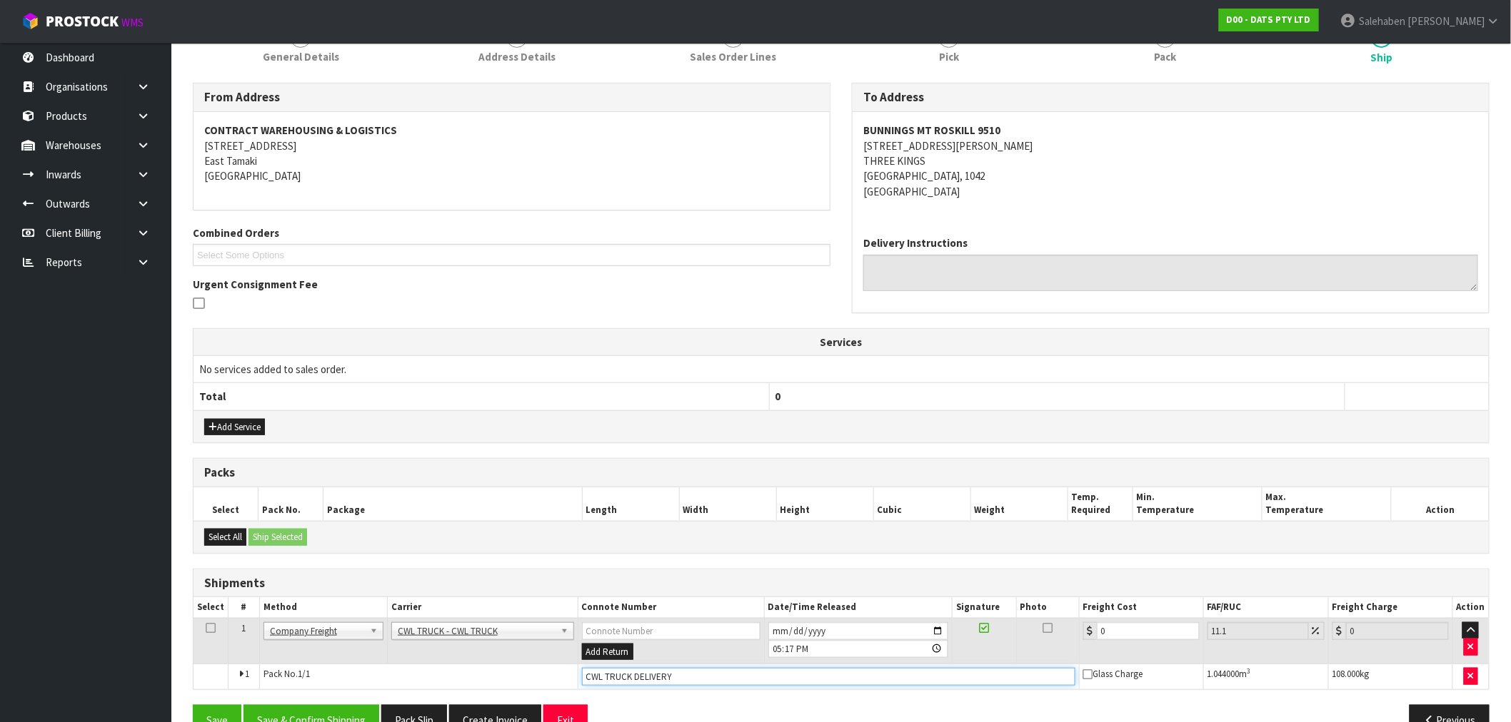
click at [702, 677] on input "CWL TRUCK DELIVERY" at bounding box center [828, 677] width 493 height 18
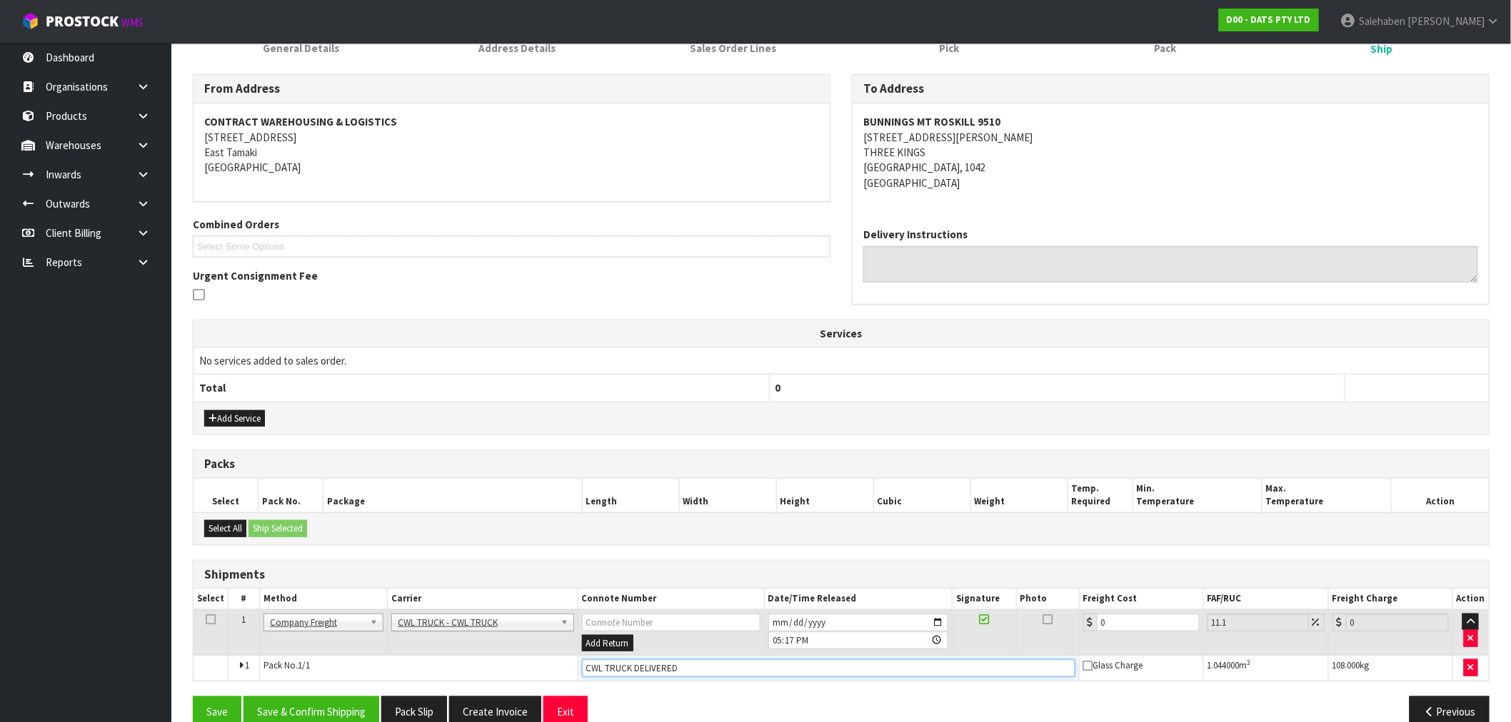
scroll to position [236, 0]
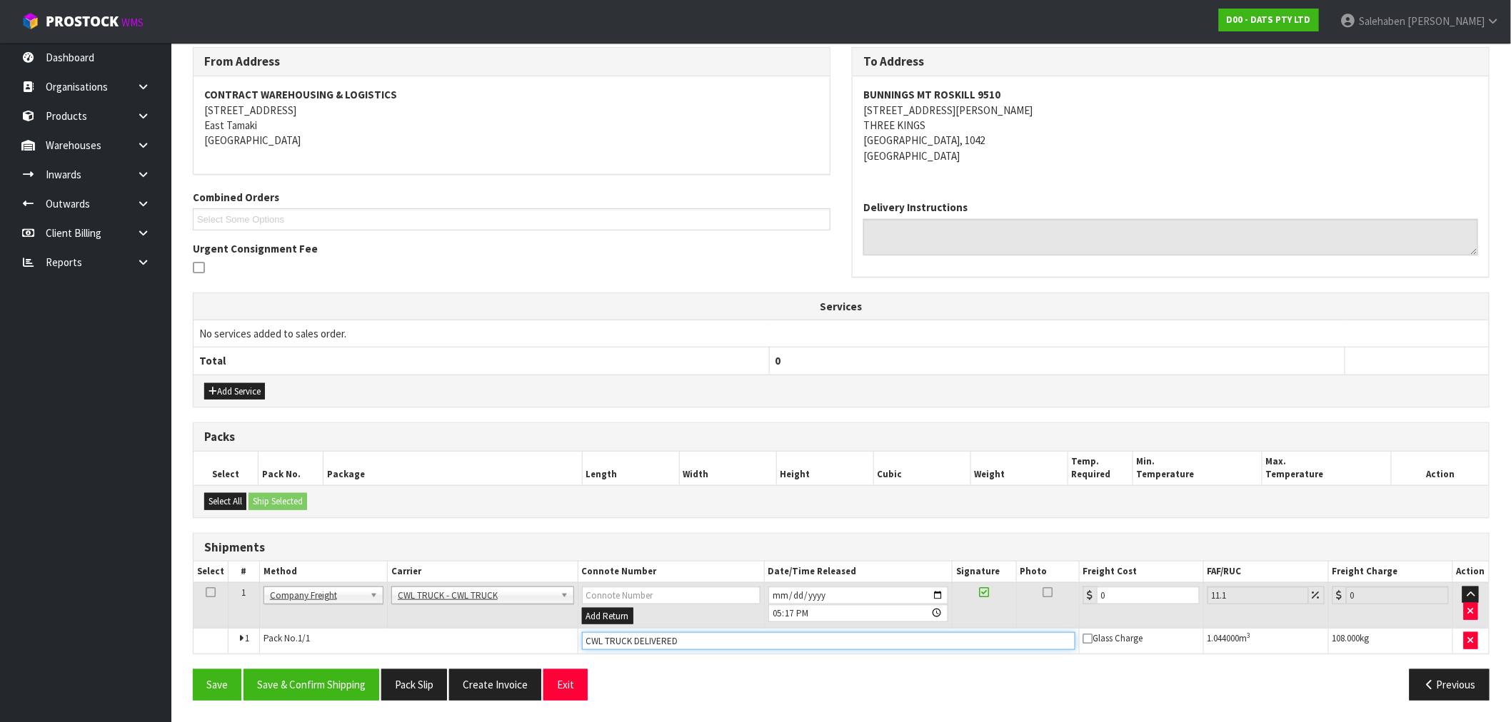
type input "CWL TRUCK DELIVERED"
drag, startPoint x: 1117, startPoint y: 600, endPoint x: 1008, endPoint y: 610, distance: 109.7
click at [1024, 612] on tr "1 Client Local Pickup Customer Local Pickup Company Freight Contracted Freight …" at bounding box center [840, 606] width 1295 height 46
type input "5"
type input "5.55"
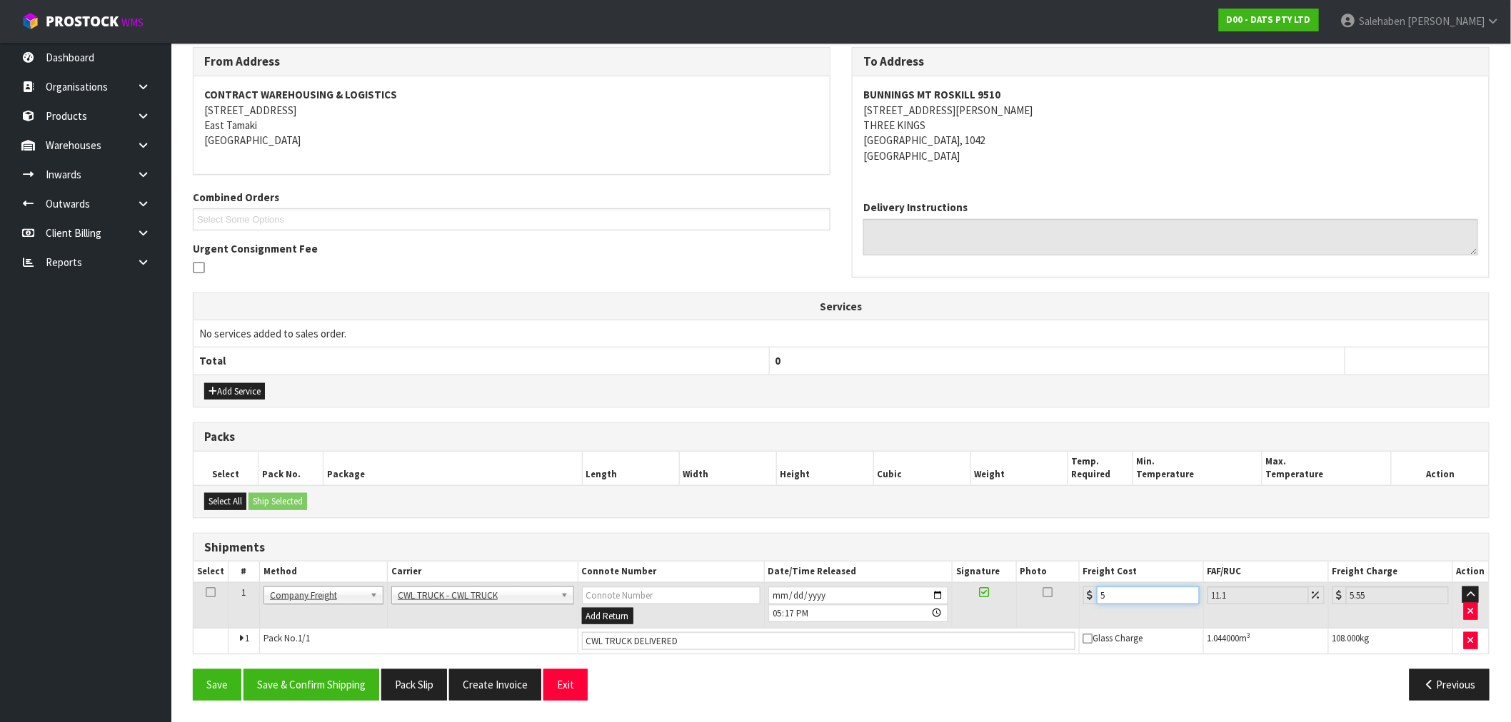
type input "52"
type input "57.77"
type input "52.2"
type input "57.99"
type input "52.20"
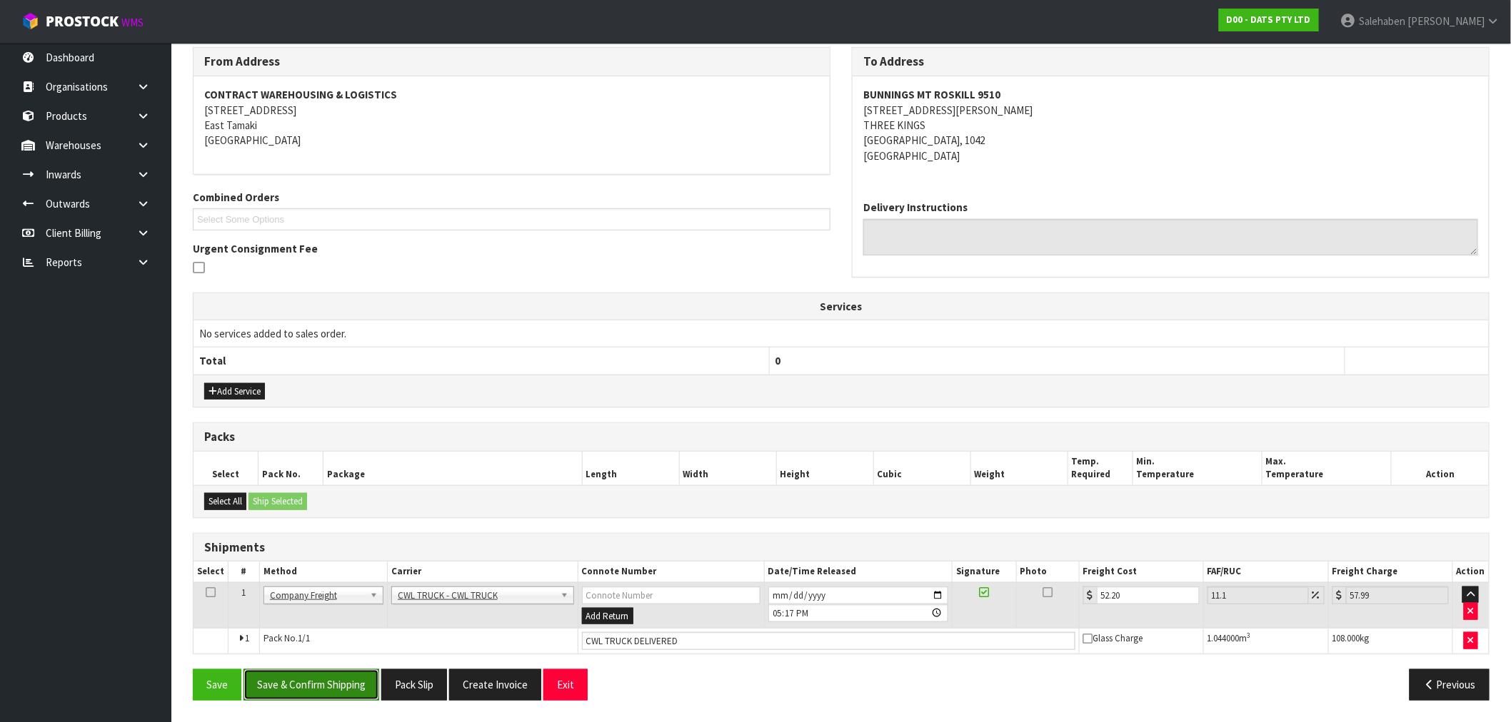
click at [301, 689] on button "Save & Confirm Shipping" at bounding box center [311, 685] width 136 height 31
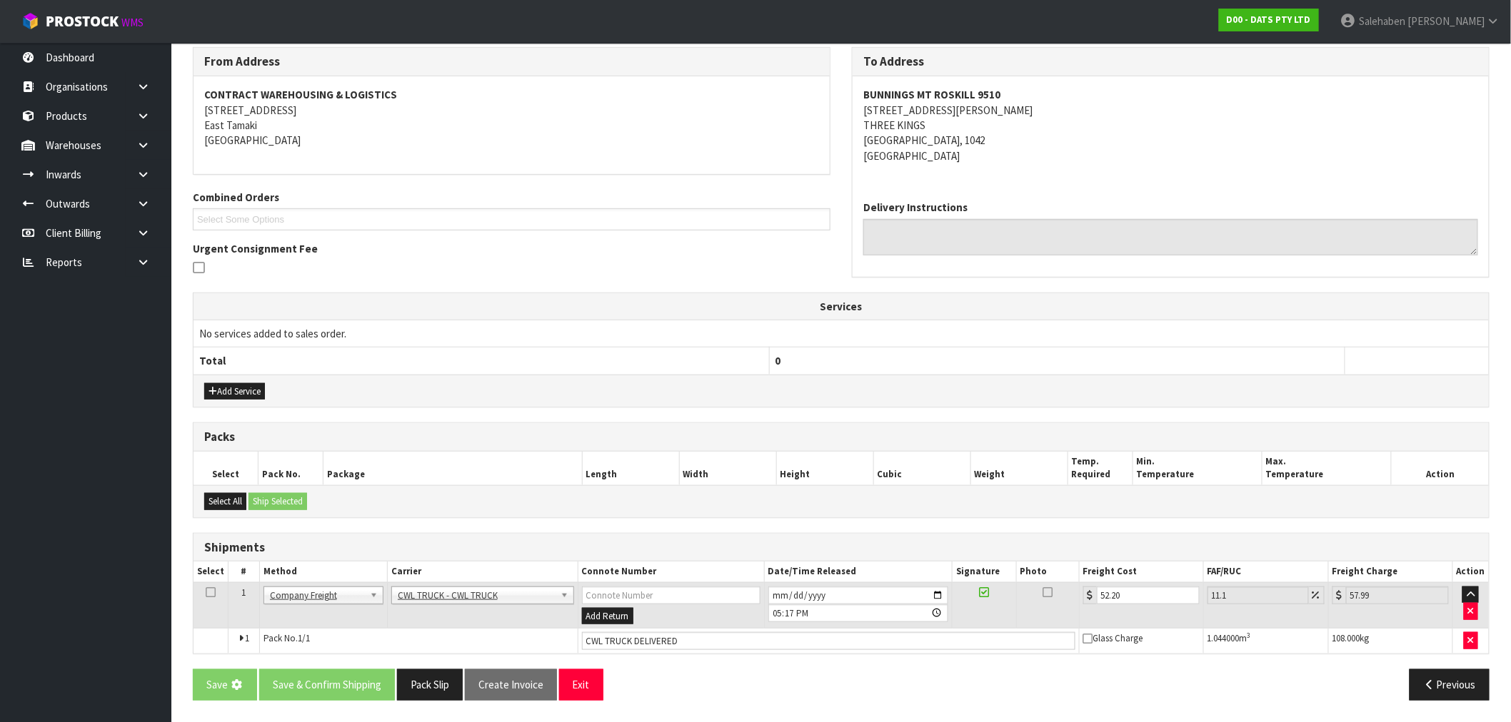
scroll to position [0, 0]
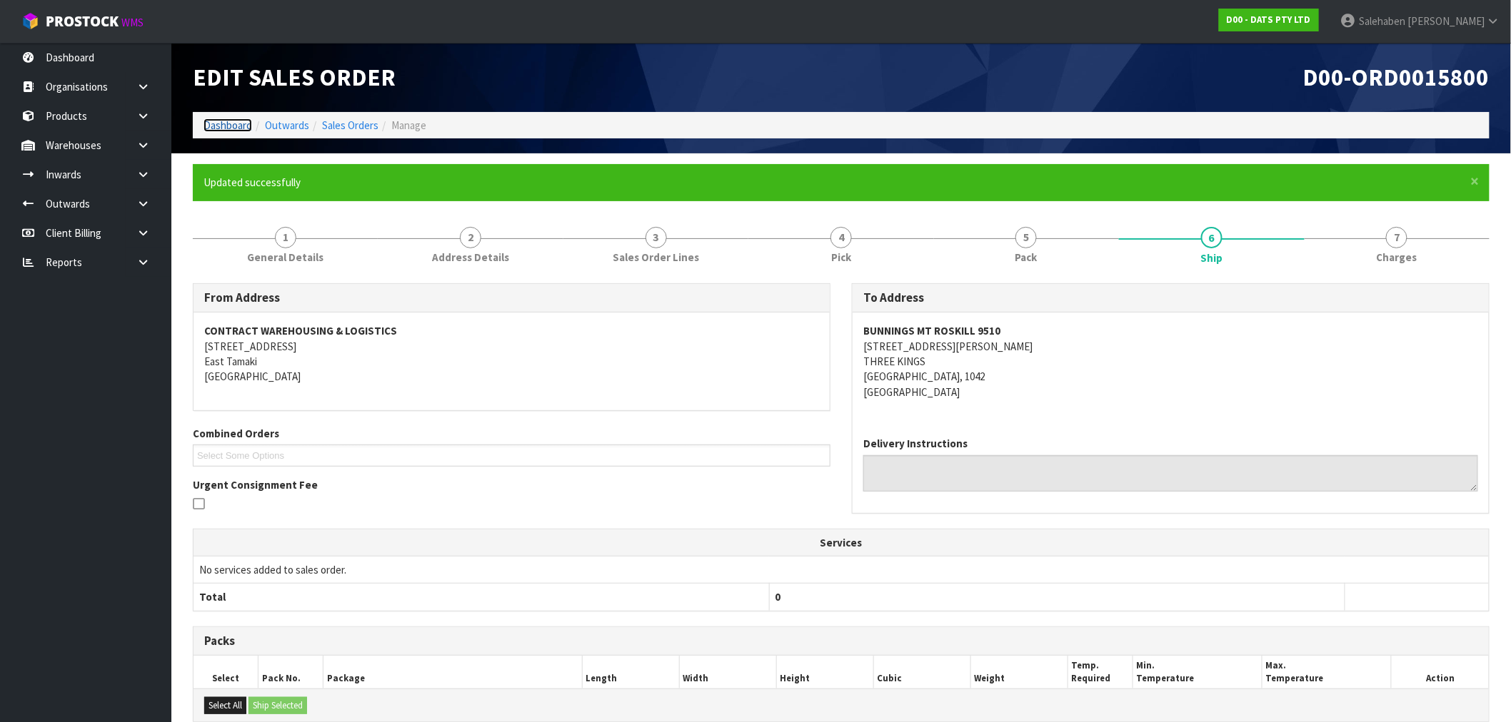
click at [247, 119] on link "Dashboard" at bounding box center [227, 126] width 49 height 14
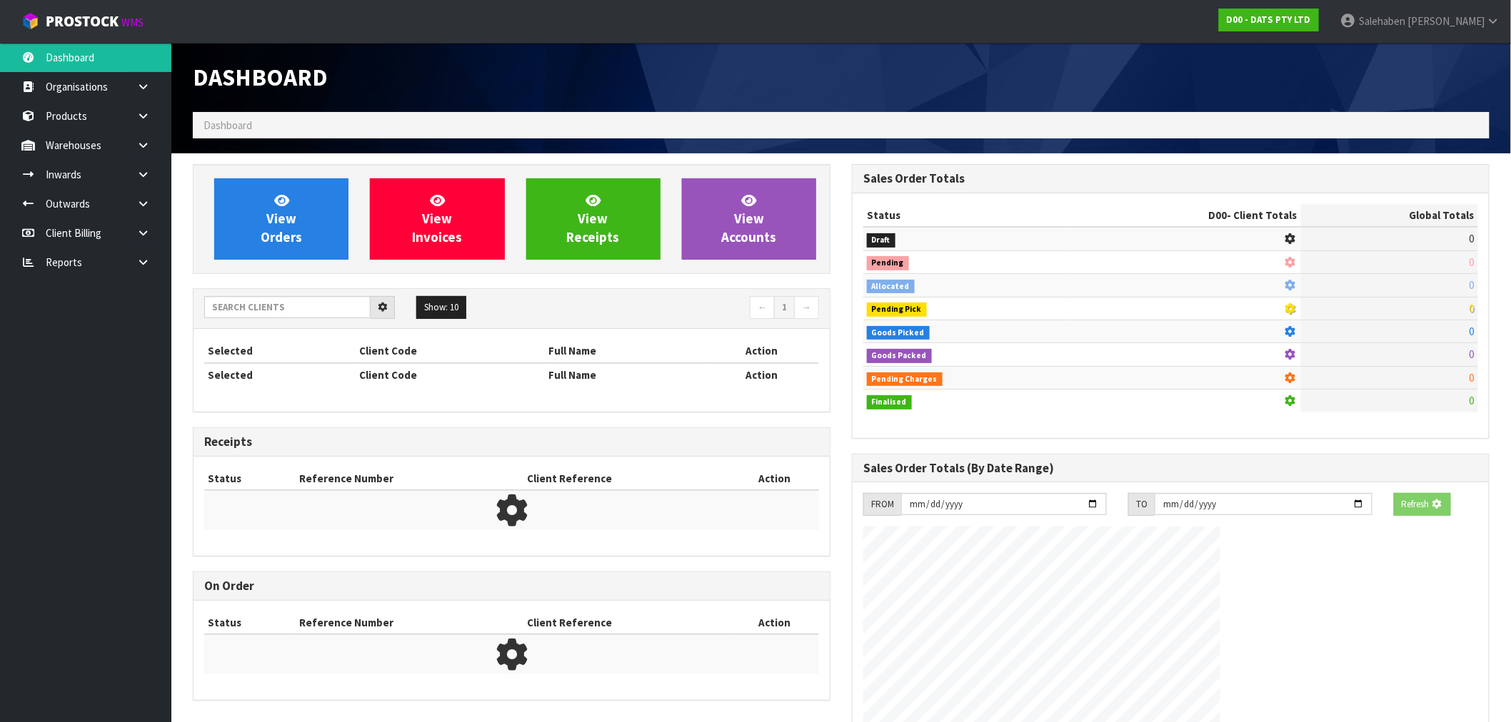
click at [240, 119] on span "Dashboard" at bounding box center [227, 126] width 49 height 14
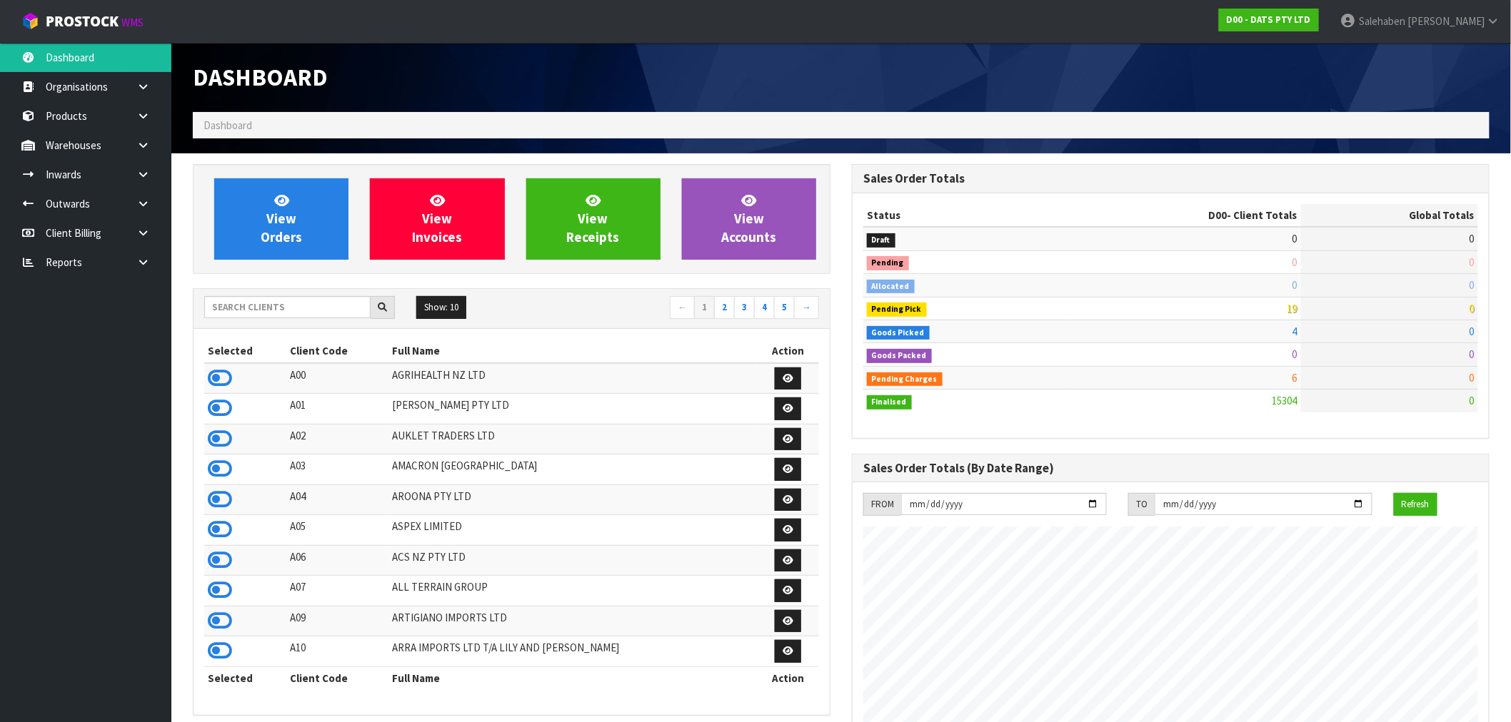
scroll to position [1082, 659]
click at [223, 384] on icon at bounding box center [220, 378] width 24 height 21
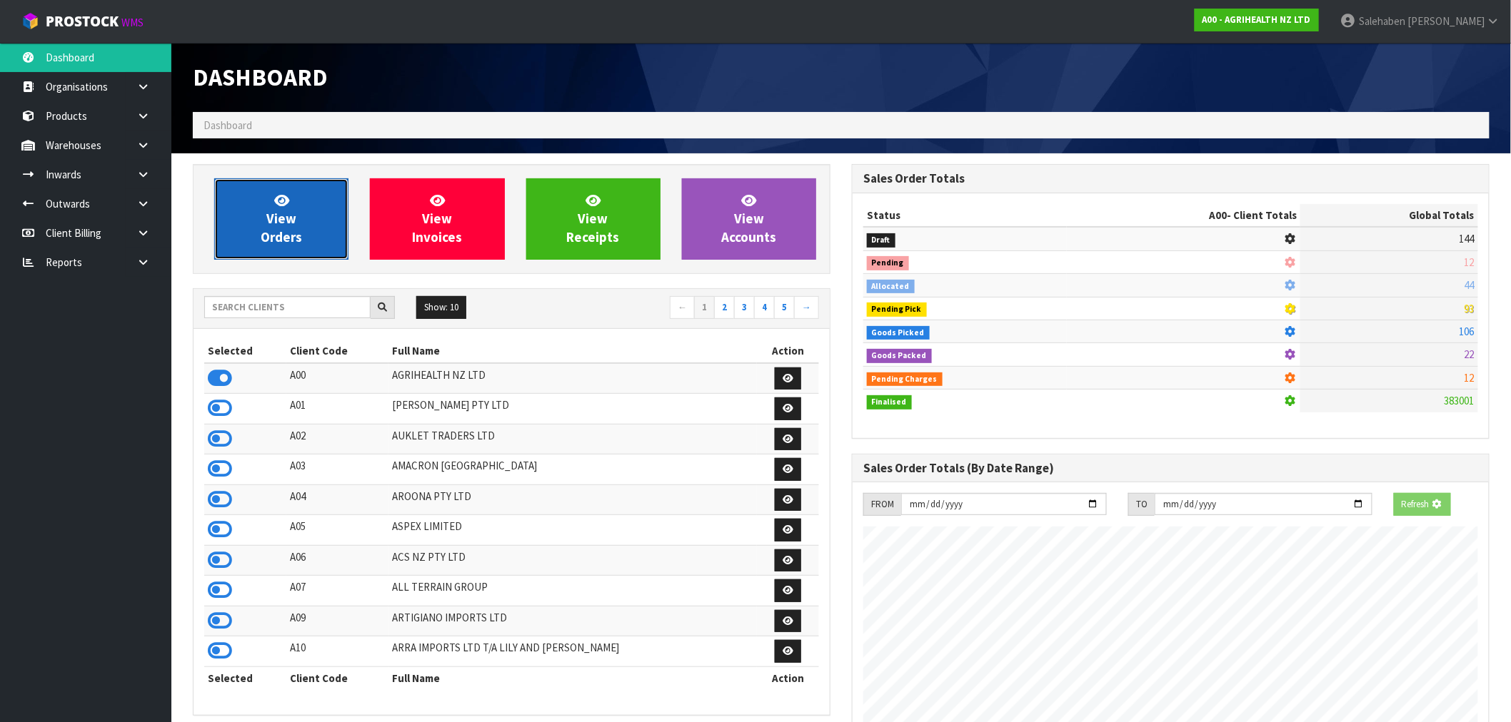
click at [275, 210] on span "View Orders" at bounding box center [281, 219] width 41 height 54
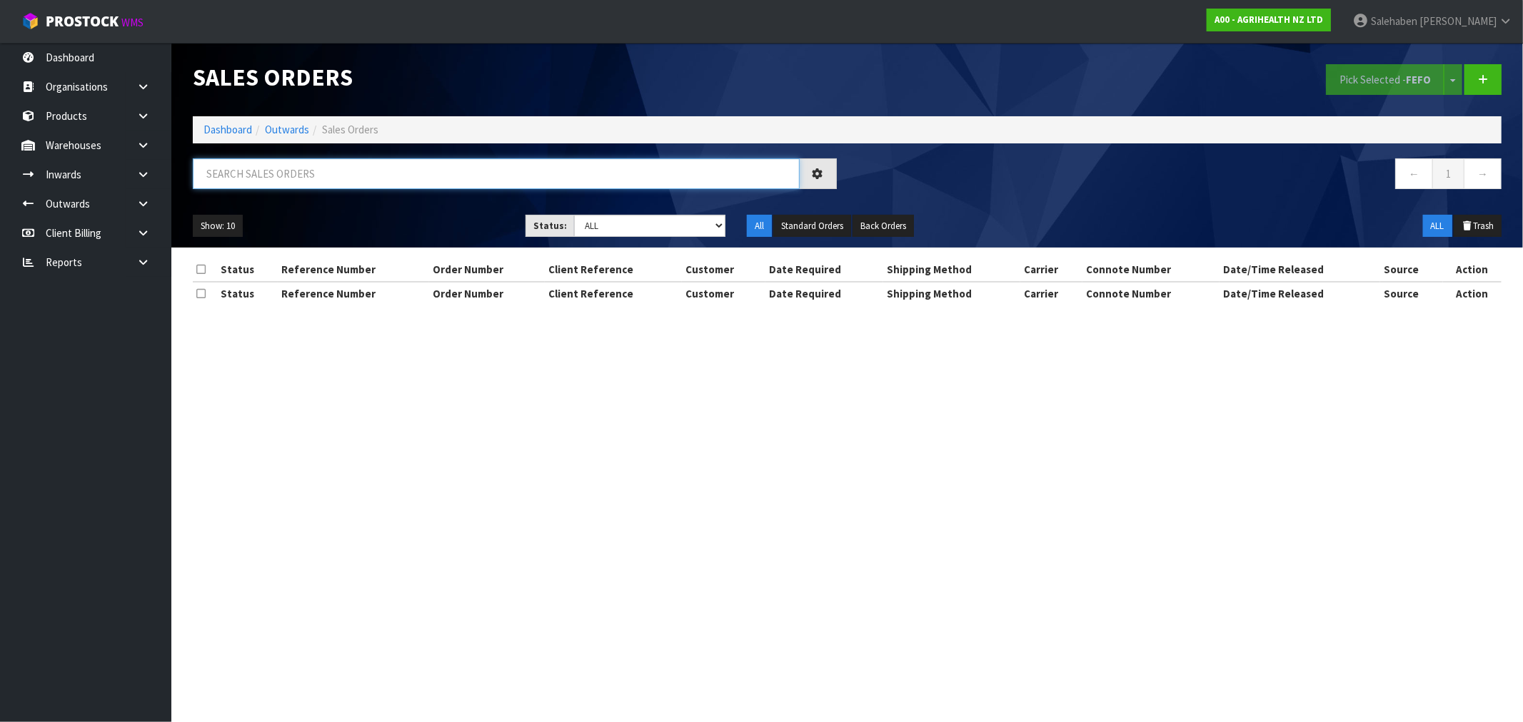
click at [208, 183] on input "text" at bounding box center [496, 173] width 607 height 31
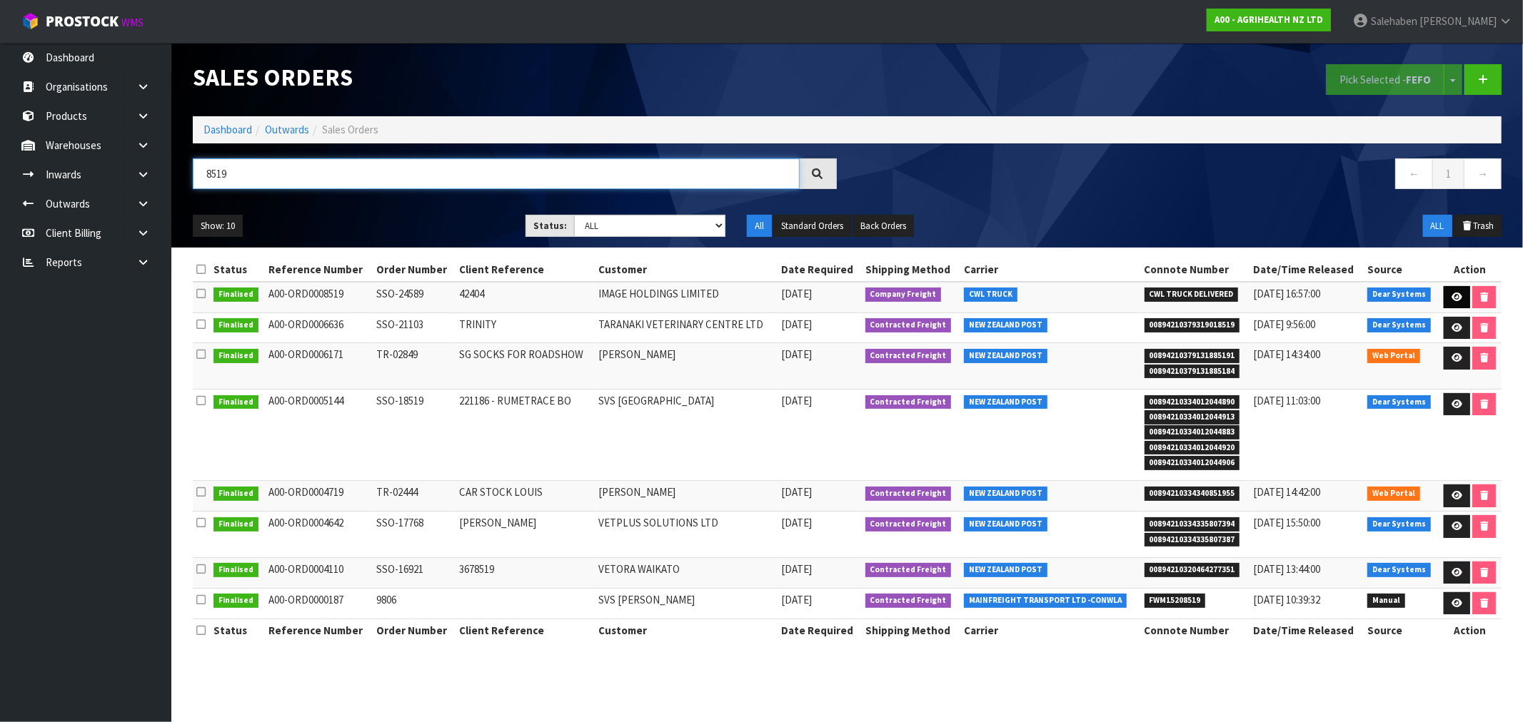
type input "8519"
click at [1457, 291] on link at bounding box center [1457, 297] width 26 height 23
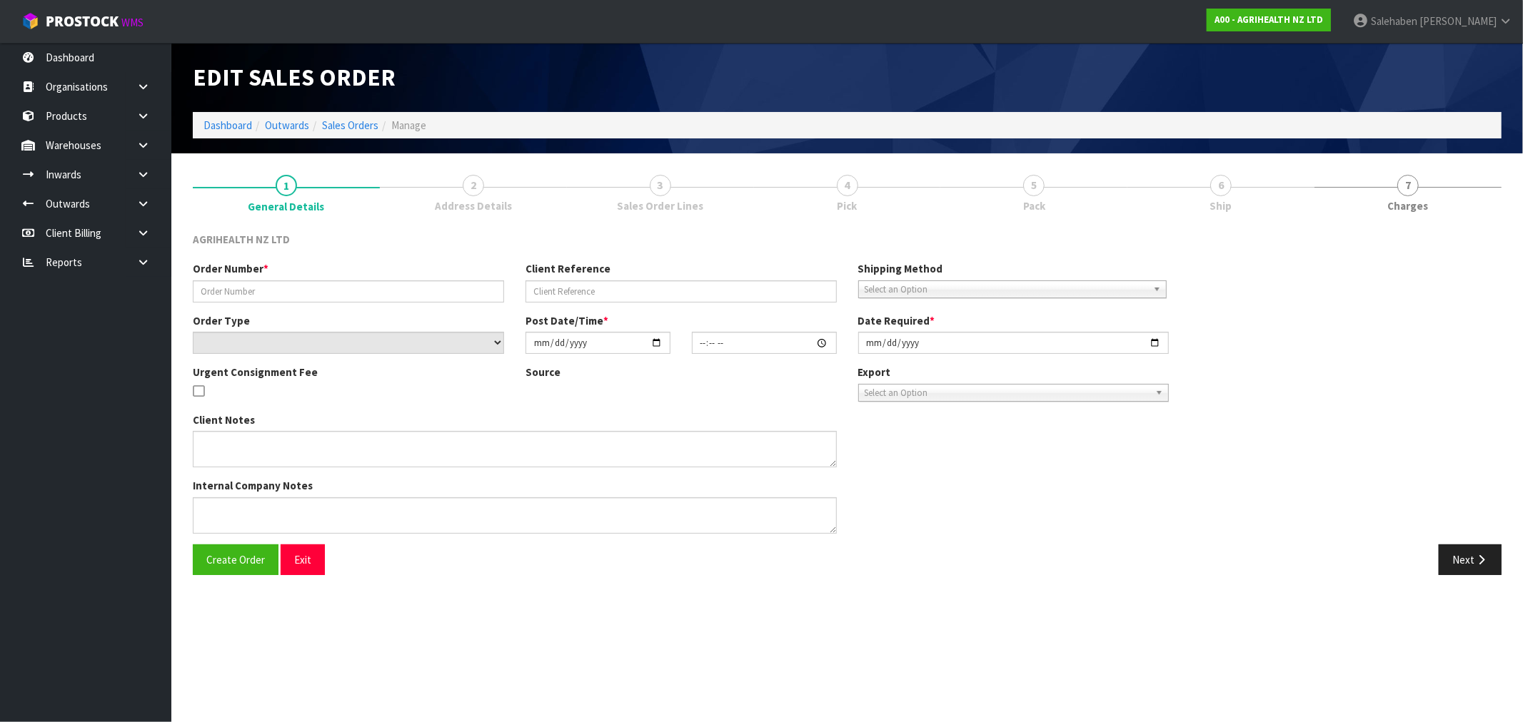
type input "SSO-24589"
type input "42404"
select select "number:0"
type input "[DATE]"
type input "14:33:32.000"
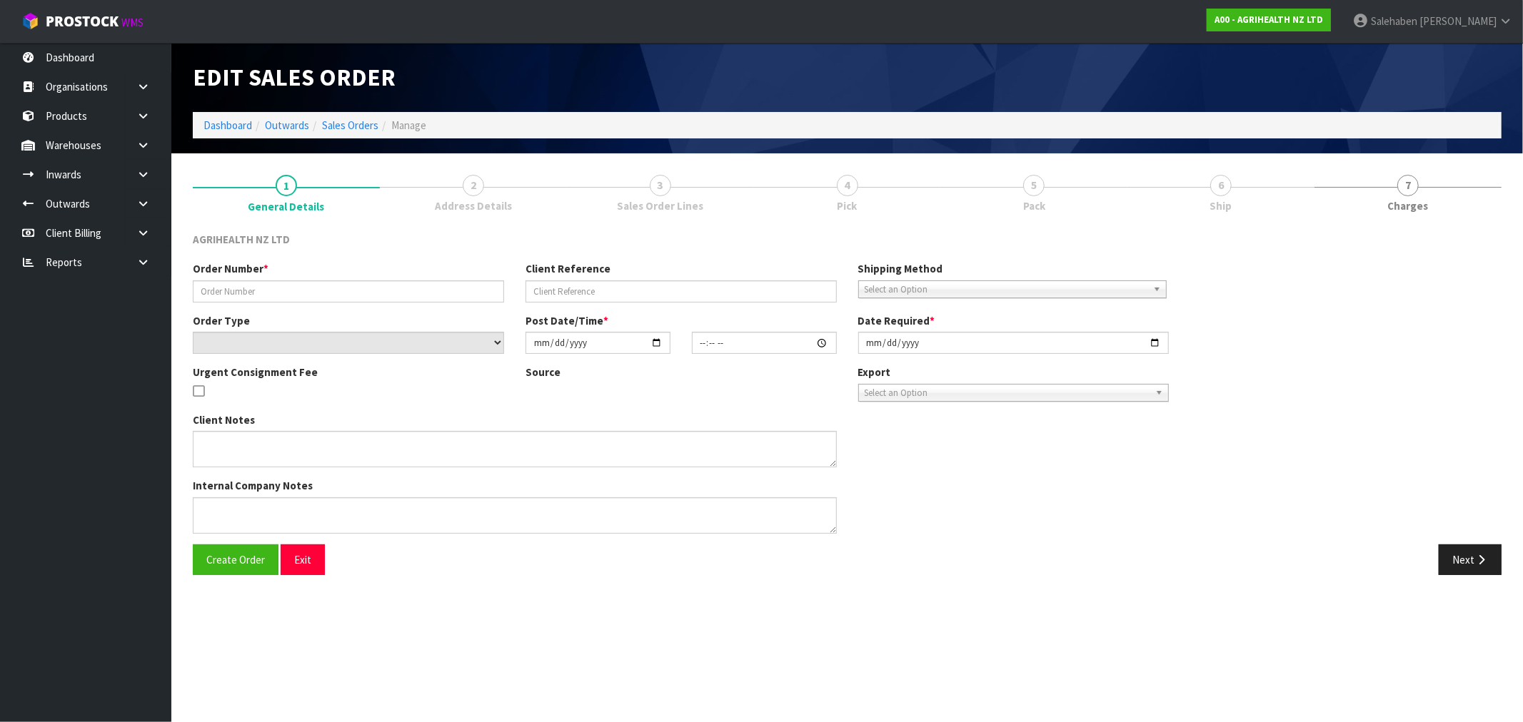
type input "[DATE]"
type textarea "SHIP BY: Freight"
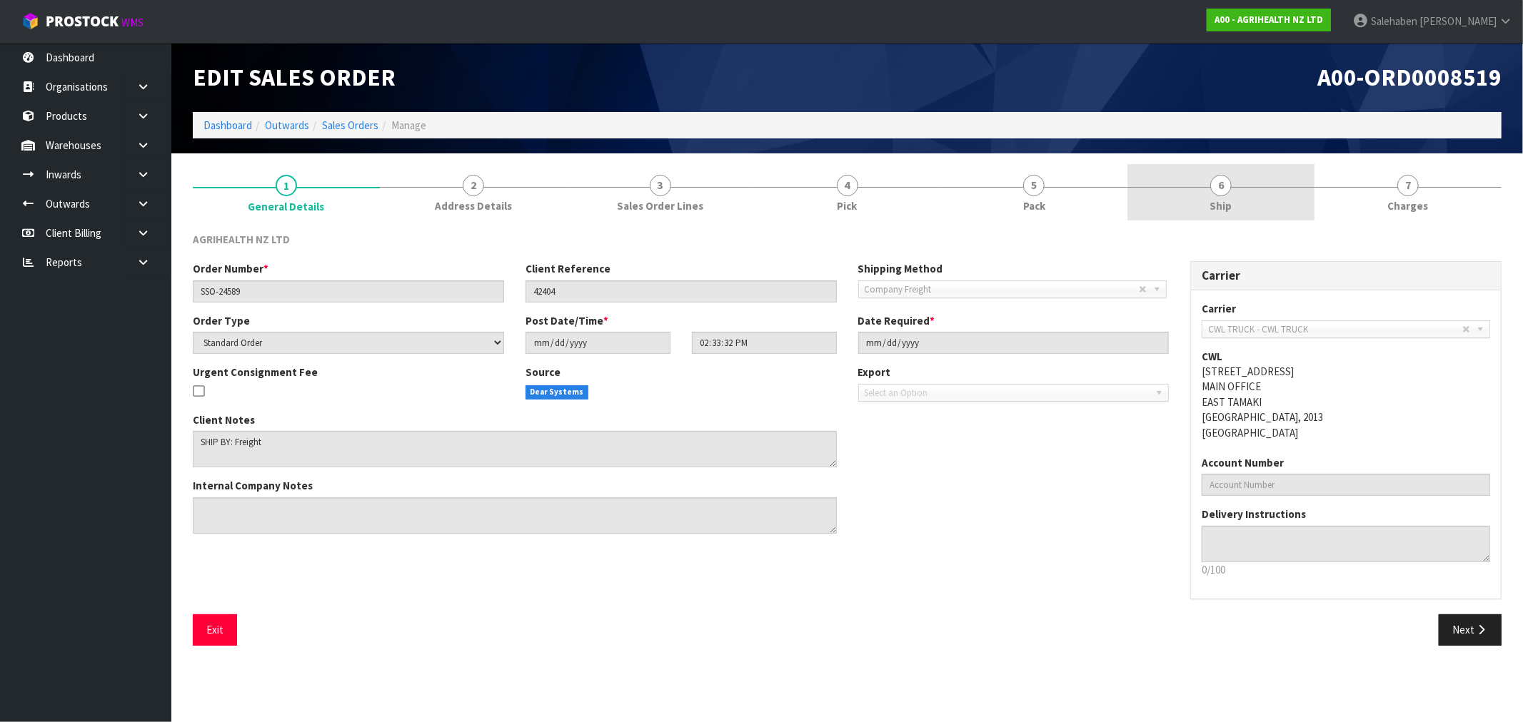
click at [1234, 201] on link "6 Ship" at bounding box center [1220, 192] width 187 height 56
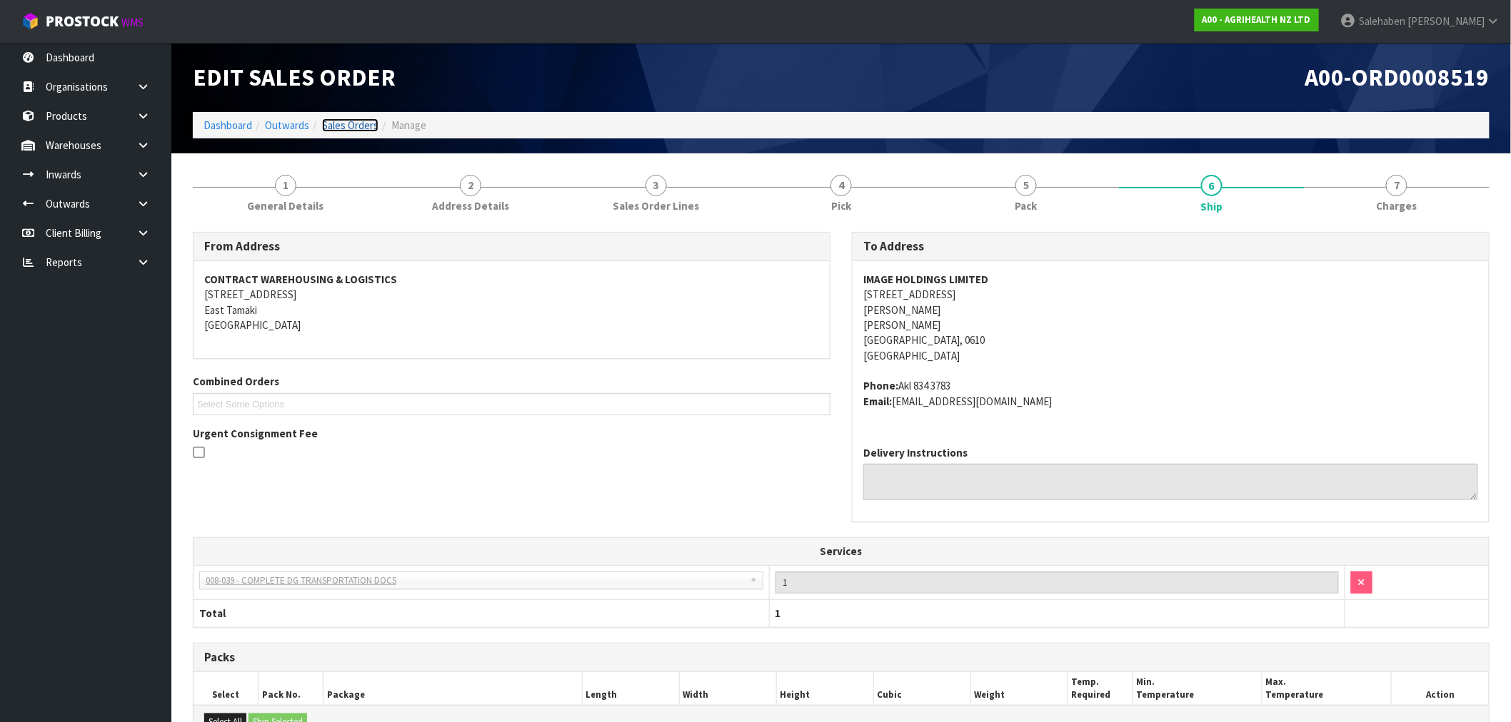
click at [348, 127] on link "Sales Orders" at bounding box center [350, 126] width 56 height 14
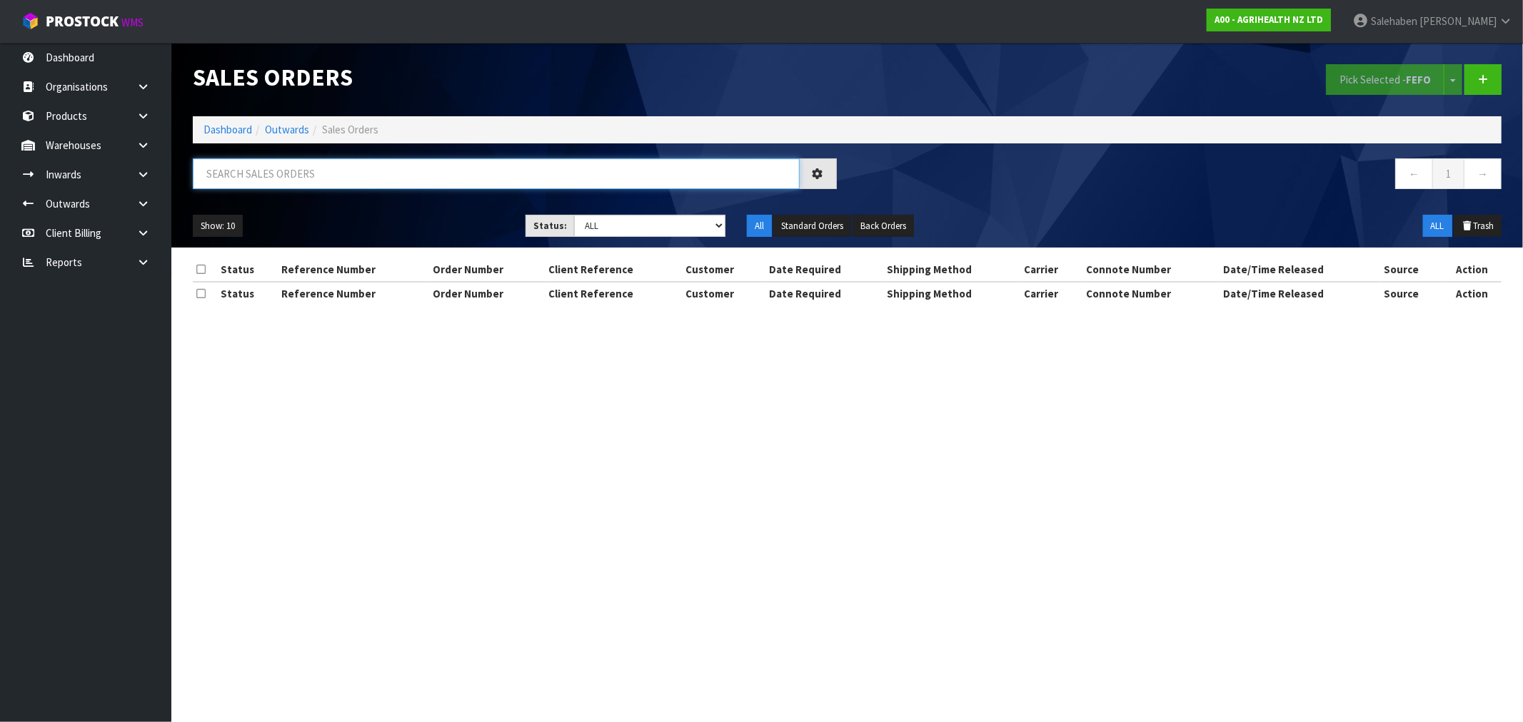
click at [360, 183] on input "text" at bounding box center [496, 173] width 607 height 31
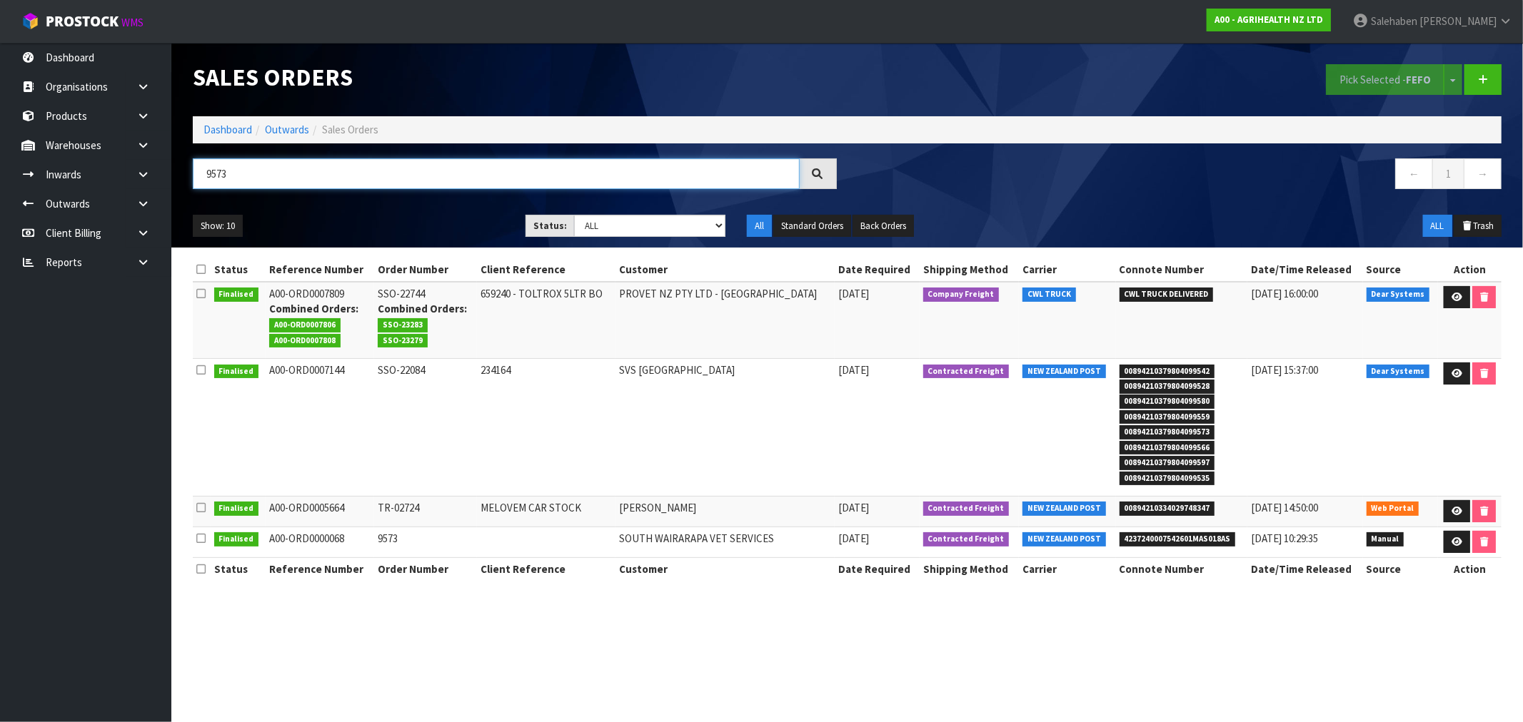
click at [203, 173] on input "9573" at bounding box center [496, 173] width 607 height 31
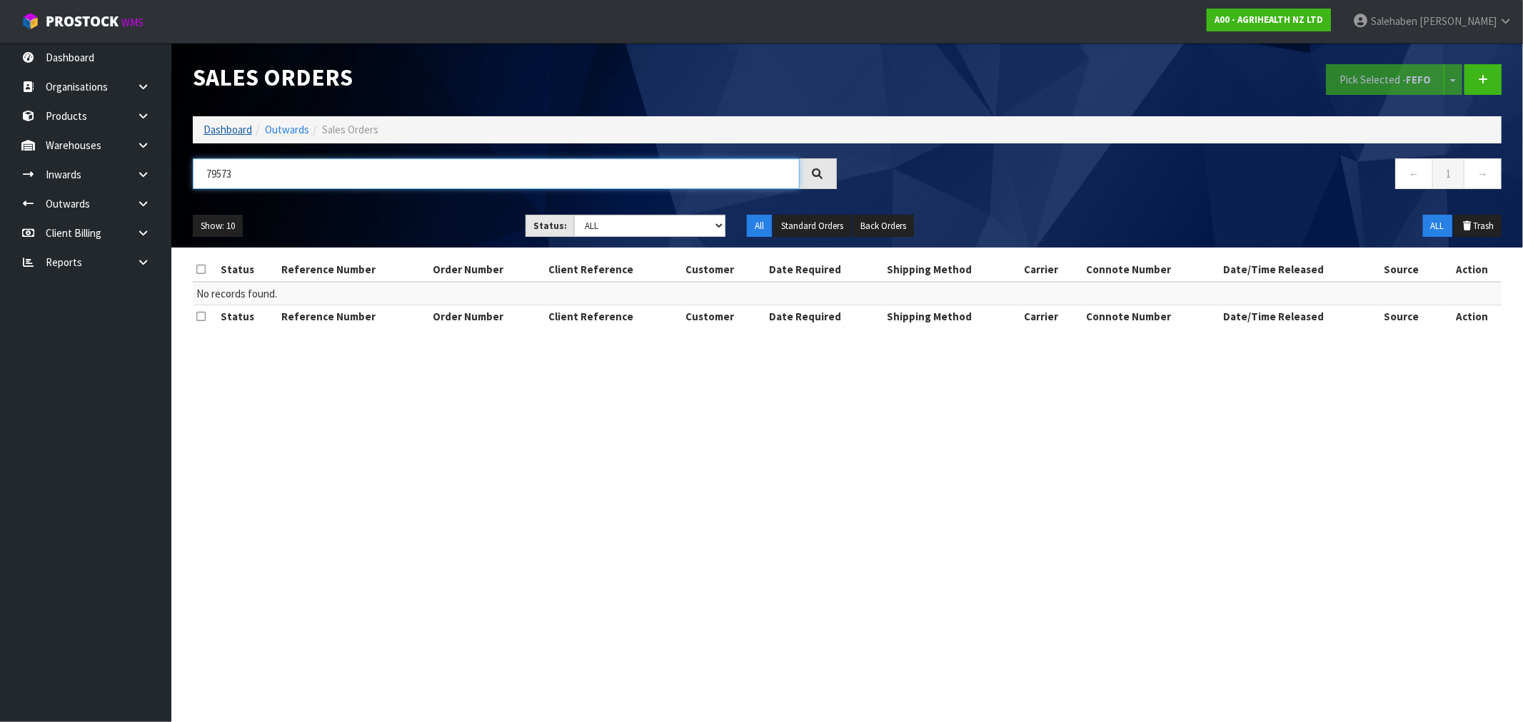
type input "79573"
click at [217, 131] on link "Dashboard" at bounding box center [227, 130] width 49 height 14
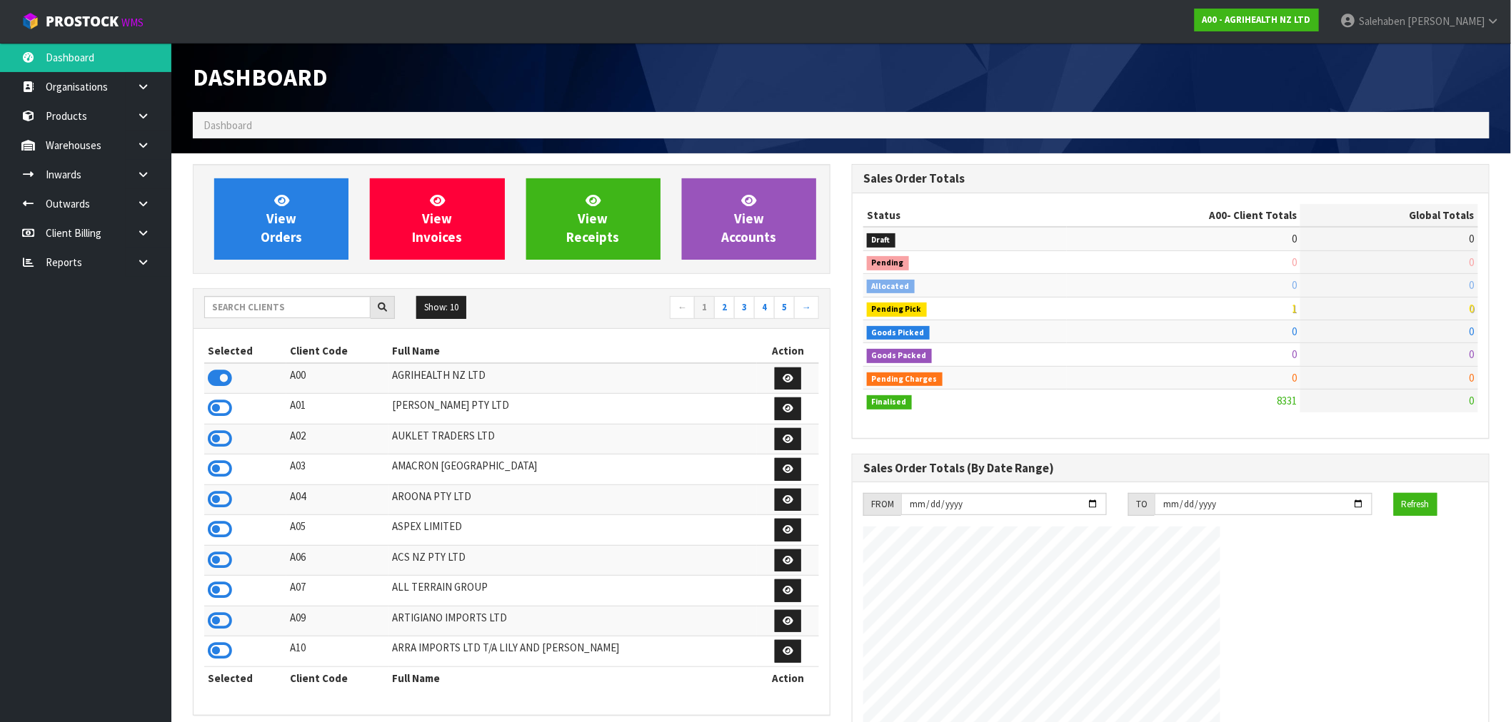
scroll to position [1082, 659]
click at [296, 197] on link "View Orders" at bounding box center [281, 218] width 134 height 81
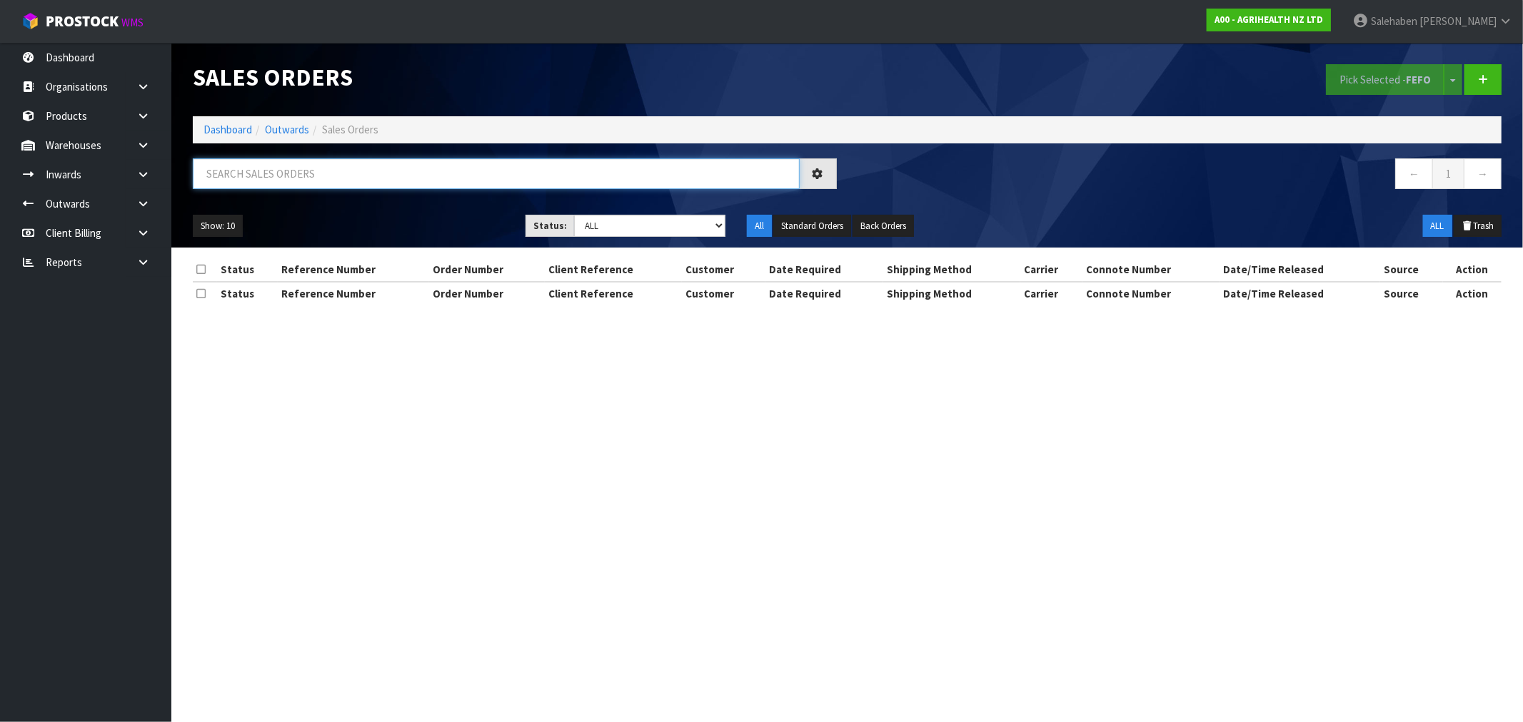
click at [322, 171] on input "text" at bounding box center [496, 173] width 607 height 31
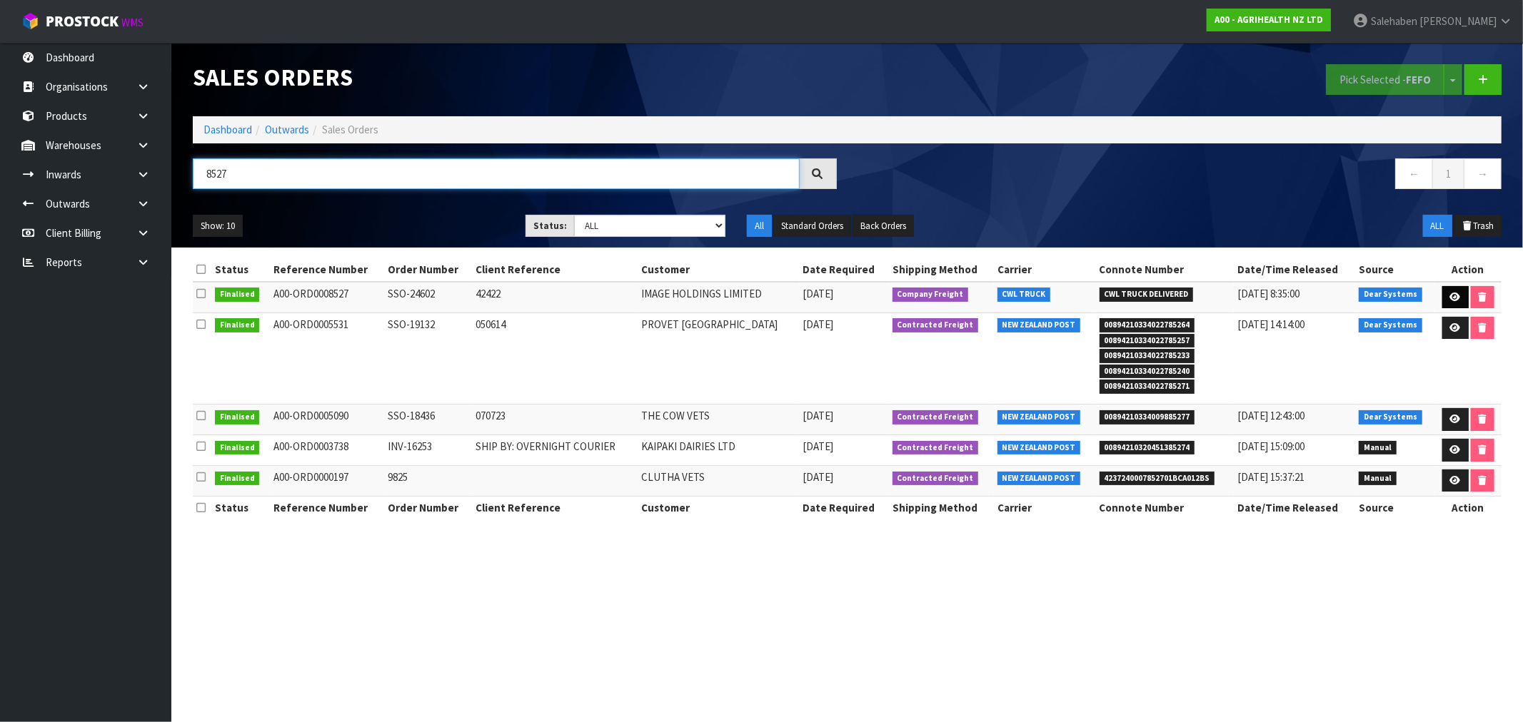
type input "8527"
click at [1460, 291] on link at bounding box center [1455, 297] width 26 height 23
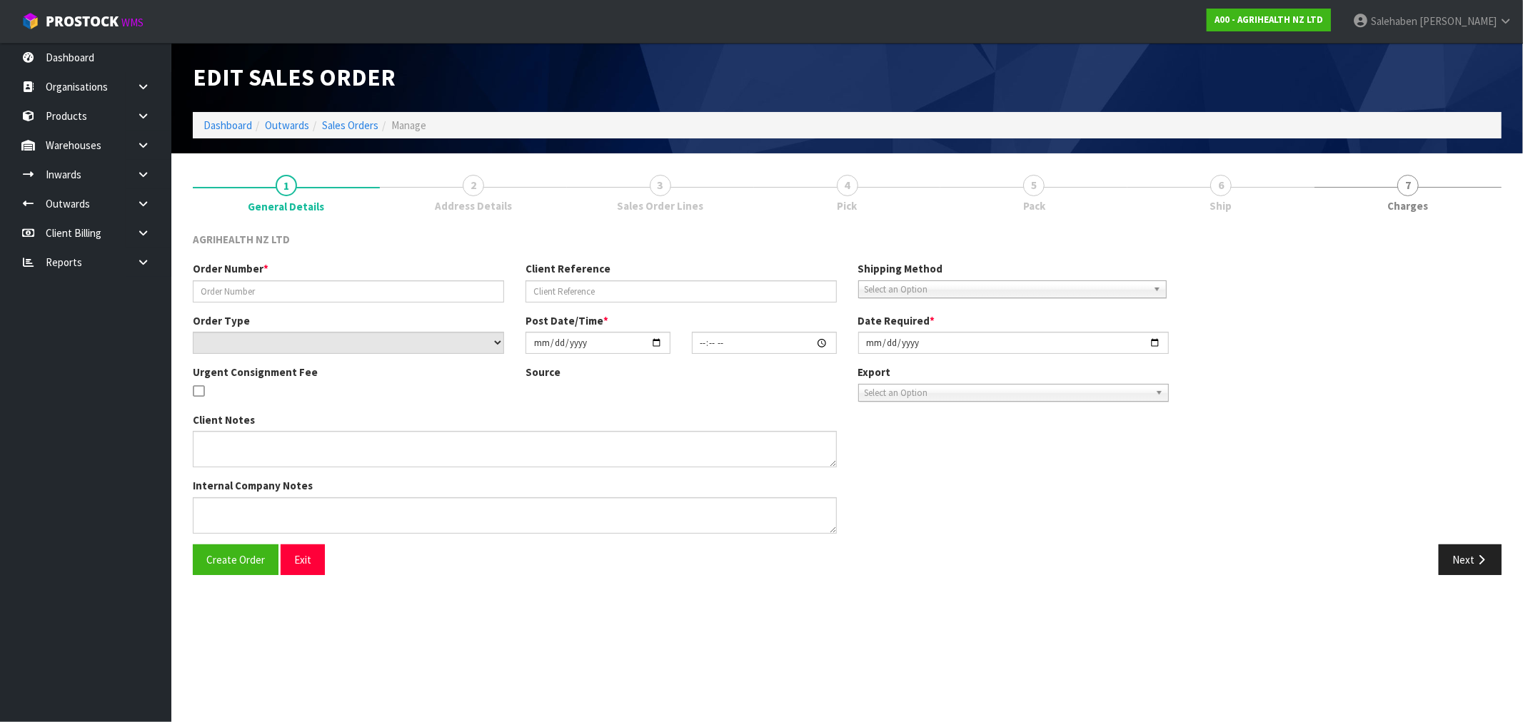
type input "SSO-24602"
type input "42422"
select select "number:0"
type input "[DATE]"
type input "12:16:37.000"
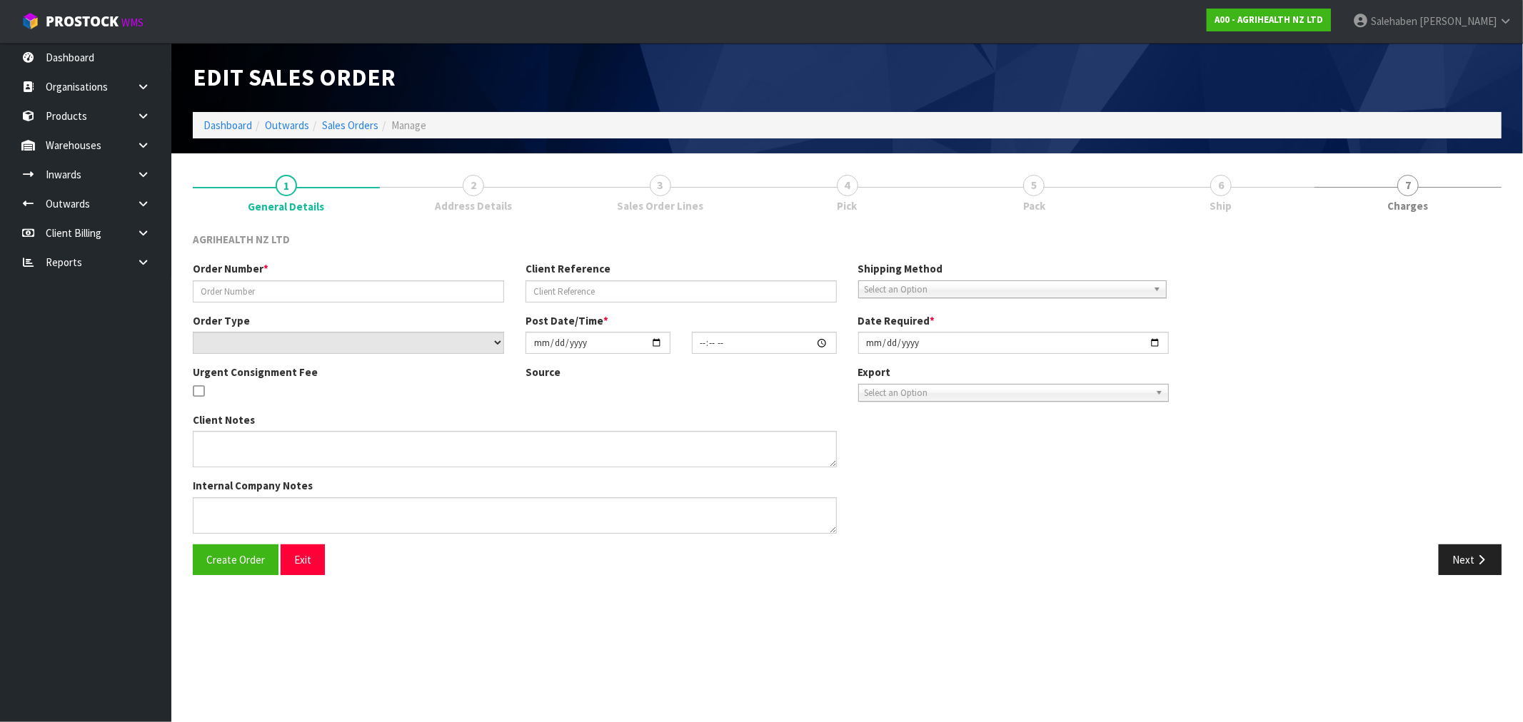
type input "[DATE]"
type textarea "SHIP BY: Freight"
type textarea "AMENDING ORDER TO 42 BAGS"
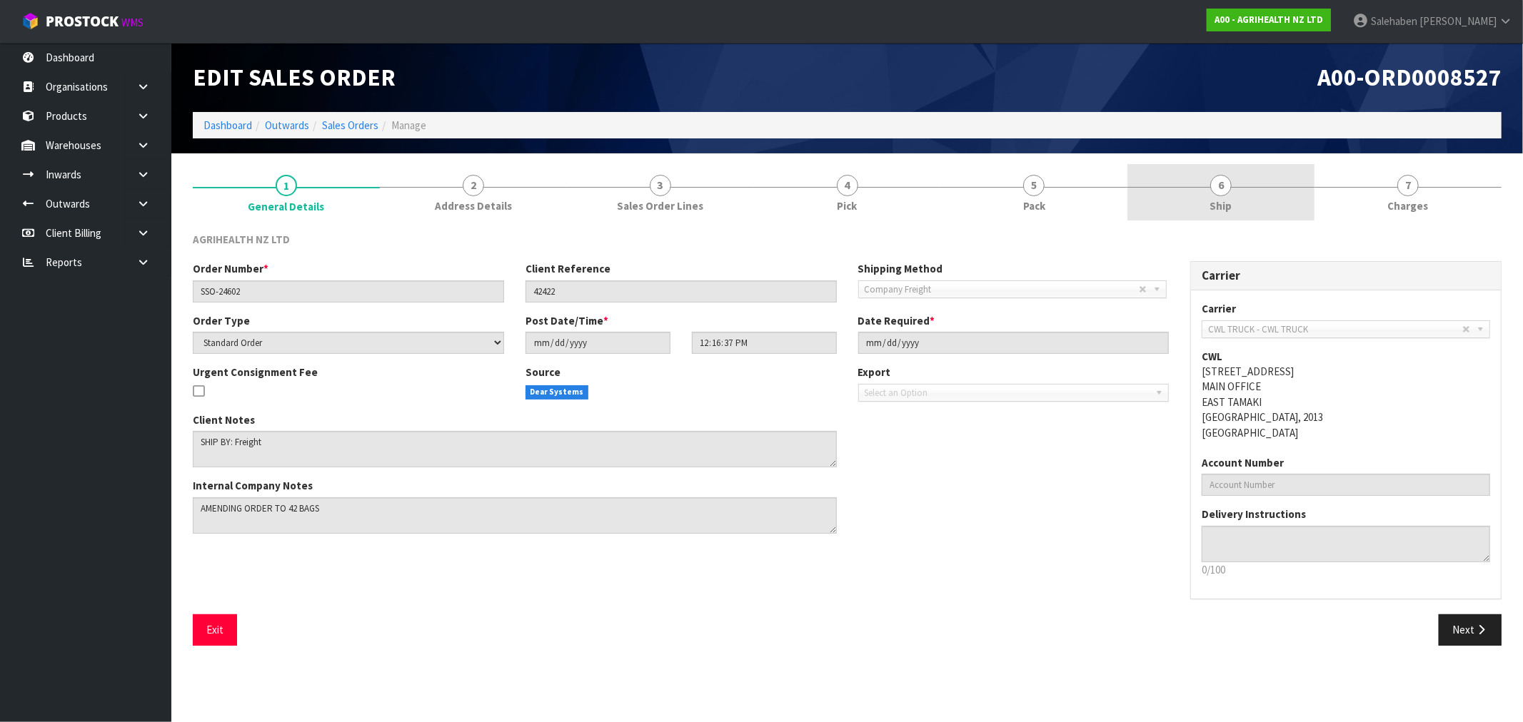
click at [1224, 205] on span "Ship" at bounding box center [1221, 205] width 22 height 15
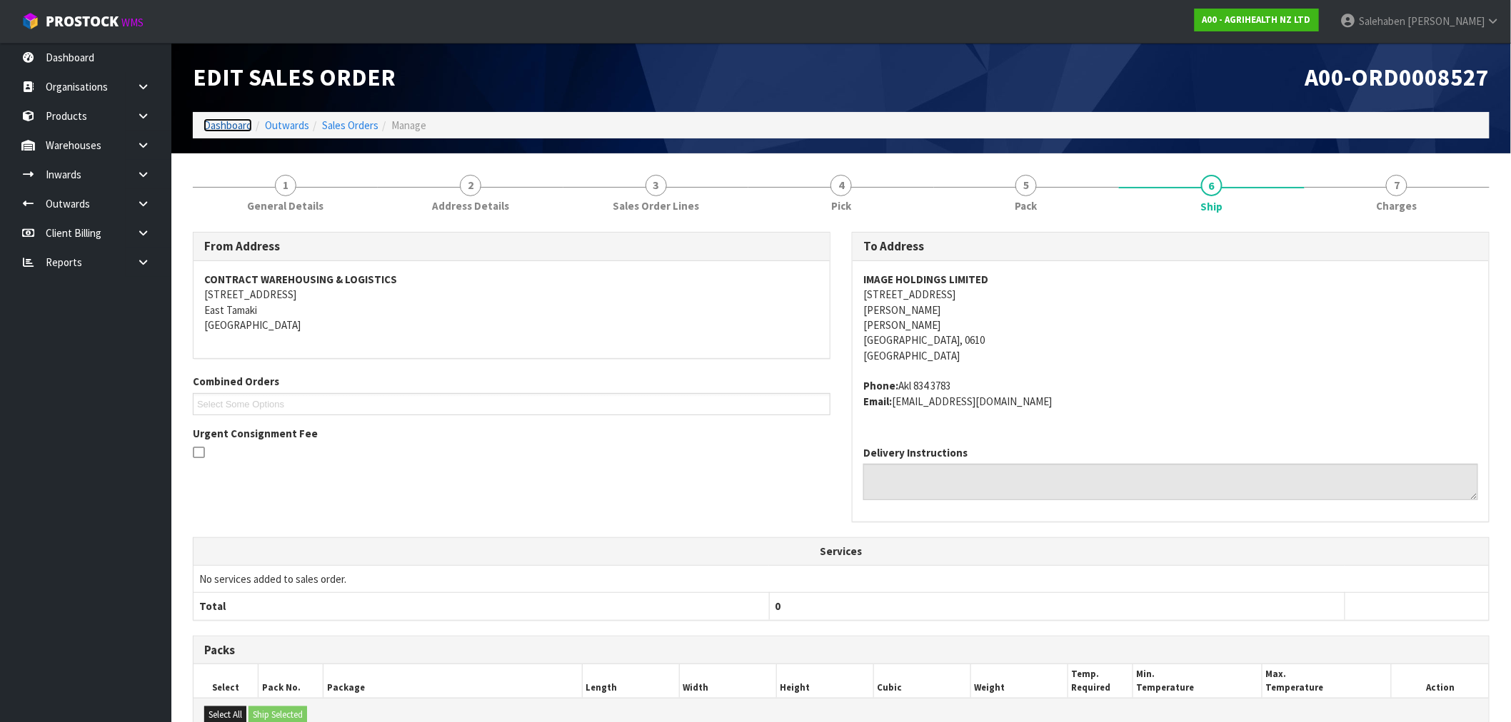
click at [221, 124] on link "Dashboard" at bounding box center [227, 126] width 49 height 14
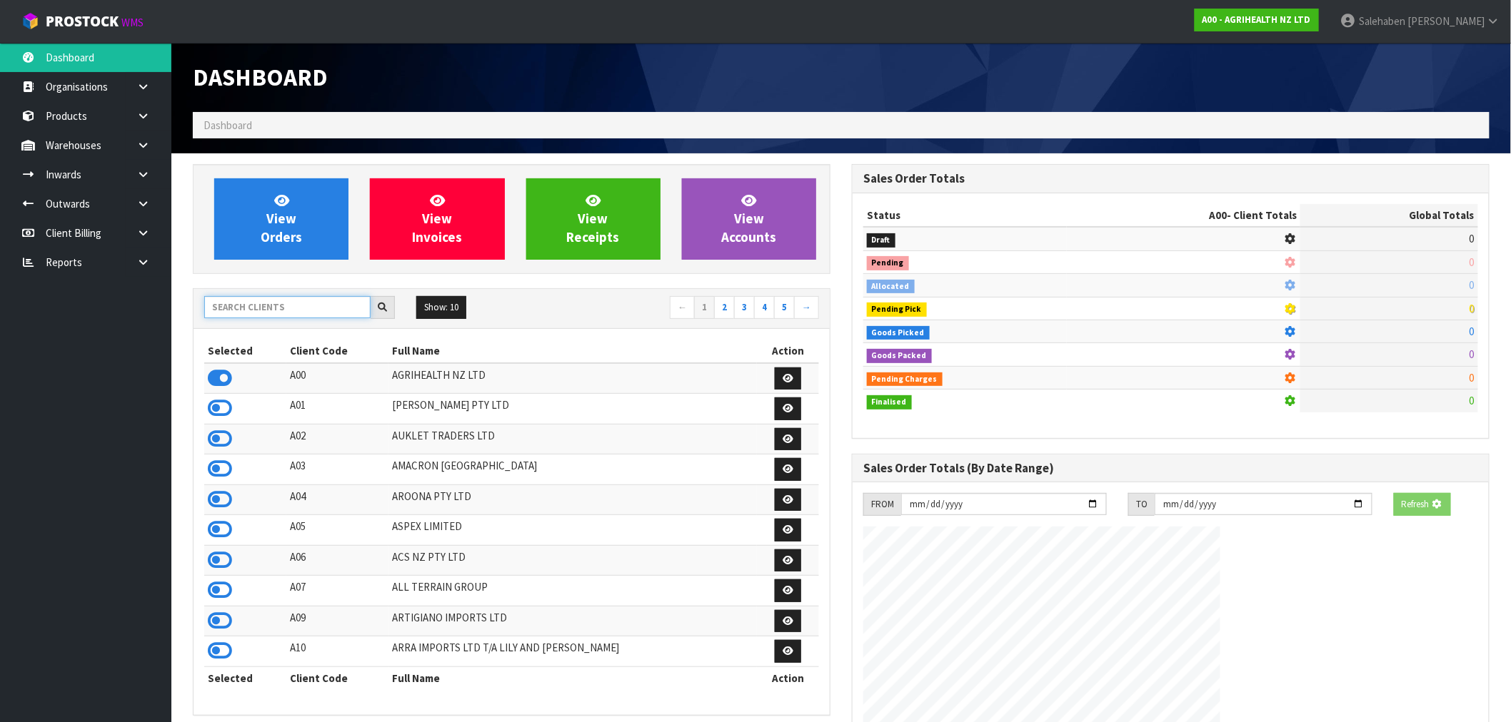
click at [232, 307] on input "text" at bounding box center [287, 307] width 166 height 22
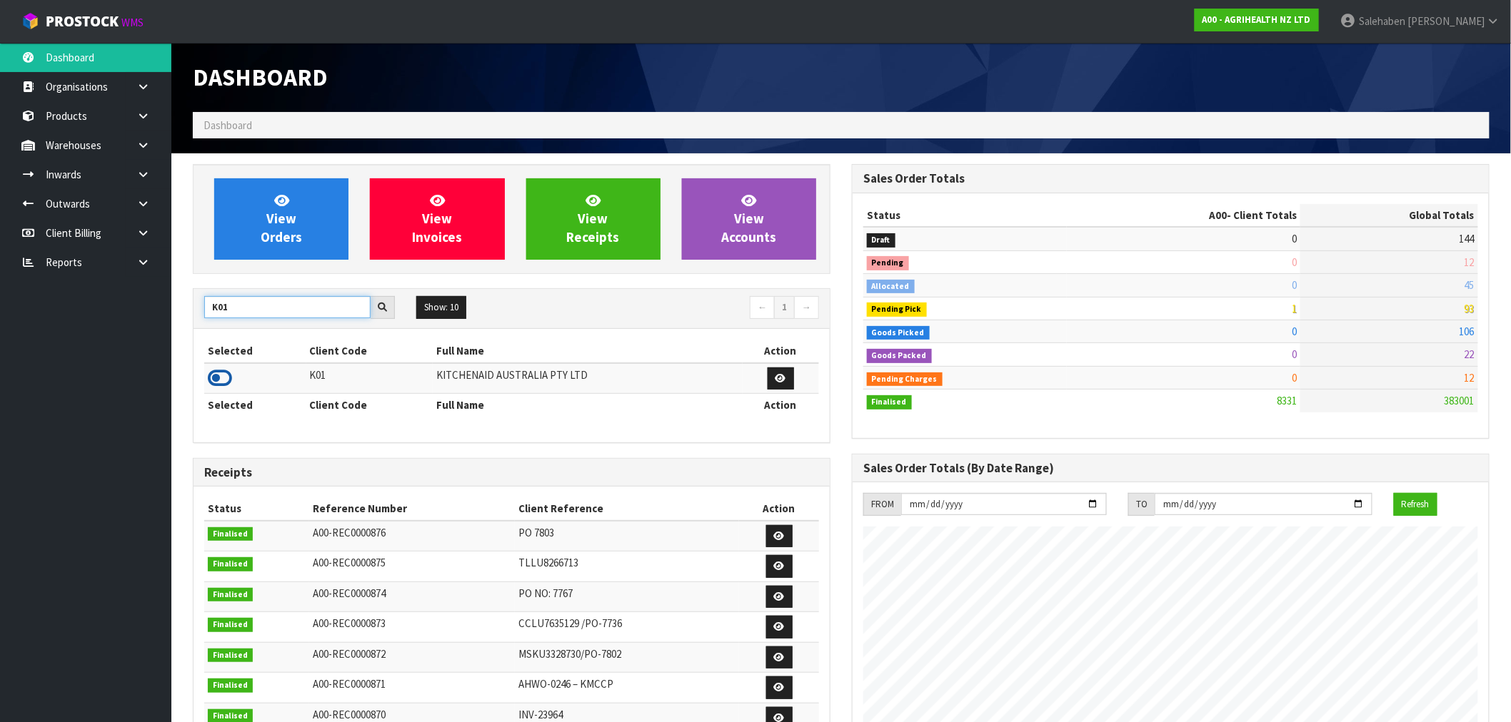
type input "K01"
click at [223, 372] on icon at bounding box center [220, 378] width 24 height 21
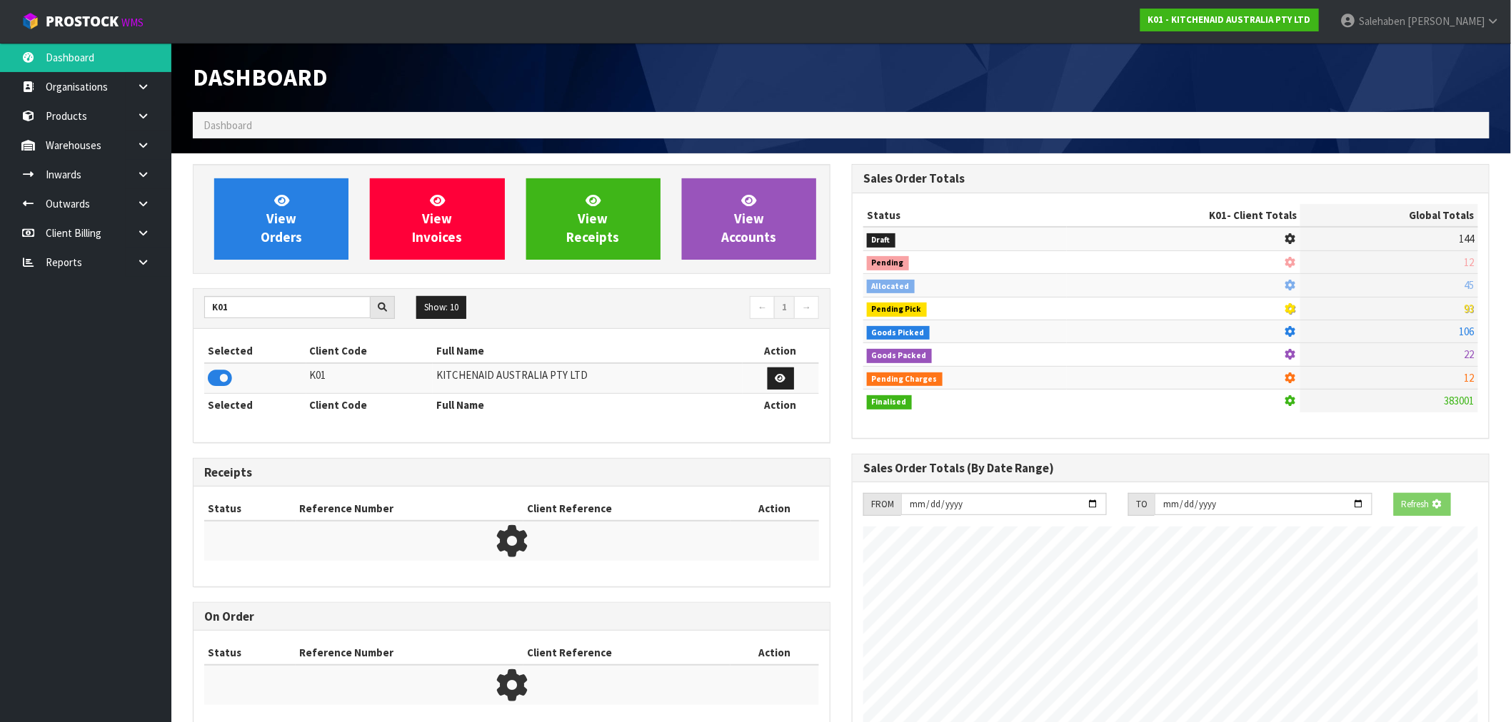
scroll to position [713024, 713254]
click at [295, 223] on span "View Orders" at bounding box center [281, 219] width 41 height 54
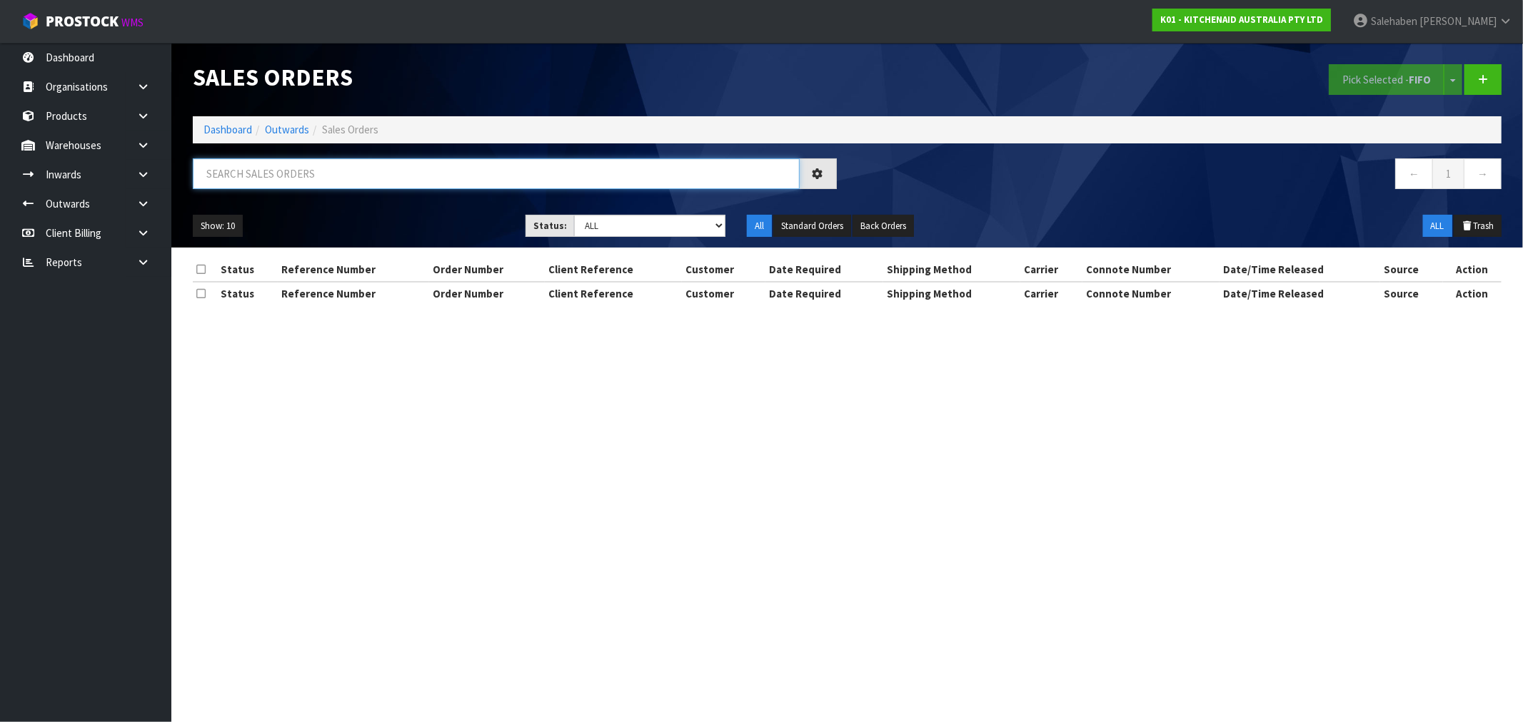
click at [300, 184] on input "text" at bounding box center [496, 173] width 607 height 31
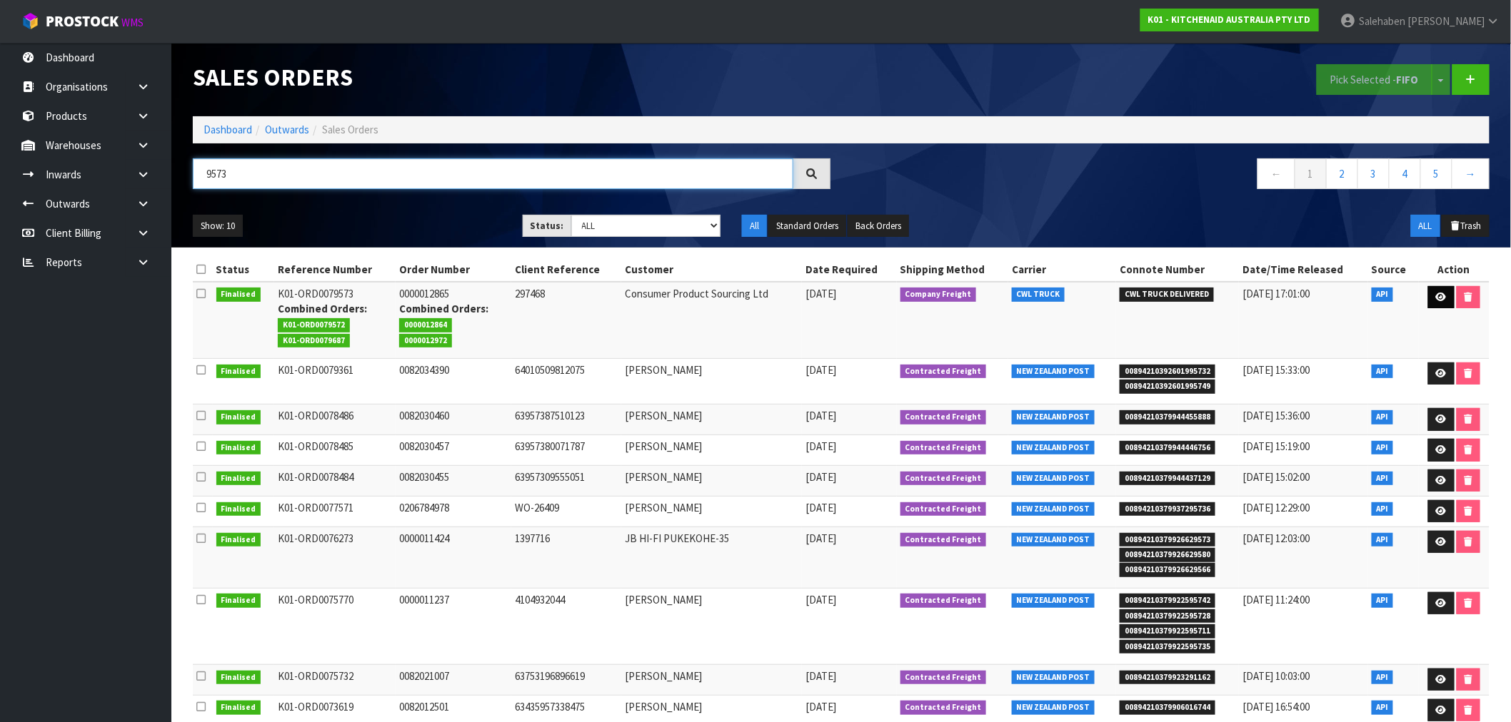
type input "9573"
click at [1436, 298] on icon at bounding box center [1441, 297] width 11 height 9
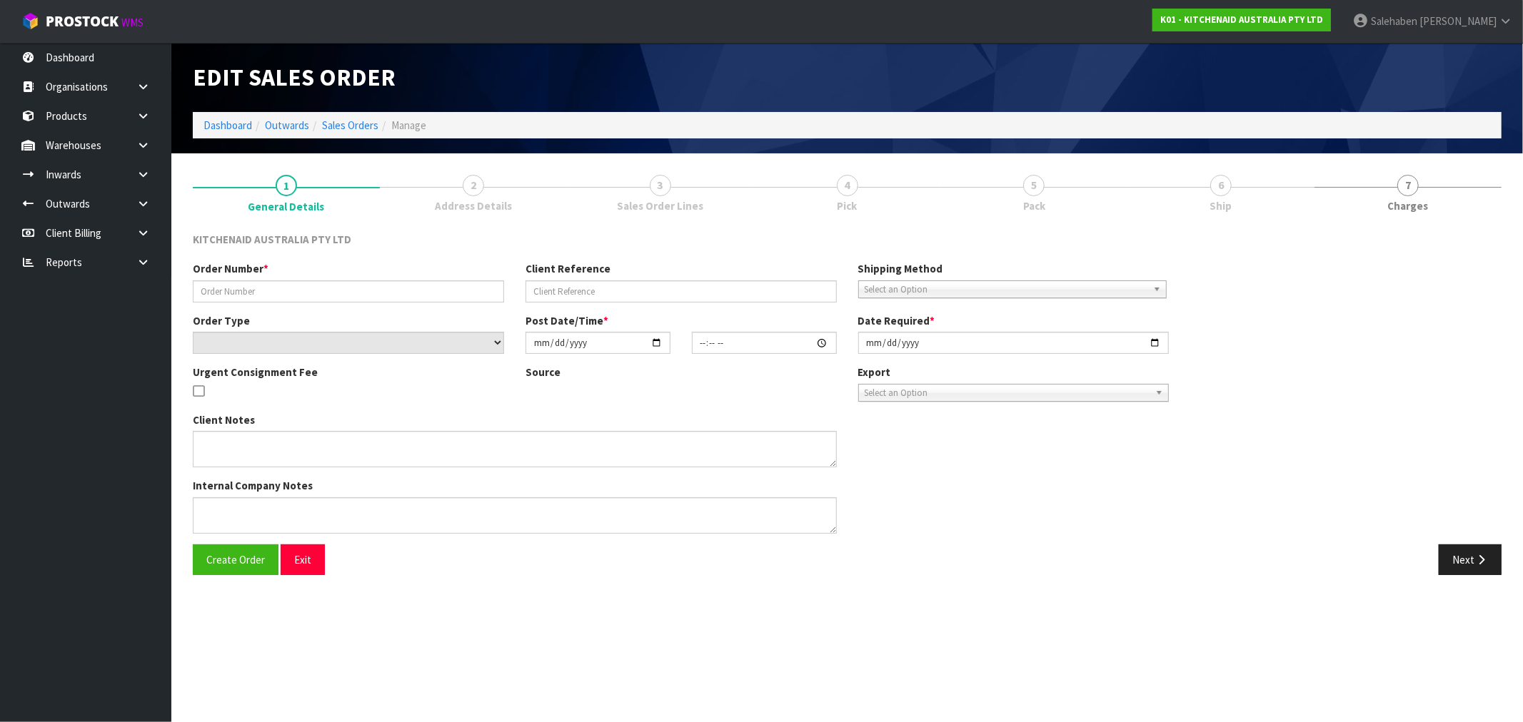
type input "0000012865"
type input "297468"
select select "number:0"
type input "[DATE]"
type input "11:33:28.000"
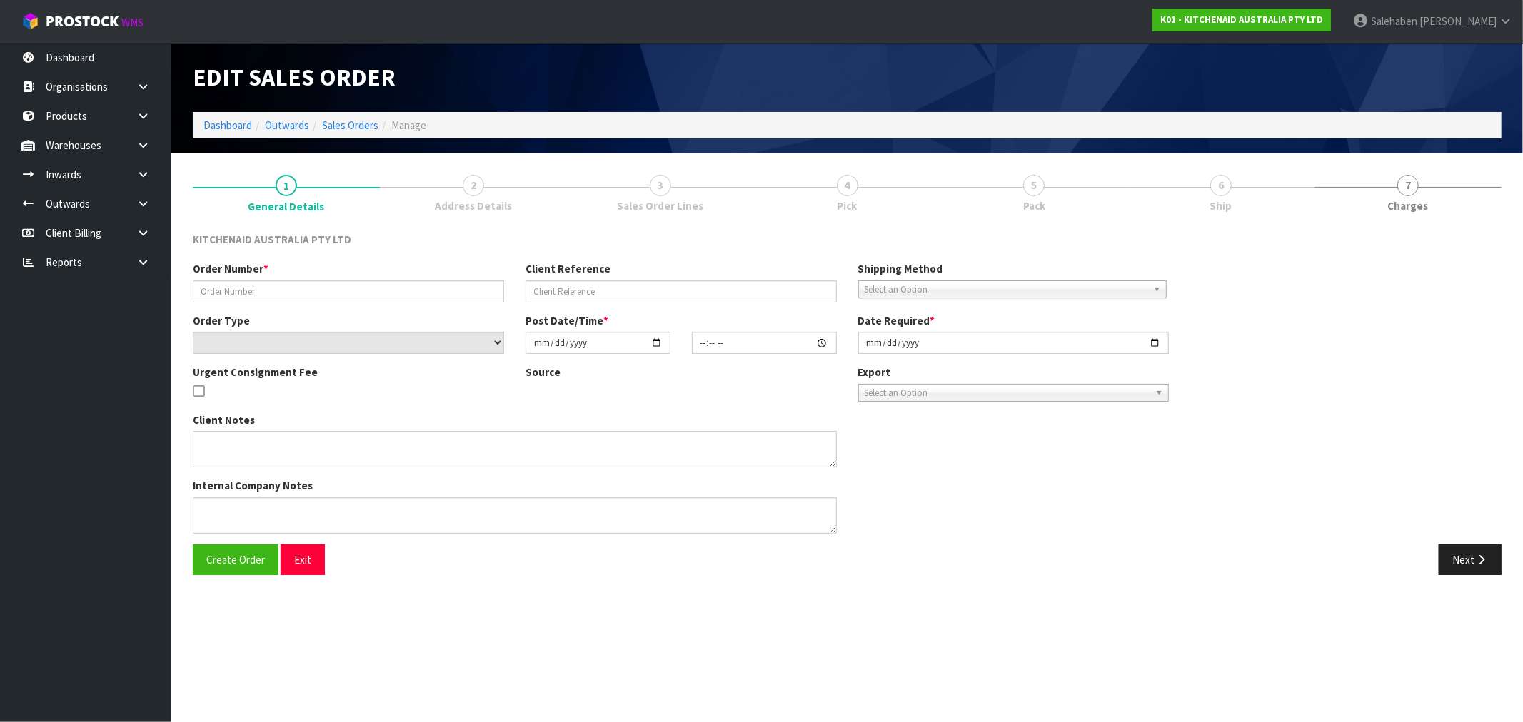
type input "[DATE]"
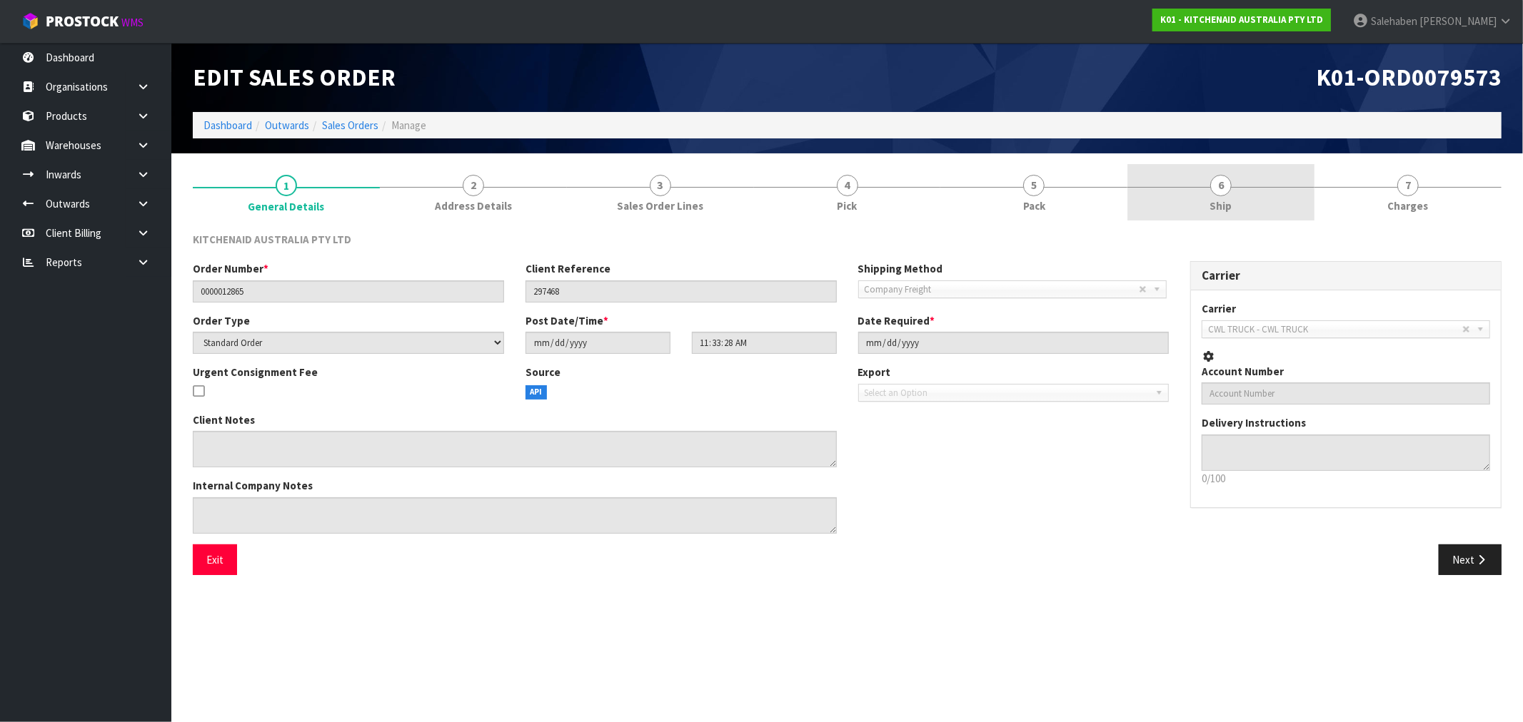
click at [1232, 205] on link "6 Ship" at bounding box center [1220, 192] width 187 height 56
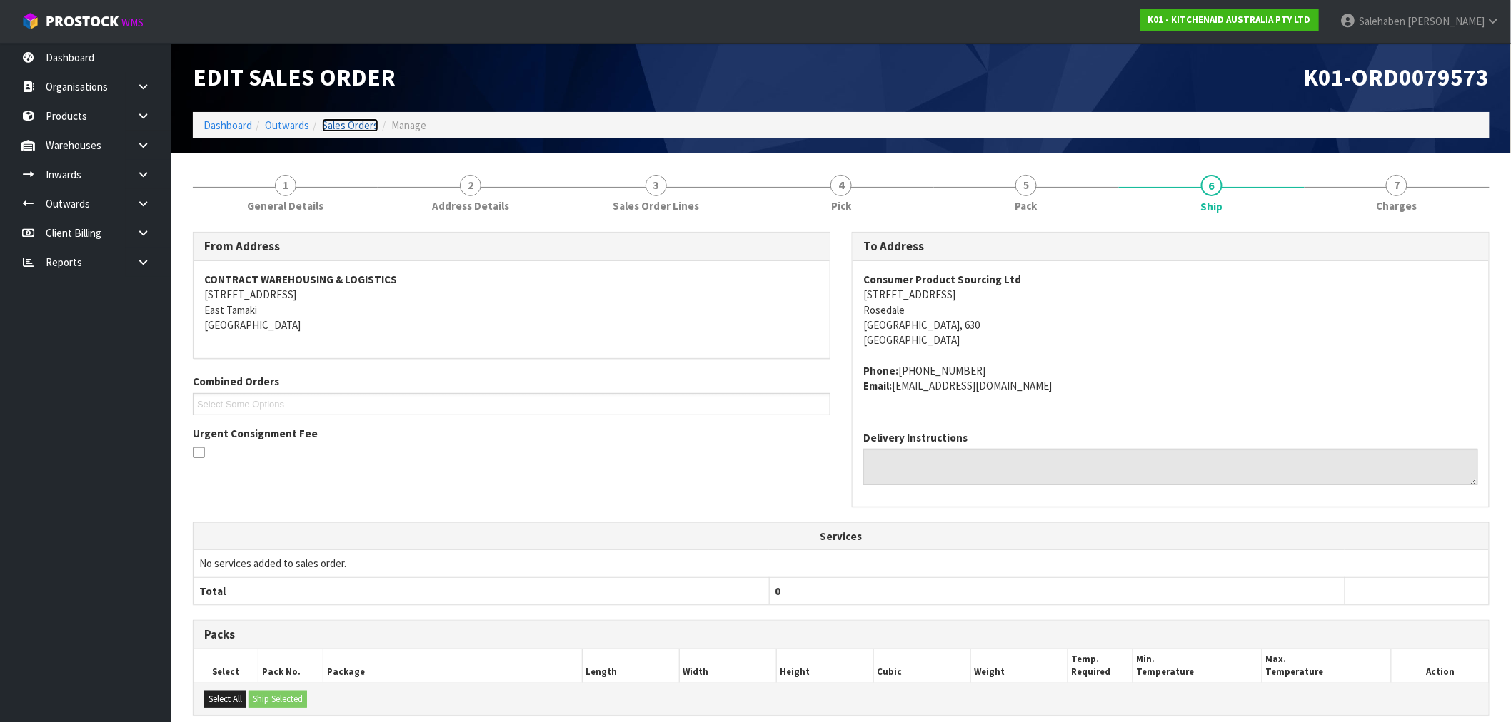
click at [365, 129] on link "Sales Orders" at bounding box center [350, 126] width 56 height 14
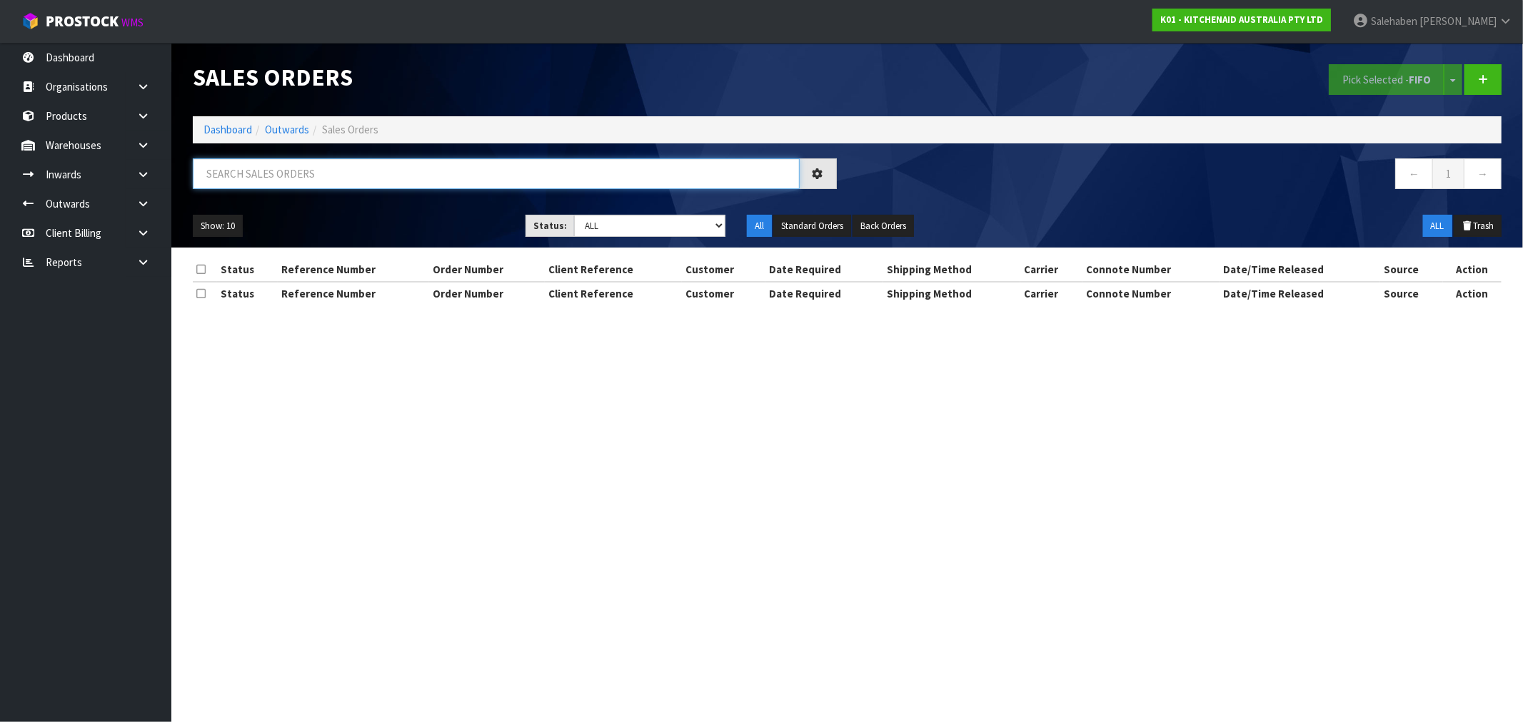
click at [260, 180] on input "text" at bounding box center [496, 173] width 607 height 31
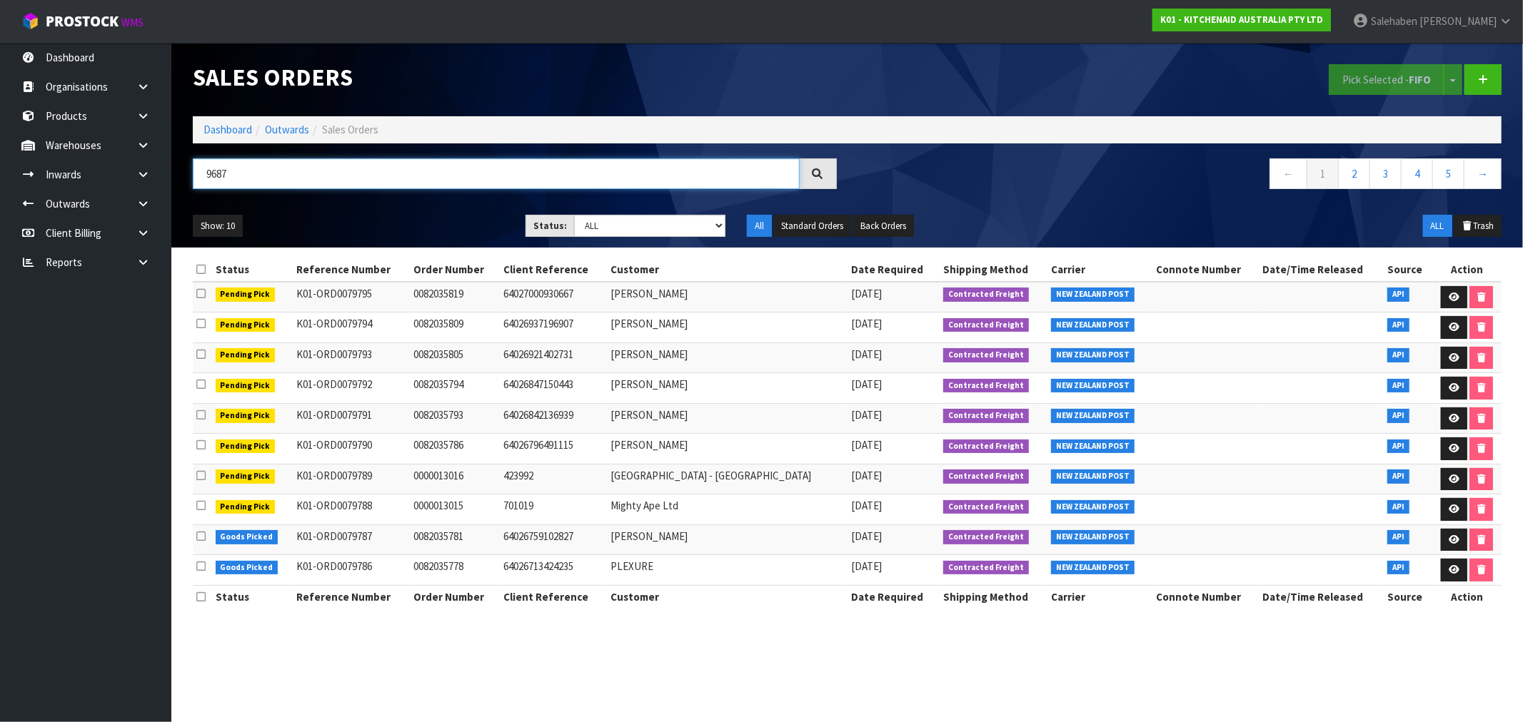
type input "9687"
click at [825, 165] on div at bounding box center [818, 173] width 37 height 31
click at [823, 170] on div at bounding box center [818, 173] width 37 height 31
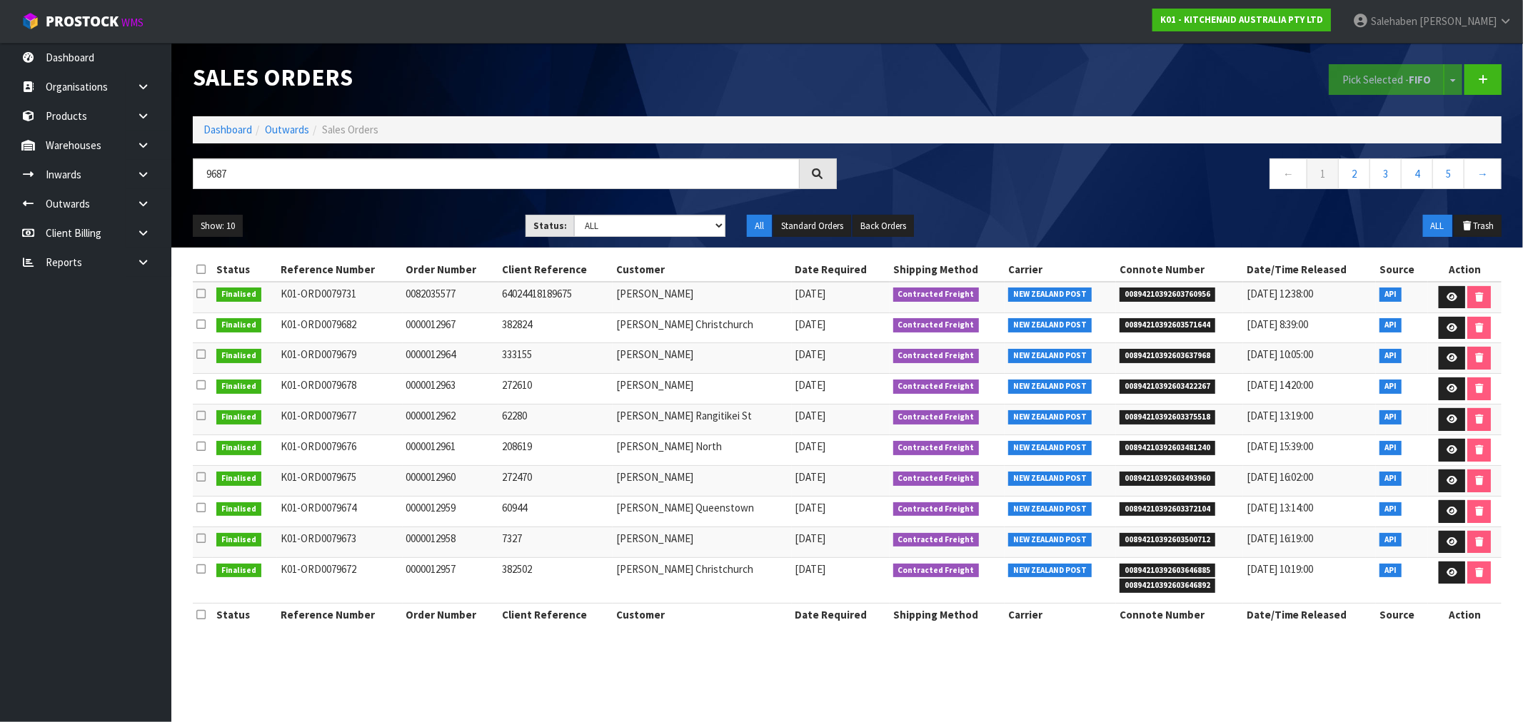
click at [812, 178] on icon at bounding box center [817, 174] width 14 height 14
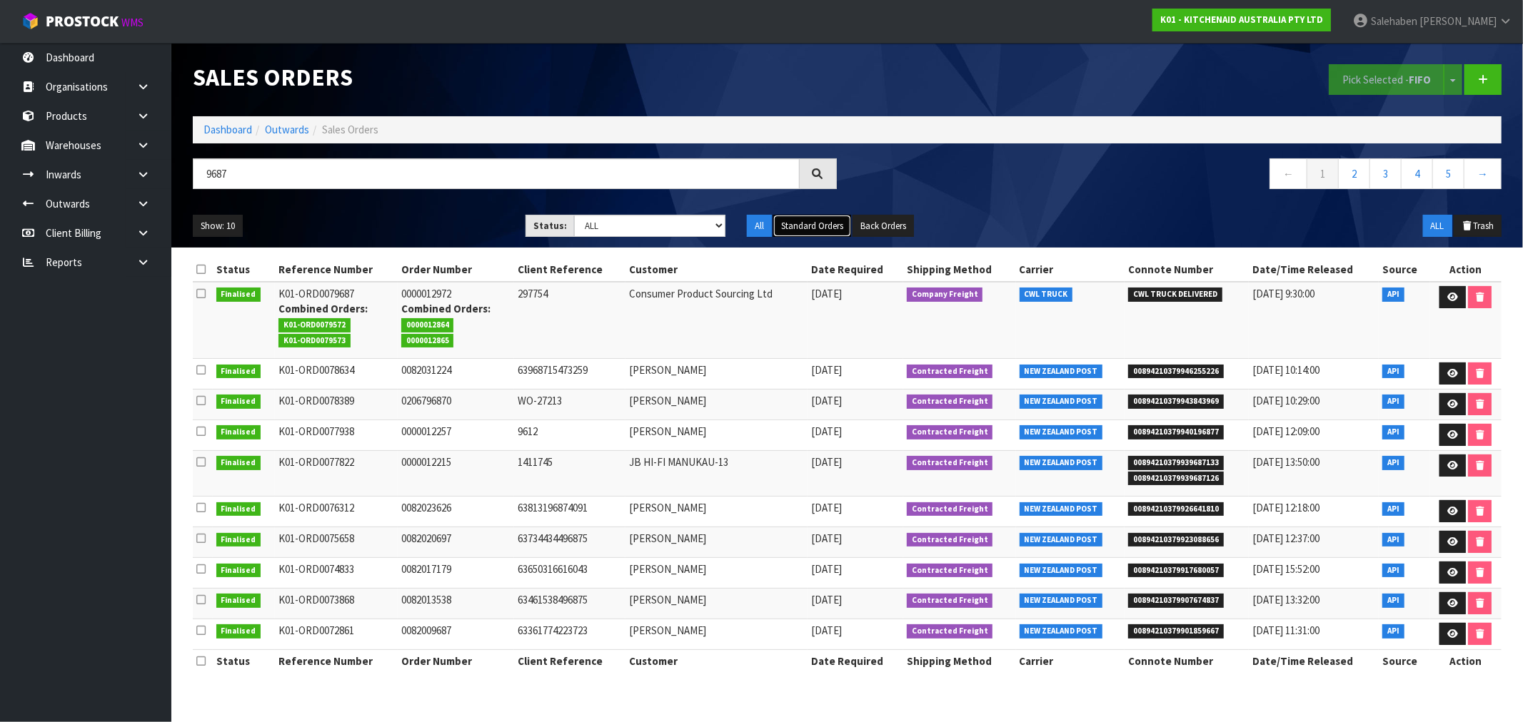
click at [811, 227] on button "Standard Orders" at bounding box center [812, 226] width 78 height 23
click at [1452, 295] on icon at bounding box center [1452, 297] width 11 height 9
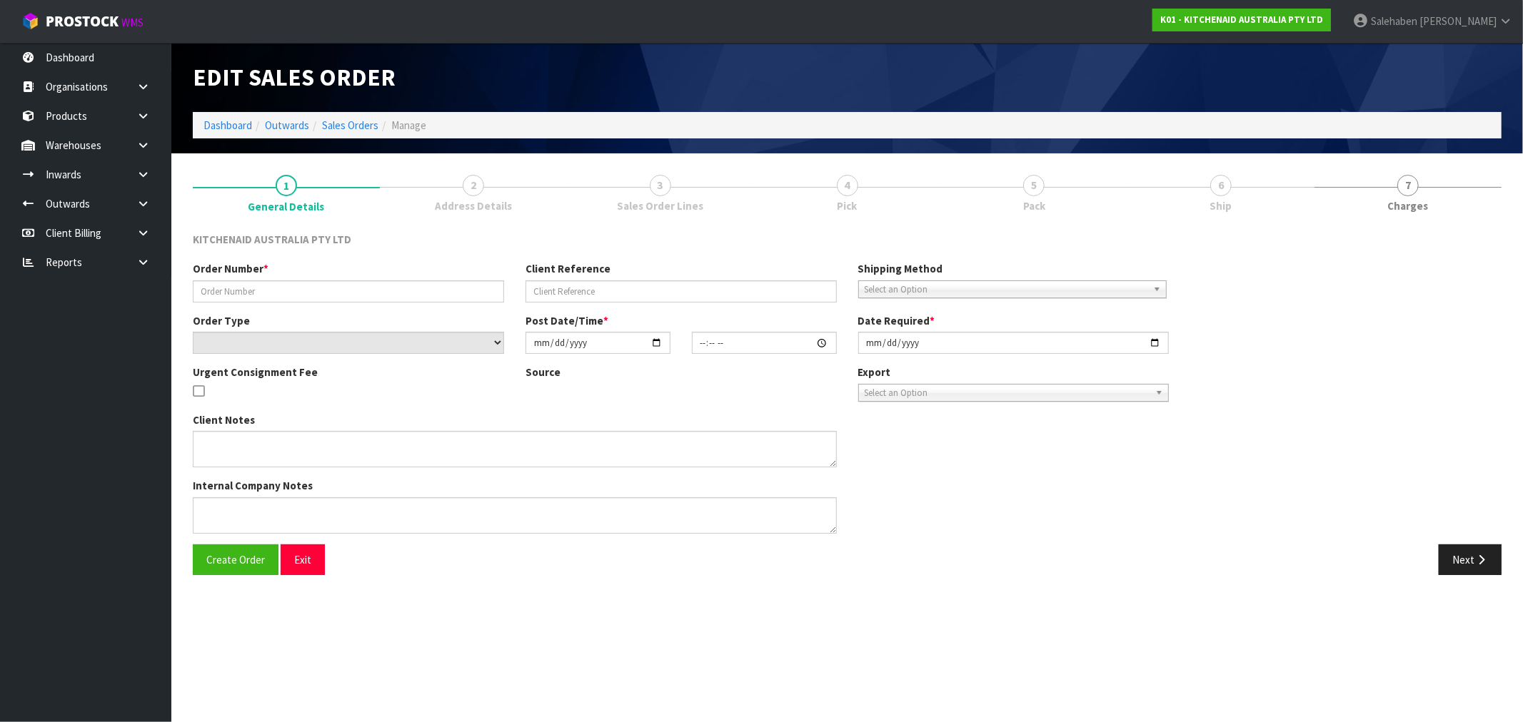
type input "0000012972"
type input "297754"
select select "number:0"
type input "[DATE]"
type input "17:35:37.000"
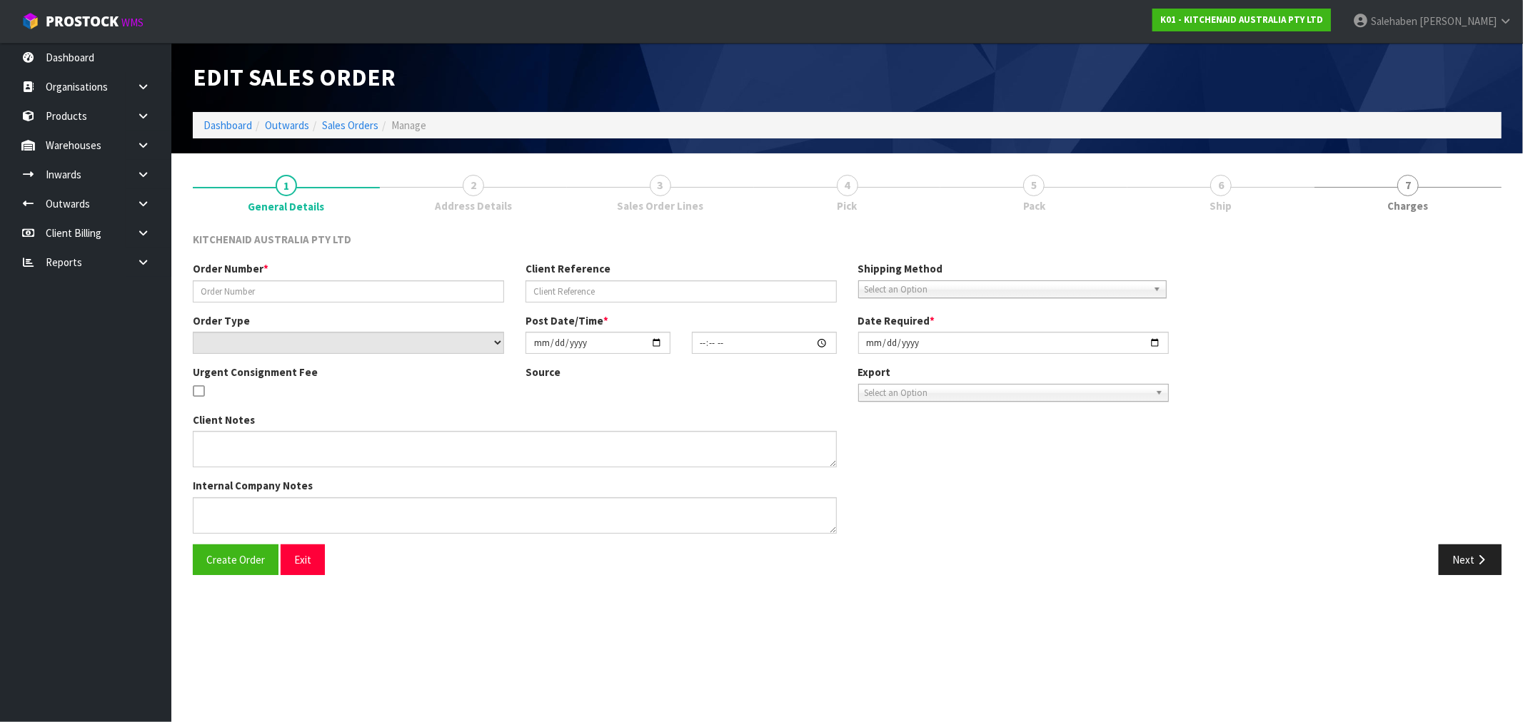
type input "[DATE]"
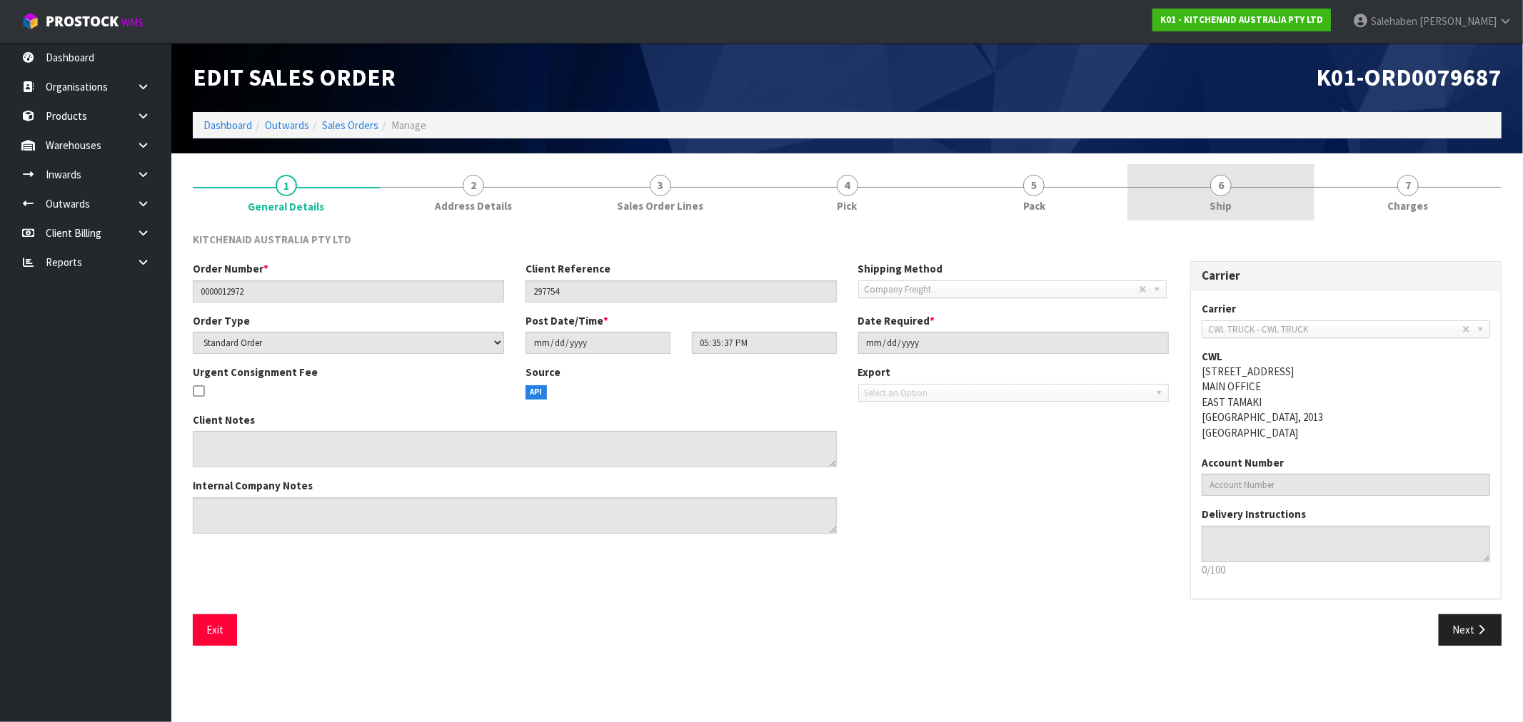
click at [1217, 198] on span "Ship" at bounding box center [1221, 205] width 22 height 15
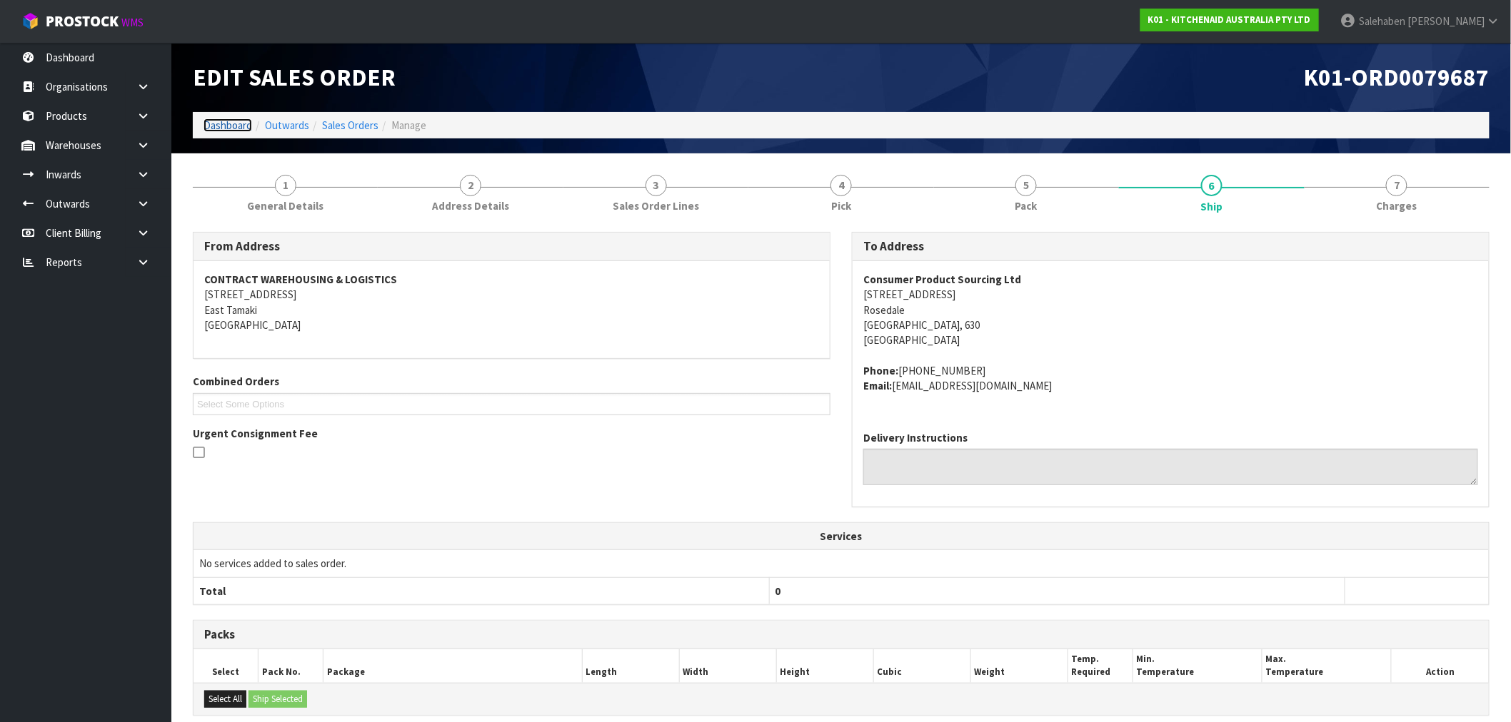
click at [219, 129] on link "Dashboard" at bounding box center [227, 126] width 49 height 14
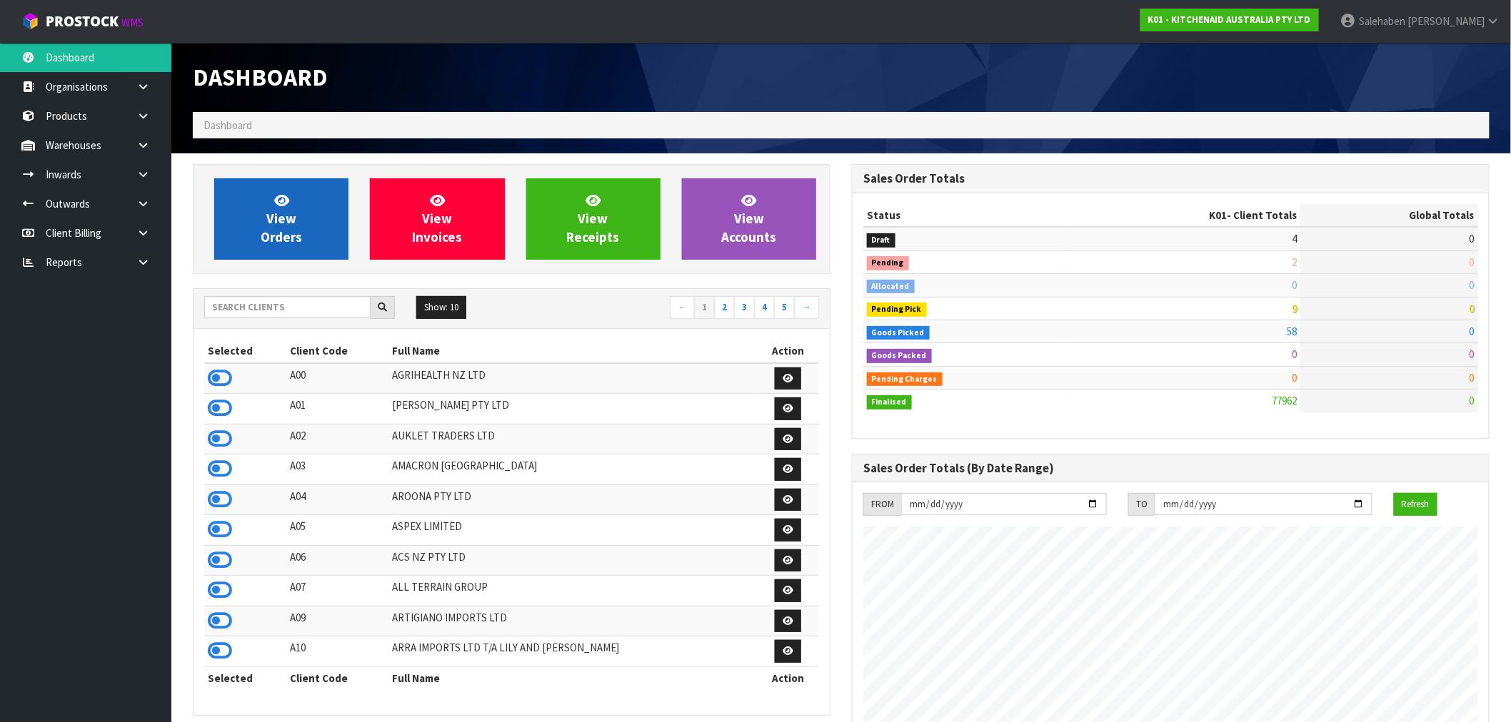
scroll to position [1082, 659]
